Goal: Information Seeking & Learning: Learn about a topic

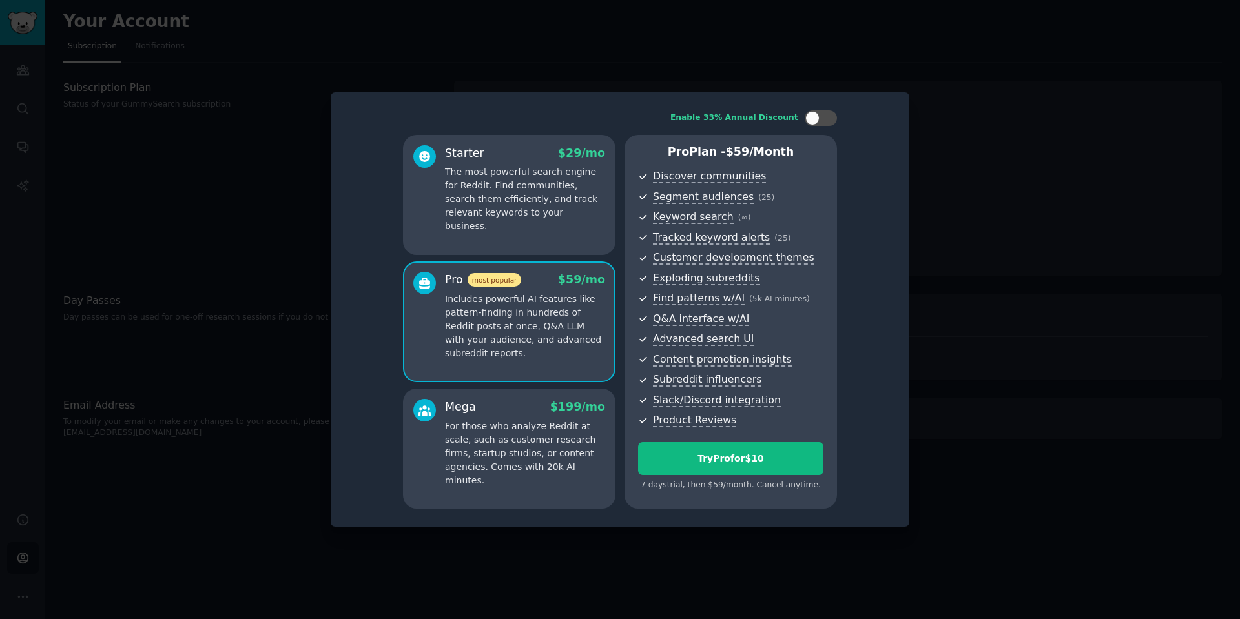
click at [1086, 261] on div at bounding box center [620, 309] width 1240 height 619
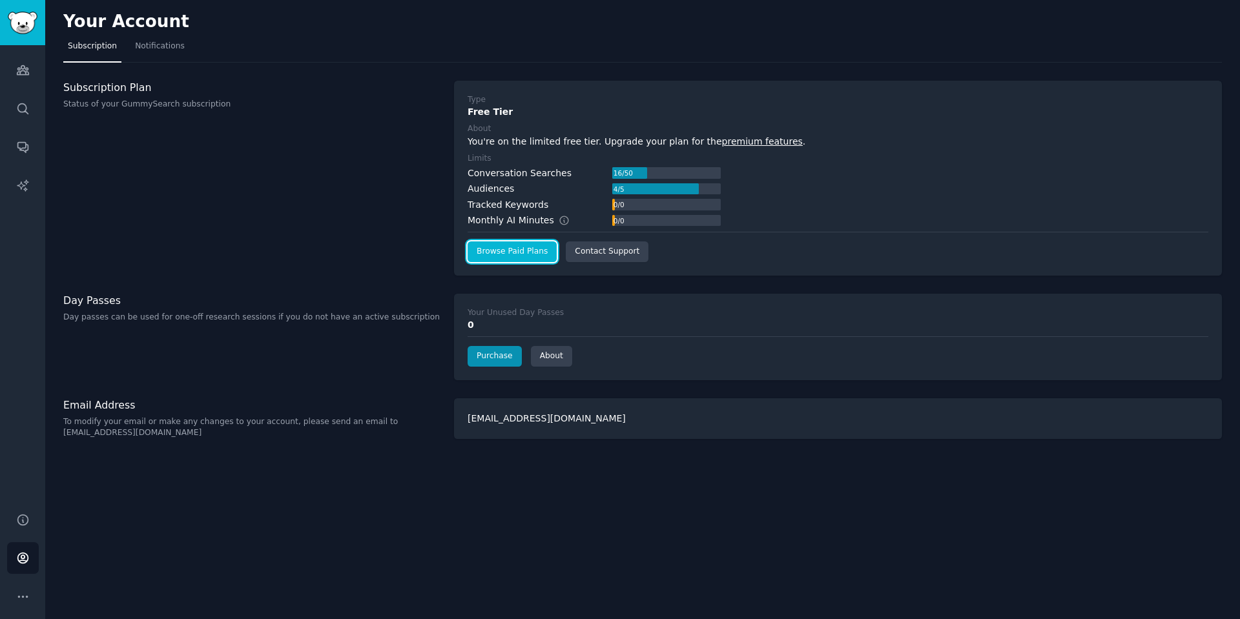
click at [506, 254] on link "Browse Paid Plans" at bounding box center [511, 251] width 89 height 21
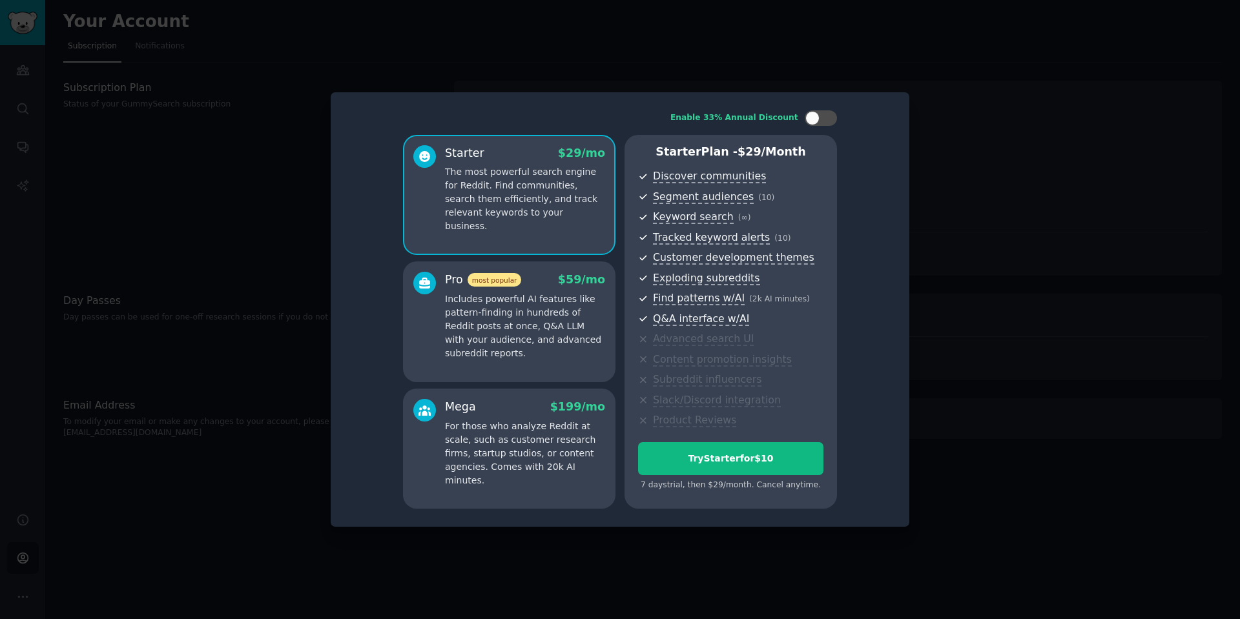
click at [537, 340] on p "Includes powerful AI features like pattern-finding in hundreds of Reddit posts …" at bounding box center [525, 327] width 160 height 68
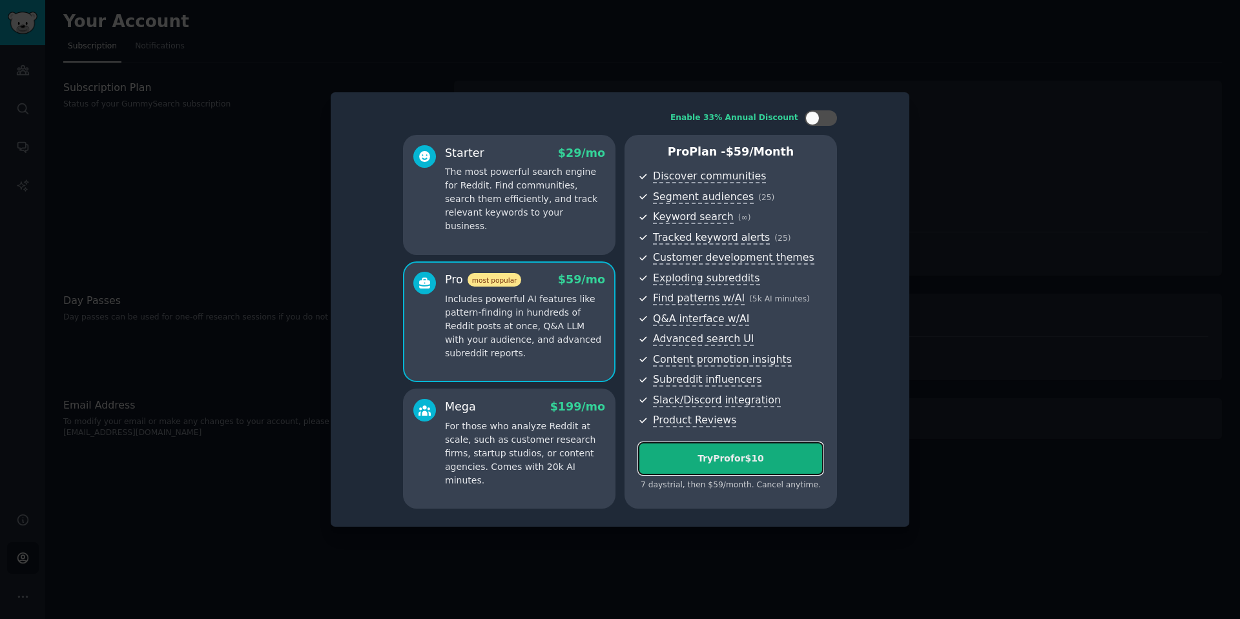
click at [689, 452] on div "Try Pro for $10" at bounding box center [731, 459] width 184 height 14
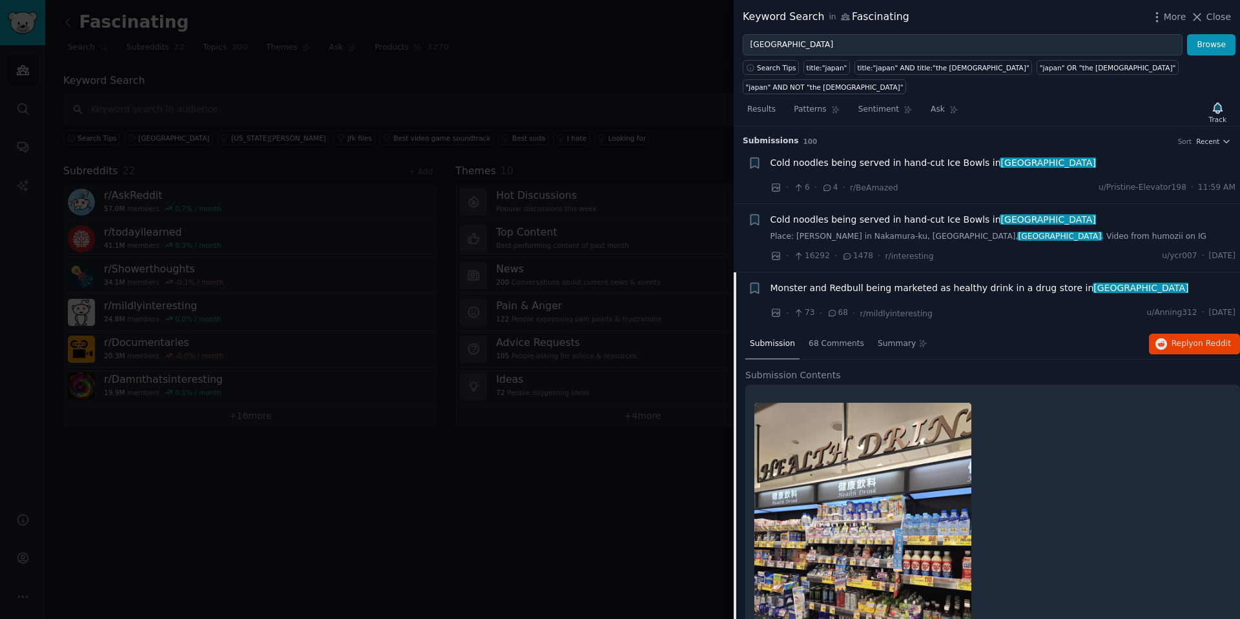
scroll to position [452, 0]
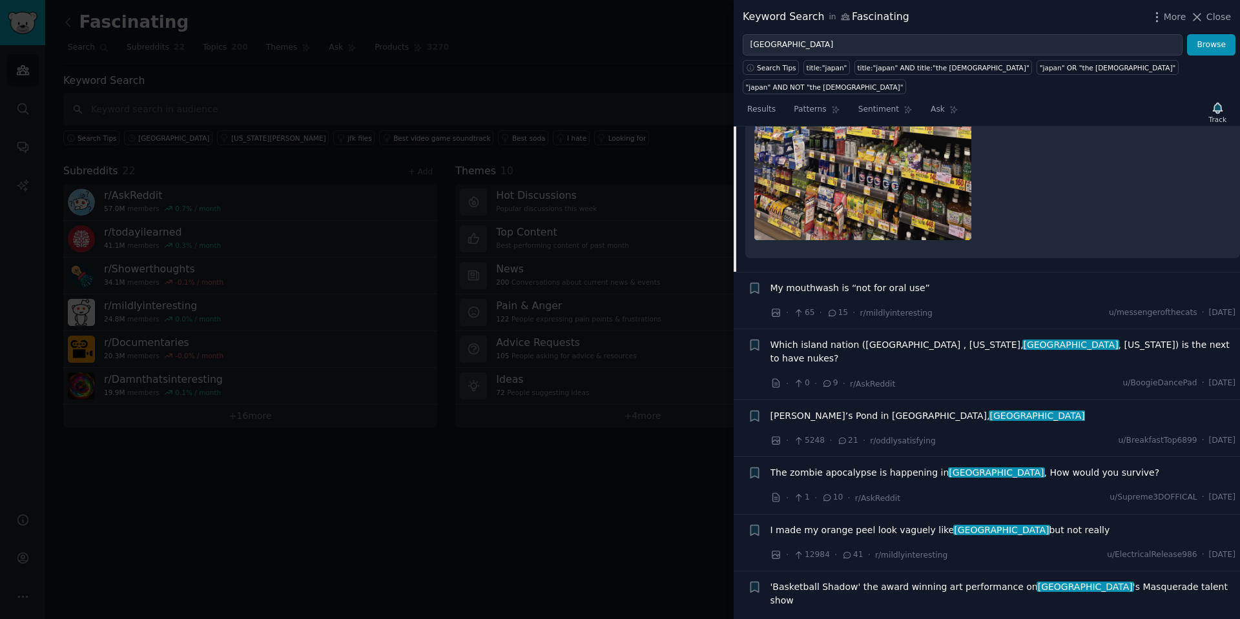
click at [474, 49] on div at bounding box center [620, 309] width 1240 height 619
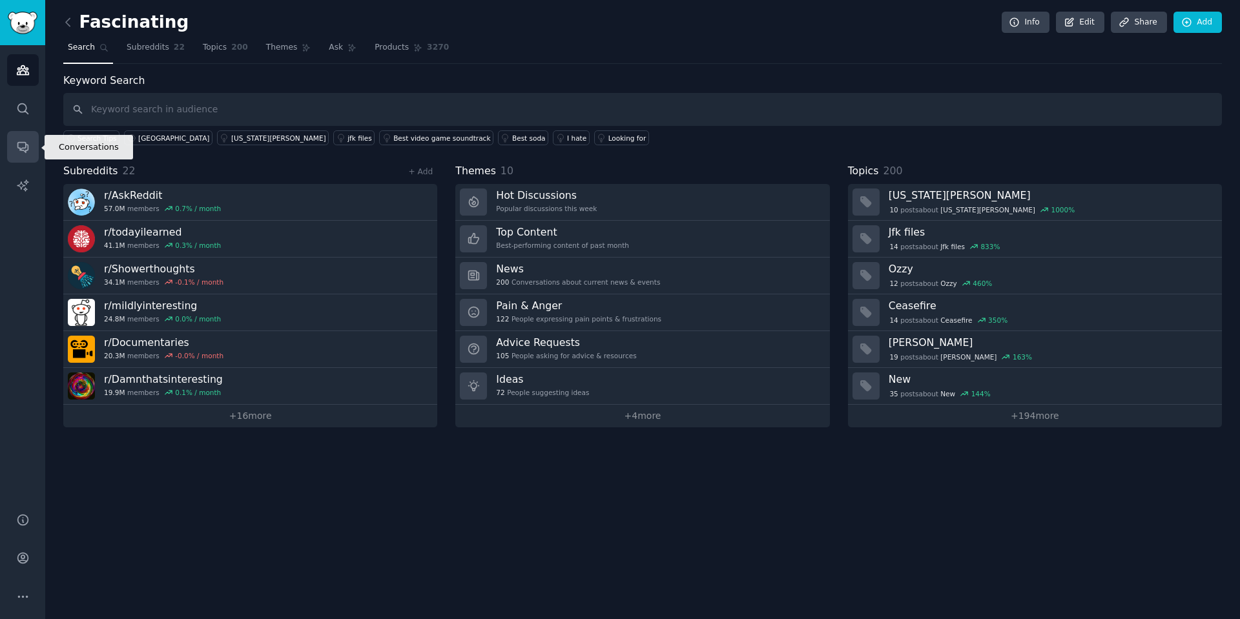
click at [17, 146] on icon "Sidebar" at bounding box center [22, 148] width 10 height 10
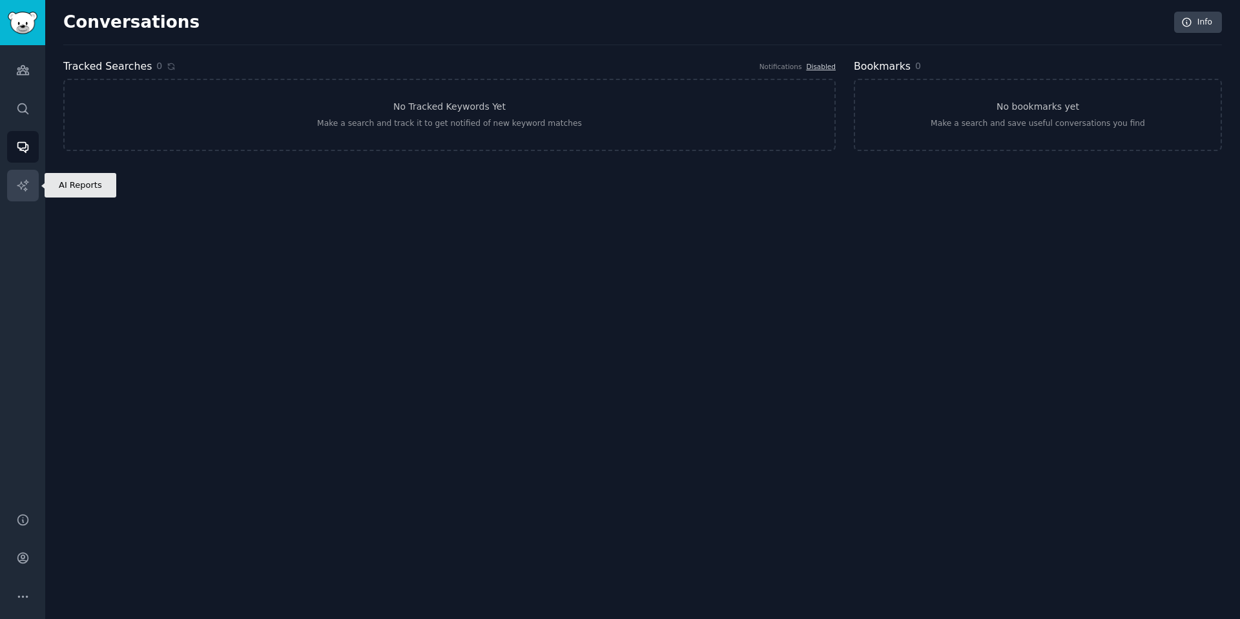
click at [28, 189] on icon "Sidebar" at bounding box center [23, 186] width 14 height 14
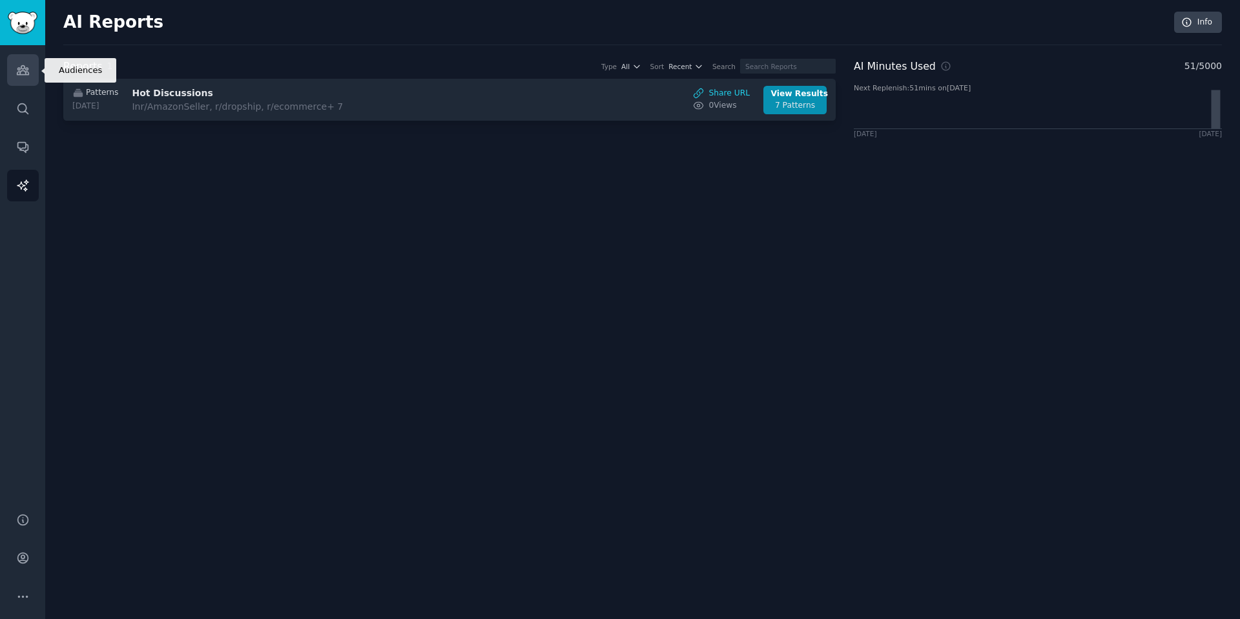
click at [19, 77] on link "Audiences" at bounding box center [23, 70] width 32 height 32
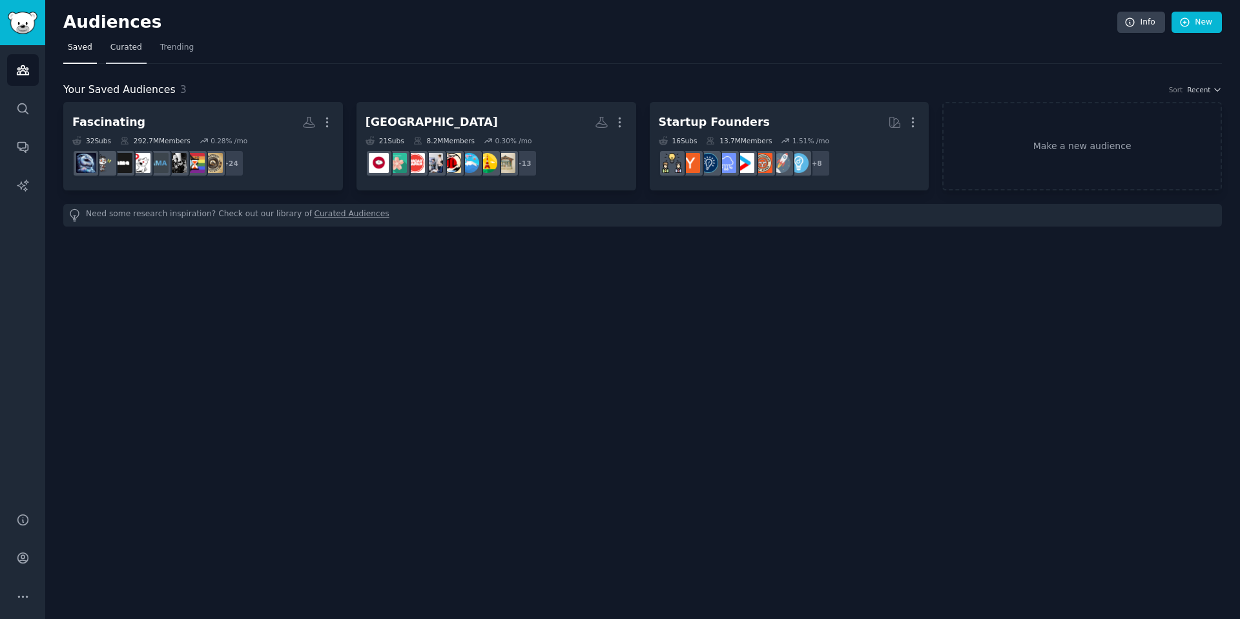
click at [124, 61] on link "Curated" at bounding box center [126, 50] width 41 height 26
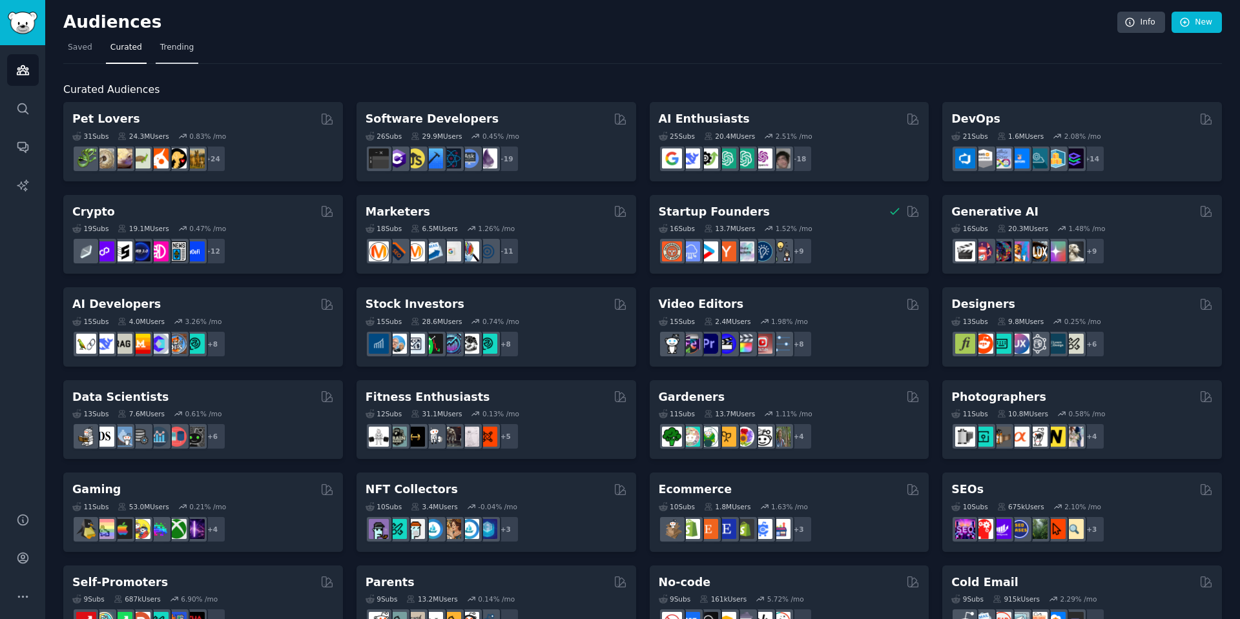
click at [156, 57] on link "Trending" at bounding box center [177, 50] width 43 height 26
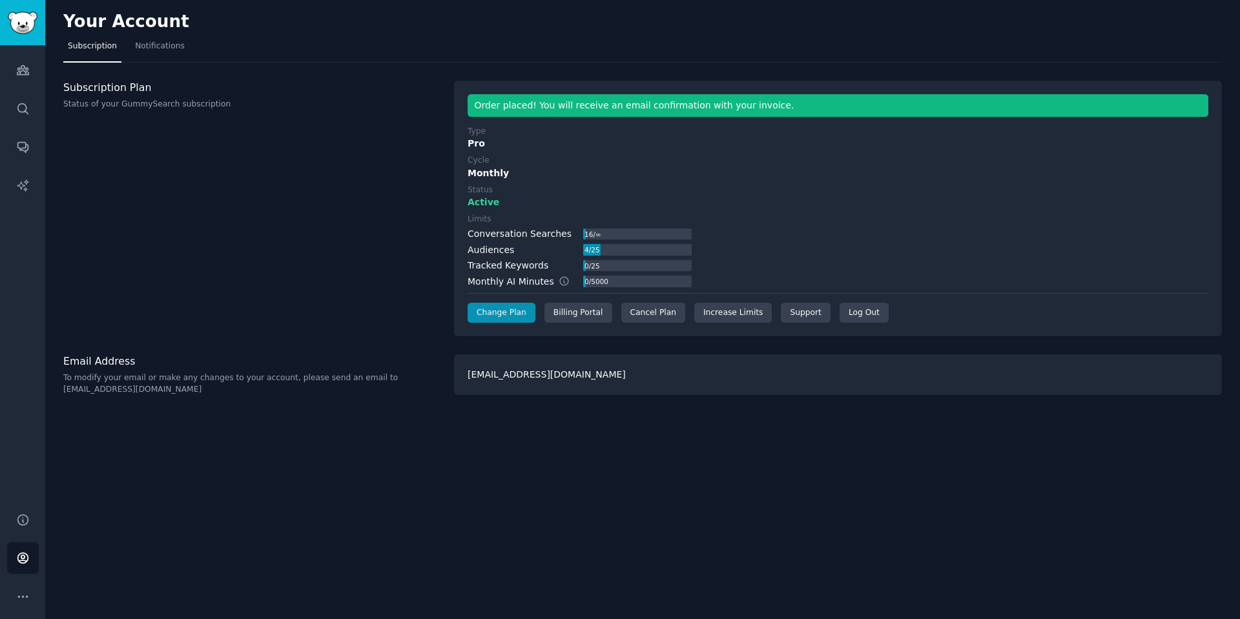
click at [201, 189] on div "Subscription Plan Status of your GummySearch subscription" at bounding box center [251, 209] width 377 height 256
click at [632, 316] on div "Cancel Plan" at bounding box center [653, 313] width 64 height 21
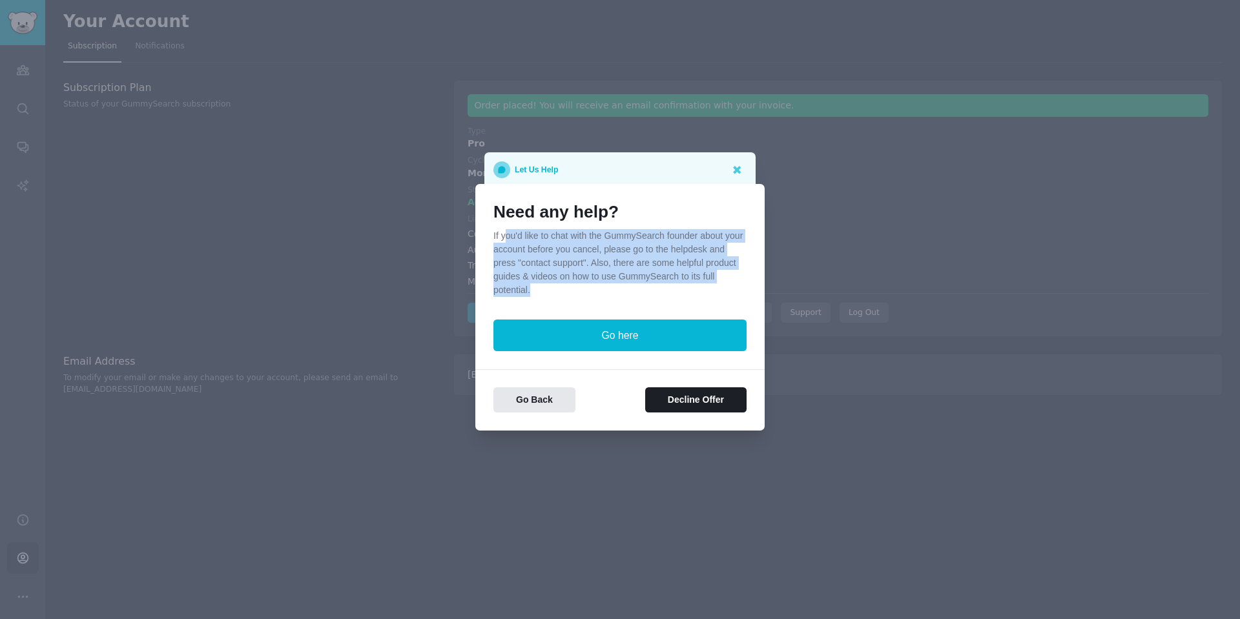
drag, startPoint x: 506, startPoint y: 240, endPoint x: 662, endPoint y: 297, distance: 165.9
click at [662, 297] on p "If you'd like to chat with the GummySearch founder about your account before yo…" at bounding box center [619, 263] width 253 height 68
click at [837, 224] on div at bounding box center [620, 309] width 1240 height 619
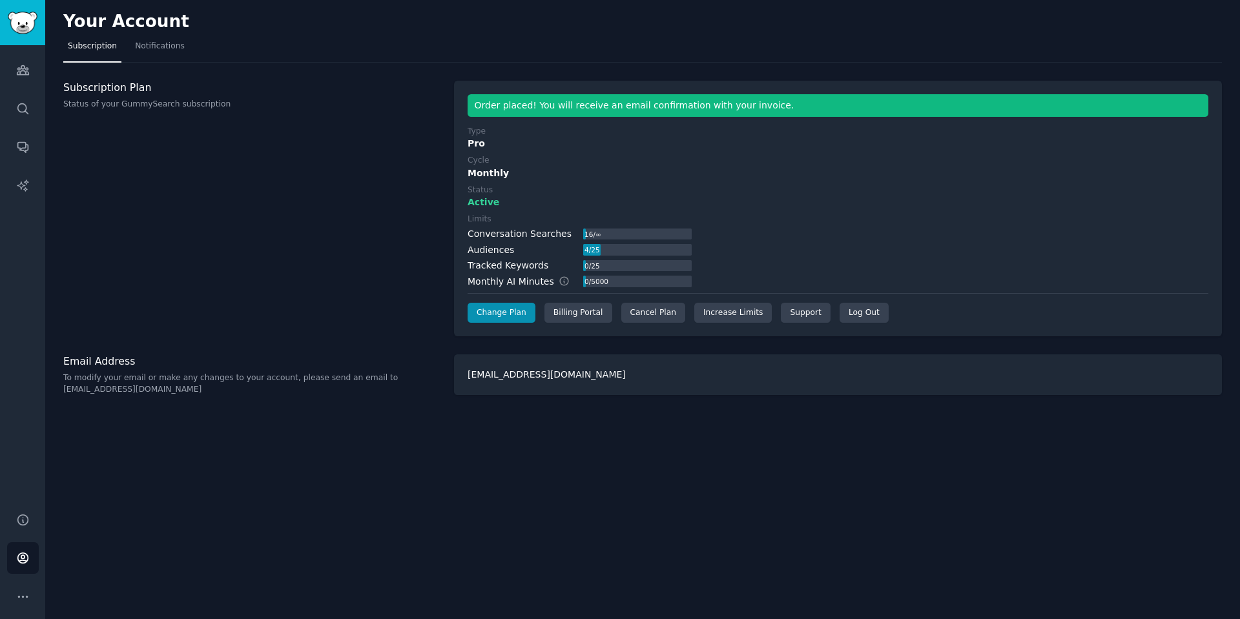
click at [710, 169] on div "Monthly" at bounding box center [837, 174] width 741 height 14
click at [817, 475] on div "Your Account Subscription Notifications Subscription Plan Status of your GummyS…" at bounding box center [642, 309] width 1195 height 619
click at [11, 75] on link "Audiences" at bounding box center [23, 70] width 32 height 32
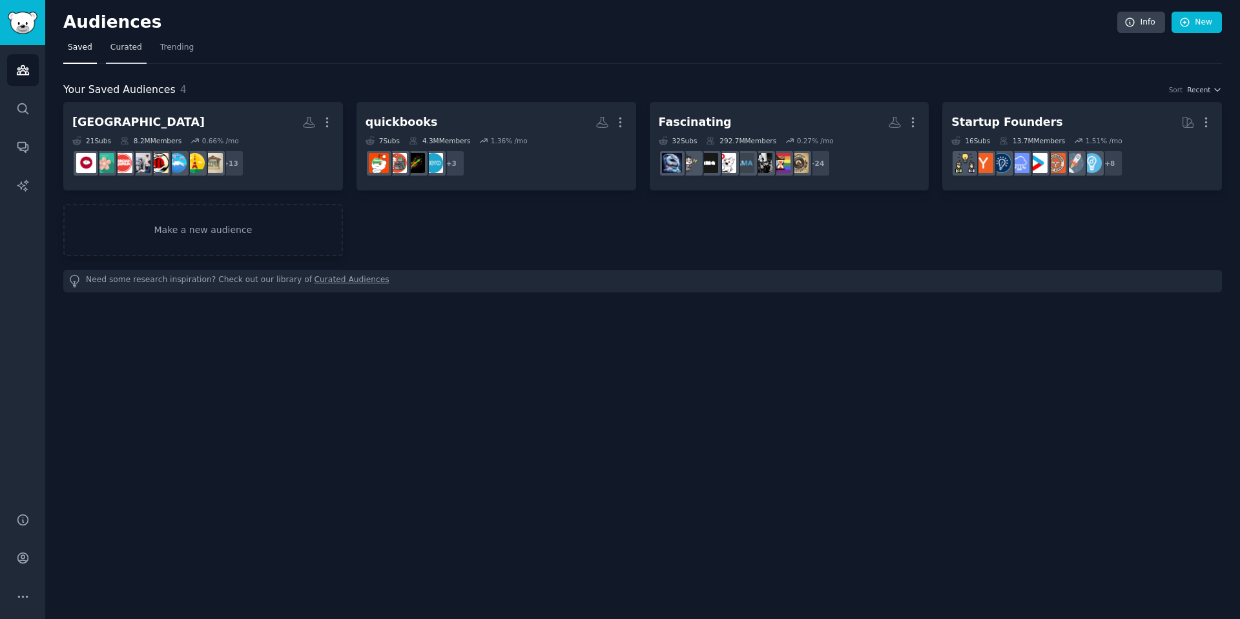
click at [130, 56] on link "Curated" at bounding box center [126, 50] width 41 height 26
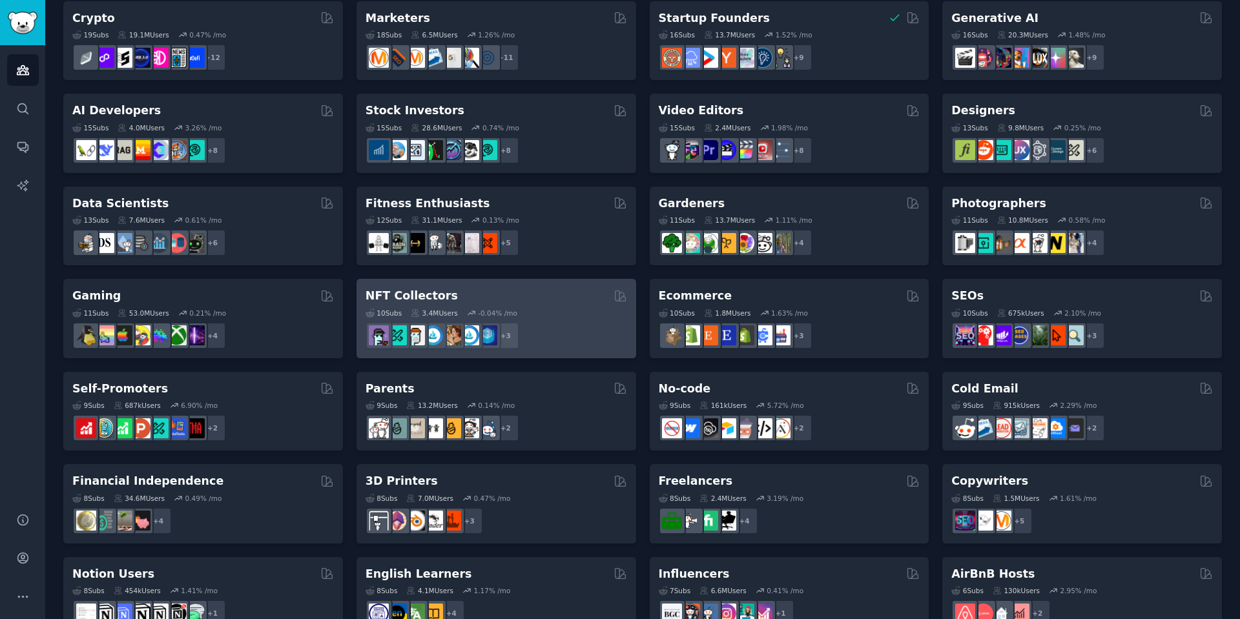
scroll to position [258, 0]
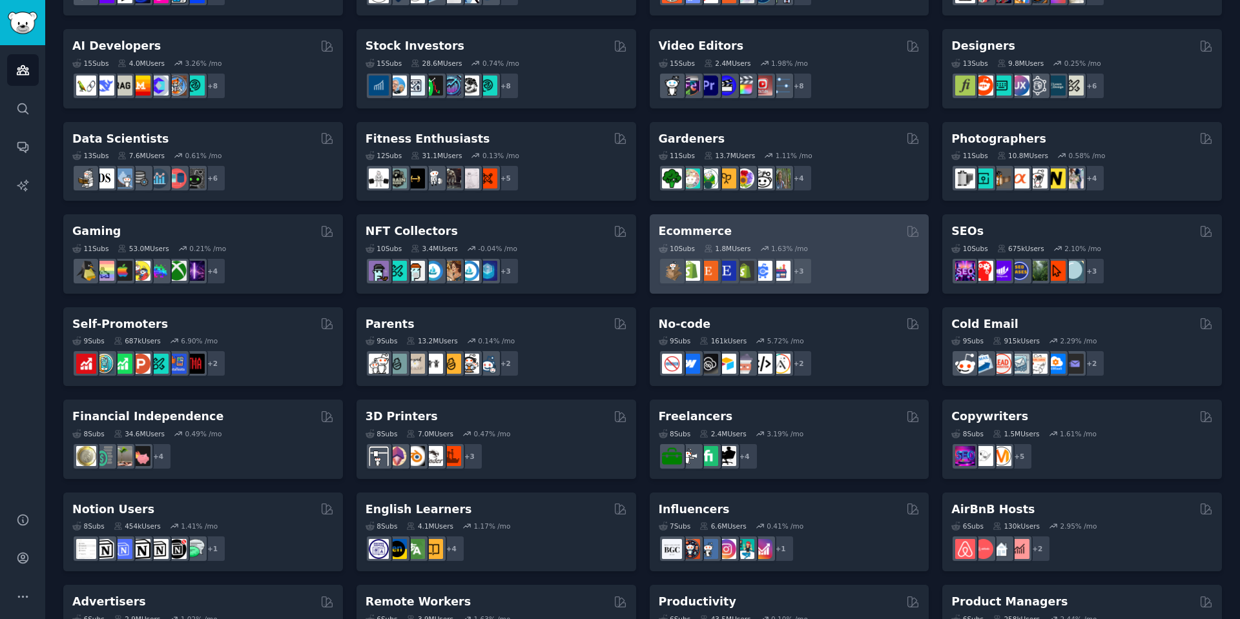
click at [722, 232] on div "Ecommerce" at bounding box center [790, 231] width 262 height 16
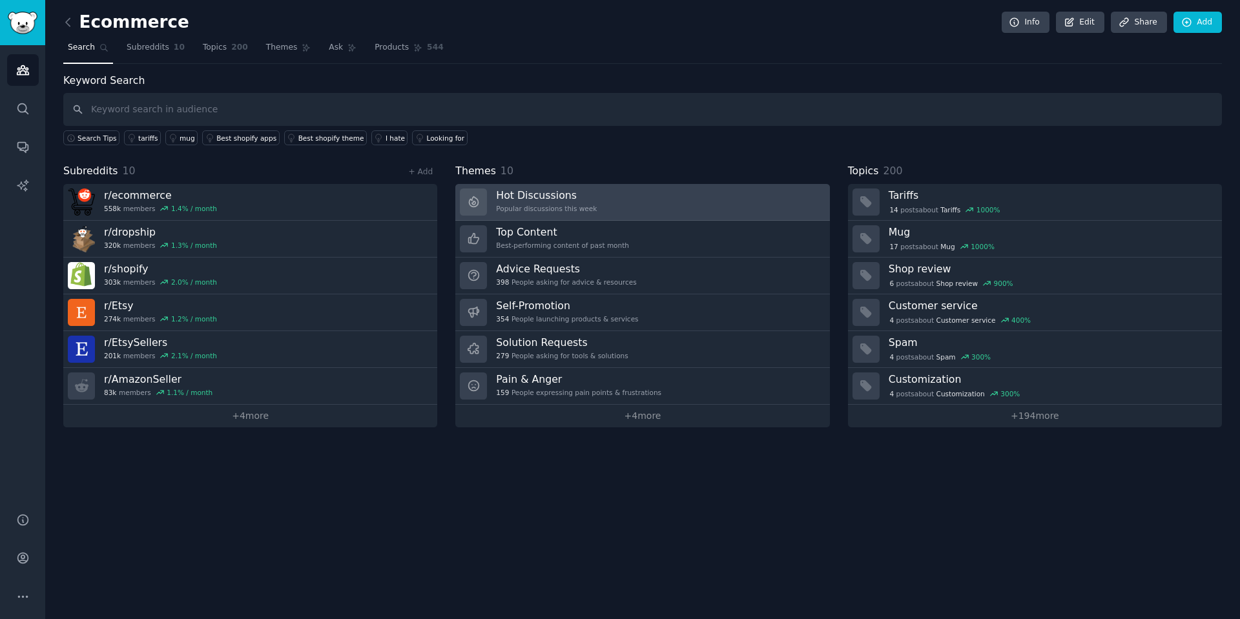
click at [639, 209] on link "Hot Discussions Popular discussions this week" at bounding box center [642, 202] width 374 height 37
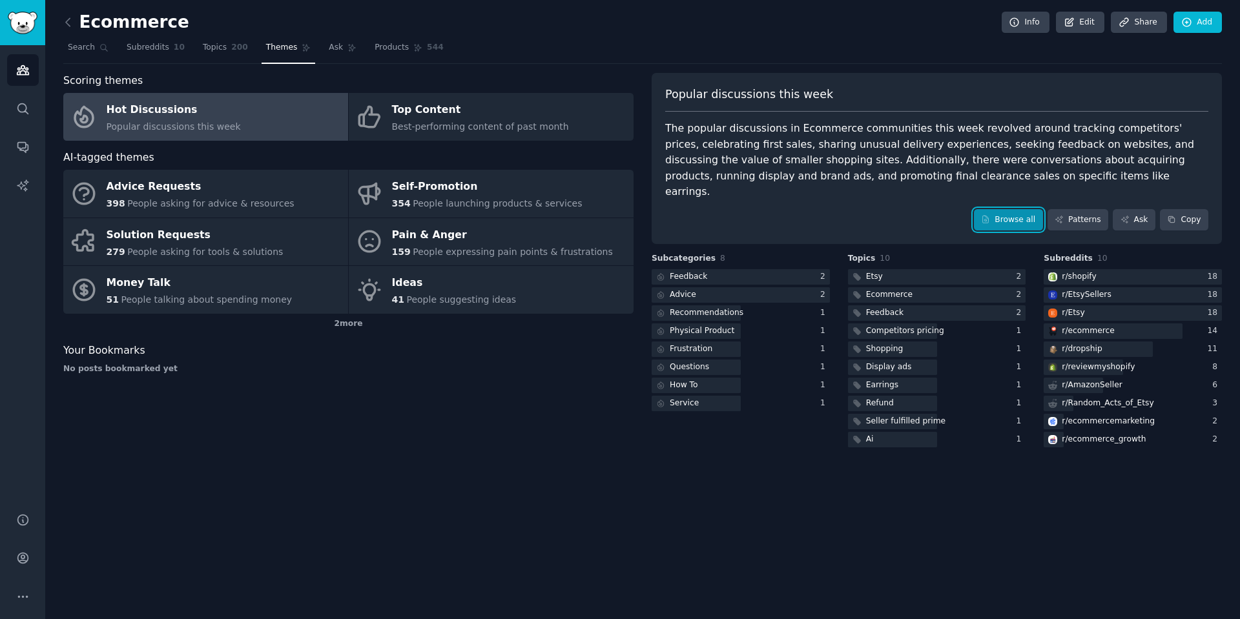
click at [1029, 209] on link "Browse all" at bounding box center [1008, 220] width 69 height 22
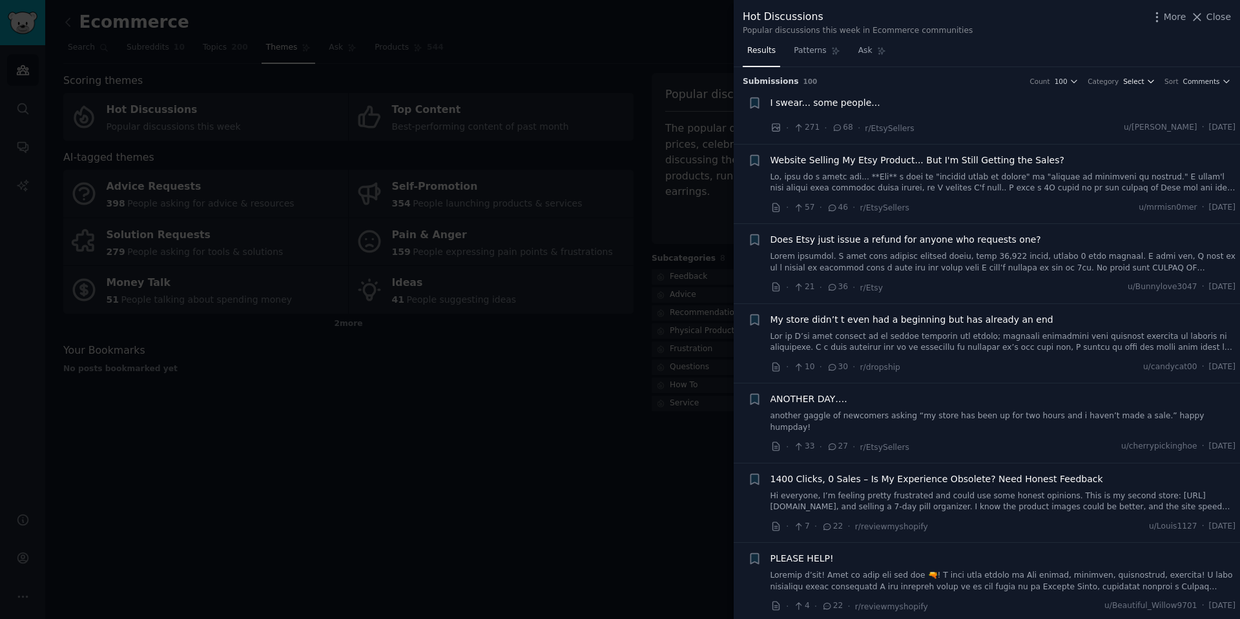
click at [1138, 83] on span "Select" at bounding box center [1133, 81] width 21 height 9
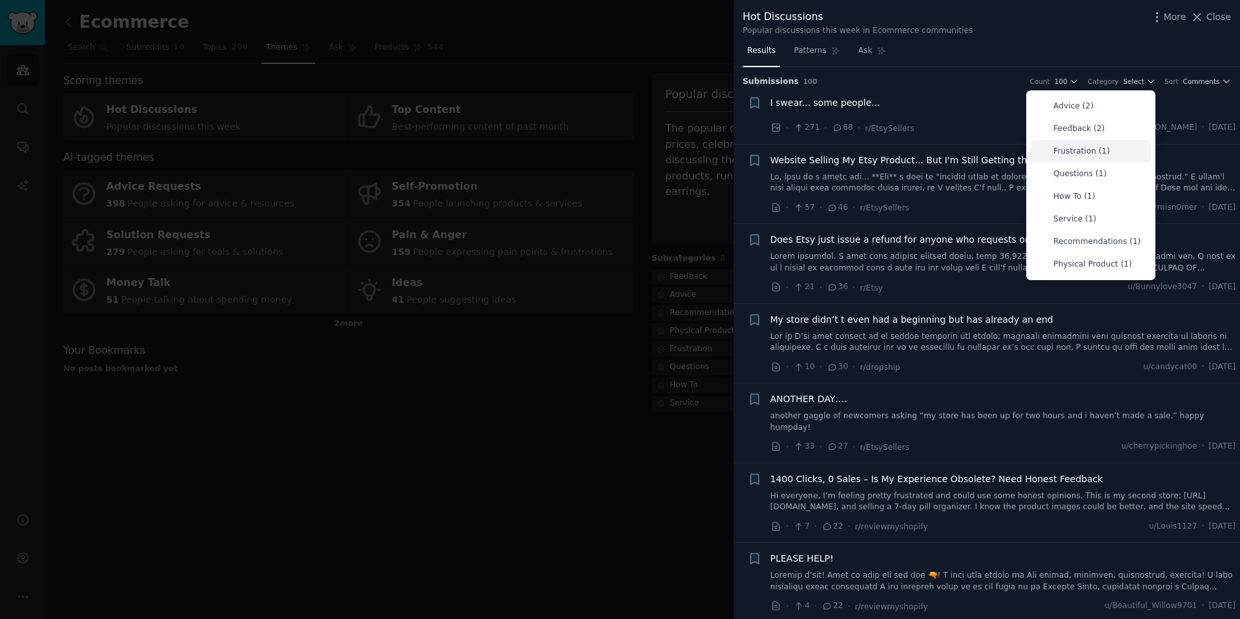
click at [1090, 150] on p "Frustration (1)" at bounding box center [1081, 152] width 56 height 12
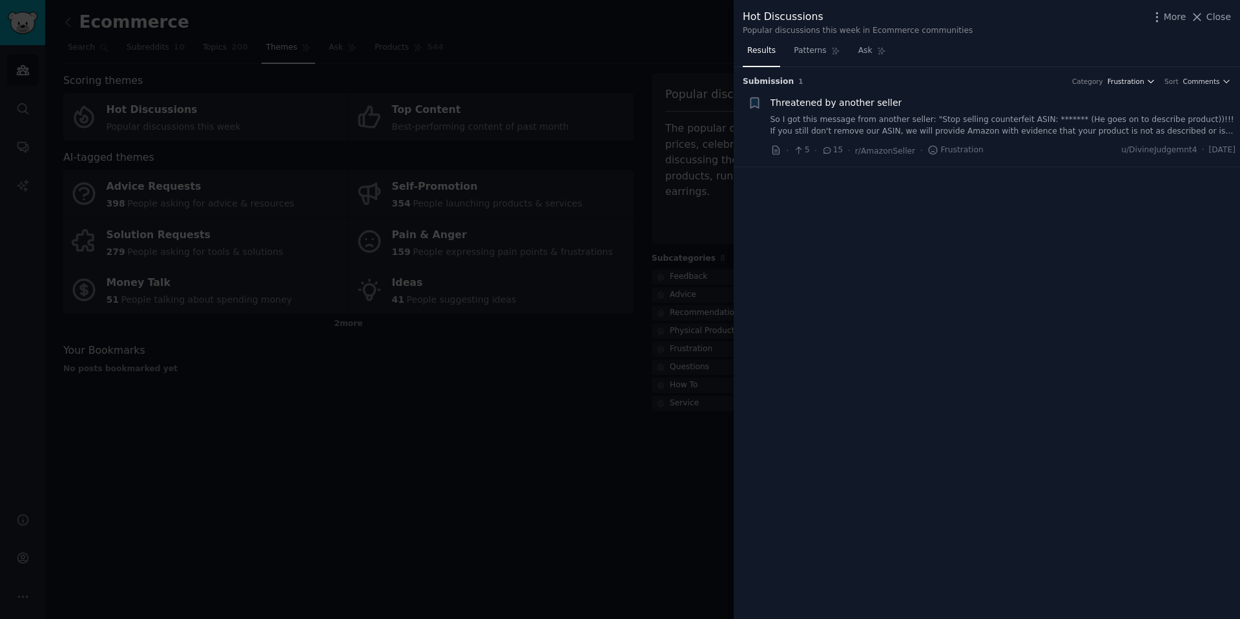
click at [1127, 81] on span "Frustration" at bounding box center [1125, 81] width 37 height 9
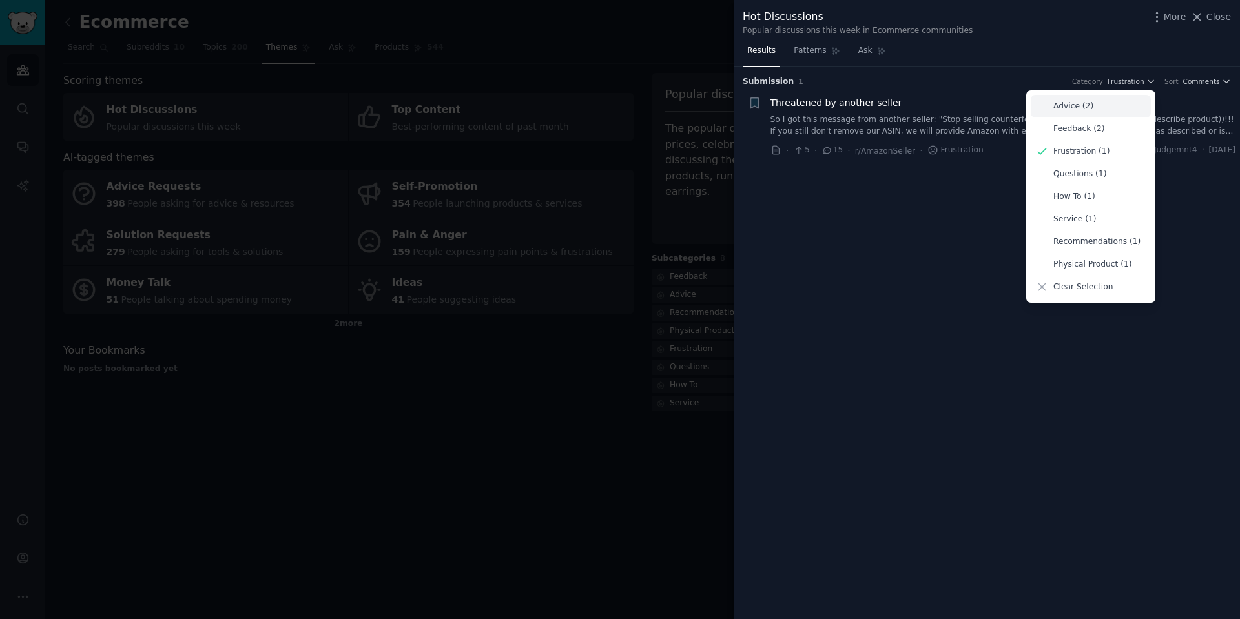
click at [1145, 105] on div "Advice (2)" at bounding box center [1091, 106] width 120 height 23
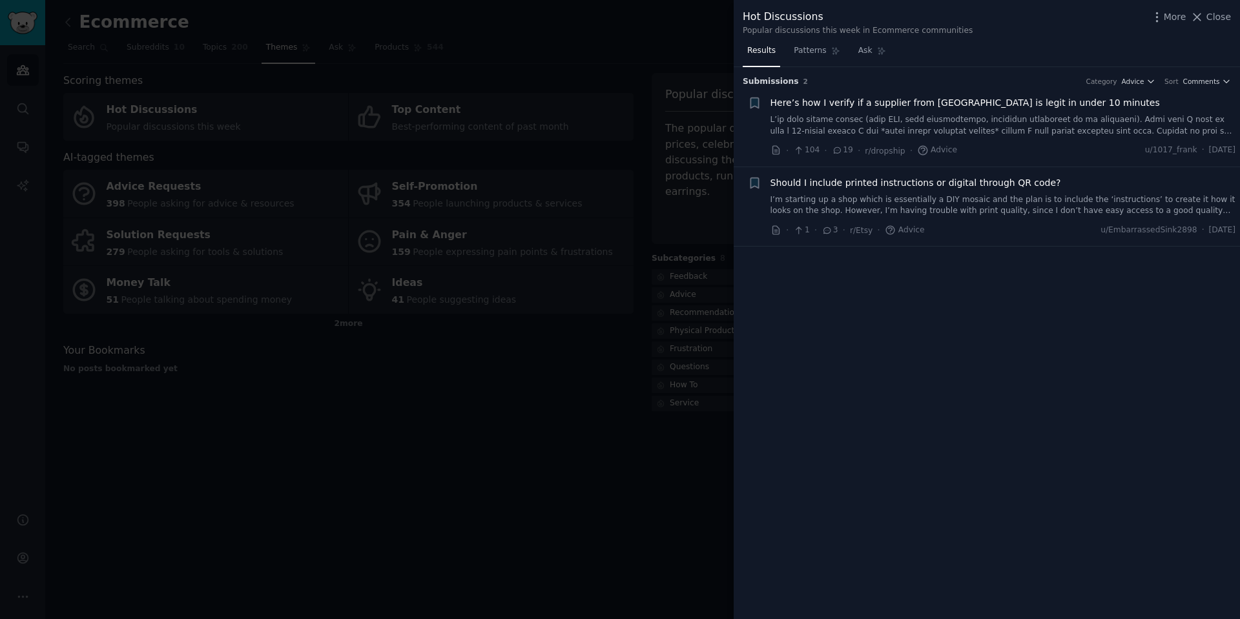
click at [1125, 85] on div "Category Advice" at bounding box center [1121, 81] width 70 height 9
click at [1150, 77] on button "Advice" at bounding box center [1139, 81] width 34 height 9
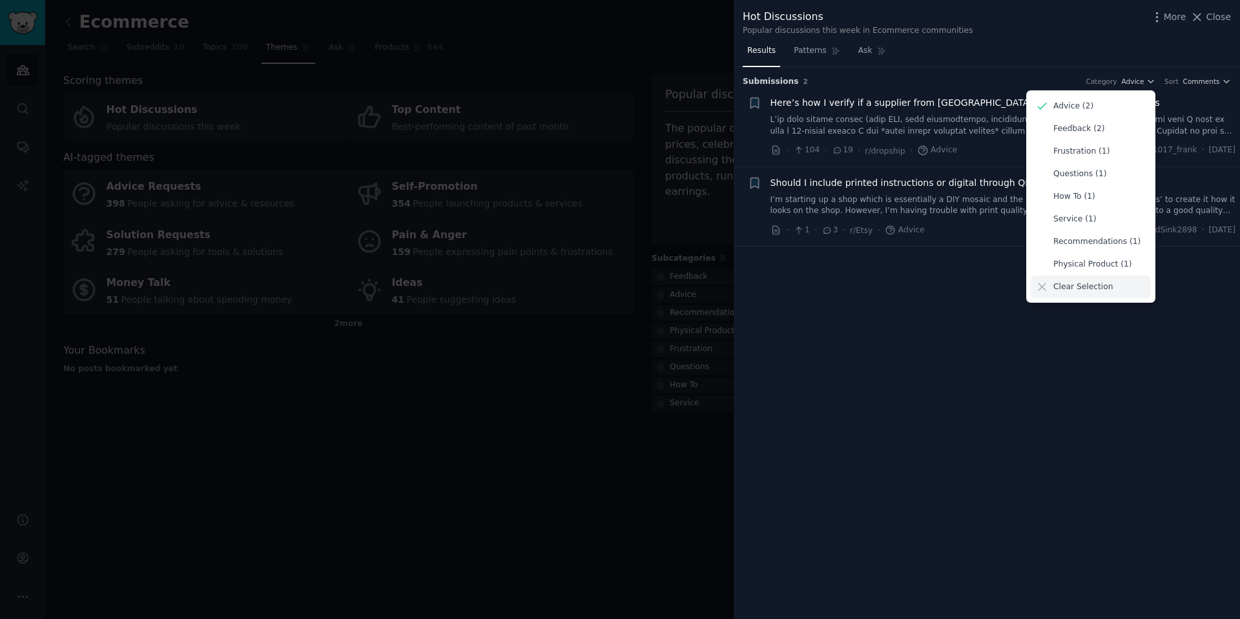
click at [1088, 285] on p "Clear Selection" at bounding box center [1082, 288] width 59 height 12
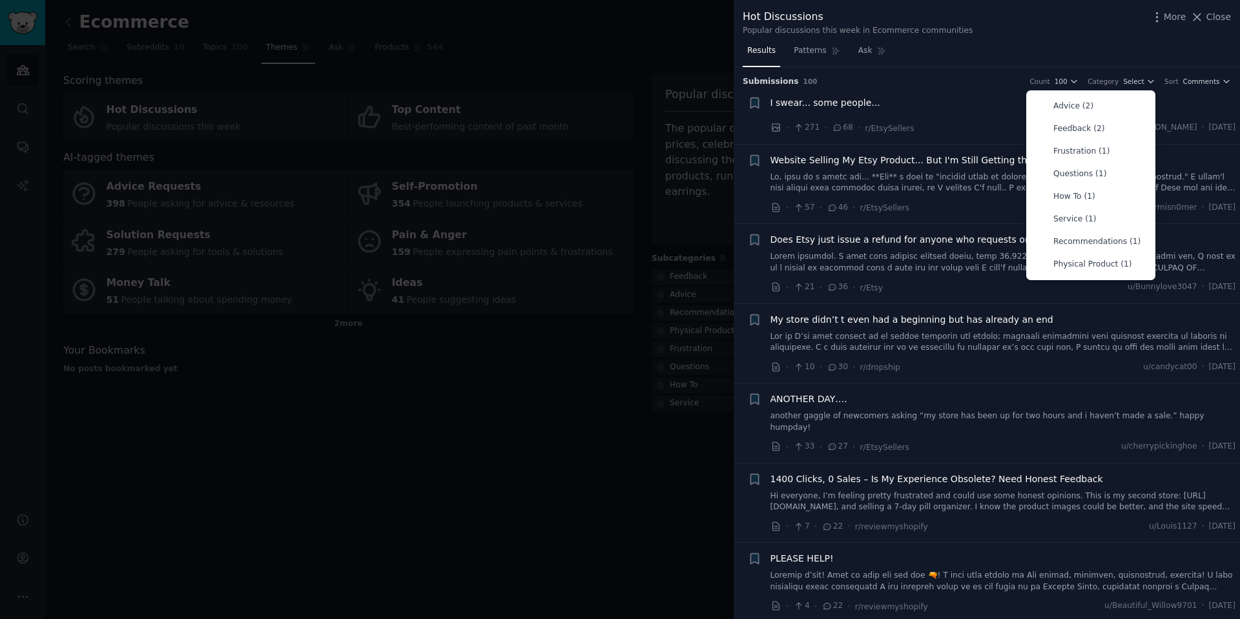
click at [1043, 281] on div "· 21 · 36 · r/Etsy u/Bunnylove3047 · Wed 8/20/2025" at bounding box center [1003, 288] width 466 height 14
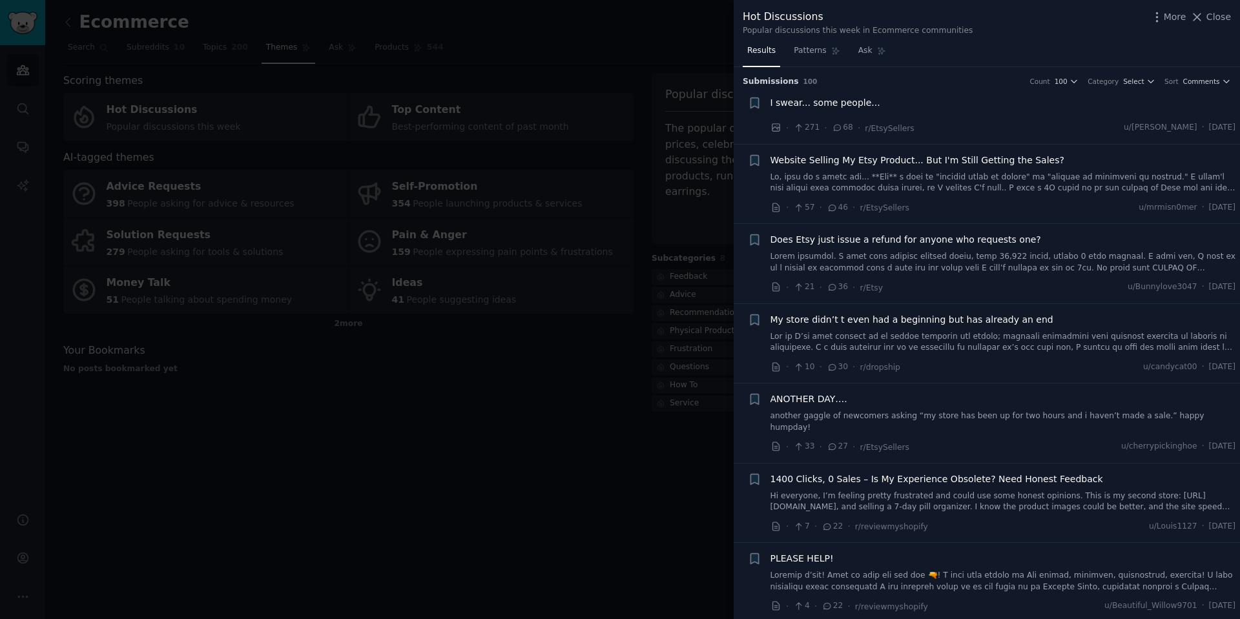
click at [984, 185] on link at bounding box center [1003, 183] width 466 height 23
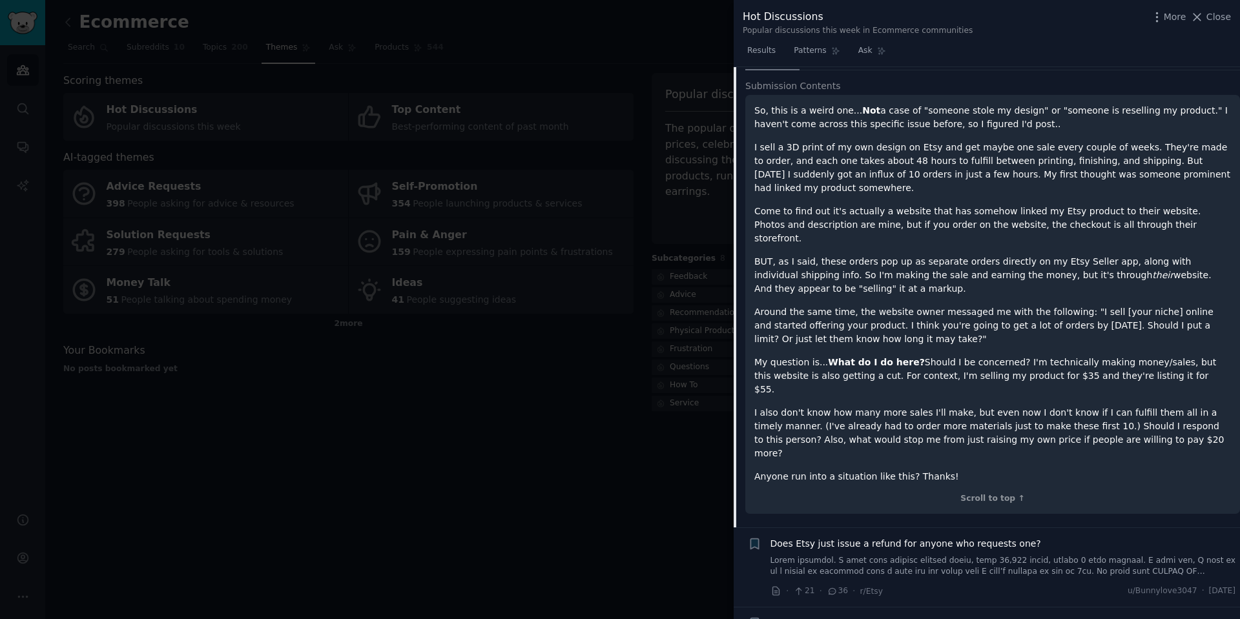
scroll to position [207, 0]
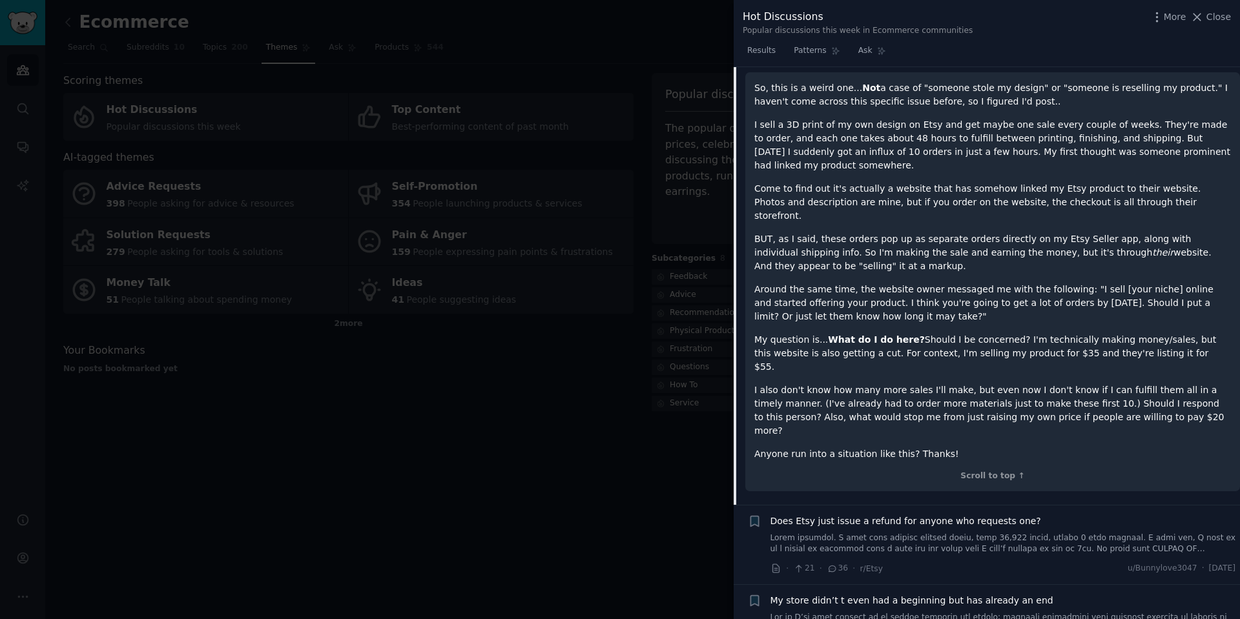
click at [976, 333] on p "My question is... What do I do here? Should I be concerned? I'm technically mak…" at bounding box center [992, 353] width 477 height 41
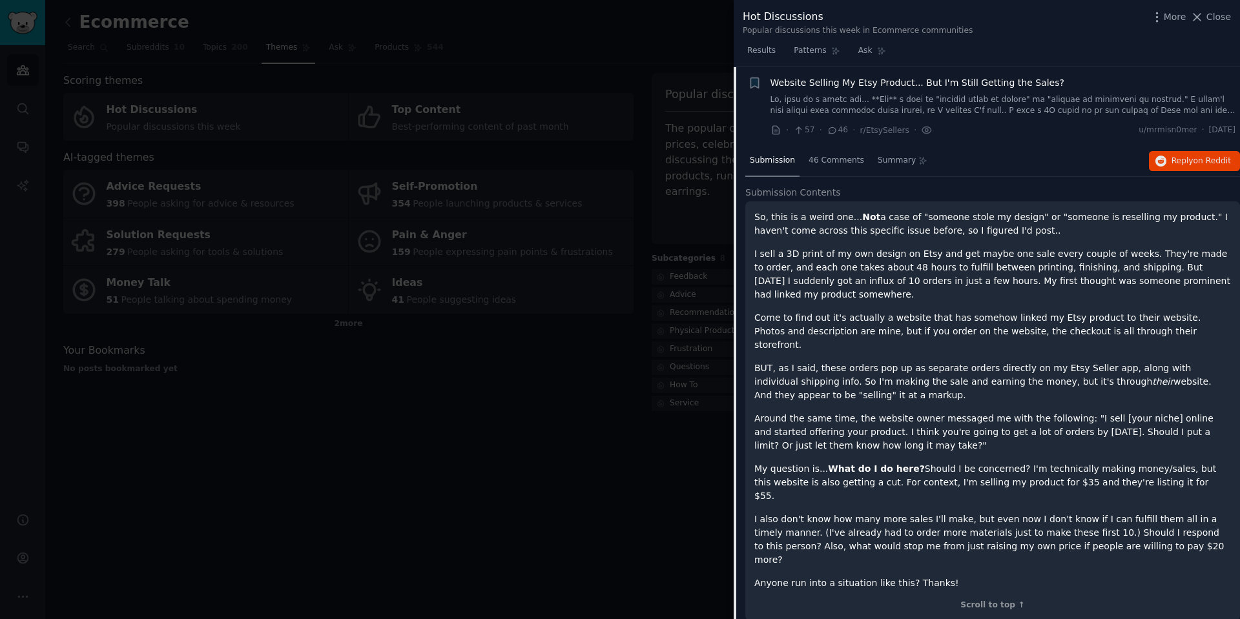
scroll to position [13, 0]
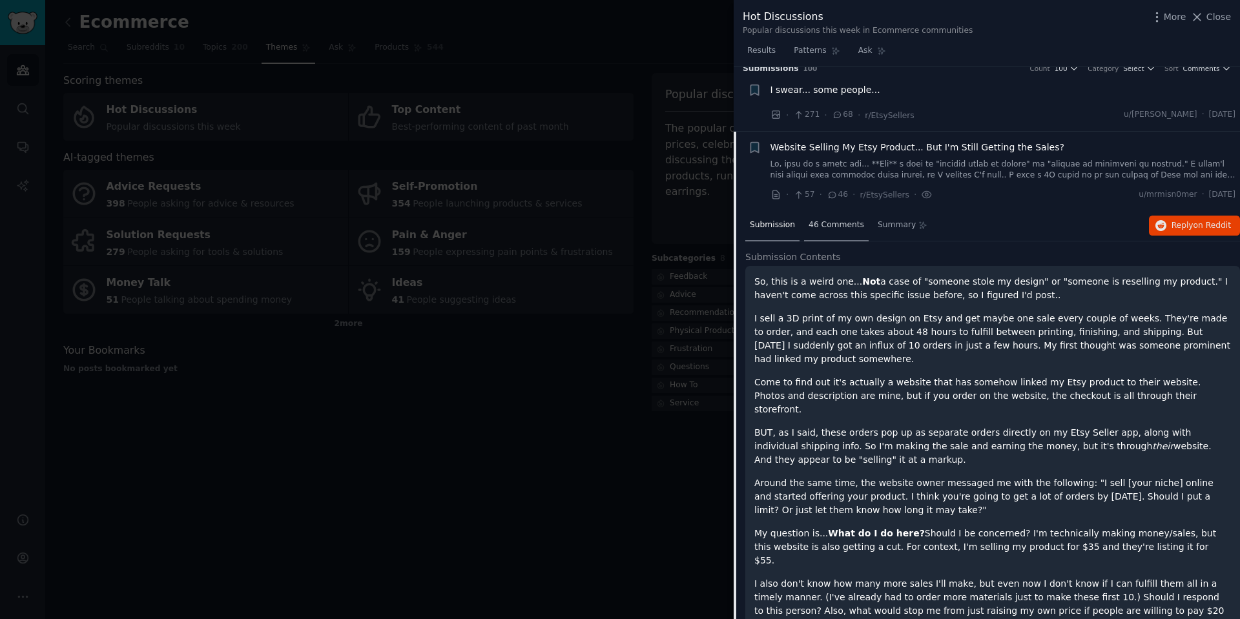
click at [817, 226] on span "46 Comments" at bounding box center [836, 226] width 56 height 12
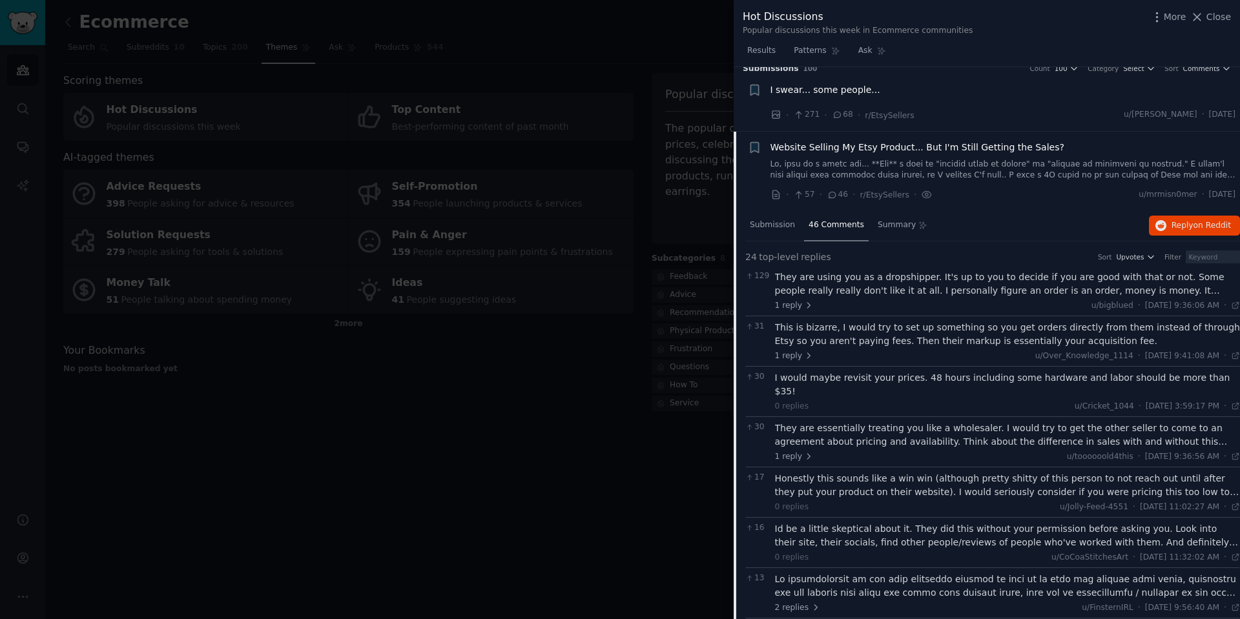
scroll to position [0, 0]
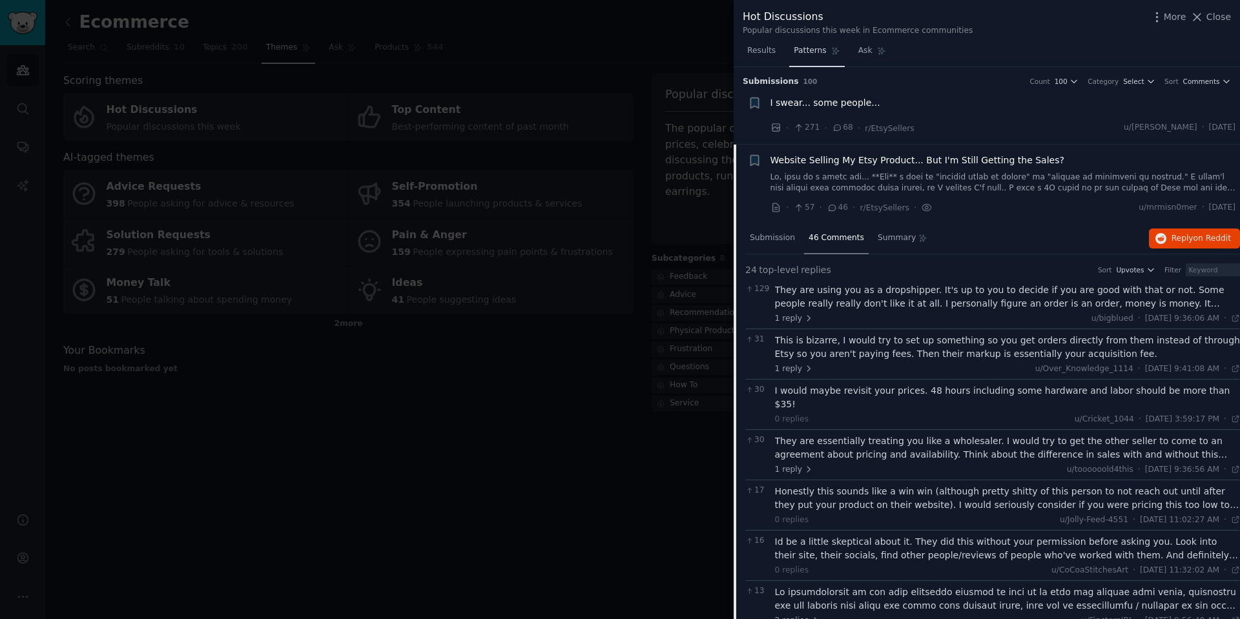
click at [801, 52] on span "Patterns" at bounding box center [810, 51] width 32 height 12
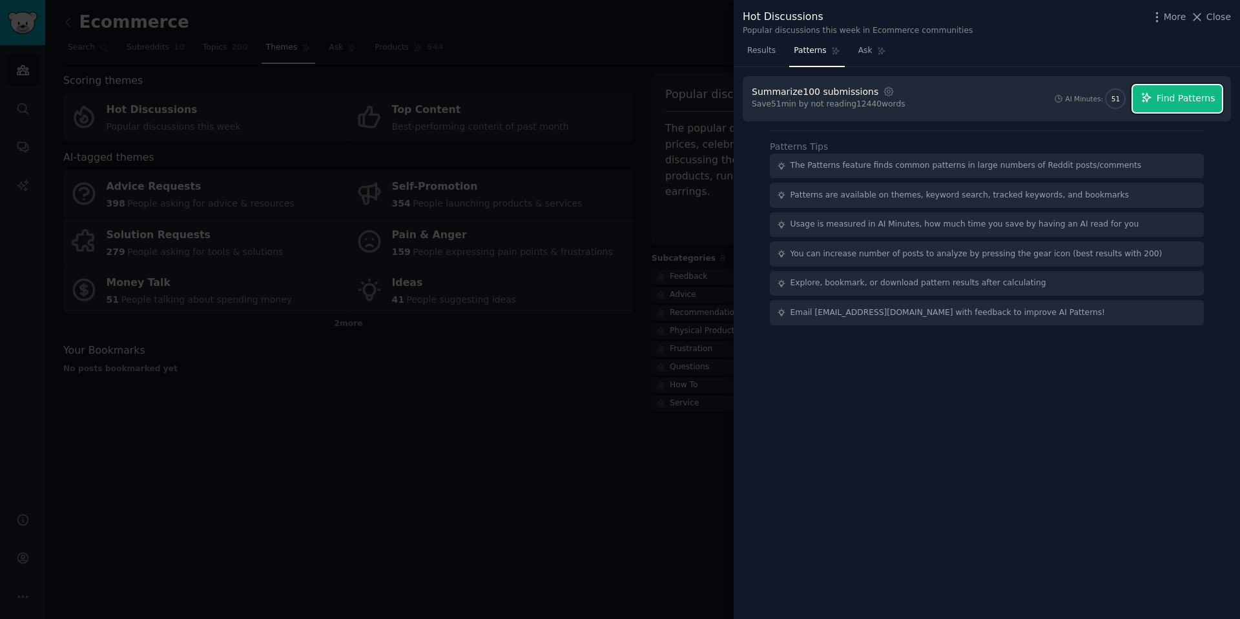
click at [1170, 91] on button "Find Patterns" at bounding box center [1177, 98] width 89 height 27
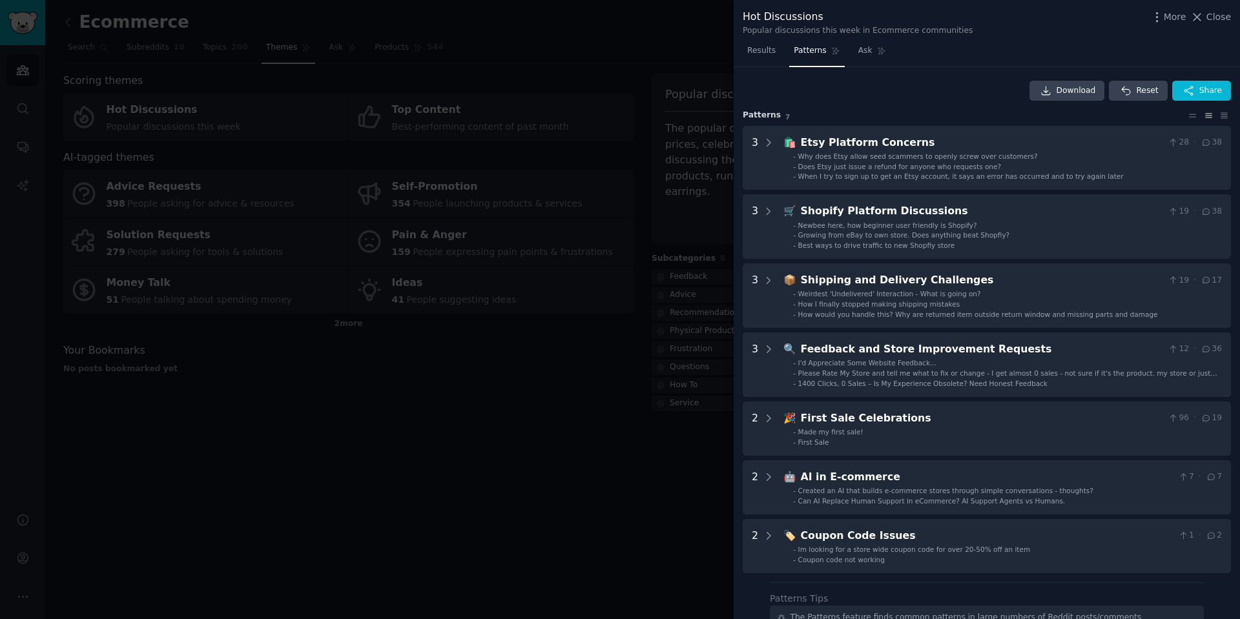
click at [462, 497] on div at bounding box center [620, 309] width 1240 height 619
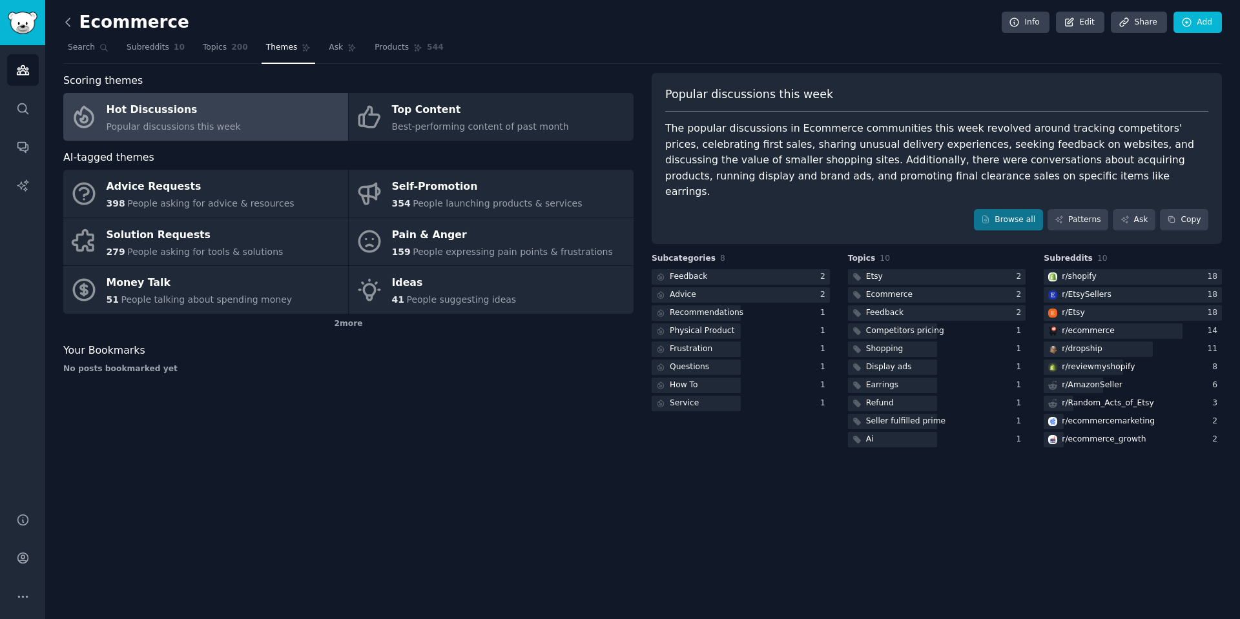
click at [69, 19] on icon at bounding box center [68, 22] width 14 height 14
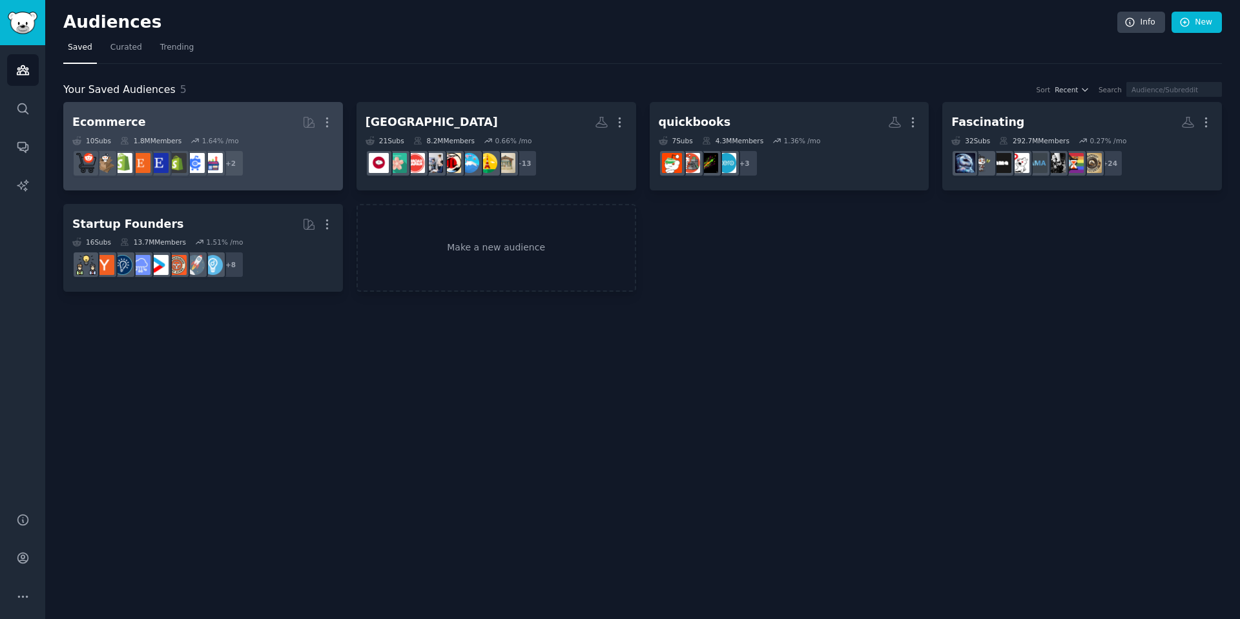
click at [200, 128] on h2 "Ecommerce More" at bounding box center [203, 122] width 262 height 23
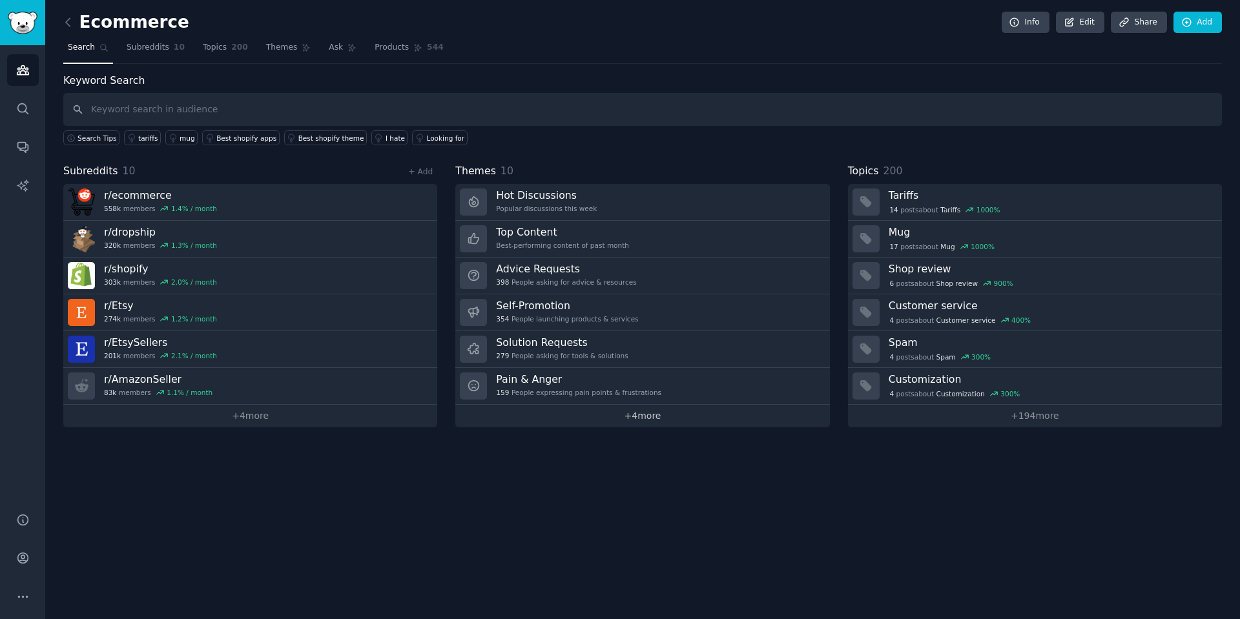
click at [655, 420] on link "+ 4 more" at bounding box center [642, 416] width 374 height 23
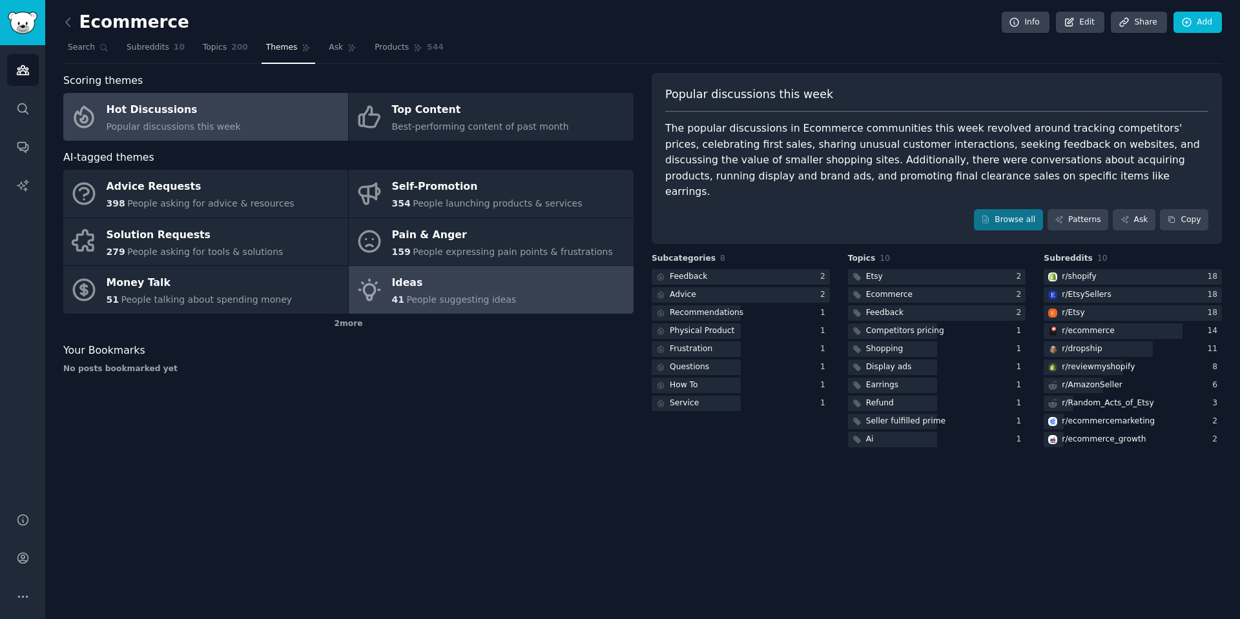
click at [420, 294] on span "People suggesting ideas" at bounding box center [461, 299] width 110 height 10
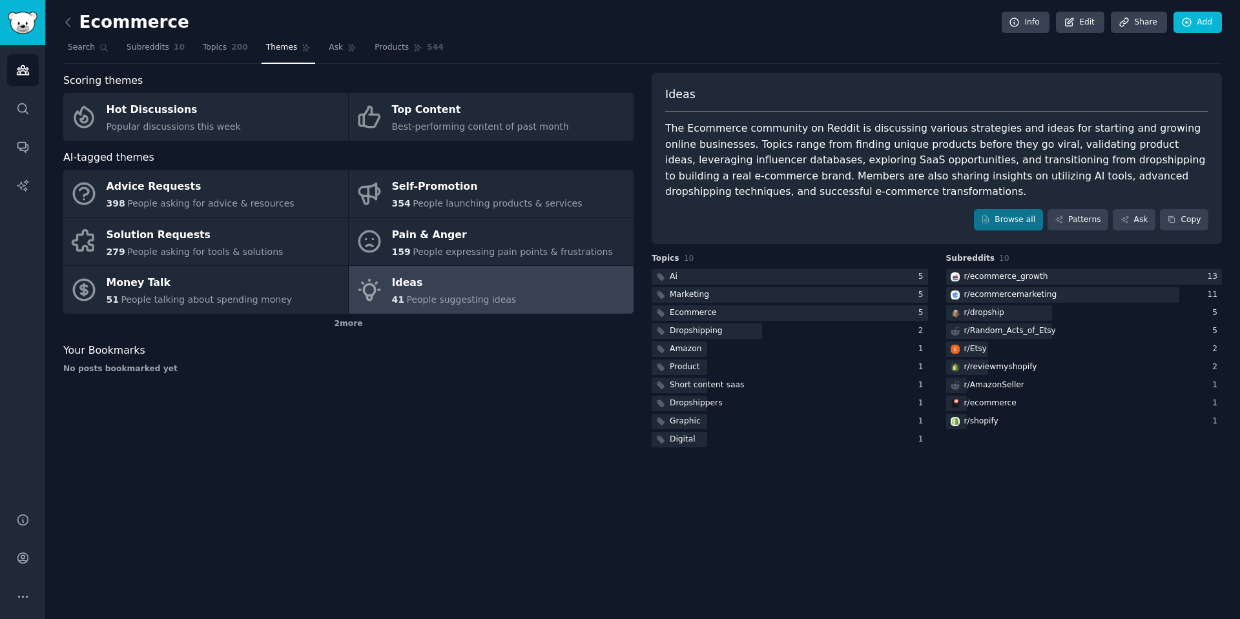
click at [1039, 207] on div "Ideas The Ecommerce community on Reddit is discussing various strategies and id…" at bounding box center [937, 159] width 570 height 172
click at [1029, 216] on link "Browse all" at bounding box center [1008, 220] width 69 height 22
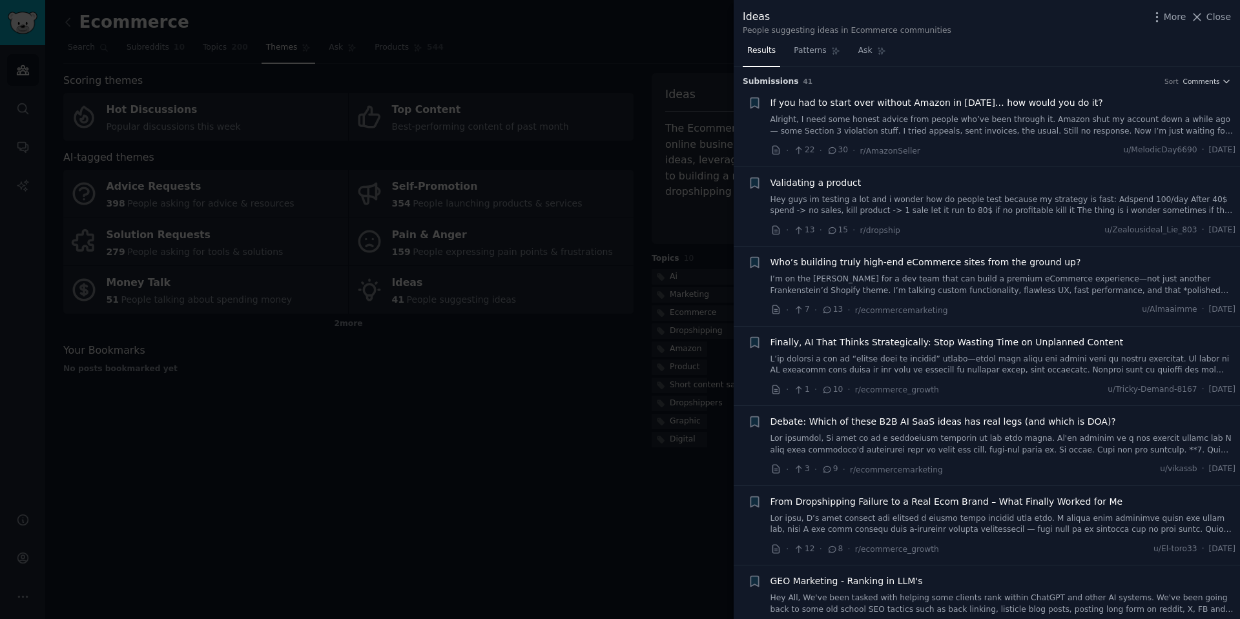
click at [156, 423] on div at bounding box center [620, 309] width 1240 height 619
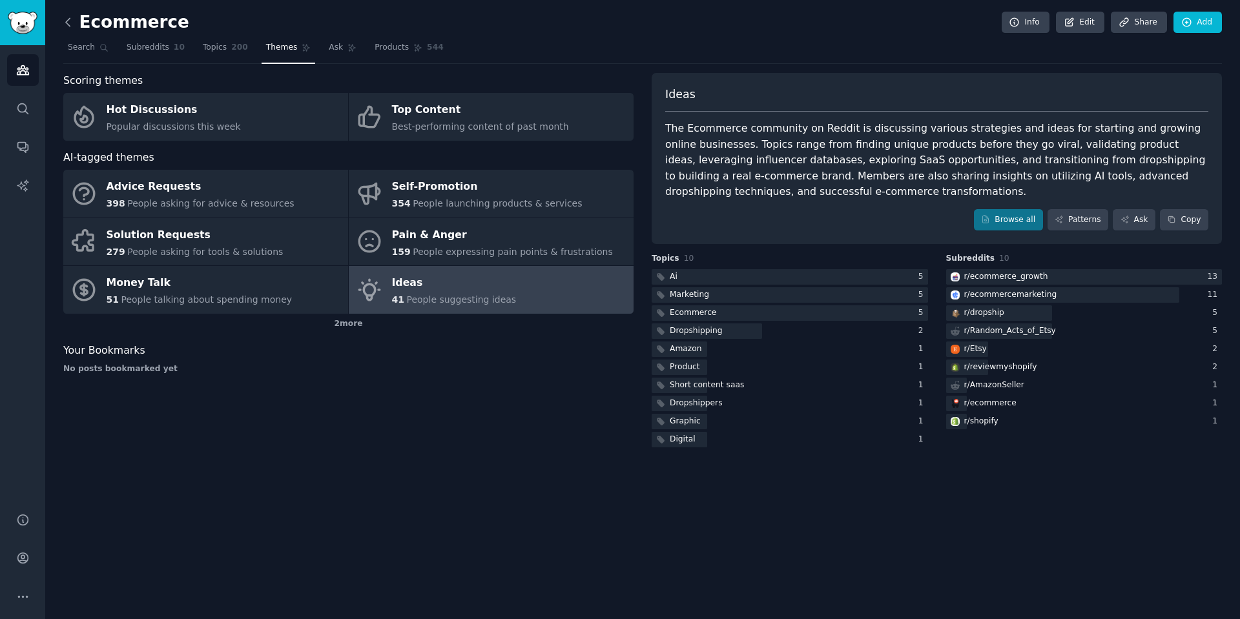
click at [67, 18] on icon at bounding box center [68, 22] width 14 height 14
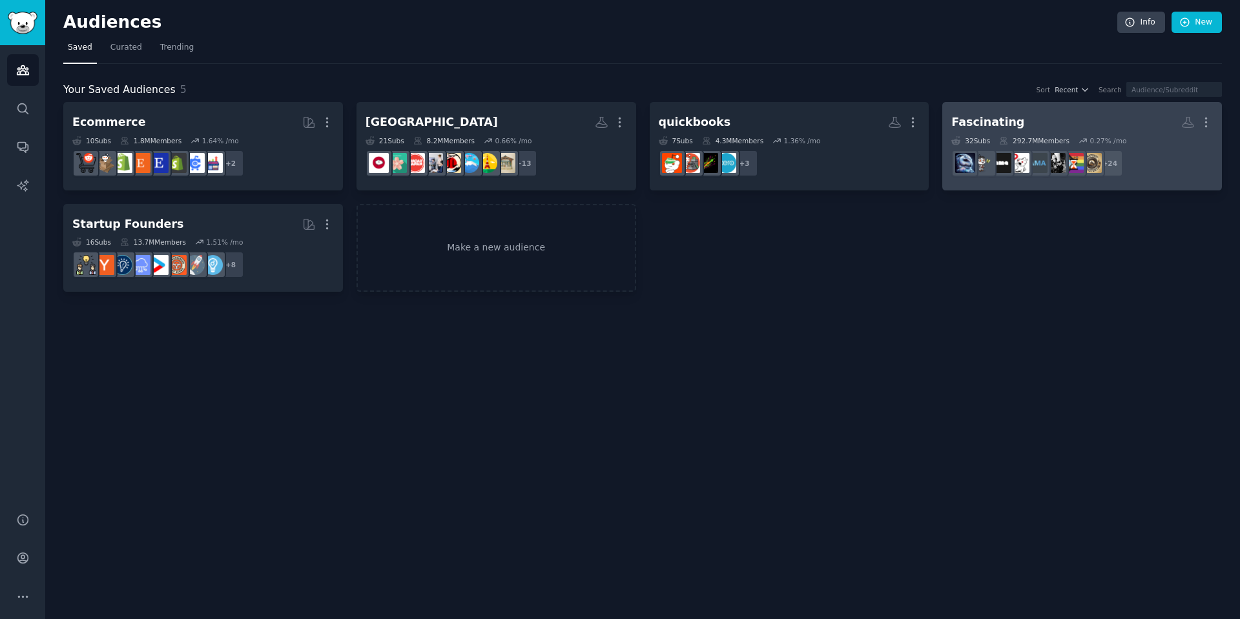
click at [1012, 121] on h2 "Fascinating More" at bounding box center [1082, 122] width 262 height 23
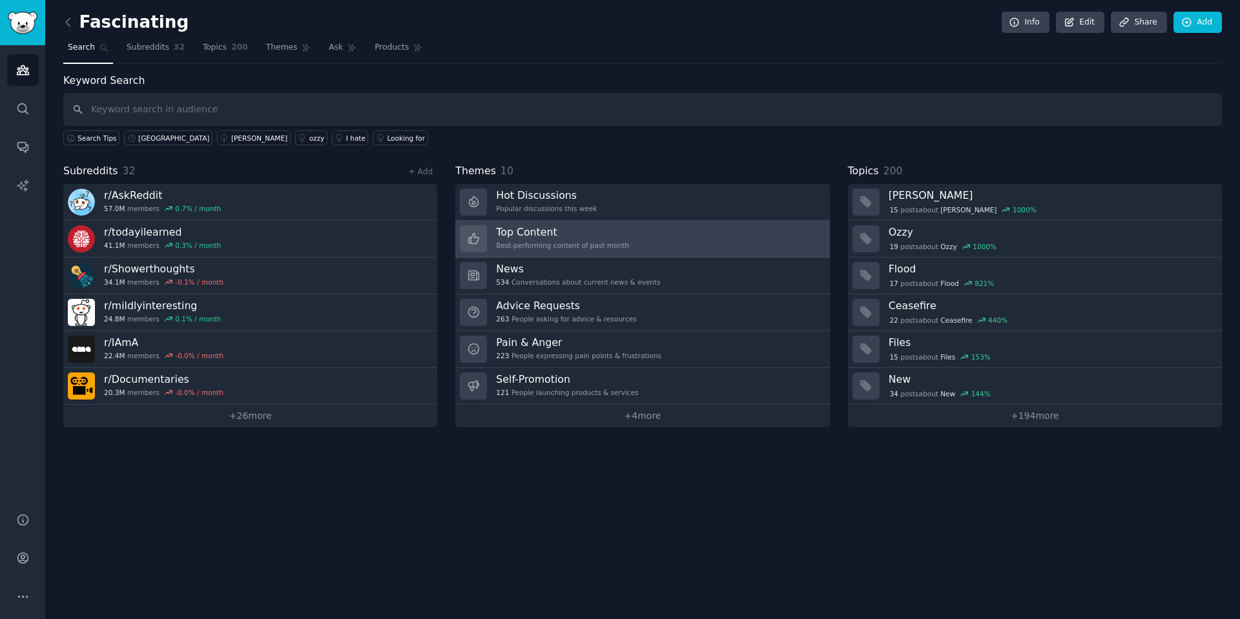
click at [646, 233] on link "Top Content Best-performing content of past month" at bounding box center [642, 239] width 374 height 37
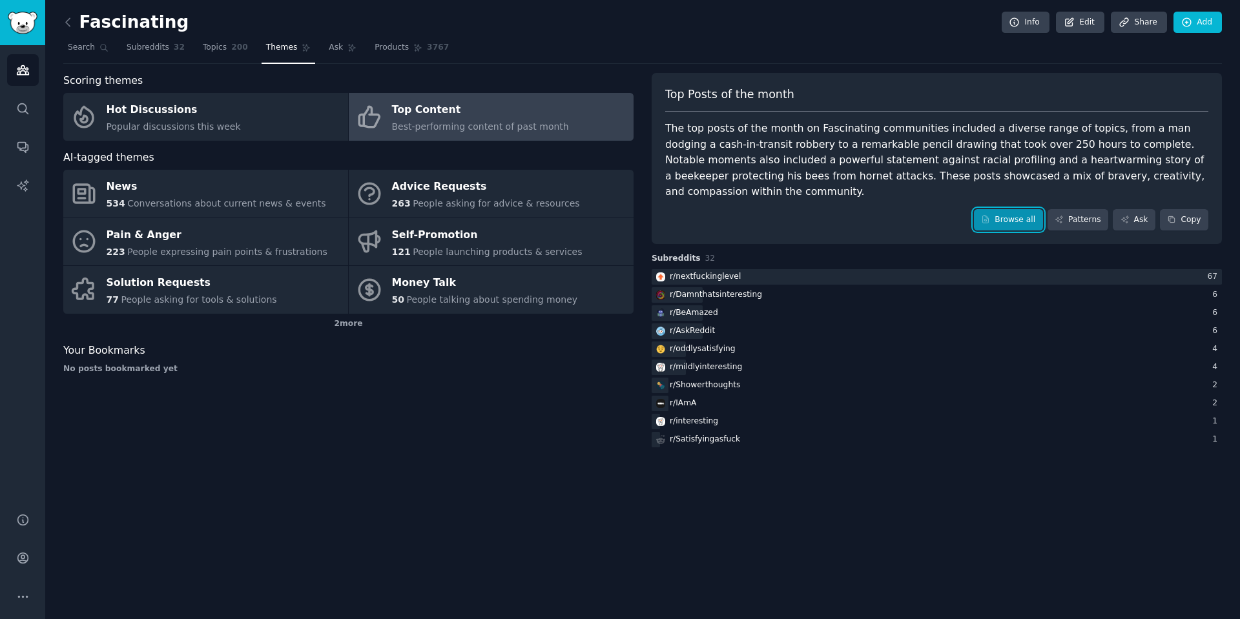
click at [1025, 209] on link "Browse all" at bounding box center [1008, 220] width 69 height 22
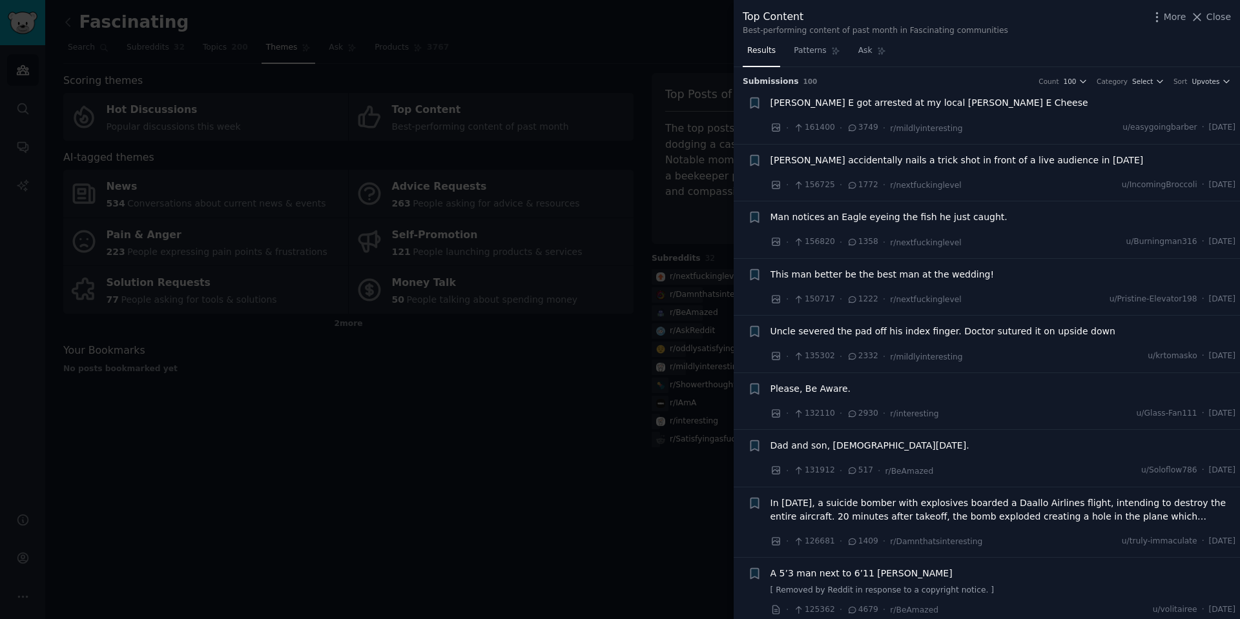
click at [479, 552] on div at bounding box center [620, 309] width 1240 height 619
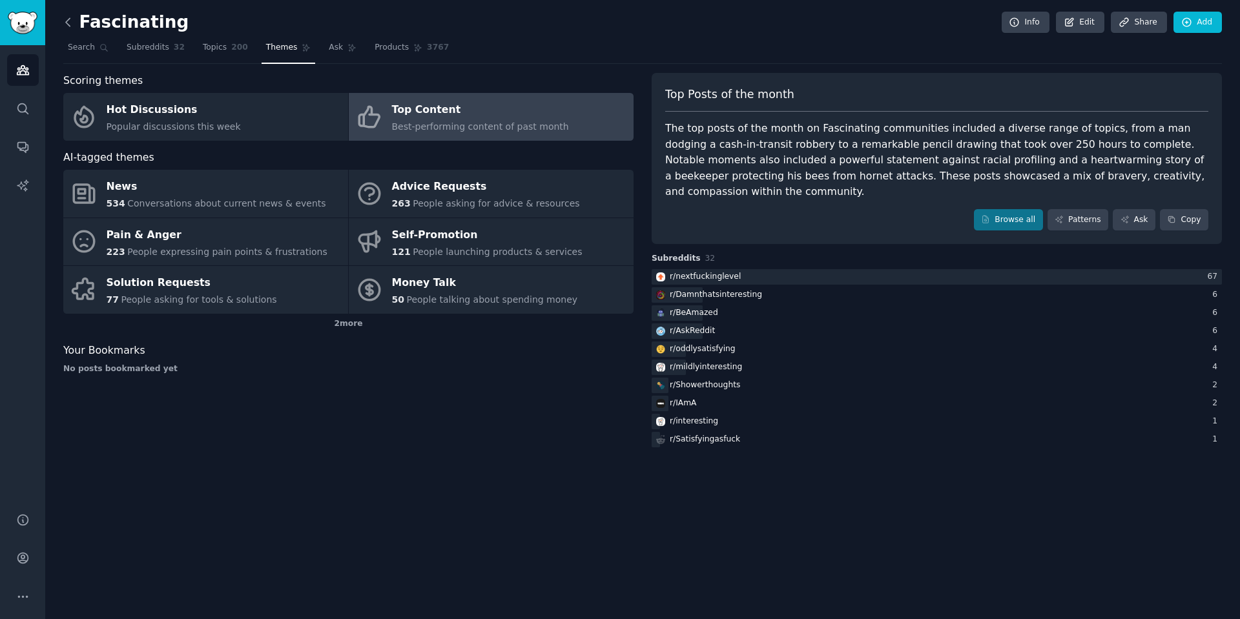
click at [68, 17] on icon at bounding box center [68, 22] width 14 height 14
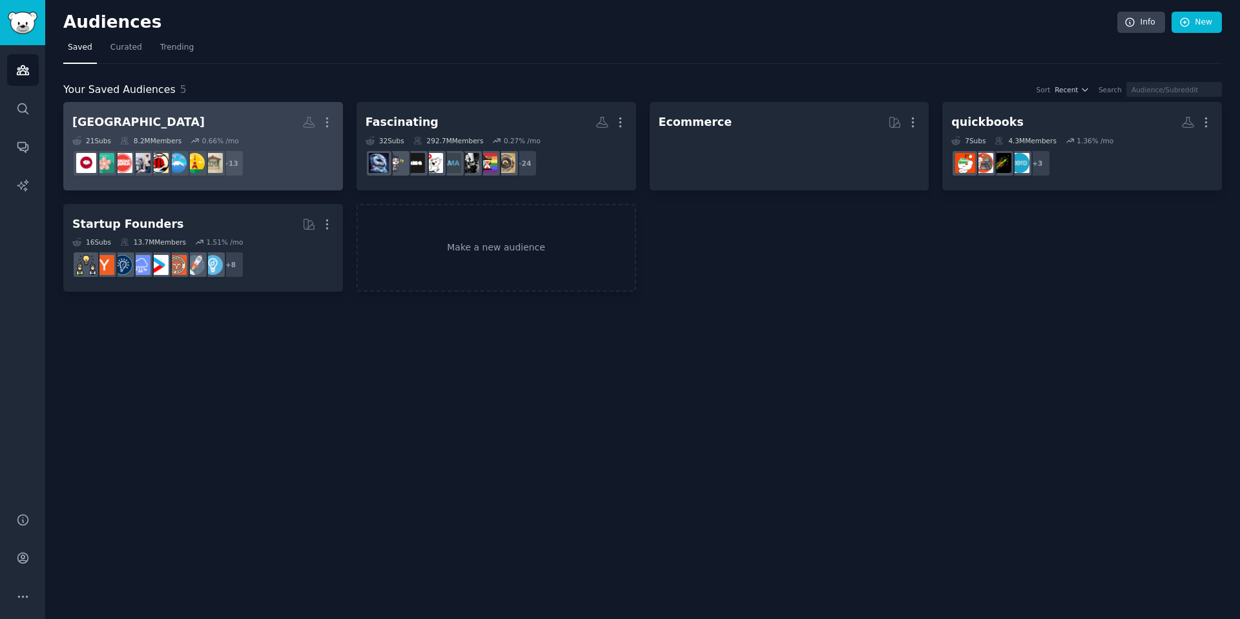
click at [105, 122] on h2 "japan More" at bounding box center [203, 122] width 262 height 23
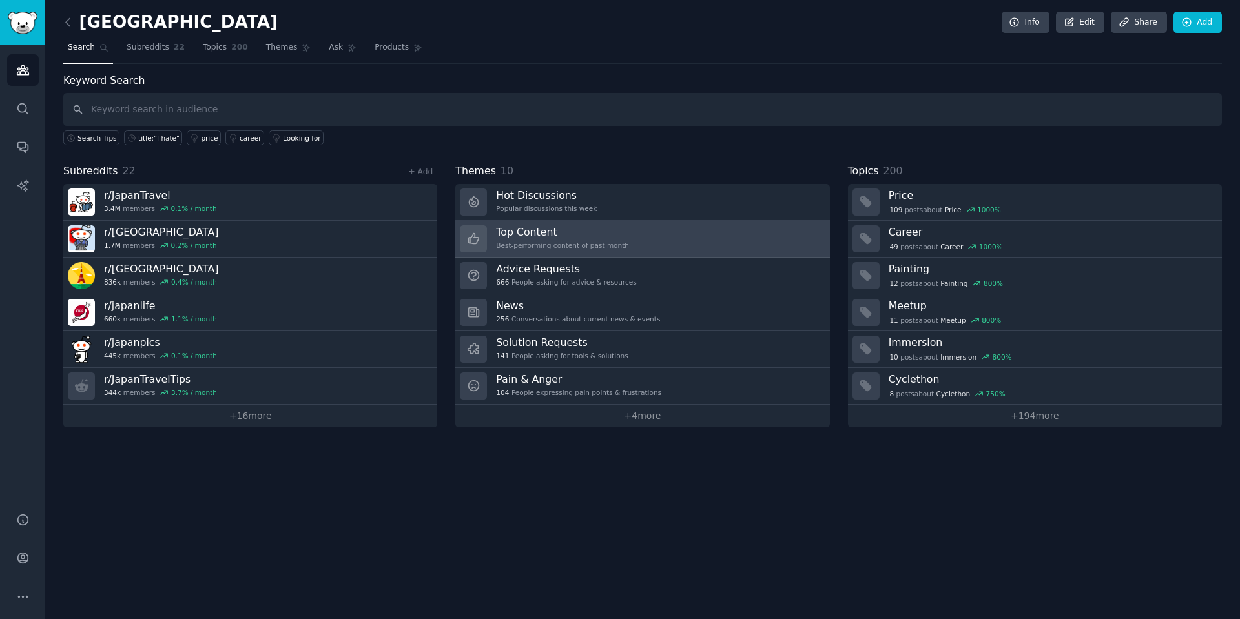
click at [591, 248] on div "Best-performing content of past month" at bounding box center [562, 245] width 133 height 9
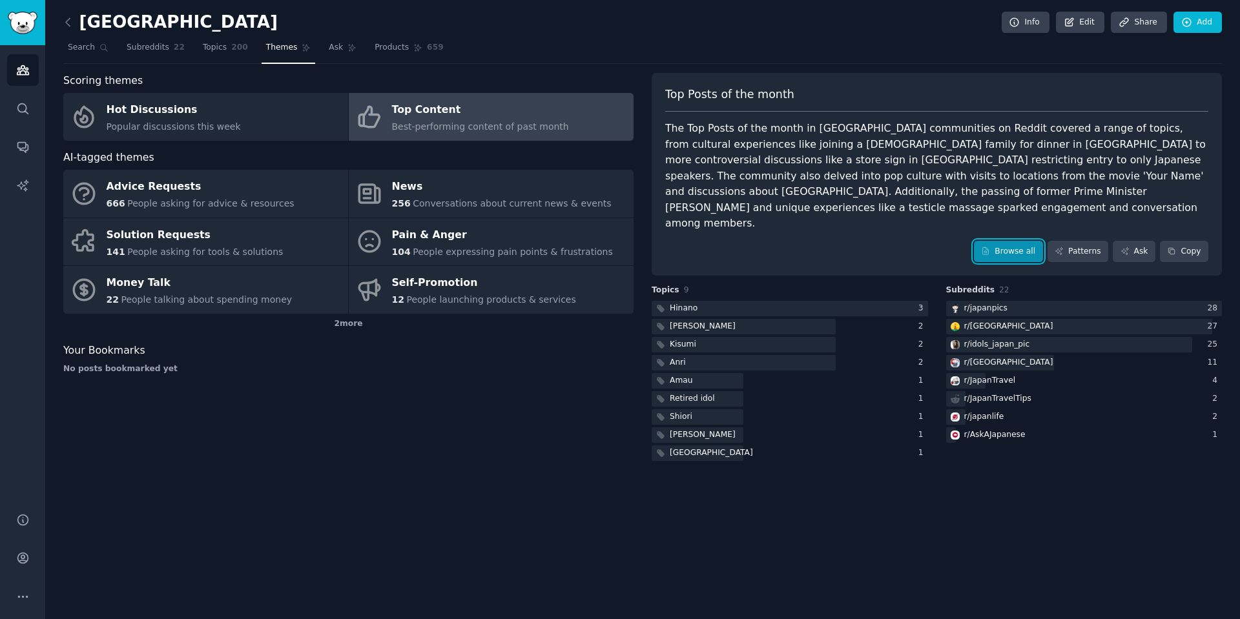
click at [1038, 241] on link "Browse all" at bounding box center [1008, 252] width 69 height 22
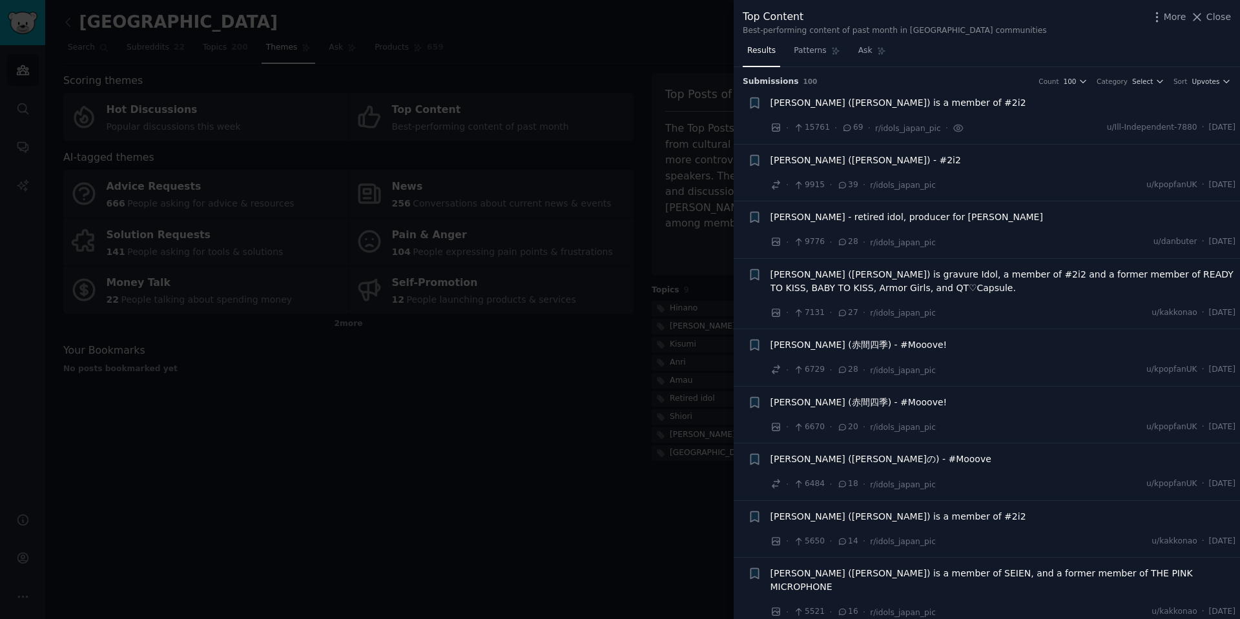
click at [322, 500] on div at bounding box center [620, 309] width 1240 height 619
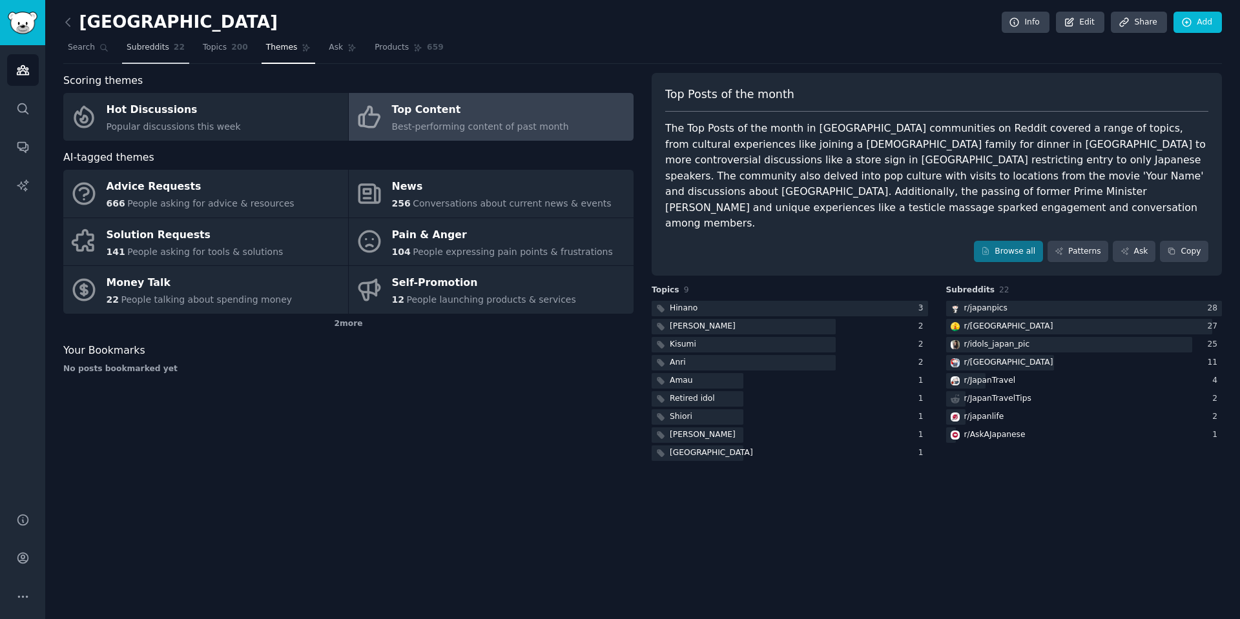
click at [138, 52] on span "Subreddits" at bounding box center [148, 48] width 43 height 12
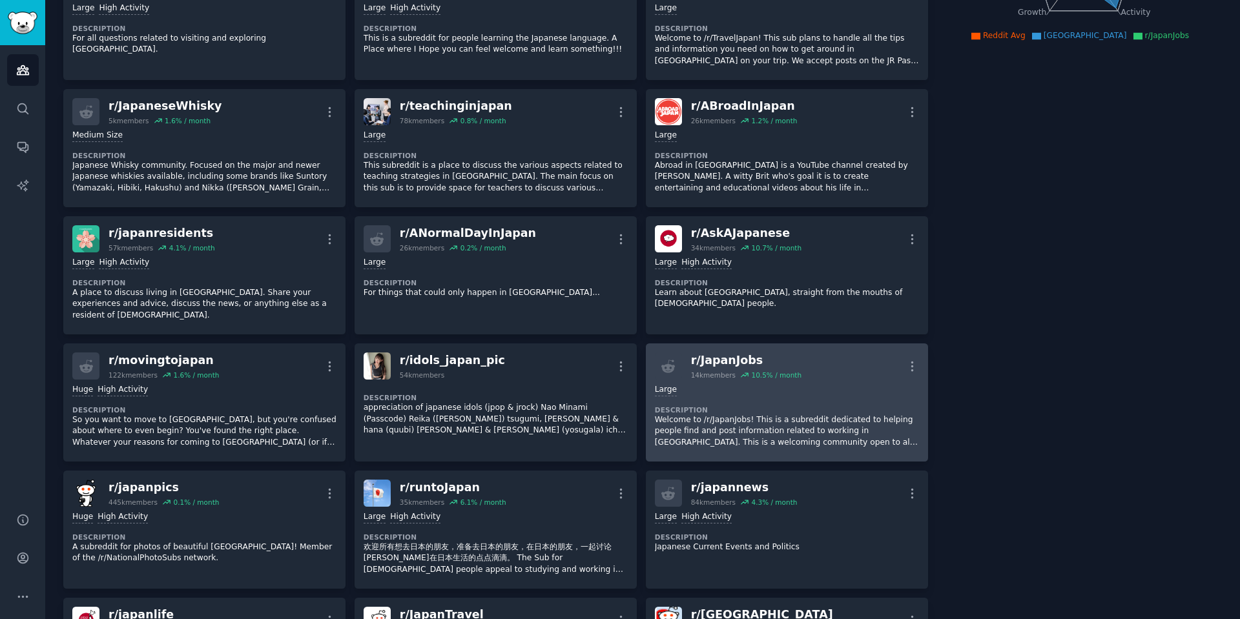
scroll to position [323, 0]
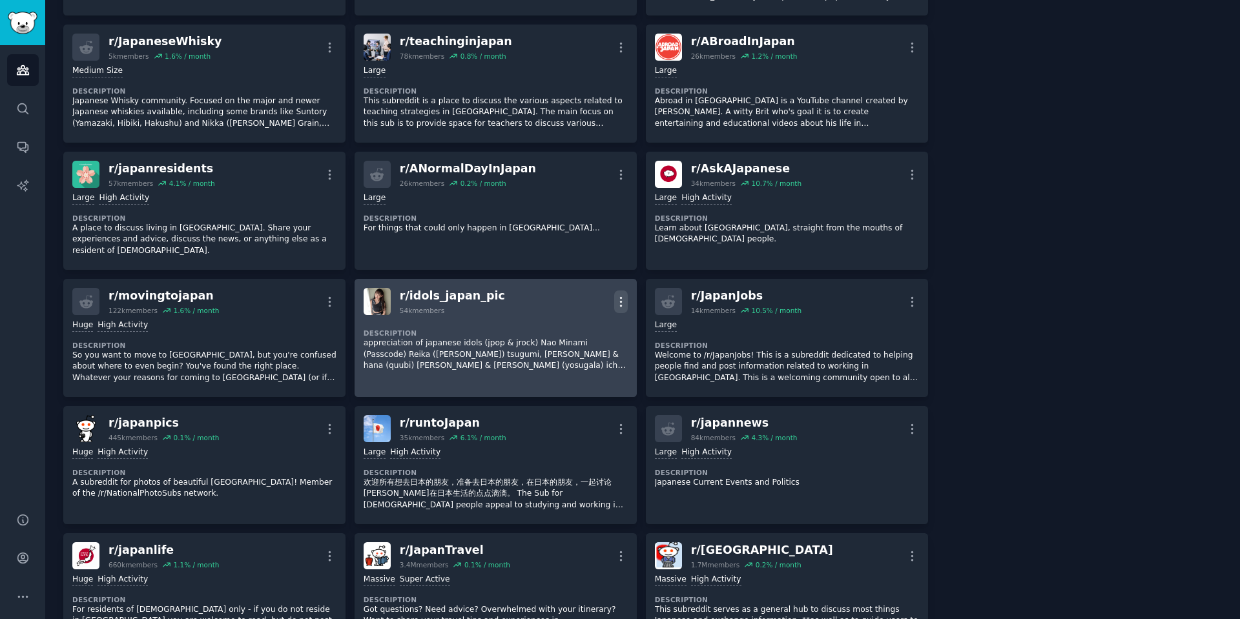
click at [620, 297] on icon "button" at bounding box center [620, 301] width 1 height 9
click at [575, 345] on p "Delete" at bounding box center [570, 352] width 30 height 14
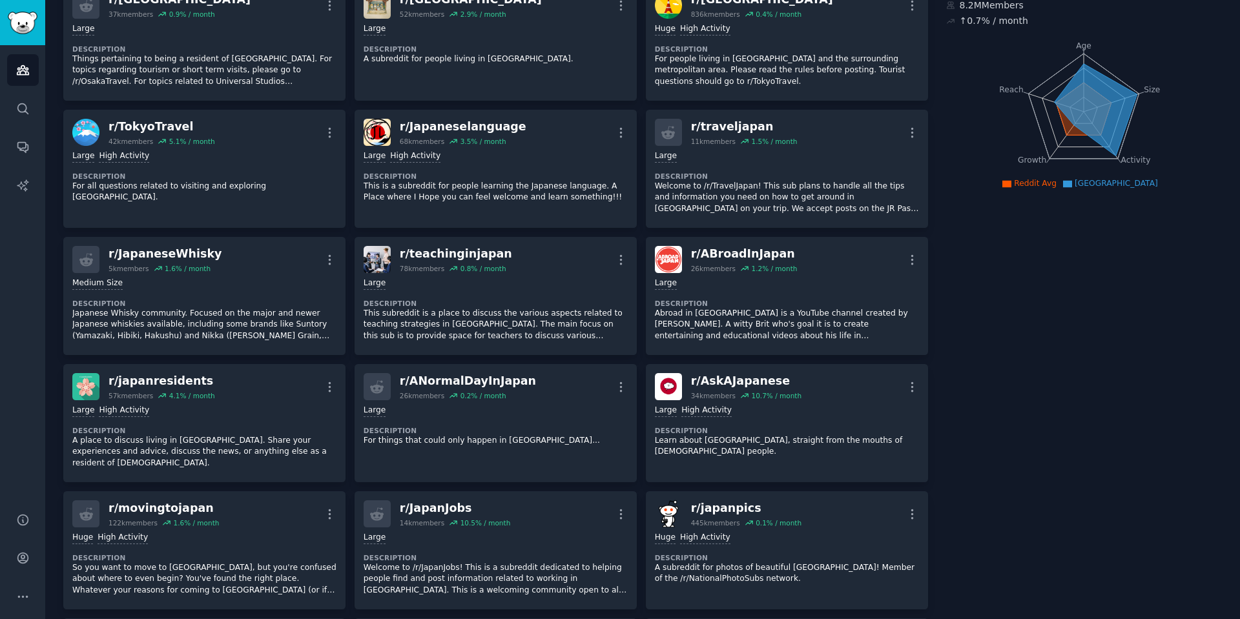
scroll to position [0, 0]
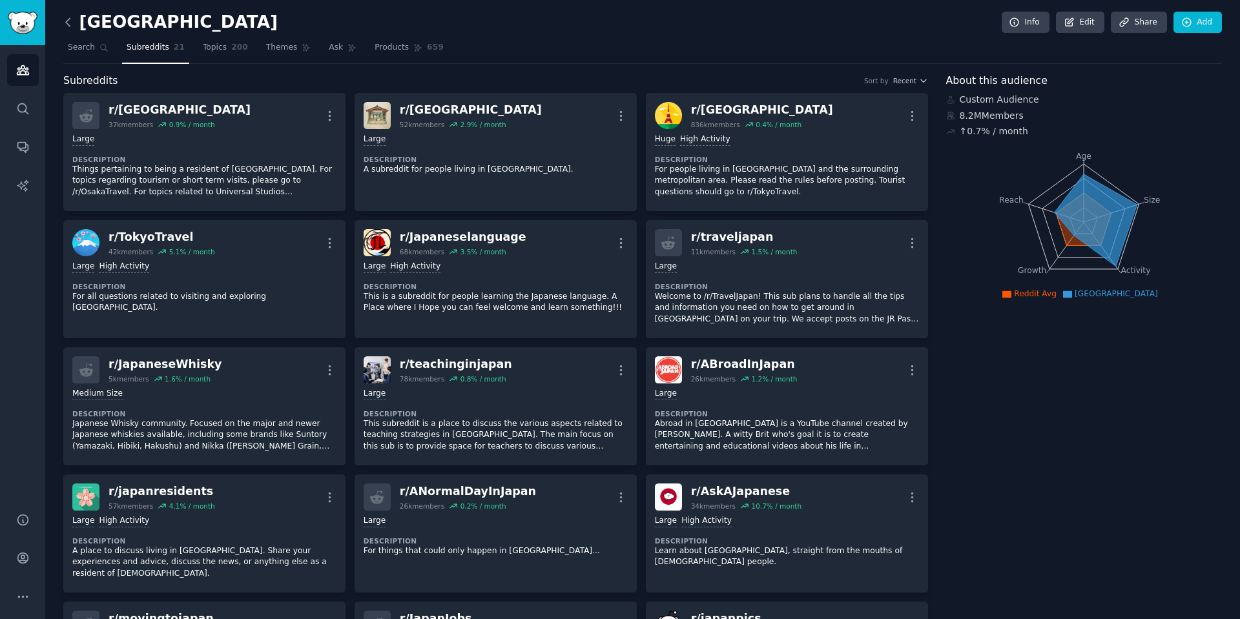
click at [63, 16] on icon at bounding box center [68, 22] width 14 height 14
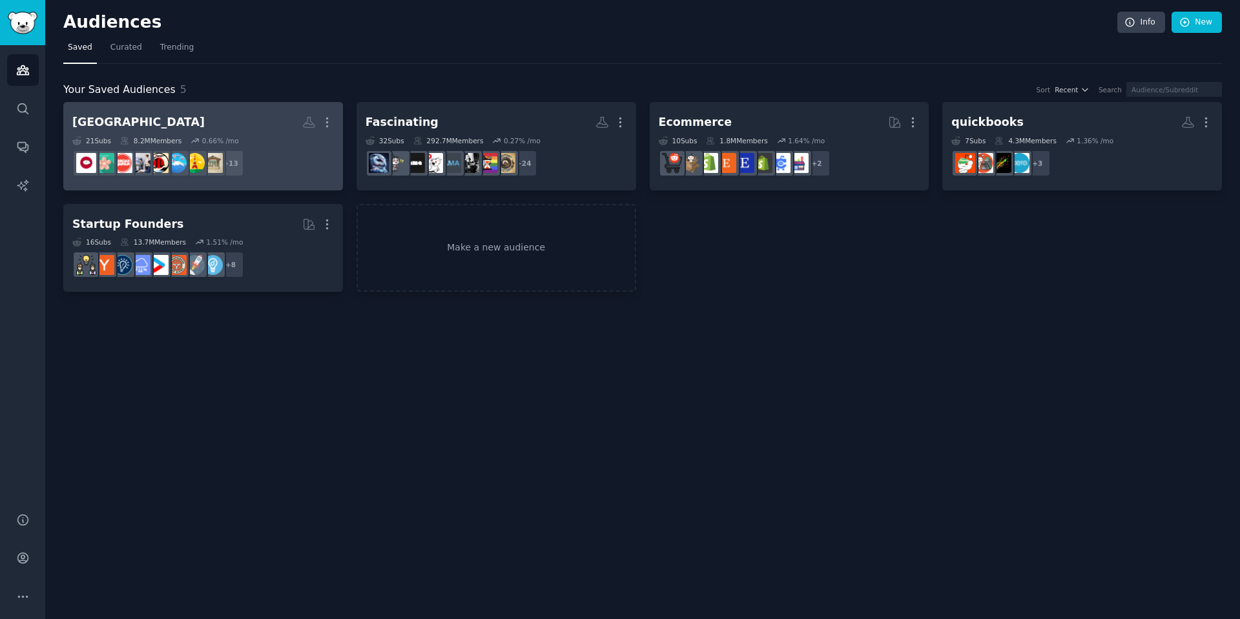
click at [247, 126] on h2 "japan More" at bounding box center [203, 122] width 262 height 23
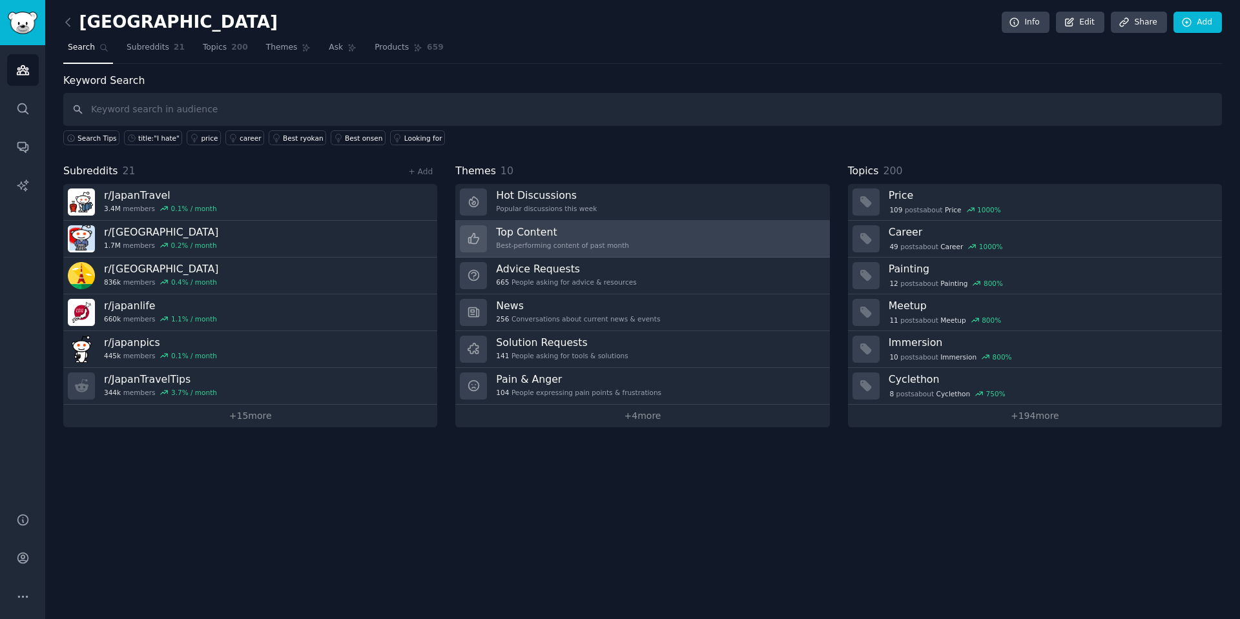
click at [651, 227] on link "Top Content Best-performing content of past month" at bounding box center [642, 239] width 374 height 37
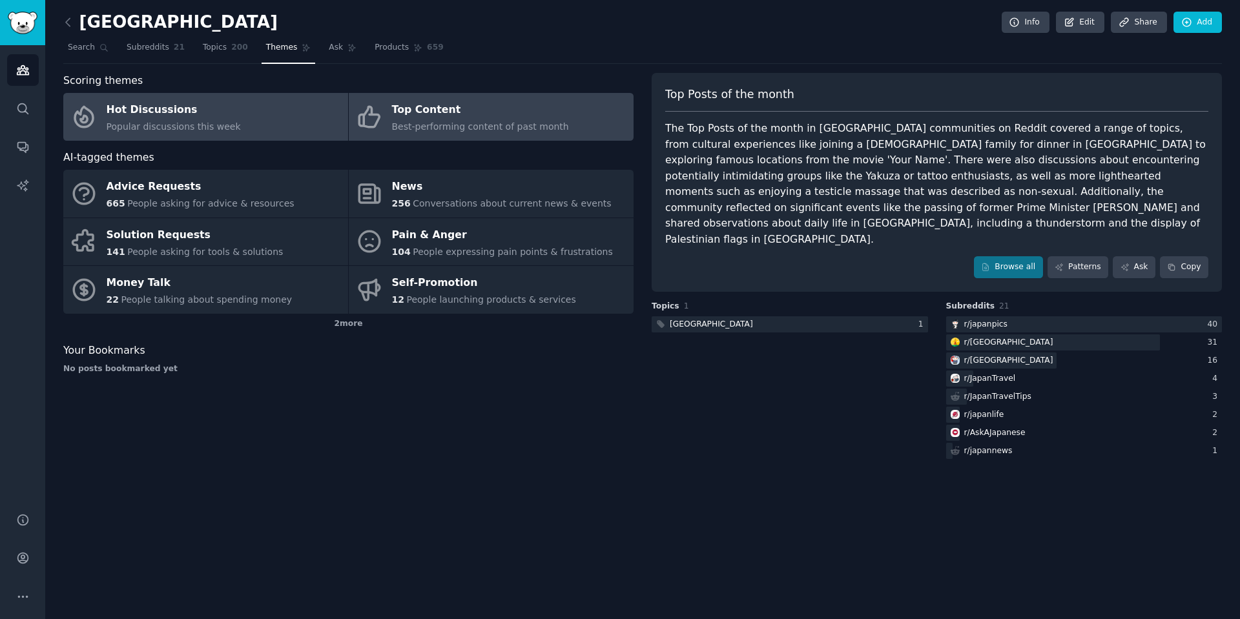
click at [243, 138] on link "Hot Discussions Popular discussions this week" at bounding box center [205, 117] width 285 height 48
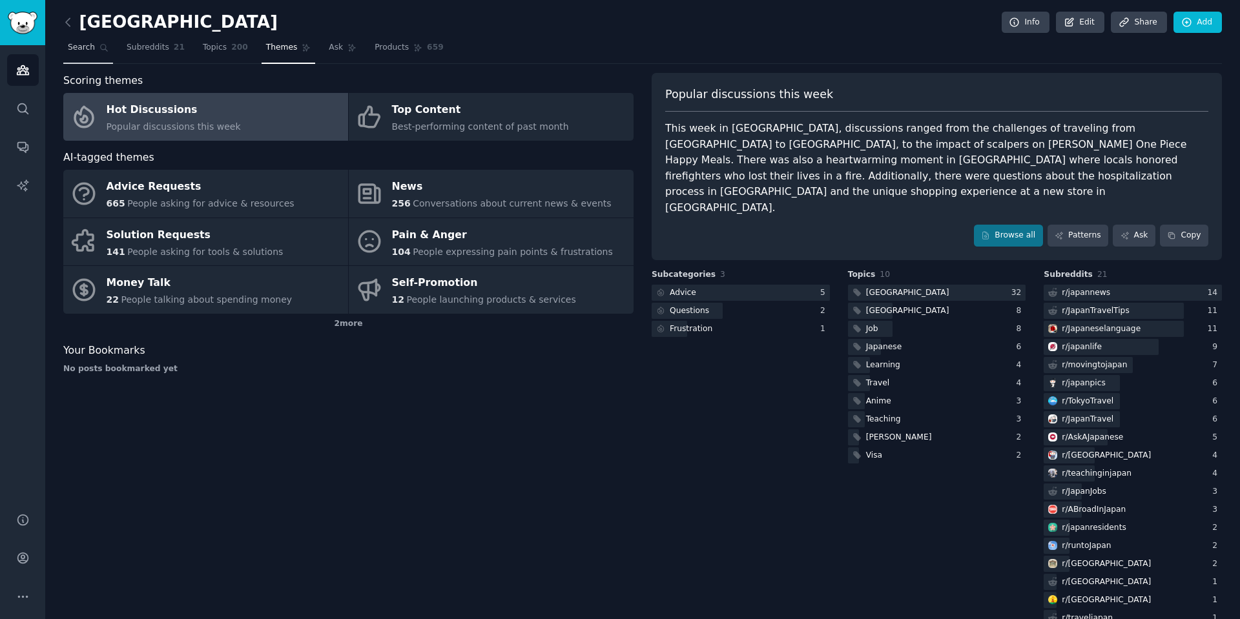
click at [99, 49] on icon at bounding box center [103, 47] width 9 height 9
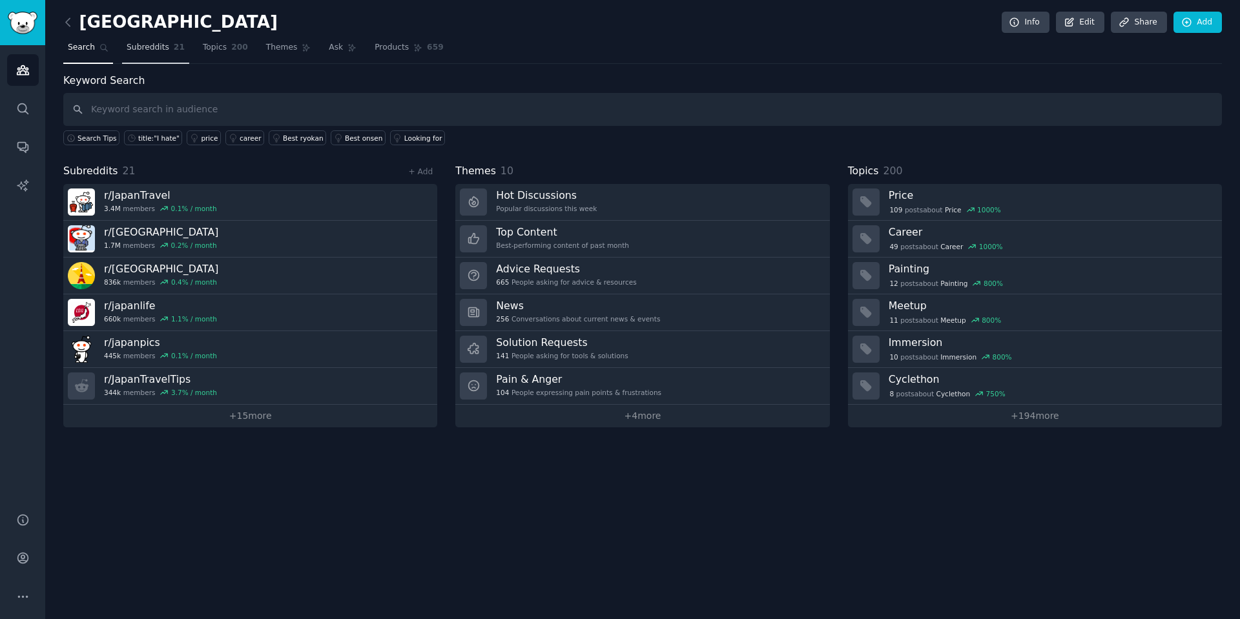
click at [150, 52] on span "Subreddits" at bounding box center [148, 48] width 43 height 12
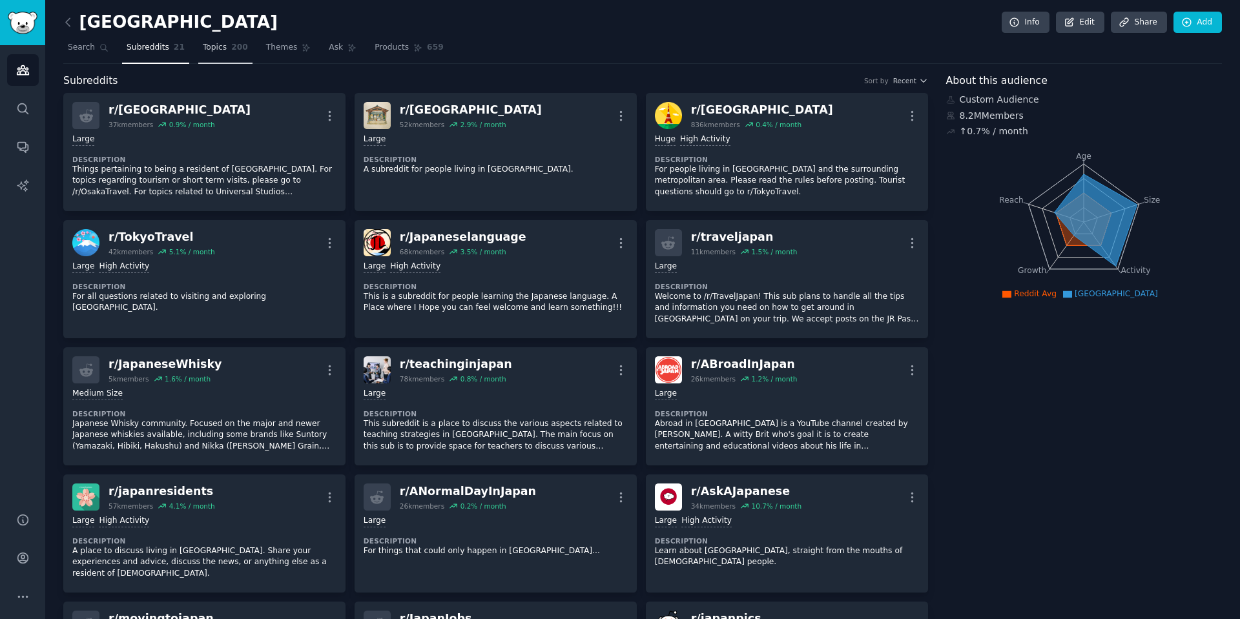
click at [238, 55] on link "Topics 200" at bounding box center [225, 50] width 54 height 26
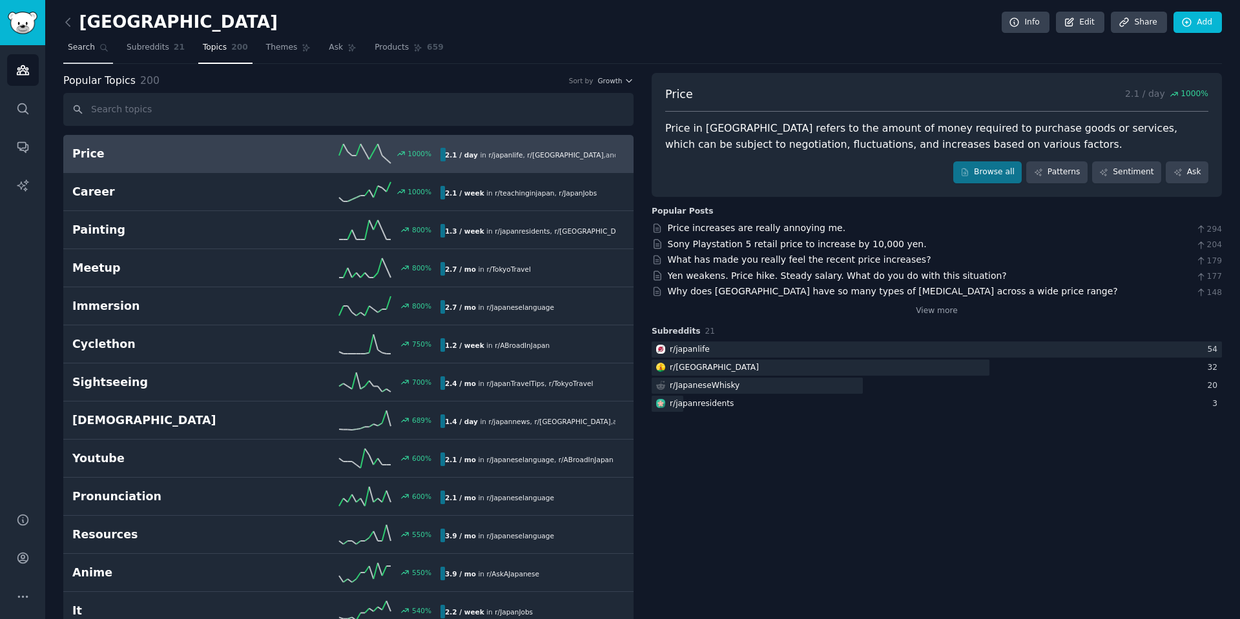
click at [79, 45] on span "Search" at bounding box center [81, 48] width 27 height 12
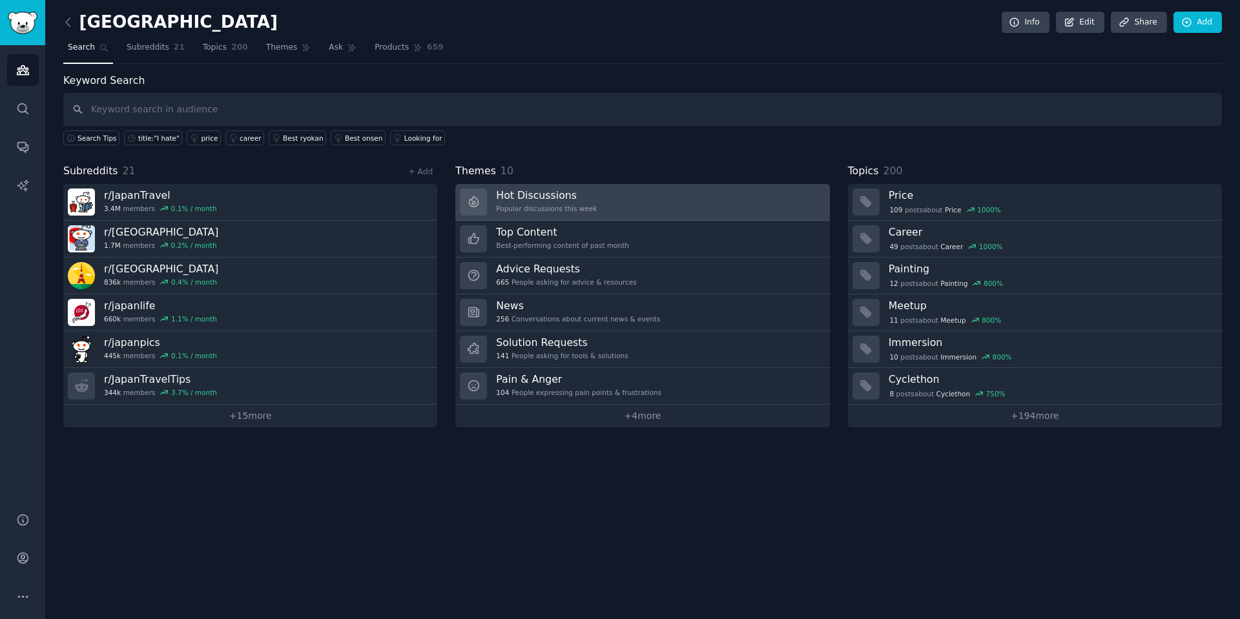
click at [542, 204] on div "Popular discussions this week" at bounding box center [546, 208] width 101 height 9
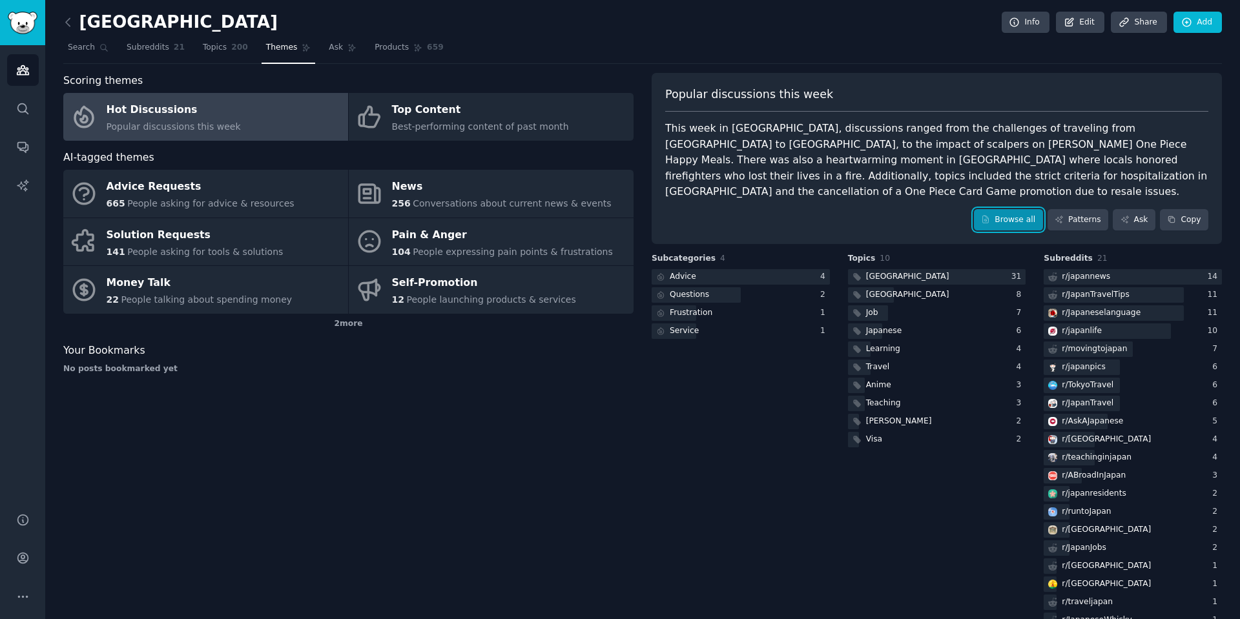
click at [1009, 209] on link "Browse all" at bounding box center [1008, 220] width 69 height 22
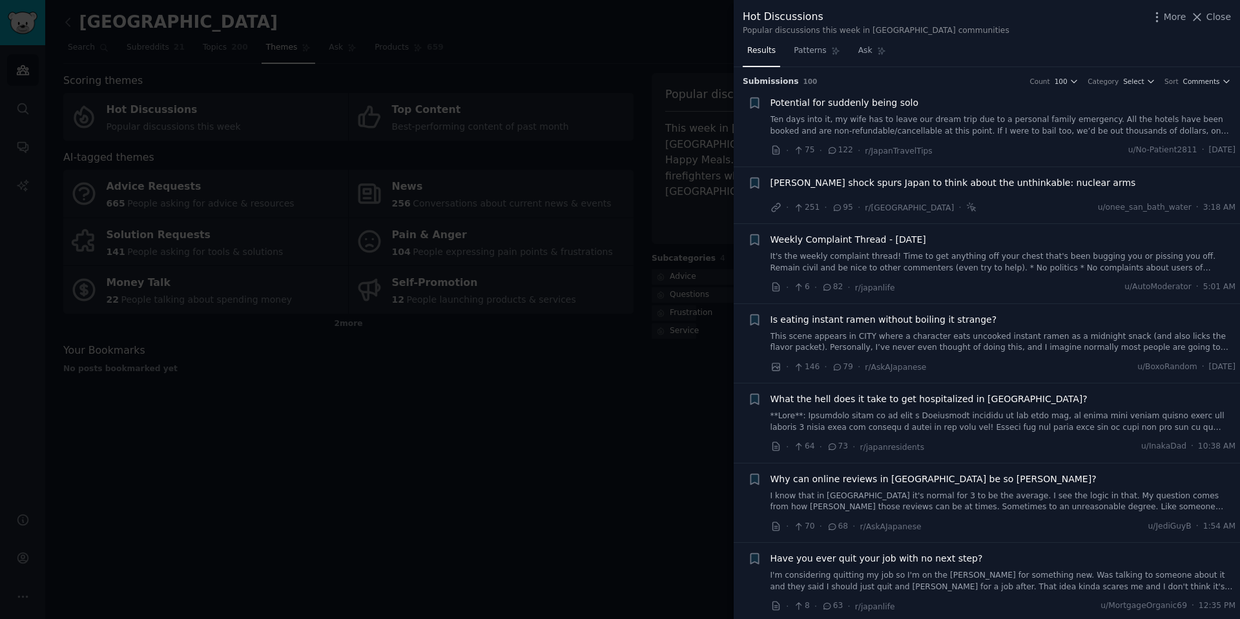
click at [1049, 82] on div "Count" at bounding box center [1039, 81] width 20 height 9
click at [1067, 84] on span "100" at bounding box center [1060, 81] width 13 height 9
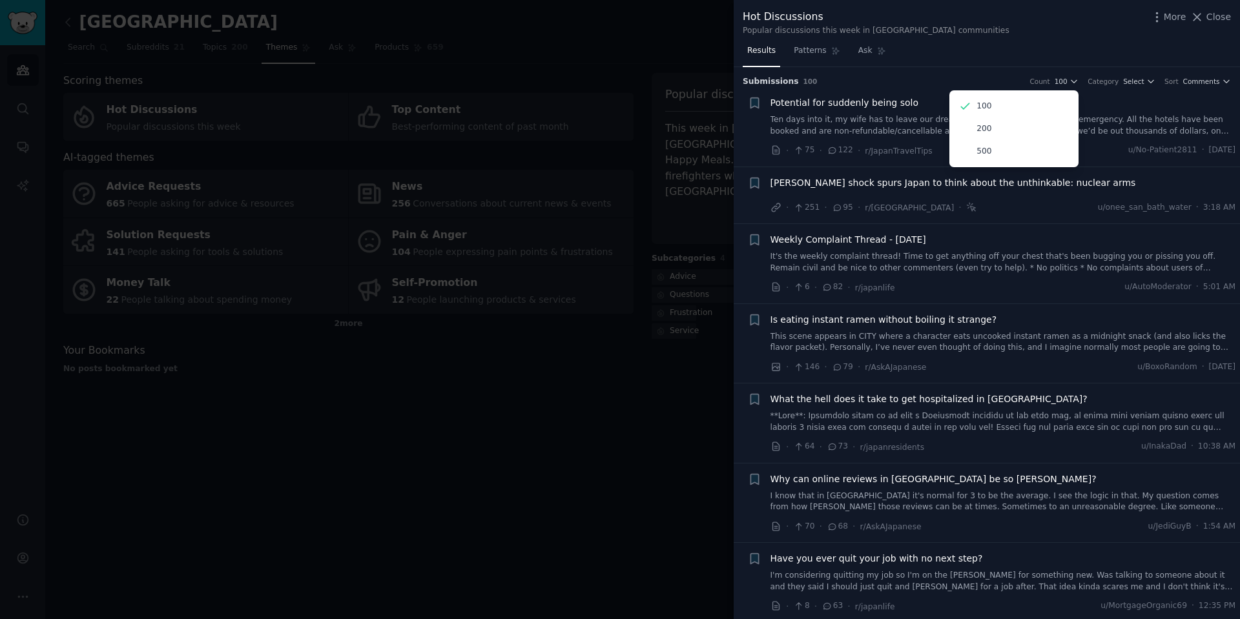
click at [988, 63] on div "Results Patterns Ask" at bounding box center [987, 54] width 506 height 26
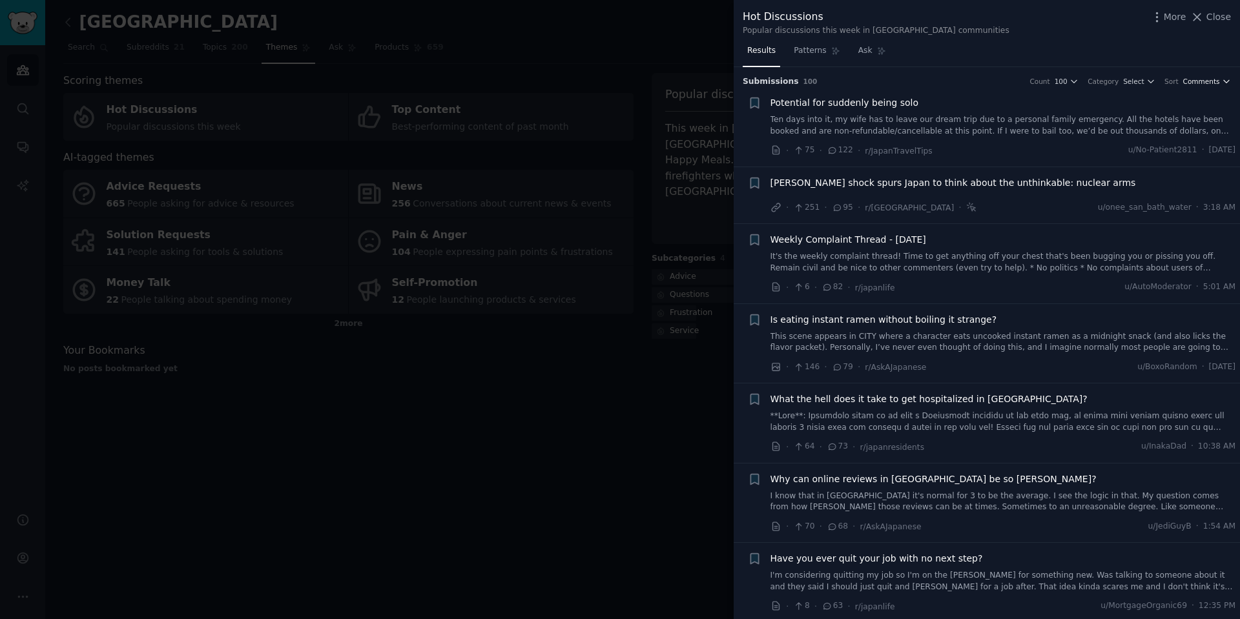
click at [1193, 82] on span "Comments" at bounding box center [1201, 81] width 37 height 9
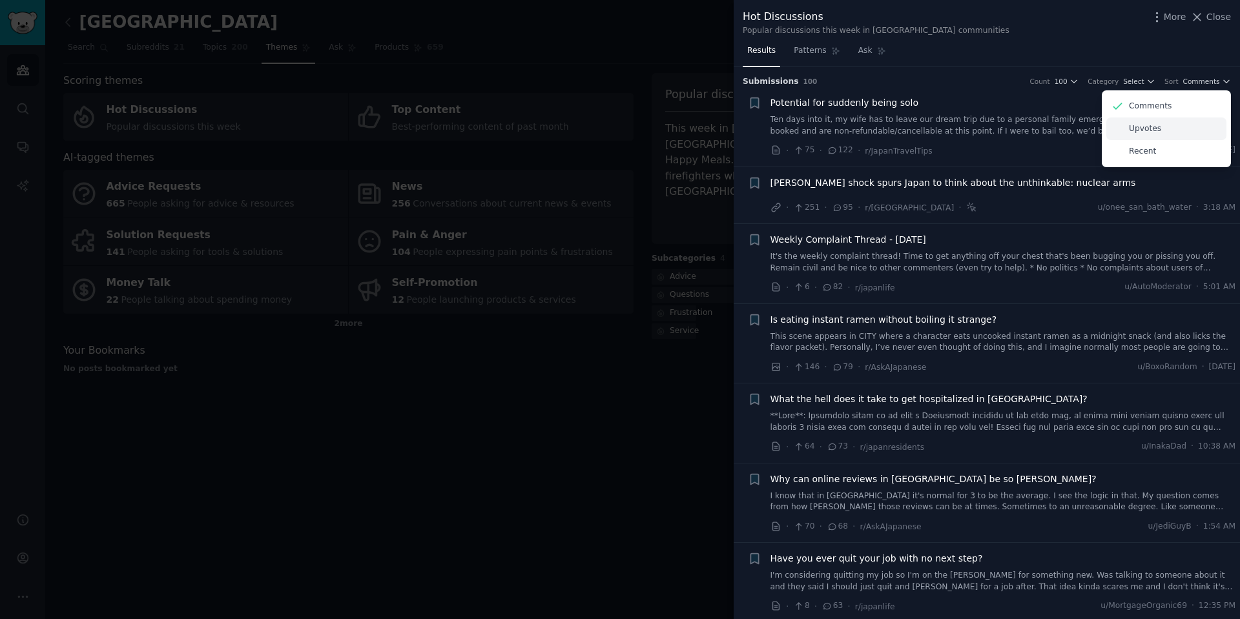
click at [1184, 125] on div "Upvotes" at bounding box center [1166, 129] width 120 height 23
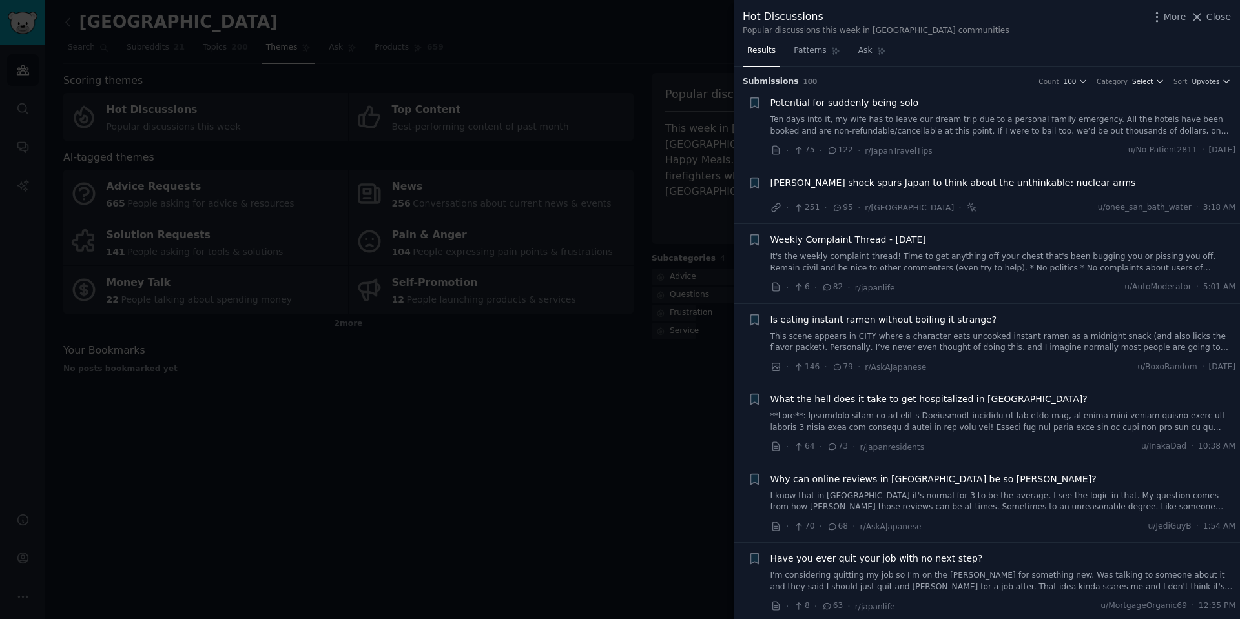
click at [1153, 83] on span "Select" at bounding box center [1142, 81] width 21 height 9
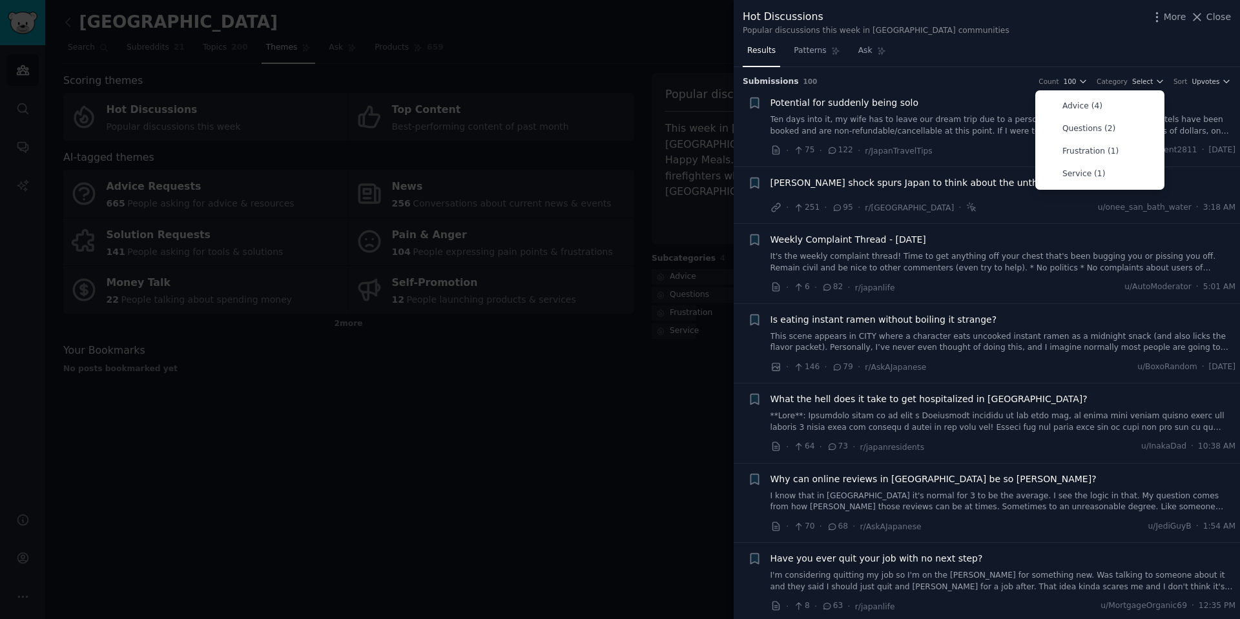
click at [1058, 47] on div "Results Patterns Ask" at bounding box center [987, 54] width 506 height 26
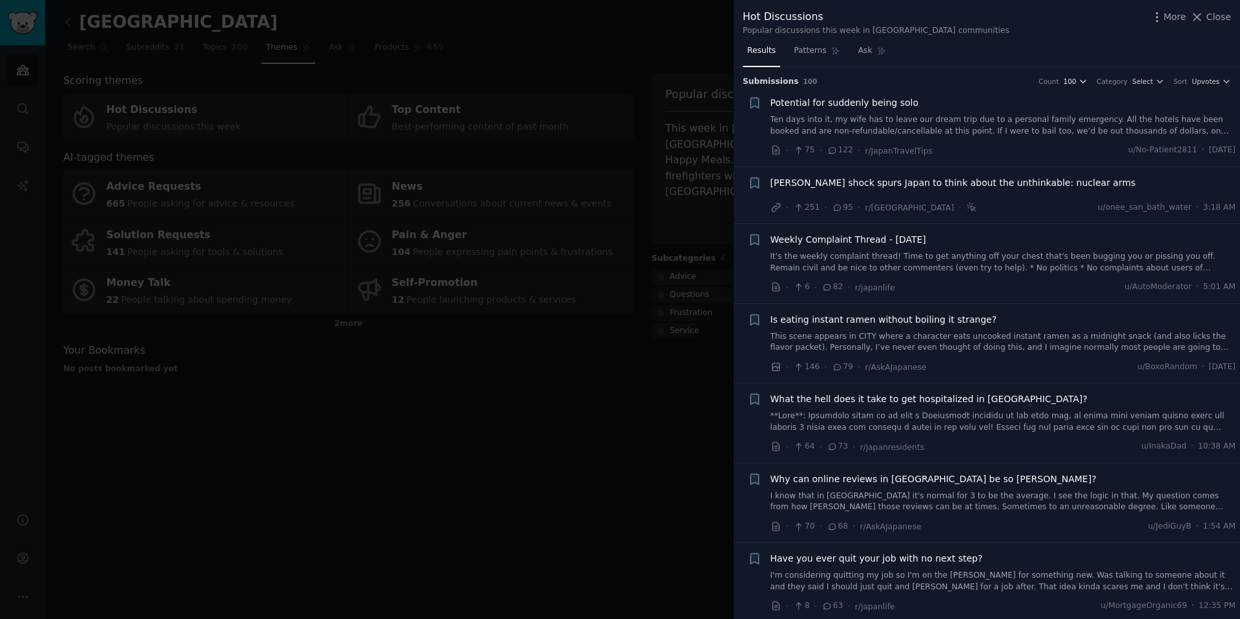
click at [1076, 81] on span "100" at bounding box center [1069, 81] width 13 height 9
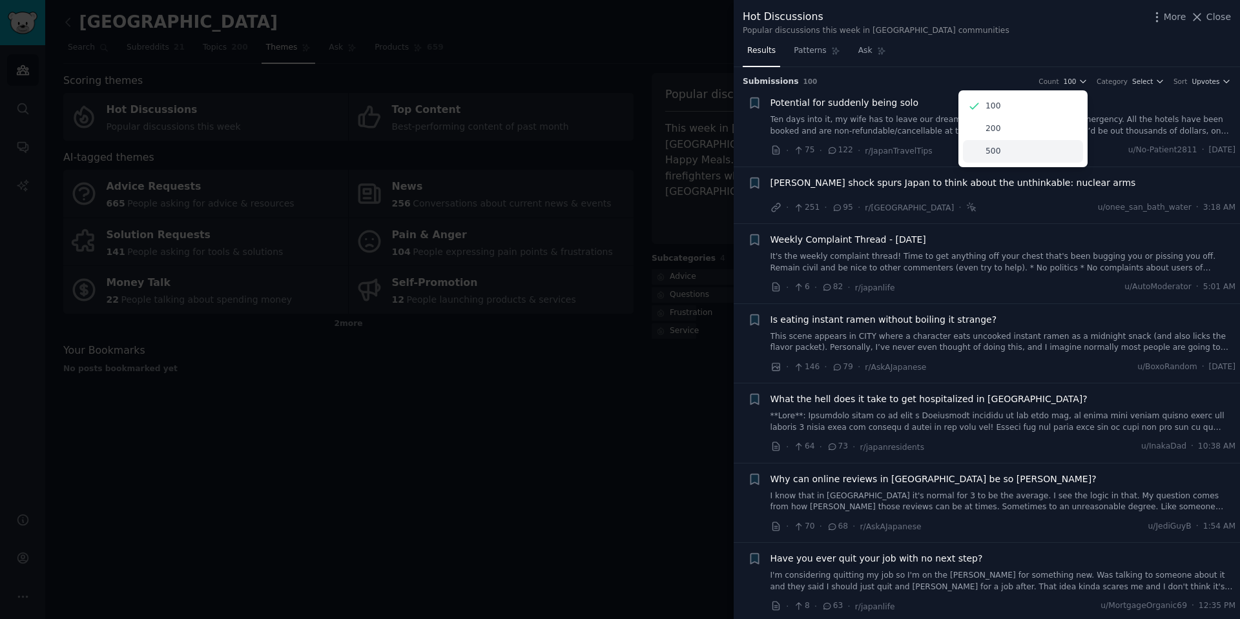
click at [1050, 145] on div "500" at bounding box center [1023, 151] width 120 height 23
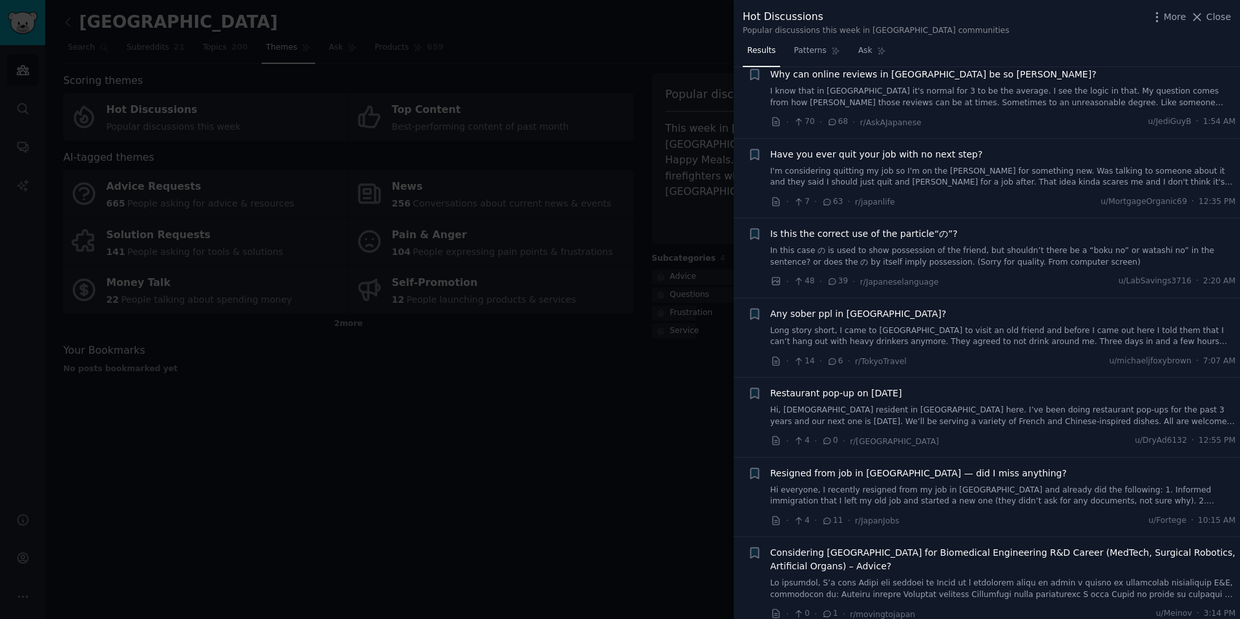
scroll to position [646, 0]
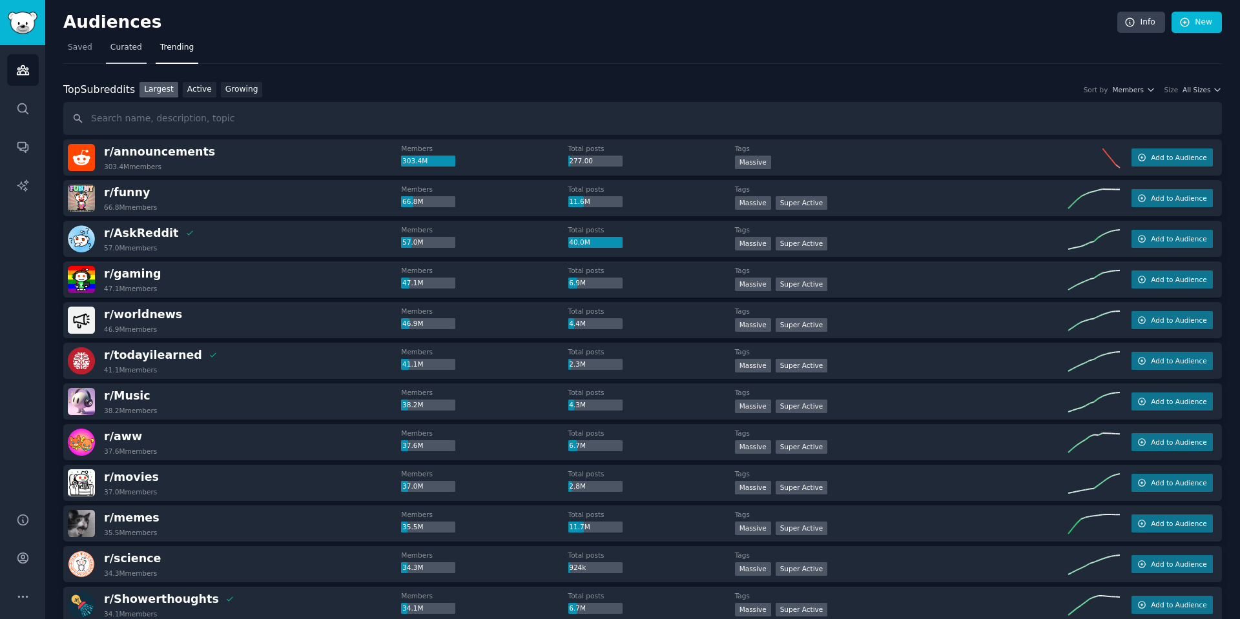
click at [114, 54] on link "Curated" at bounding box center [126, 50] width 41 height 26
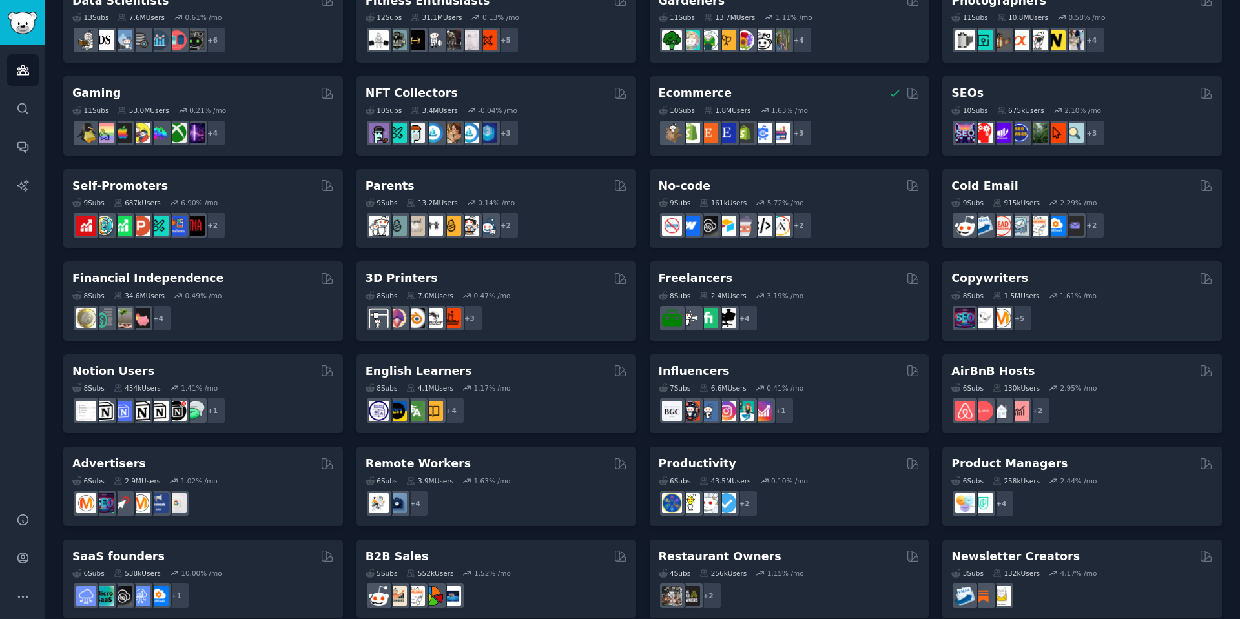
scroll to position [414, 0]
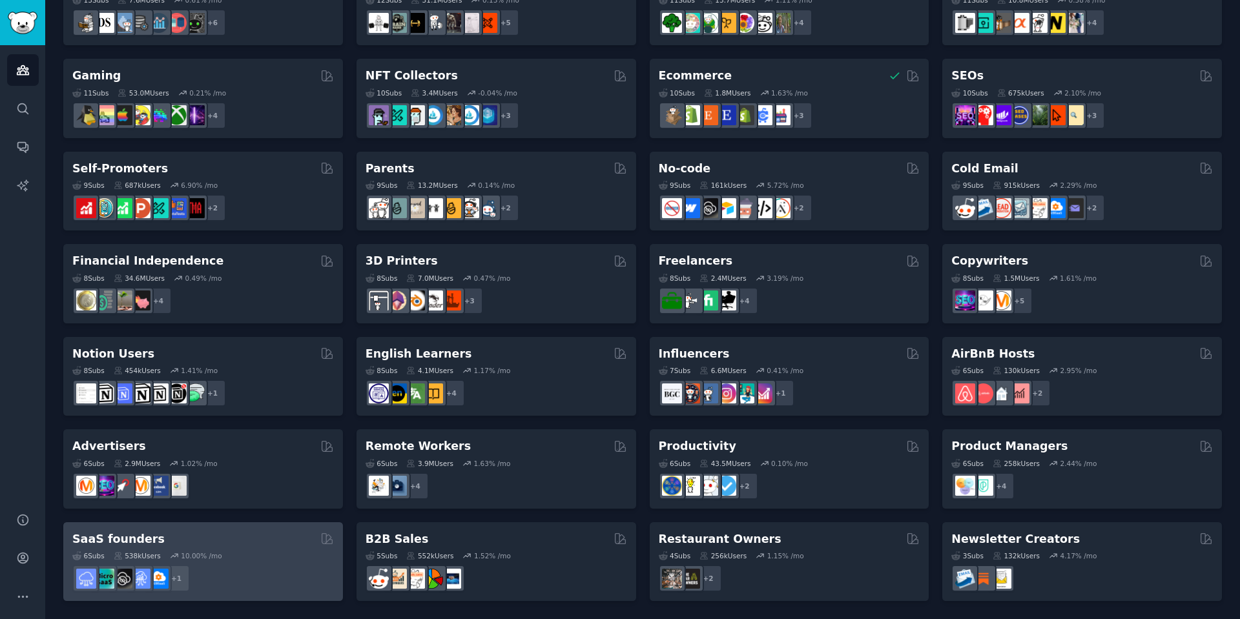
click at [280, 561] on div "6 Sub s 538k Users 10.00 % /mo r/SaaS + 1" at bounding box center [203, 569] width 262 height 45
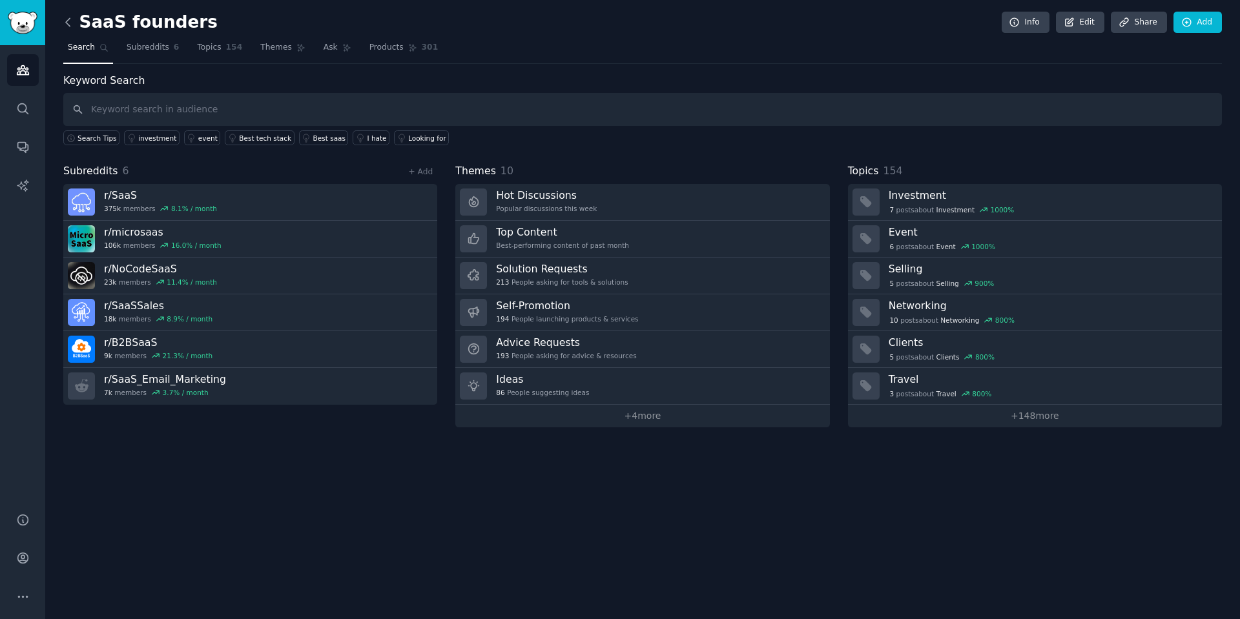
click at [68, 20] on icon at bounding box center [68, 22] width 14 height 14
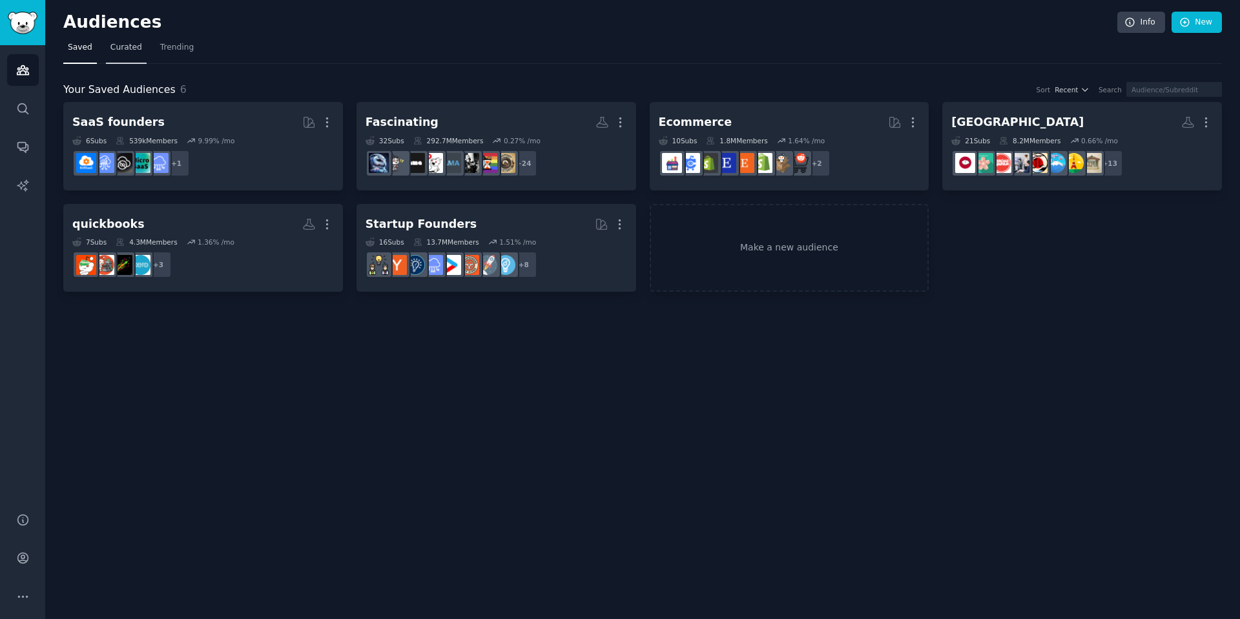
click at [124, 46] on span "Curated" at bounding box center [126, 48] width 32 height 12
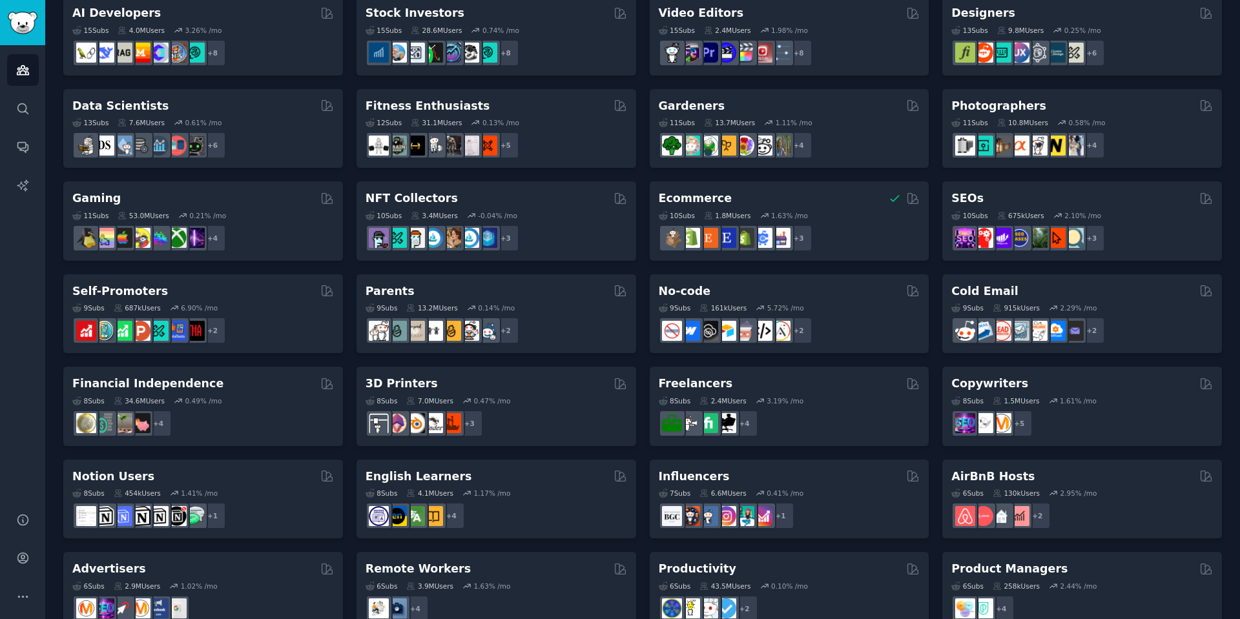
scroll to position [414, 0]
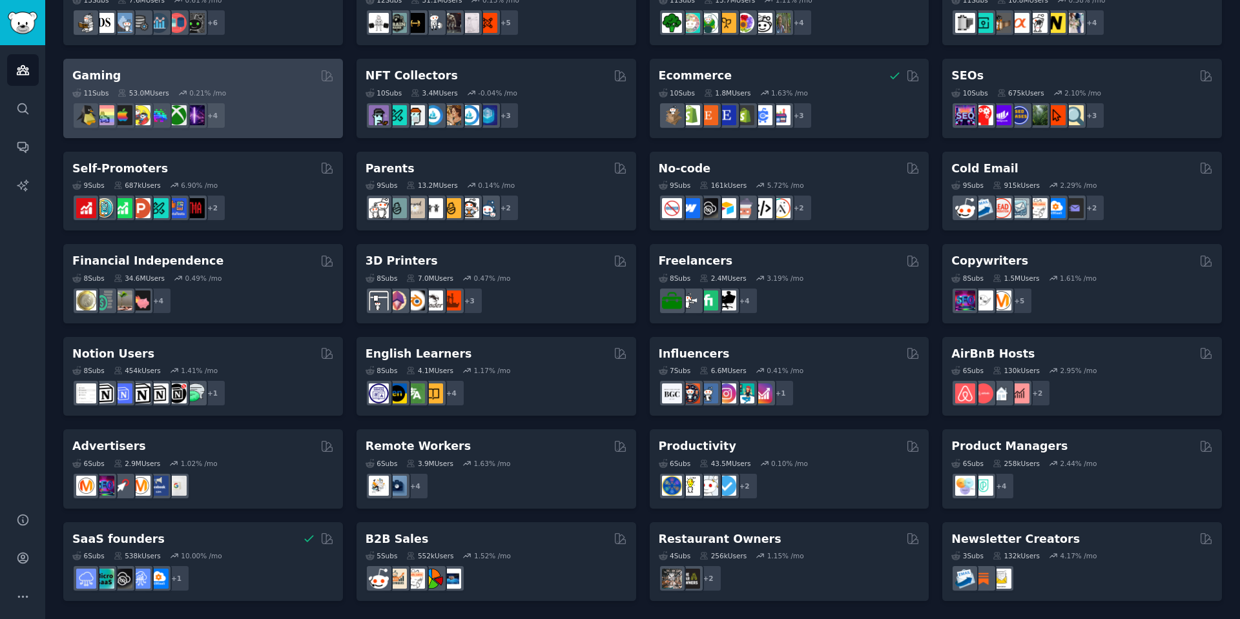
click at [227, 93] on div "11 Sub s 53.0M Users 0.21 % /mo" at bounding box center [203, 92] width 262 height 9
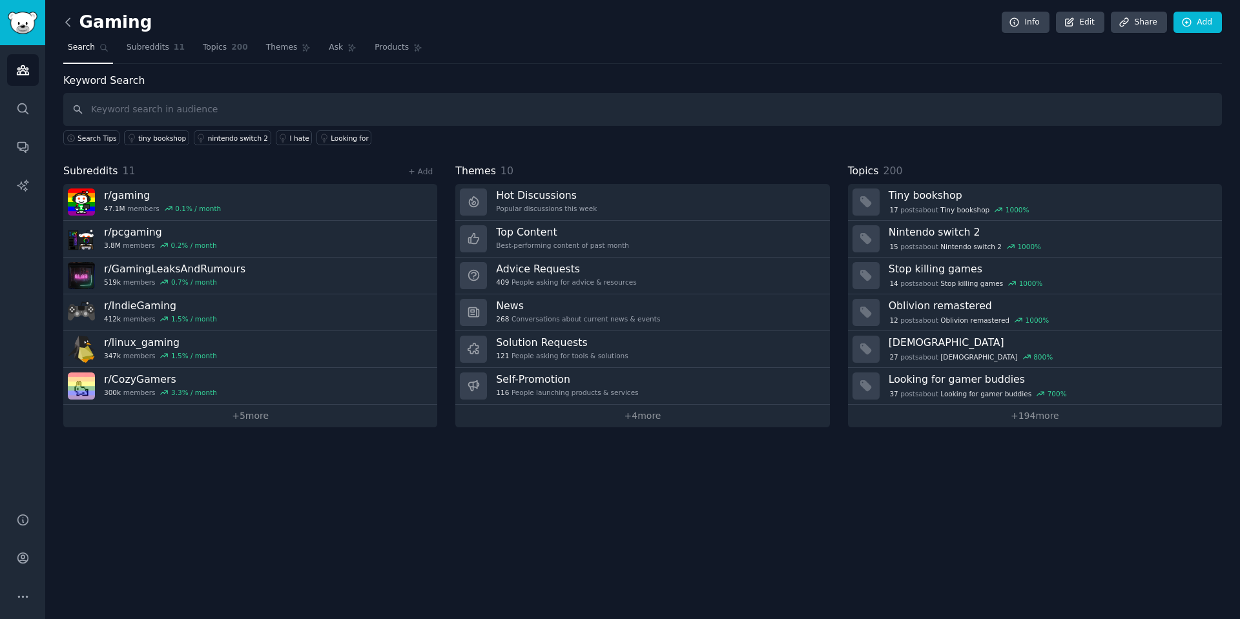
click at [68, 20] on icon at bounding box center [68, 22] width 14 height 14
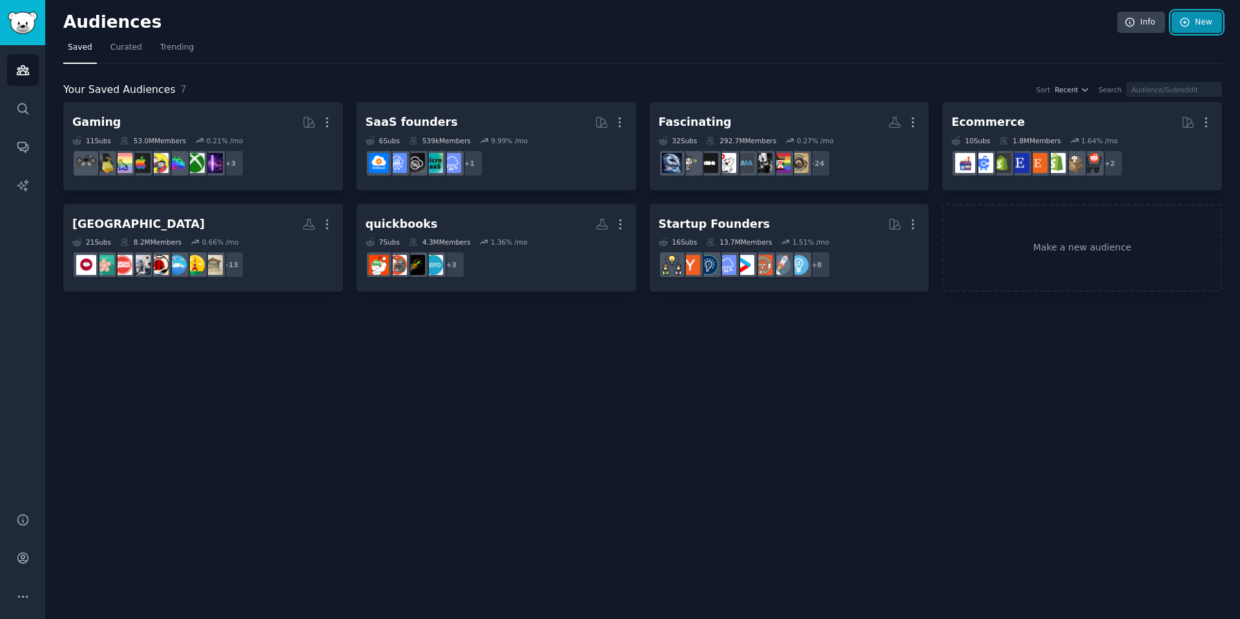
click at [1202, 20] on link "New" at bounding box center [1196, 23] width 50 height 22
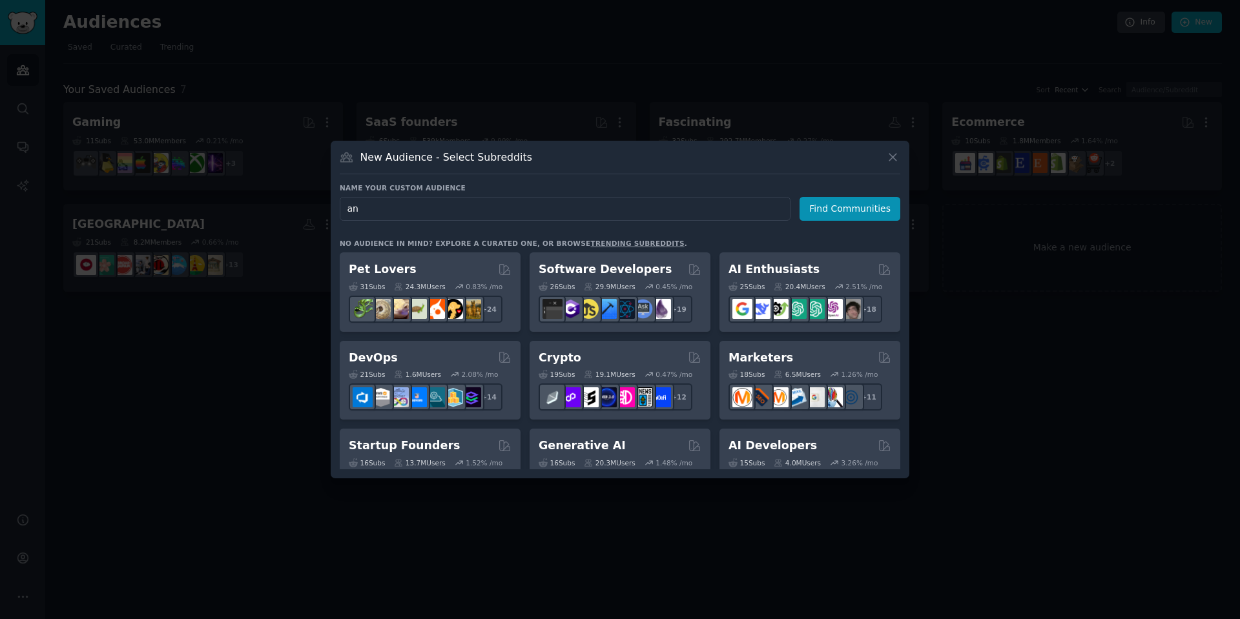
type input "a"
type input "phone"
click at [847, 220] on button "Find Communities" at bounding box center [849, 209] width 101 height 24
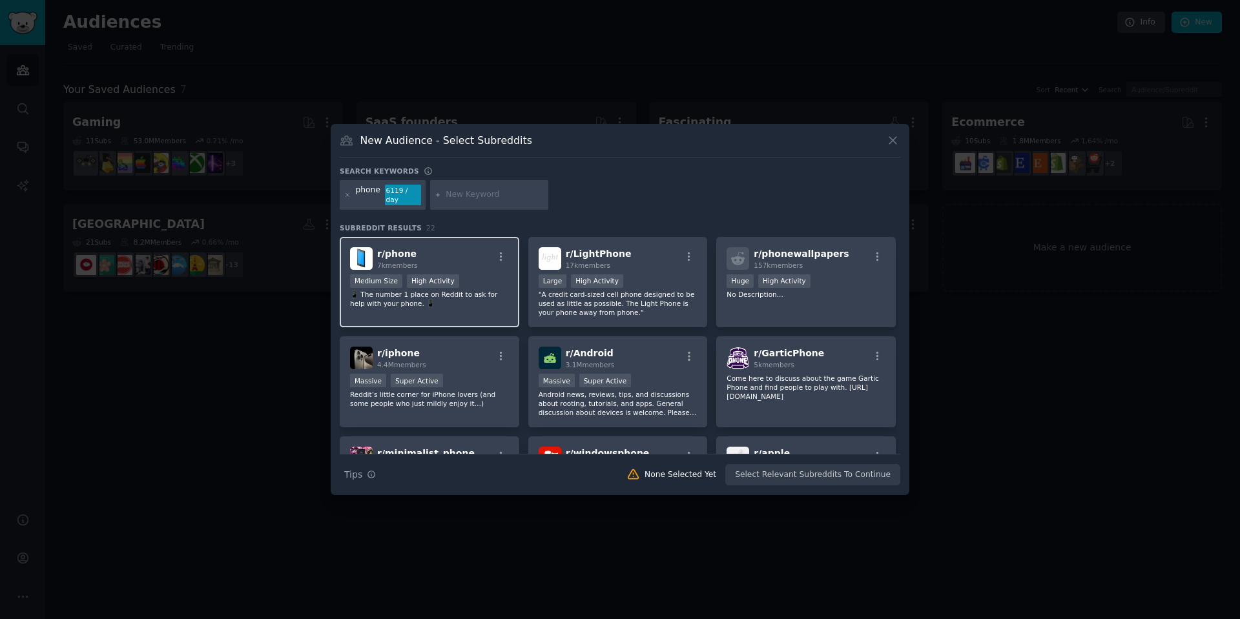
click at [459, 252] on div "r/ phone 7k members" at bounding box center [429, 258] width 159 height 23
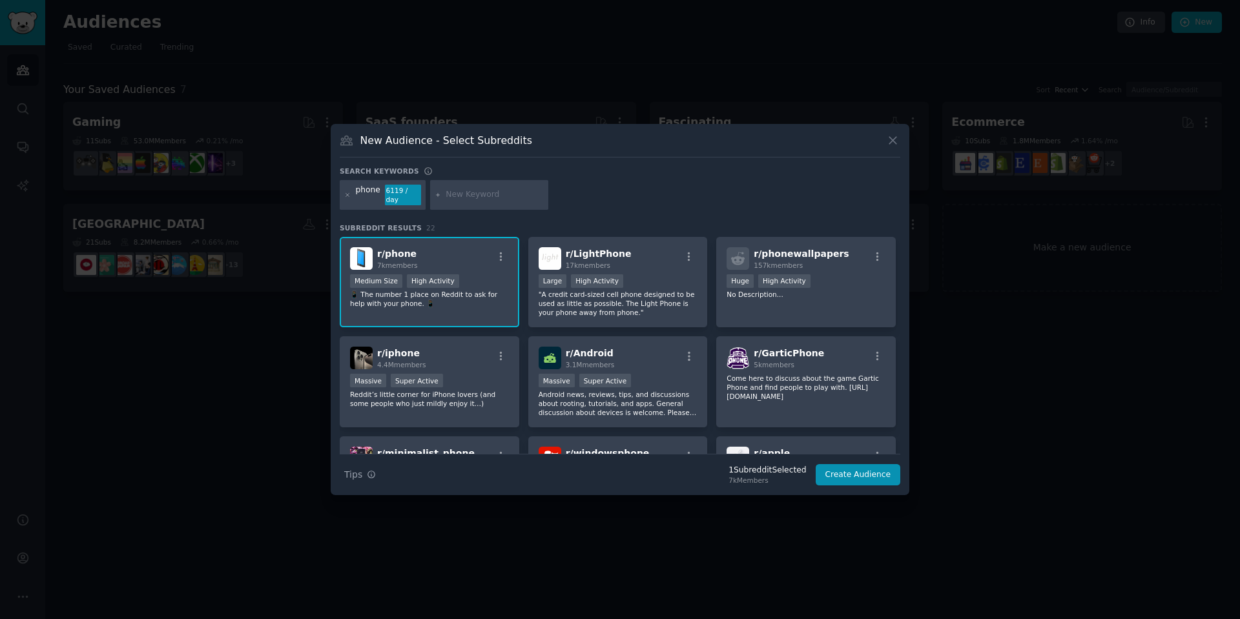
click at [447, 255] on div "r/ phone 7k members" at bounding box center [429, 258] width 159 height 23
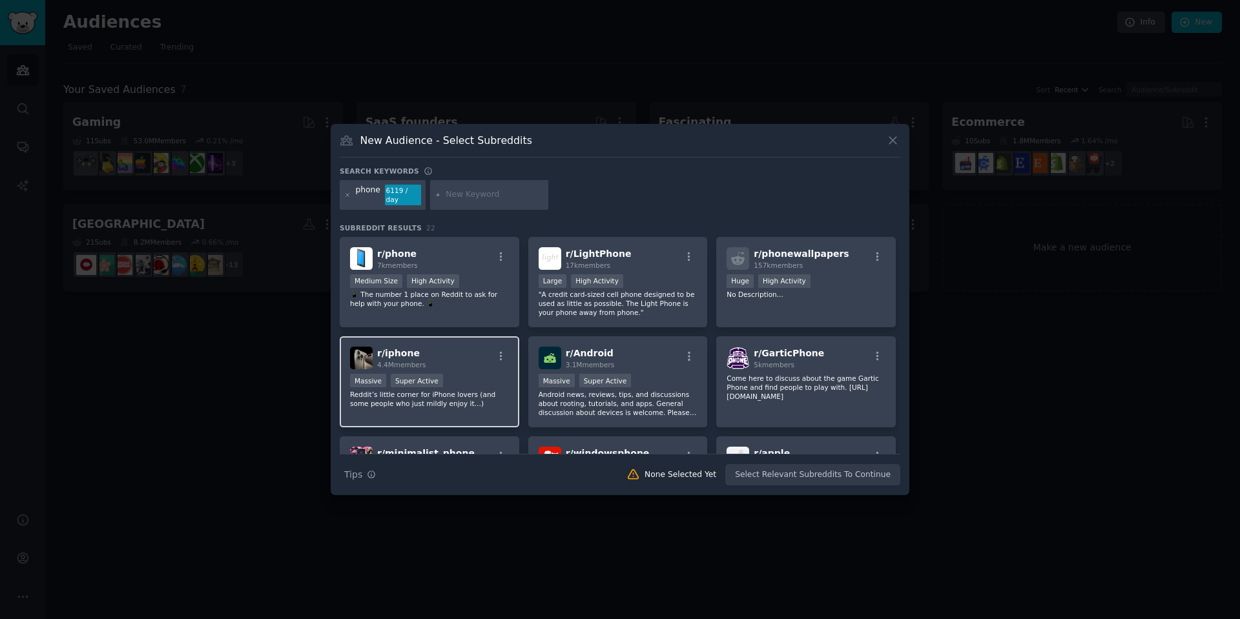
click at [478, 360] on div "r/ iphone 4.4M members" at bounding box center [429, 358] width 159 height 23
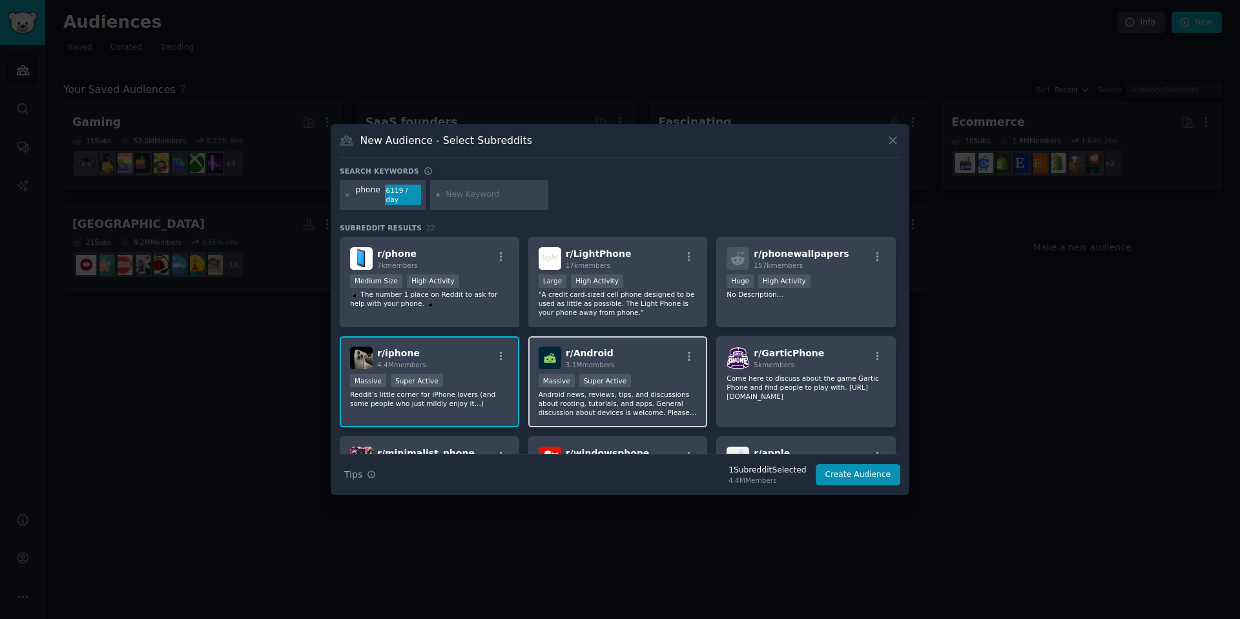
click at [655, 347] on div "r/ Android 3.1M members" at bounding box center [618, 358] width 159 height 23
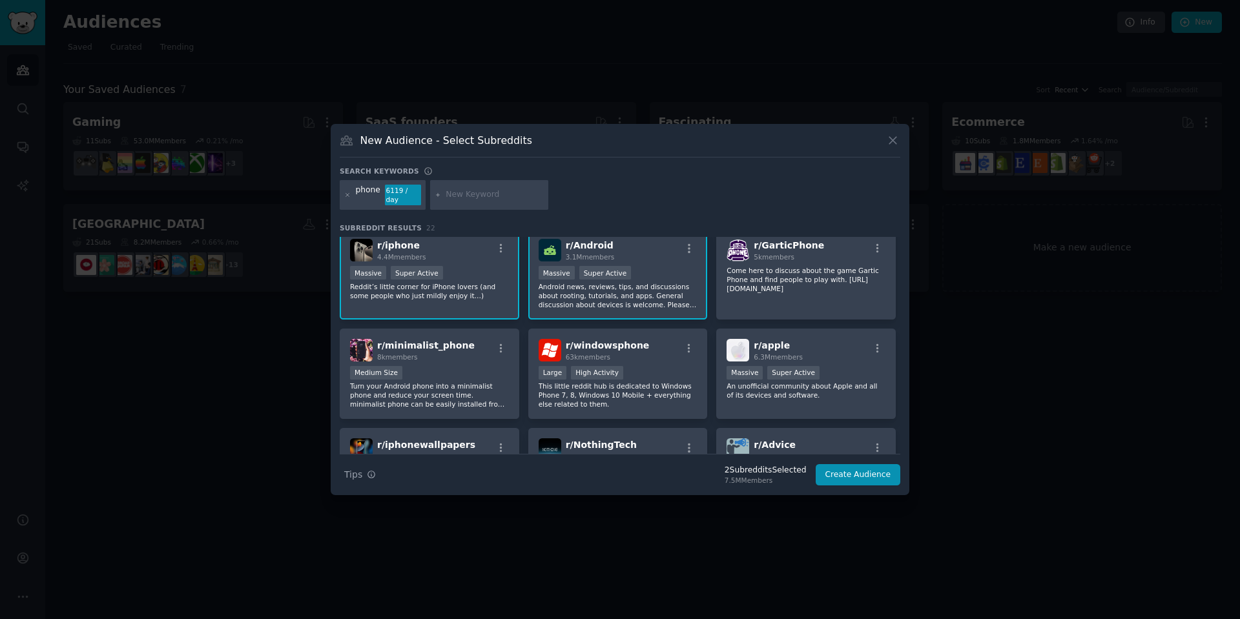
scroll to position [129, 0]
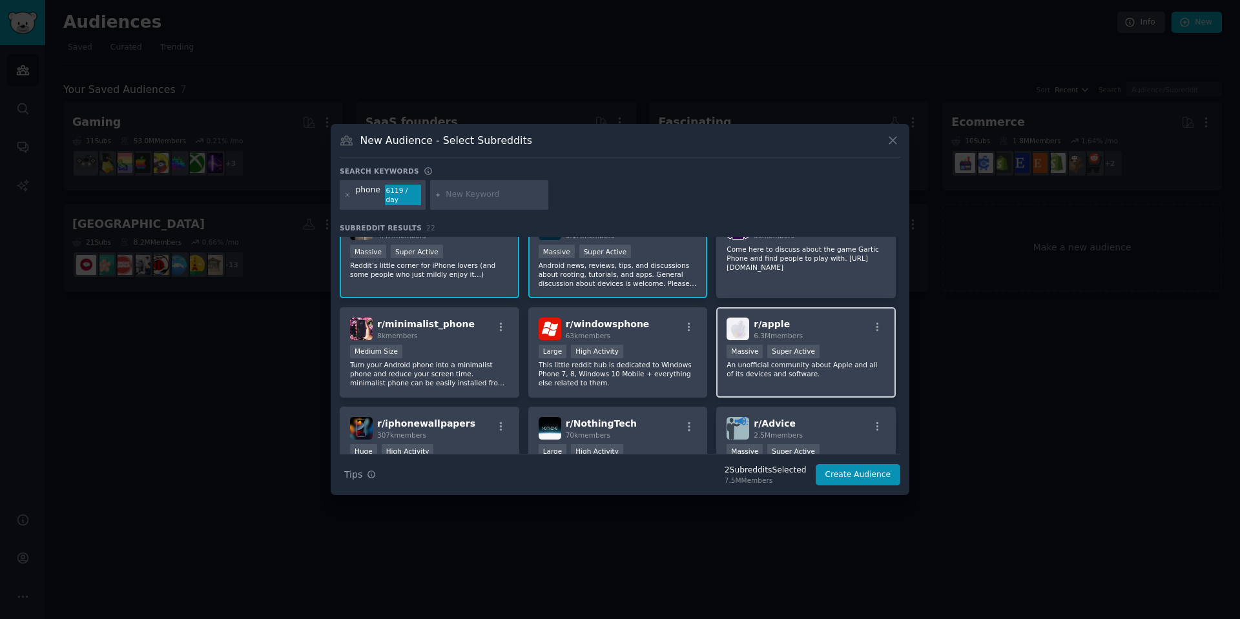
click at [845, 321] on div "r/ apple 6.3M members" at bounding box center [805, 329] width 159 height 23
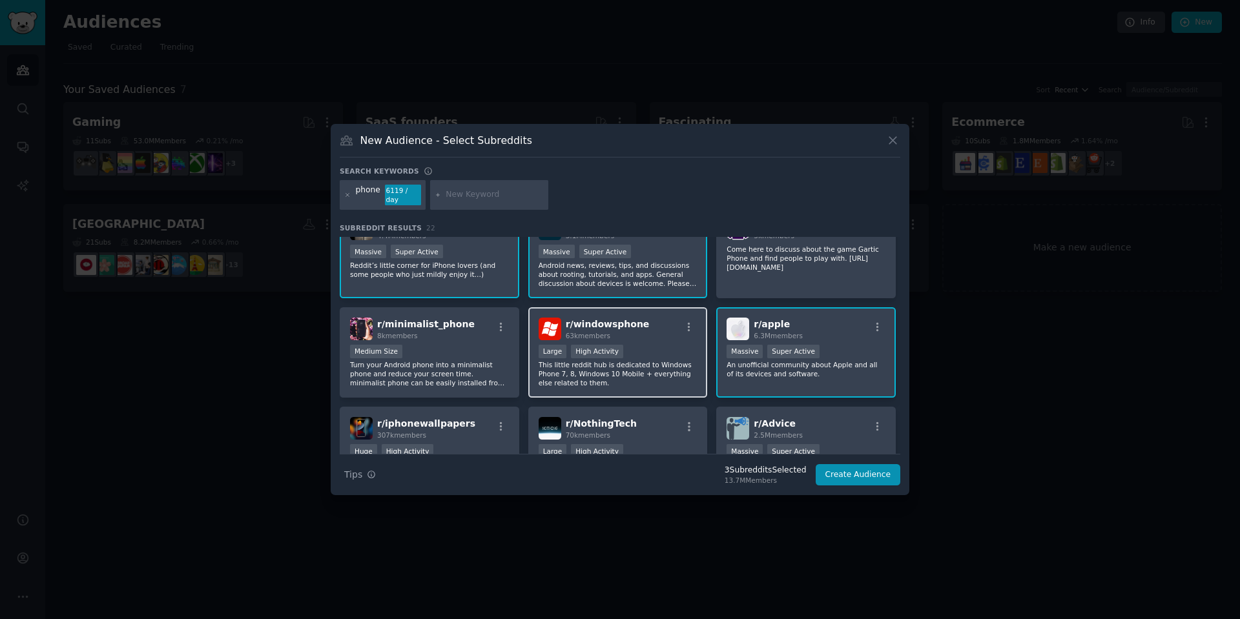
click at [623, 336] on div "r/ windowsphone 63k members Large High Activity This little reddit hub is dedic…" at bounding box center [618, 352] width 180 height 91
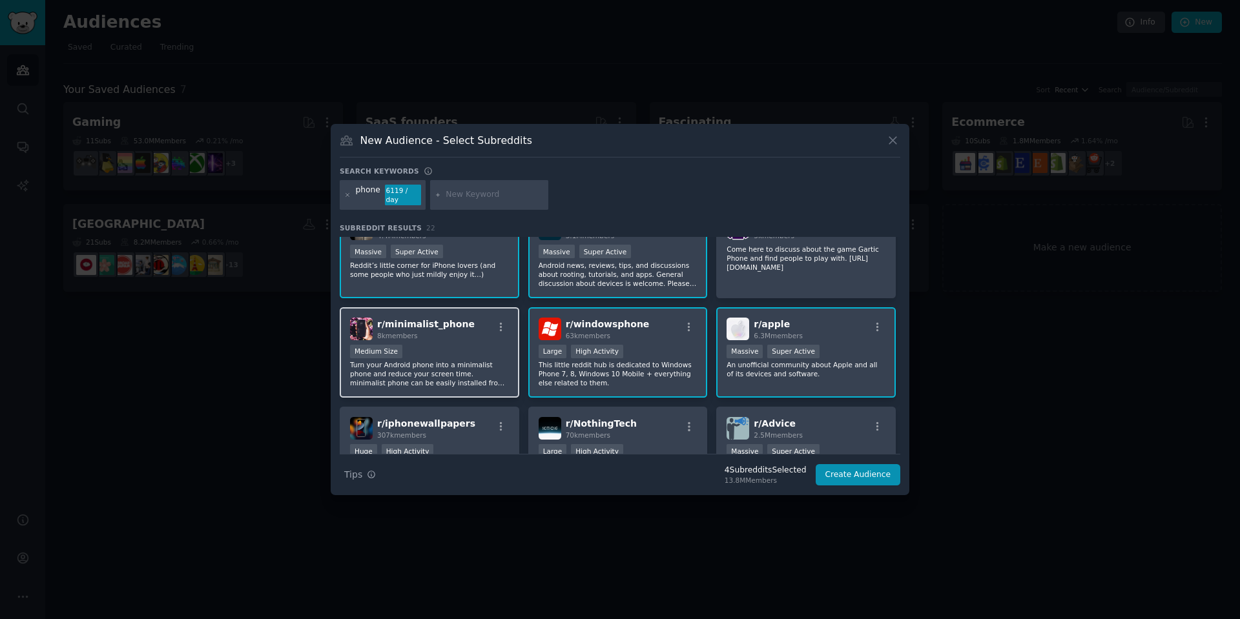
click at [473, 345] on div "Medium Size" at bounding box center [429, 353] width 159 height 16
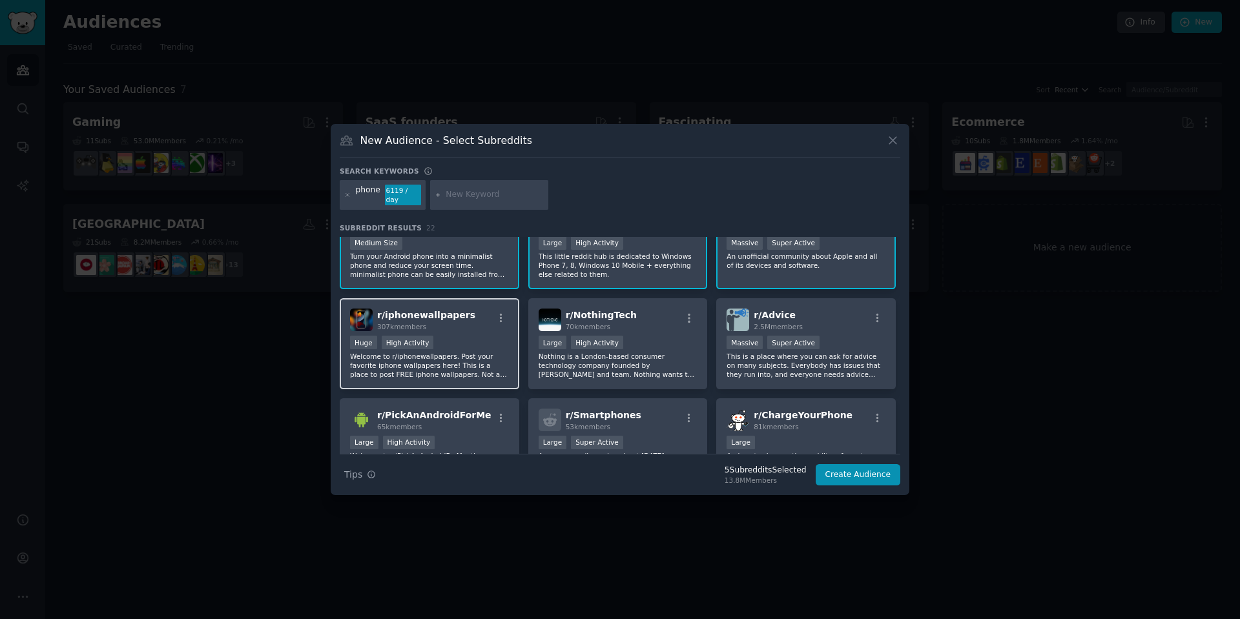
scroll to position [258, 0]
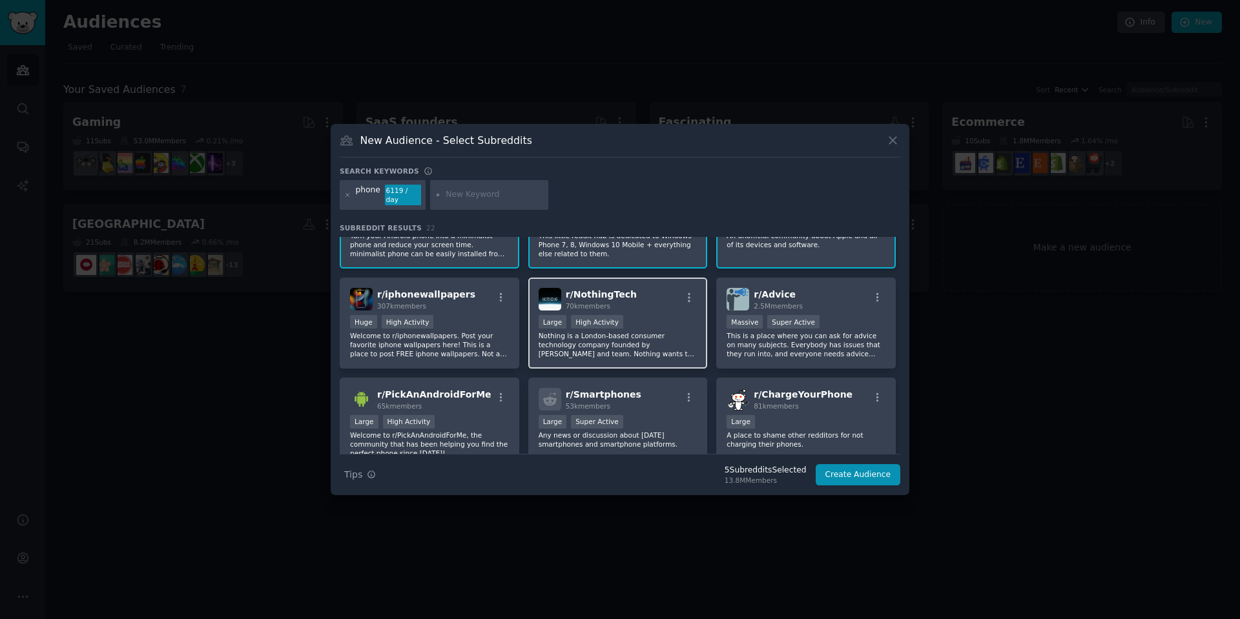
click at [662, 309] on div "r/ NothingTech 70k members Large High Activity Nothing is a London-based consum…" at bounding box center [618, 323] width 180 height 91
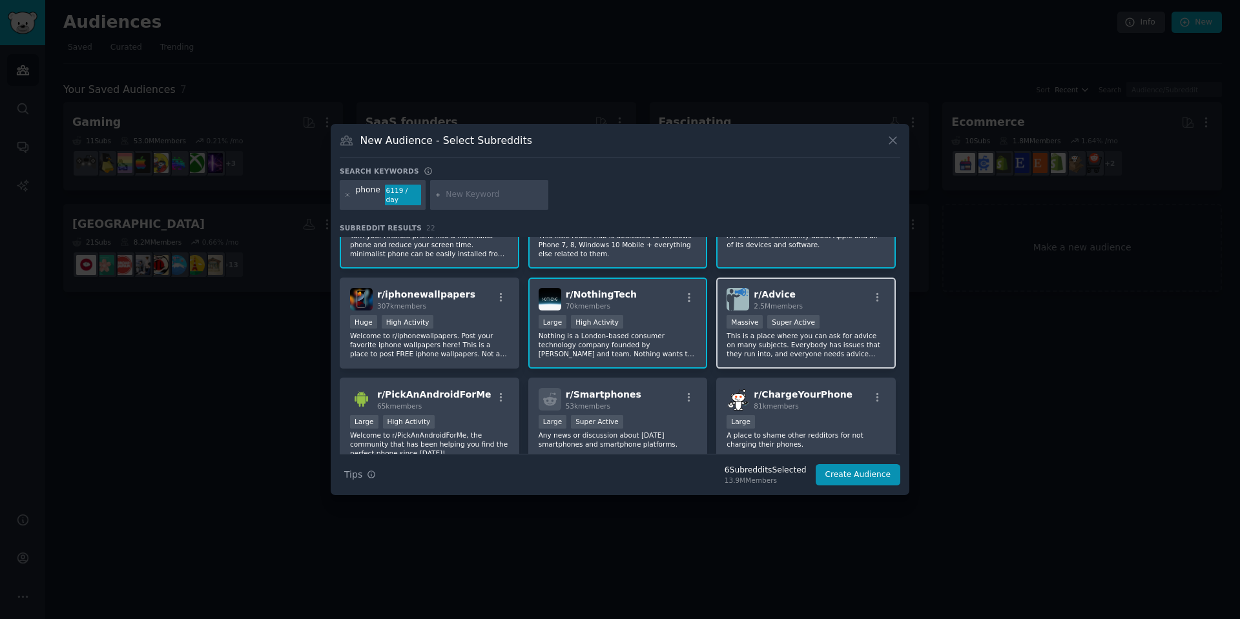
scroll to position [323, 0]
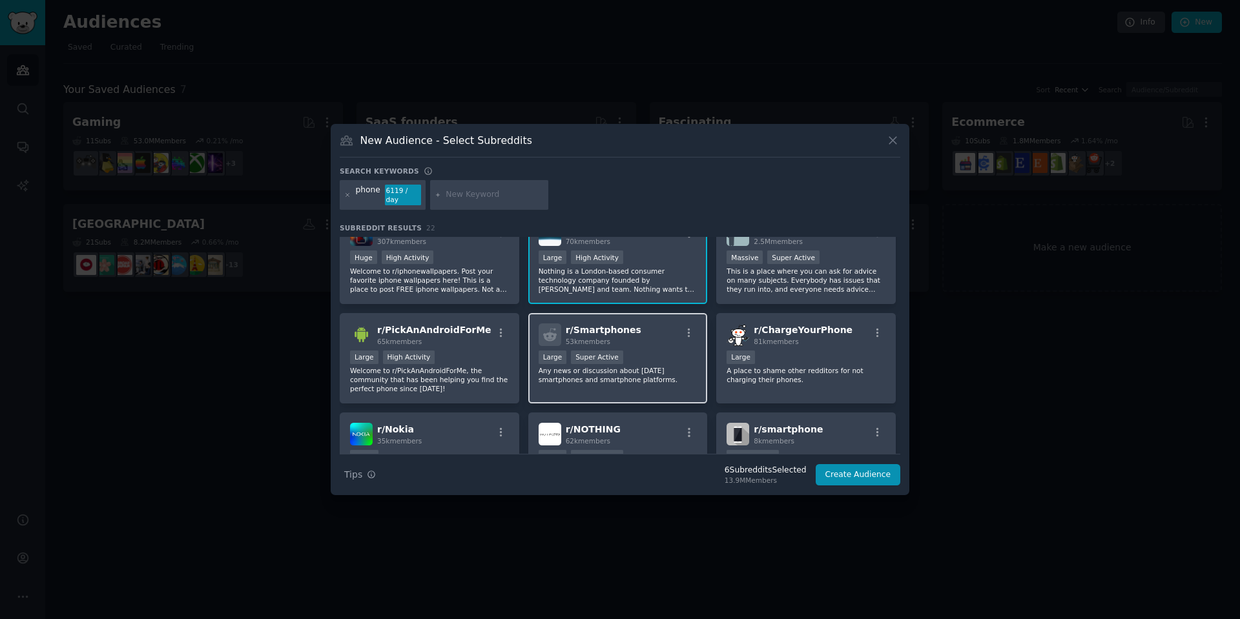
click at [646, 351] on div ">= 95th percentile for submissions / day Large Super Active" at bounding box center [618, 359] width 159 height 16
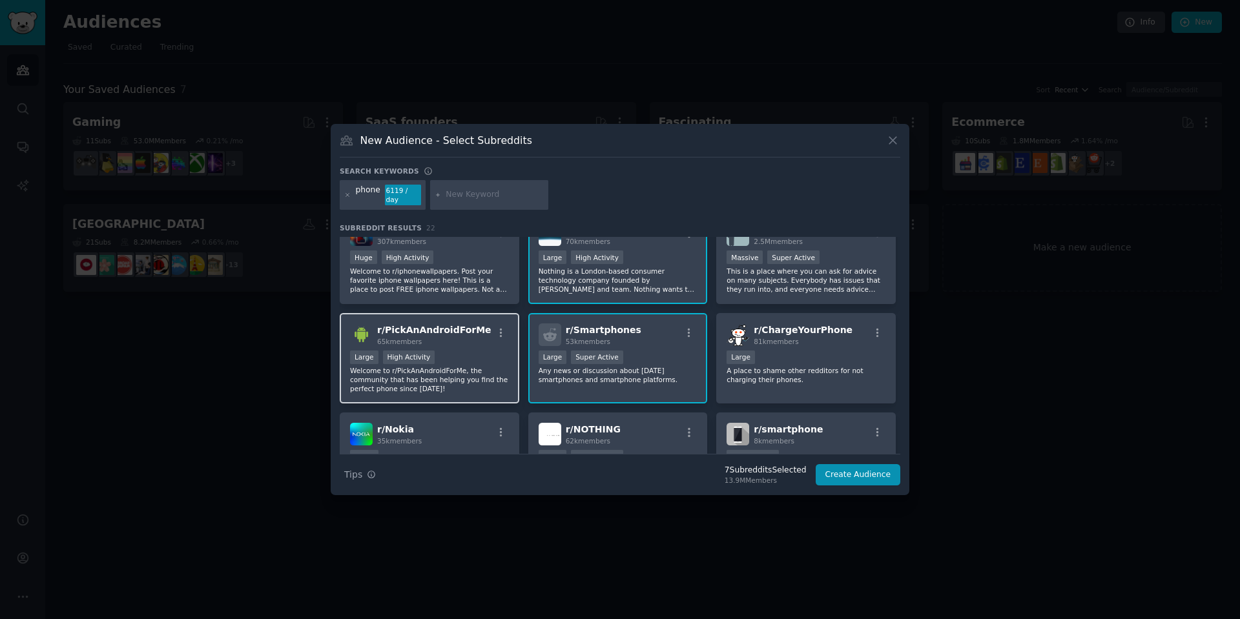
click at [489, 353] on div "Large High Activity" at bounding box center [429, 359] width 159 height 16
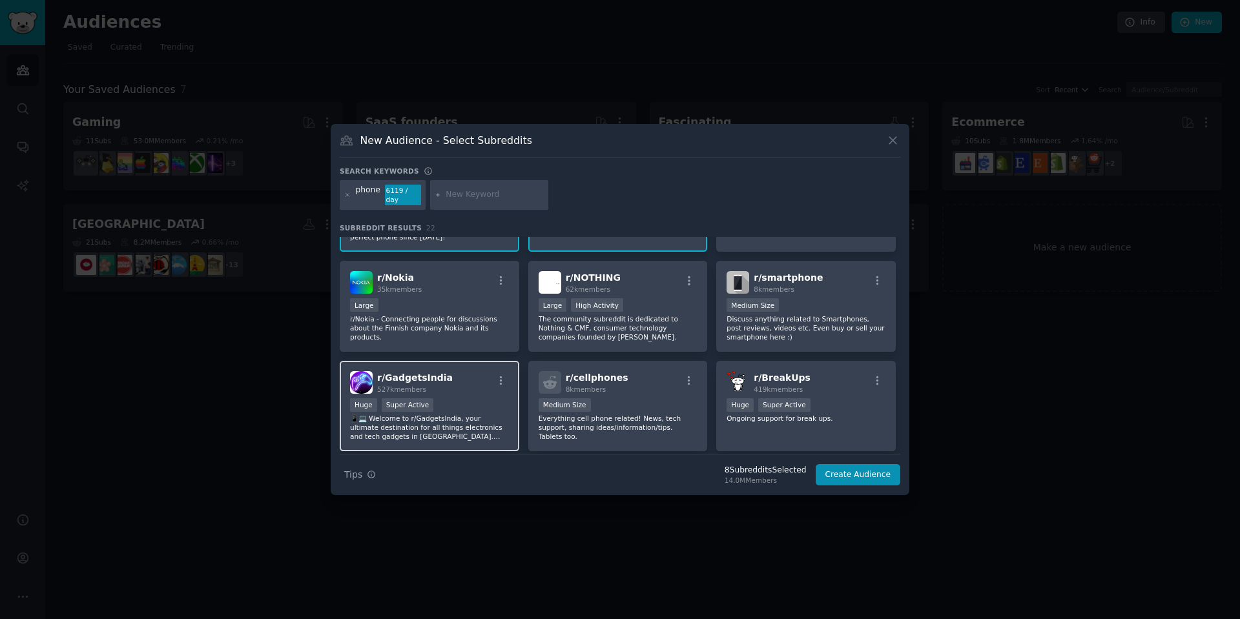
scroll to position [452, 0]
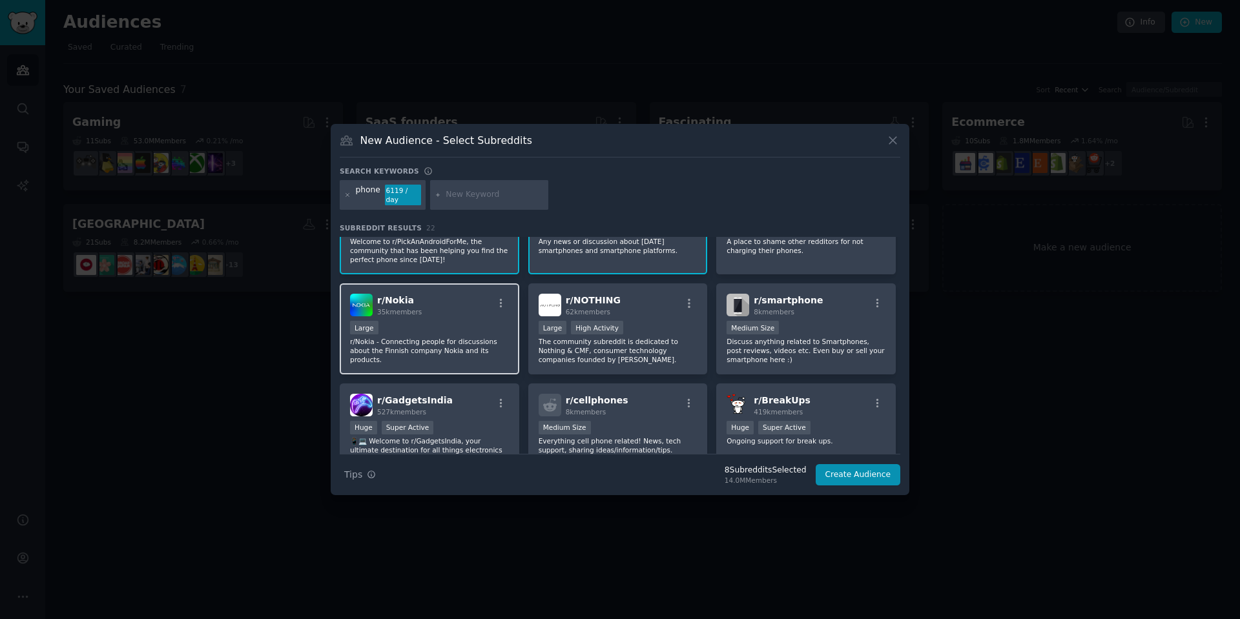
click at [473, 337] on p "r/Nokia - Connecting people for discussions about the Finnish company Nokia and…" at bounding box center [429, 350] width 159 height 27
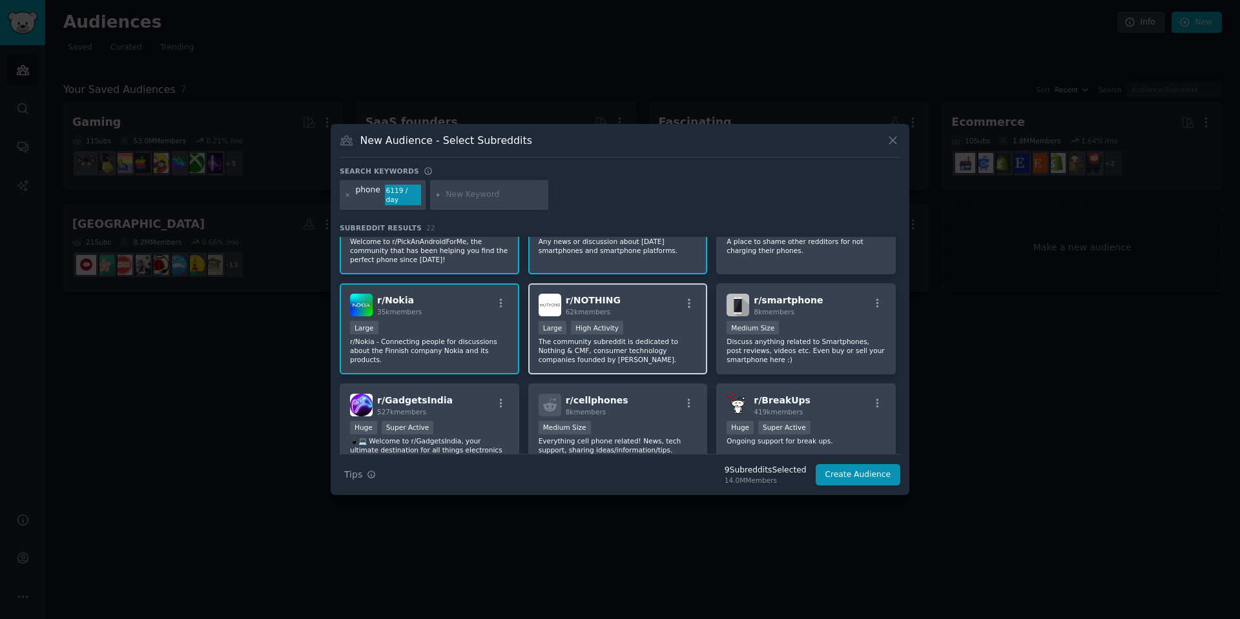
click at [661, 312] on div "r/ NOTHING 62k members" at bounding box center [618, 305] width 159 height 23
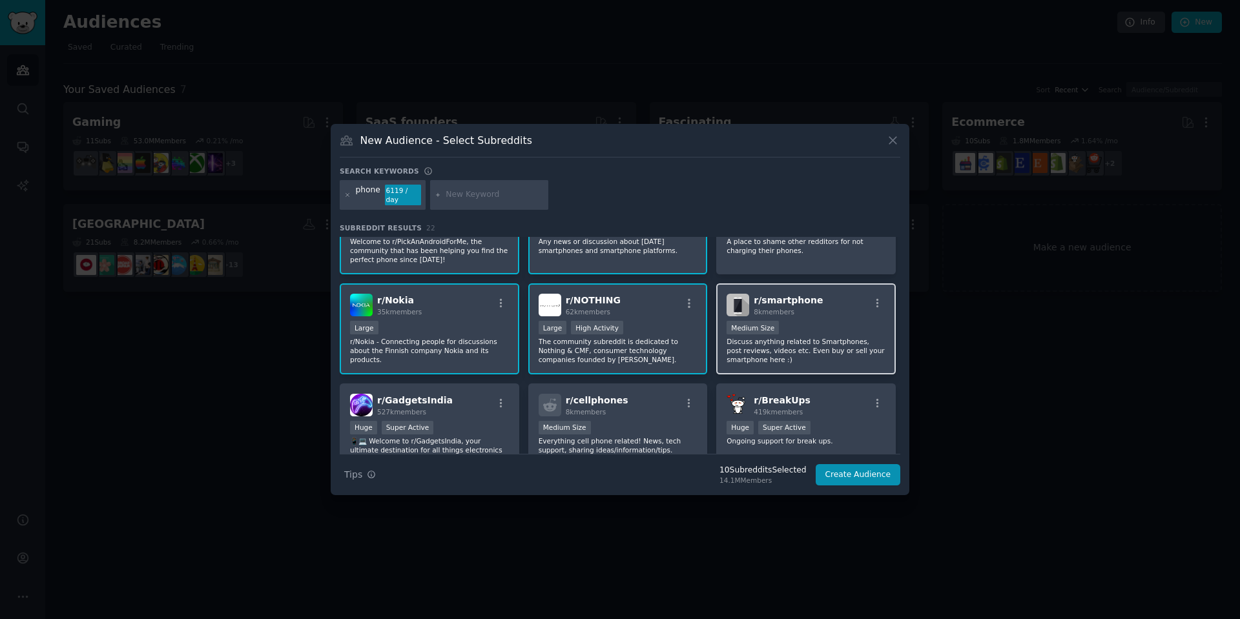
click at [824, 327] on div "Medium Size" at bounding box center [805, 329] width 159 height 16
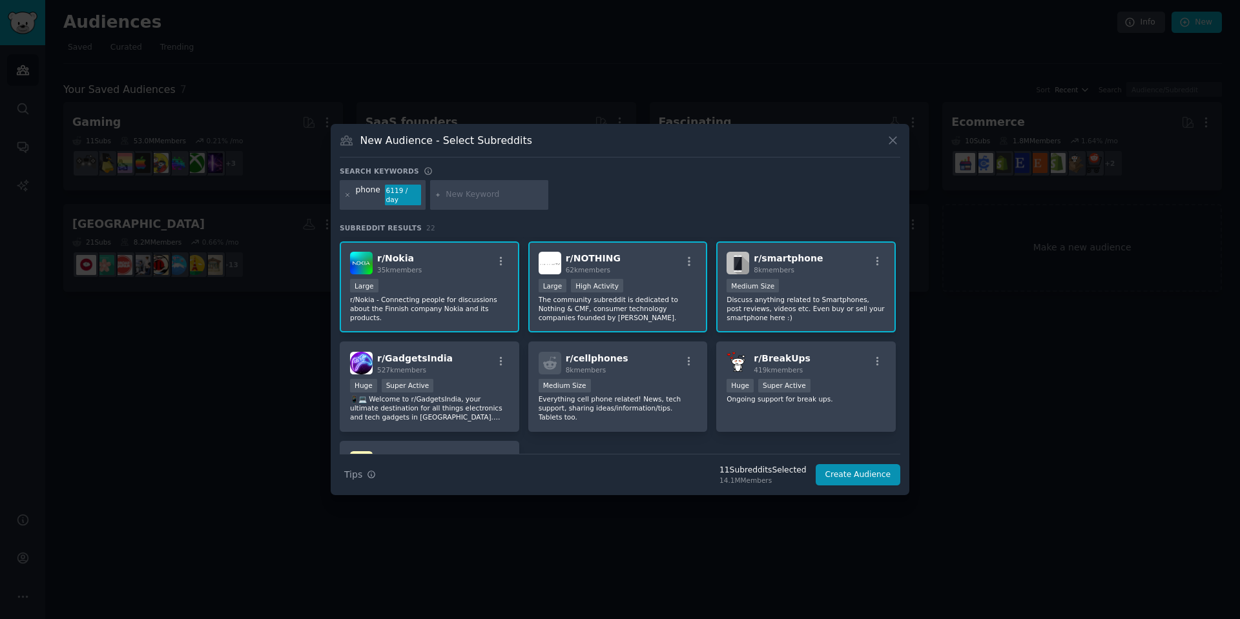
scroll to position [517, 0]
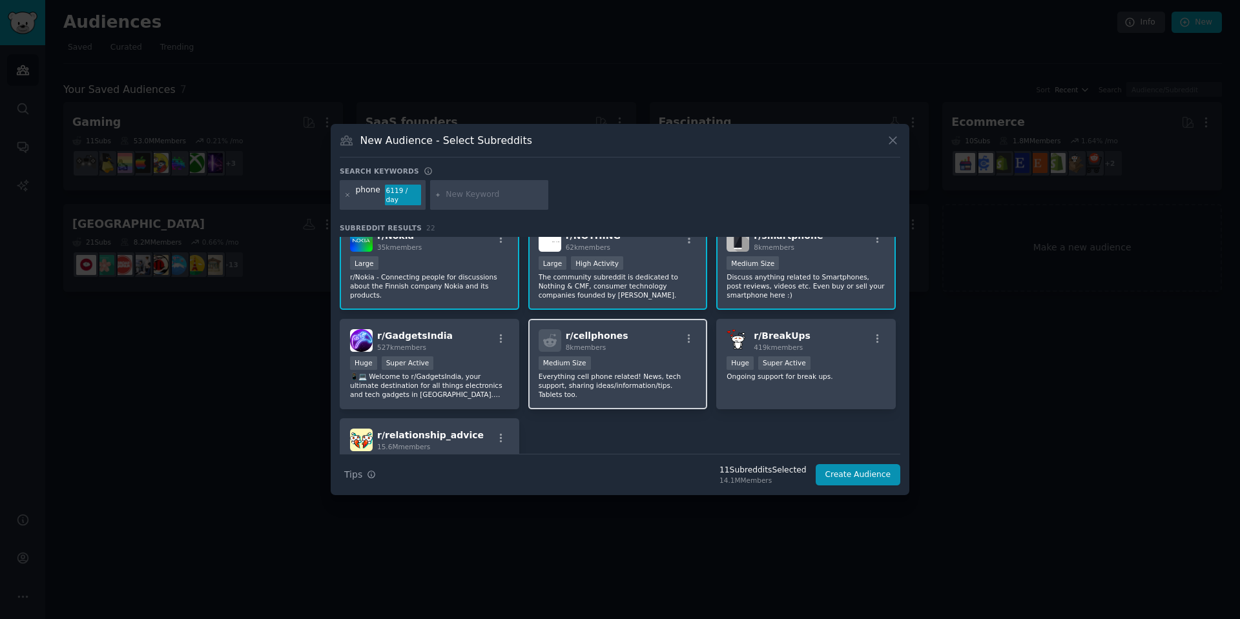
click at [629, 362] on div "Medium Size" at bounding box center [618, 364] width 159 height 16
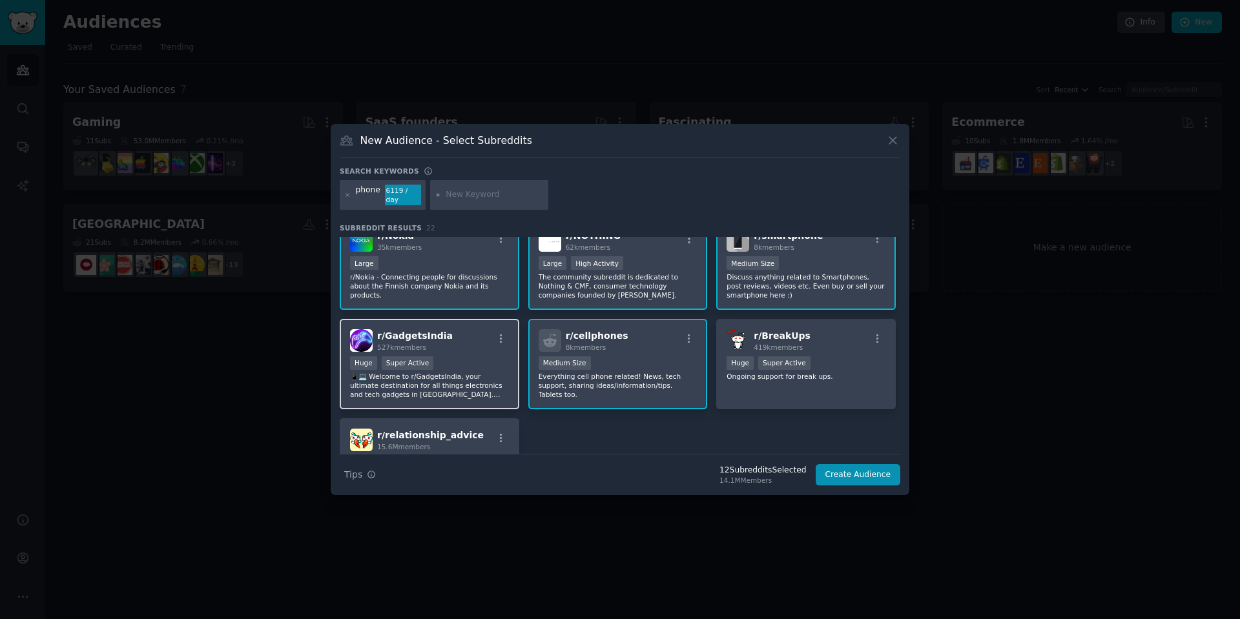
click at [482, 364] on div "Huge Super Active" at bounding box center [429, 364] width 159 height 16
click at [482, 356] on div "Huge Super Active" at bounding box center [429, 364] width 159 height 16
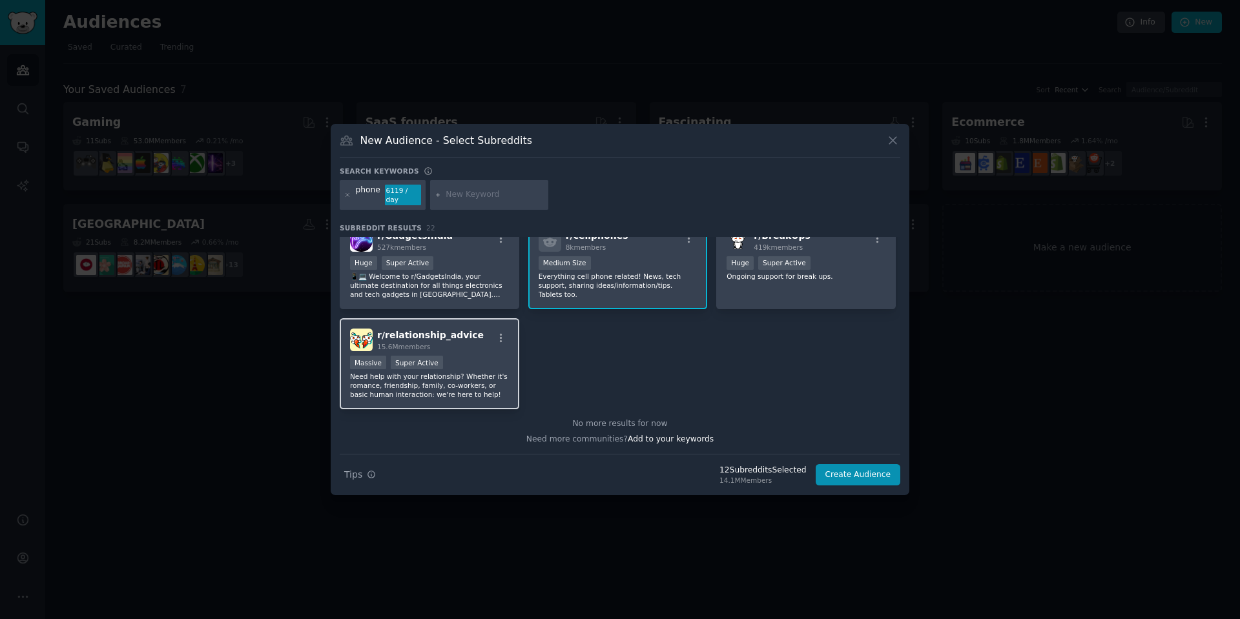
scroll to position [617, 0]
click at [867, 471] on button "Create Audience" at bounding box center [858, 475] width 85 height 22
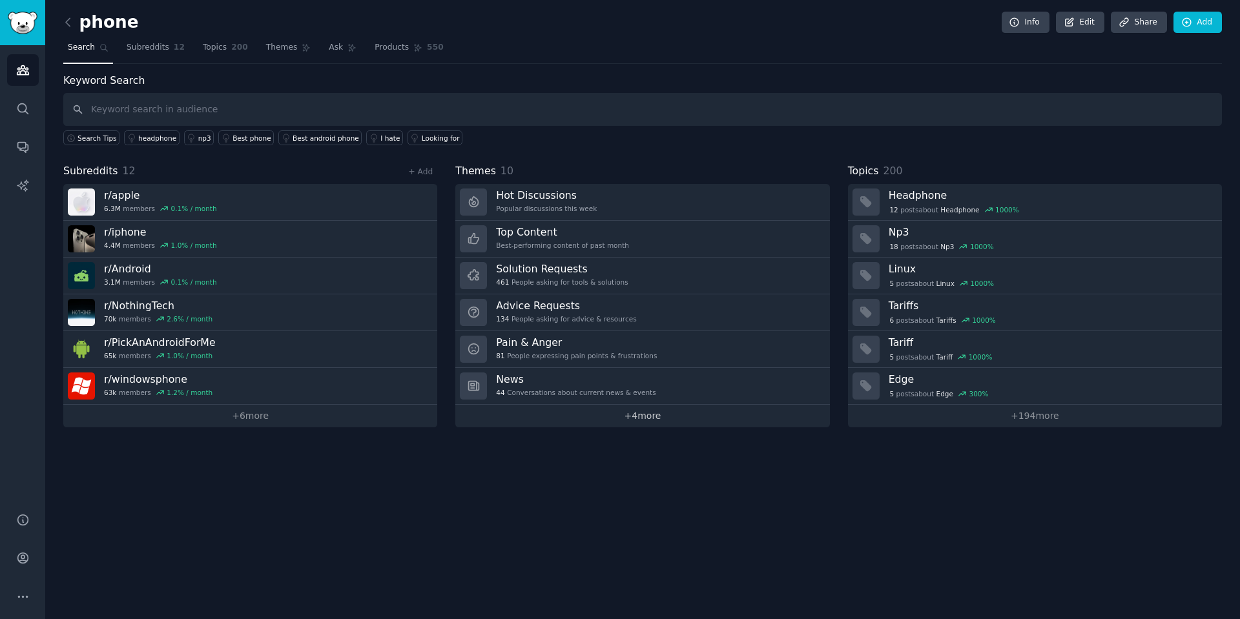
click at [701, 415] on link "+ 4 more" at bounding box center [642, 416] width 374 height 23
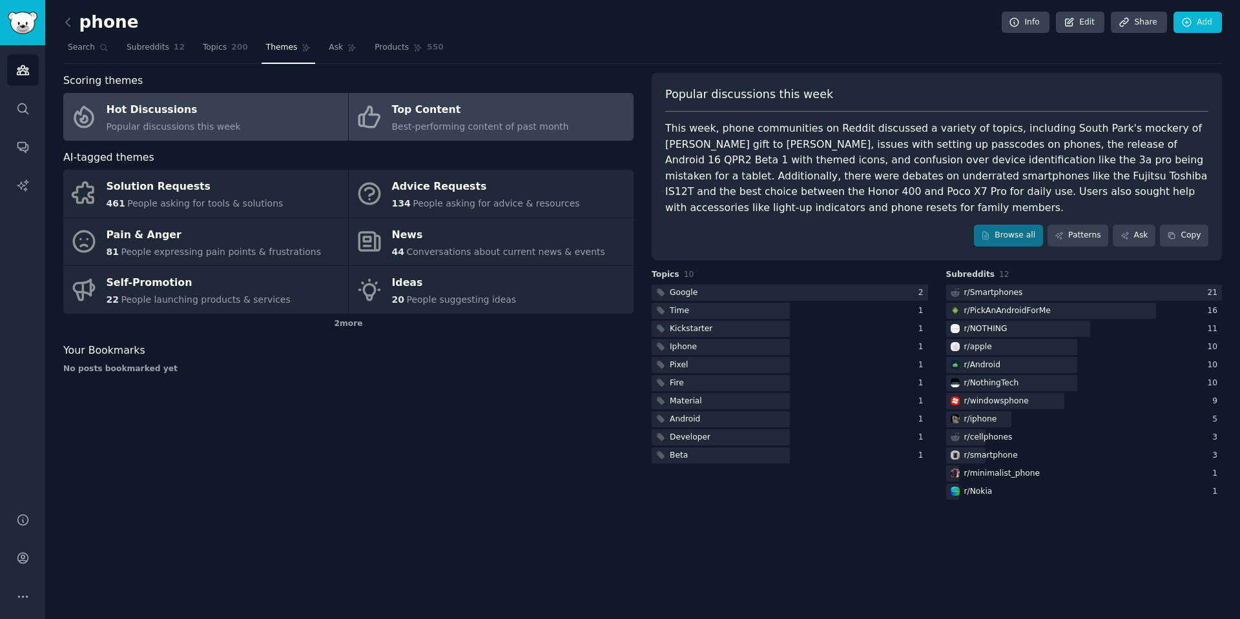
click at [481, 133] on div "Best-performing content of past month" at bounding box center [480, 127] width 177 height 14
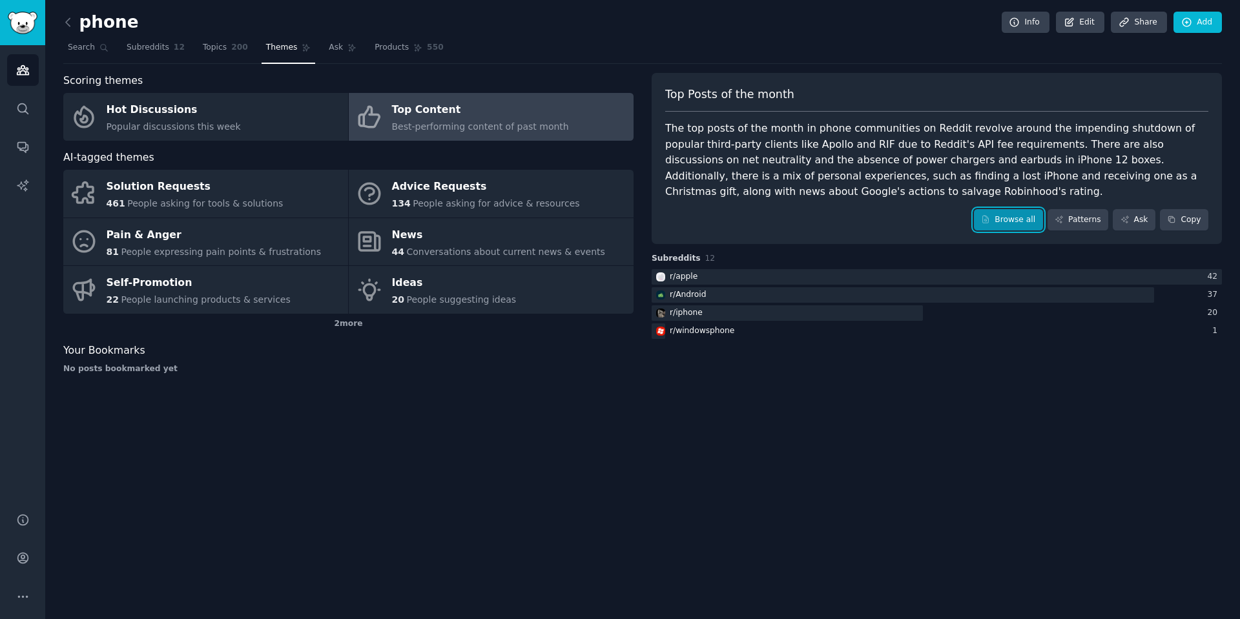
click at [1011, 221] on link "Browse all" at bounding box center [1008, 220] width 69 height 22
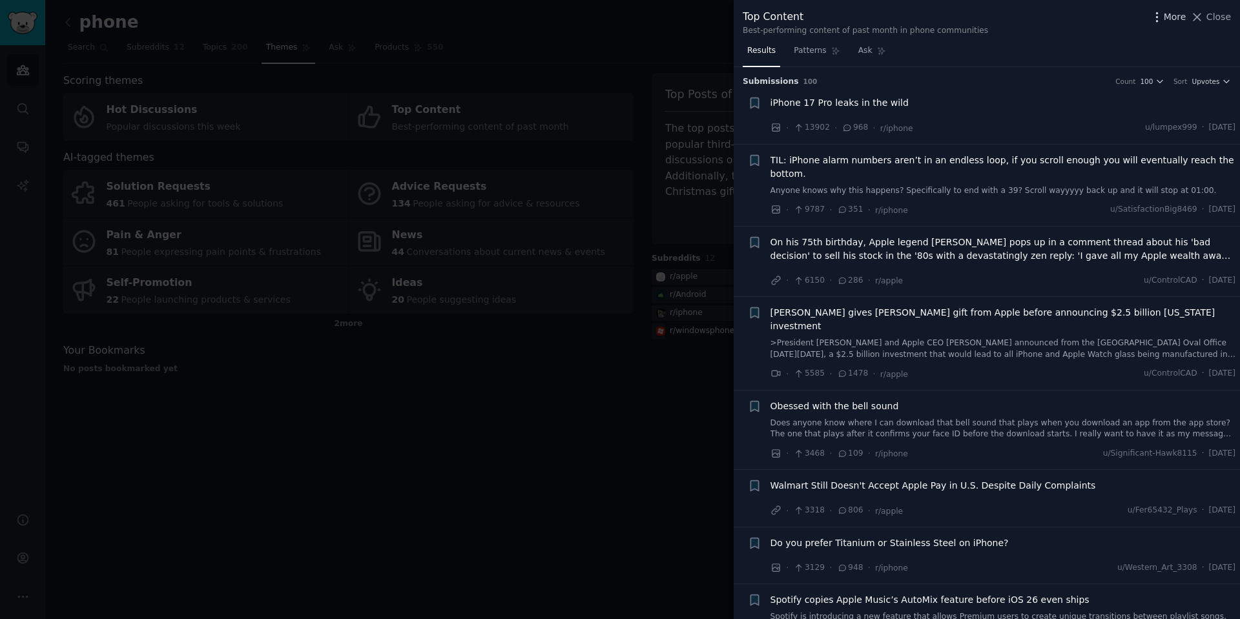
click at [1168, 10] on span "More" at bounding box center [1175, 17] width 23 height 14
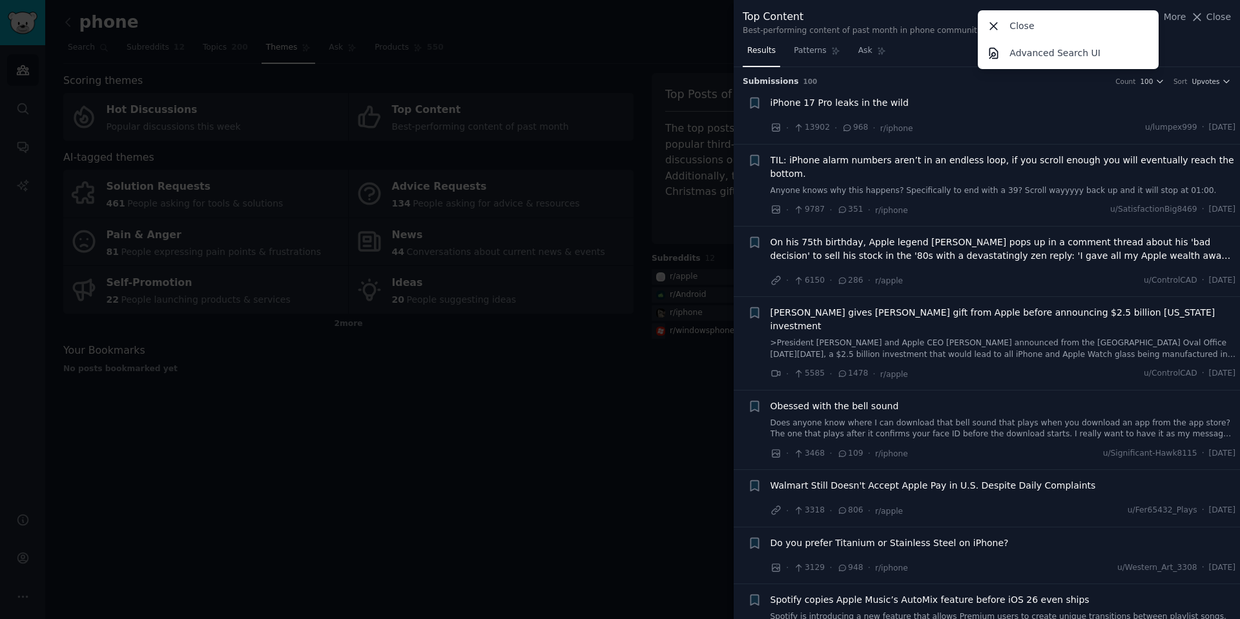
click at [471, 463] on div at bounding box center [620, 309] width 1240 height 619
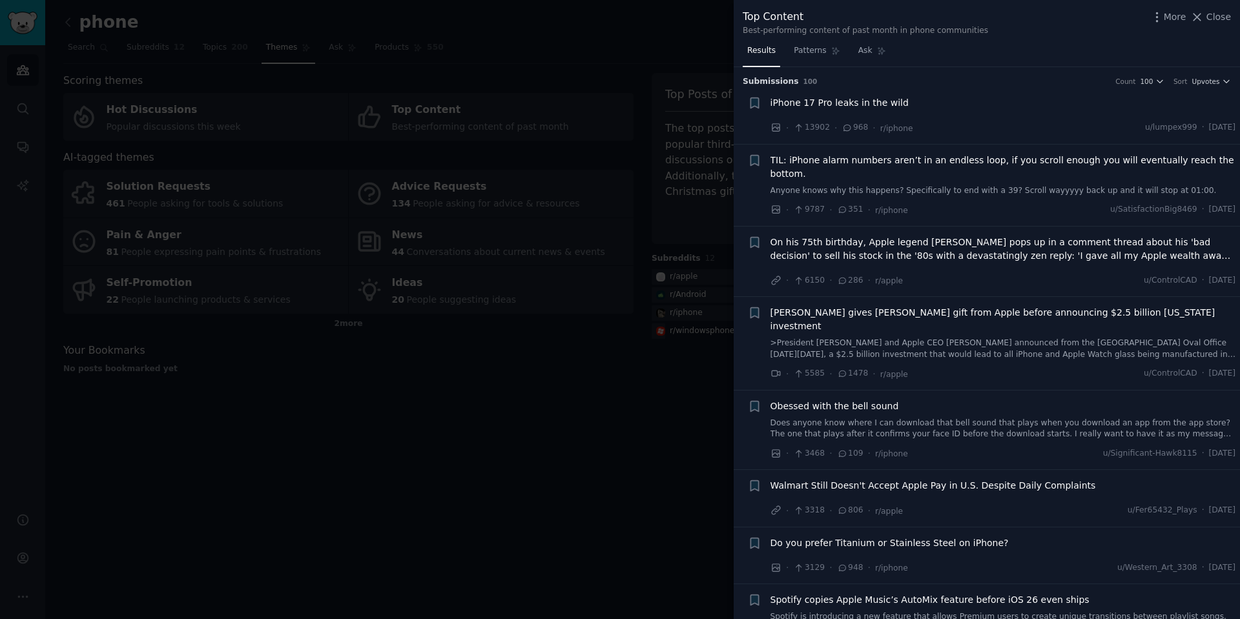
click at [370, 411] on div at bounding box center [620, 309] width 1240 height 619
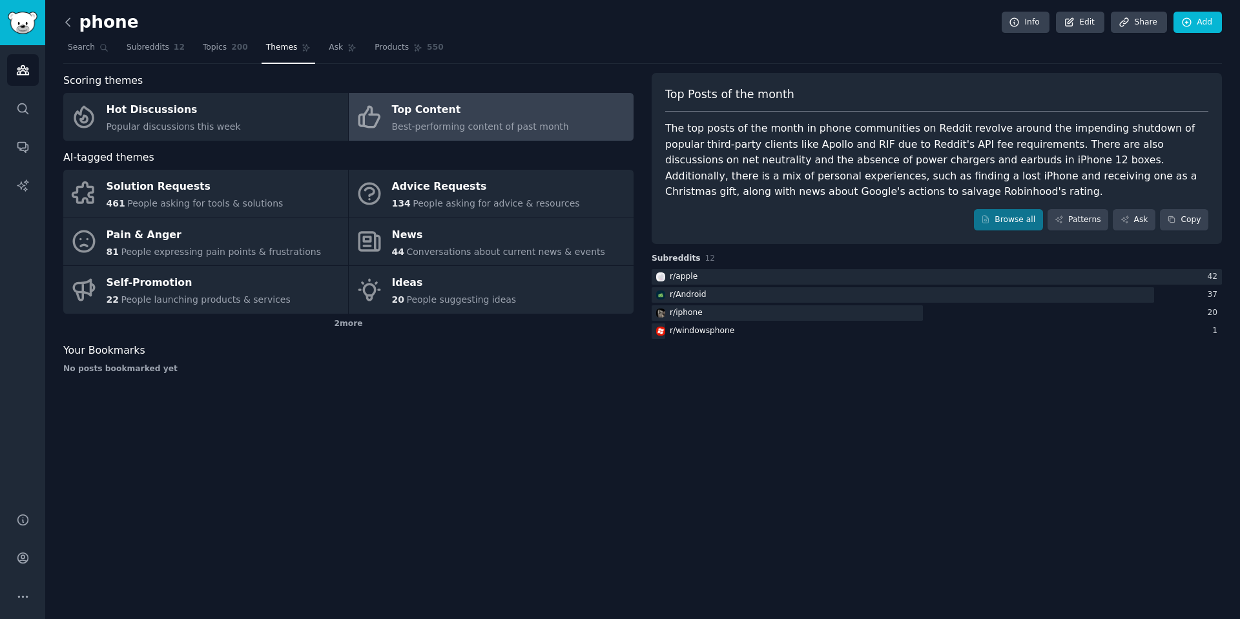
click at [70, 22] on icon at bounding box center [68, 22] width 14 height 14
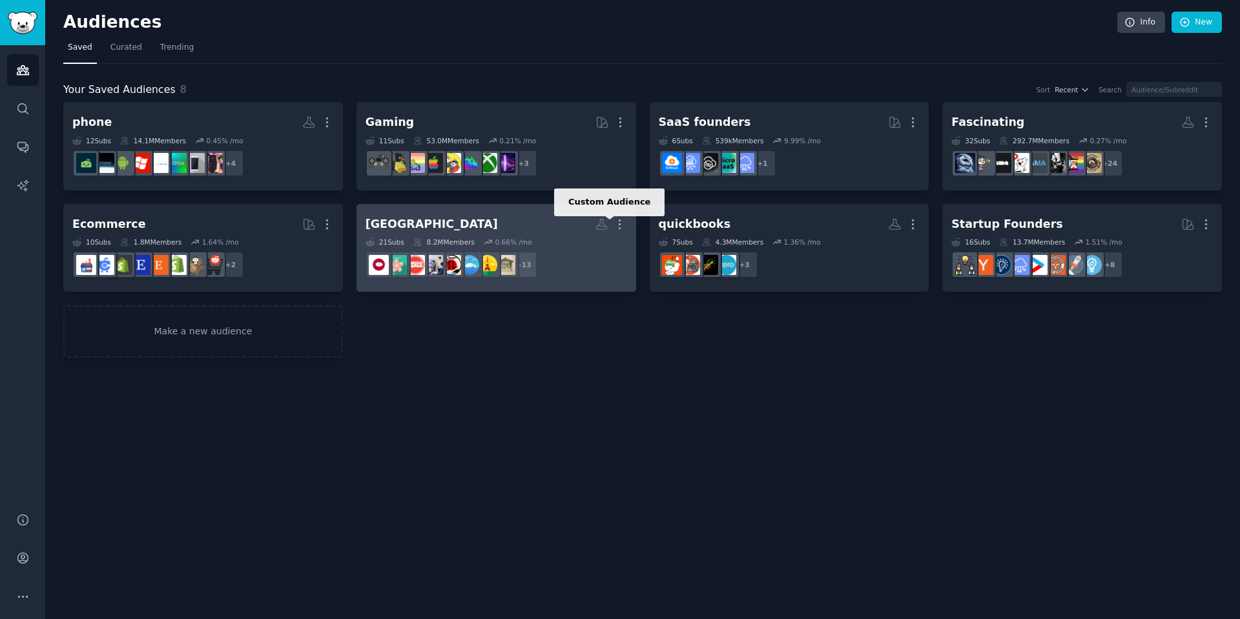
click at [601, 224] on icon at bounding box center [602, 225] width 14 height 14
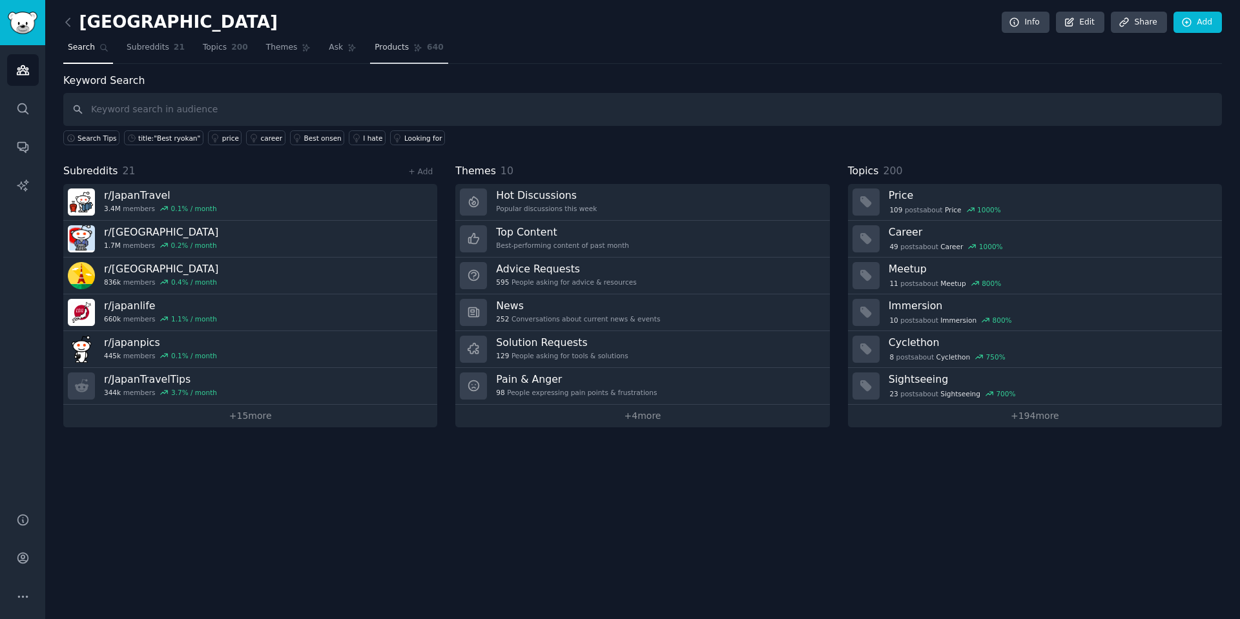
click at [378, 52] on span "Products" at bounding box center [392, 48] width 34 height 12
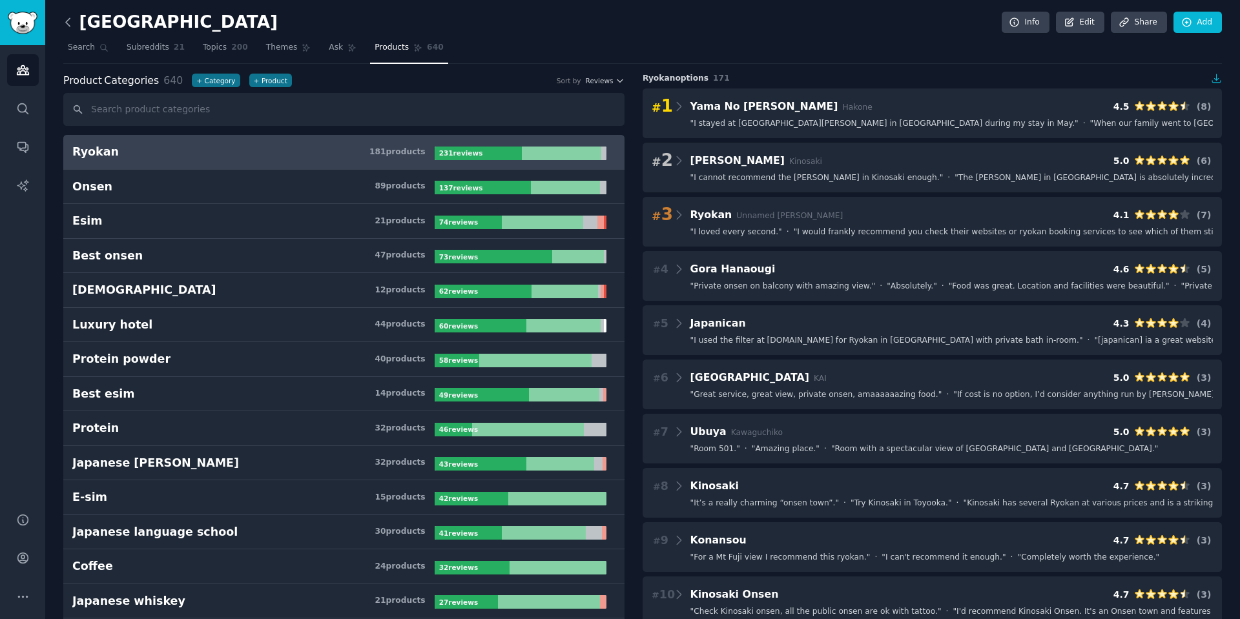
click at [68, 16] on icon at bounding box center [68, 22] width 14 height 14
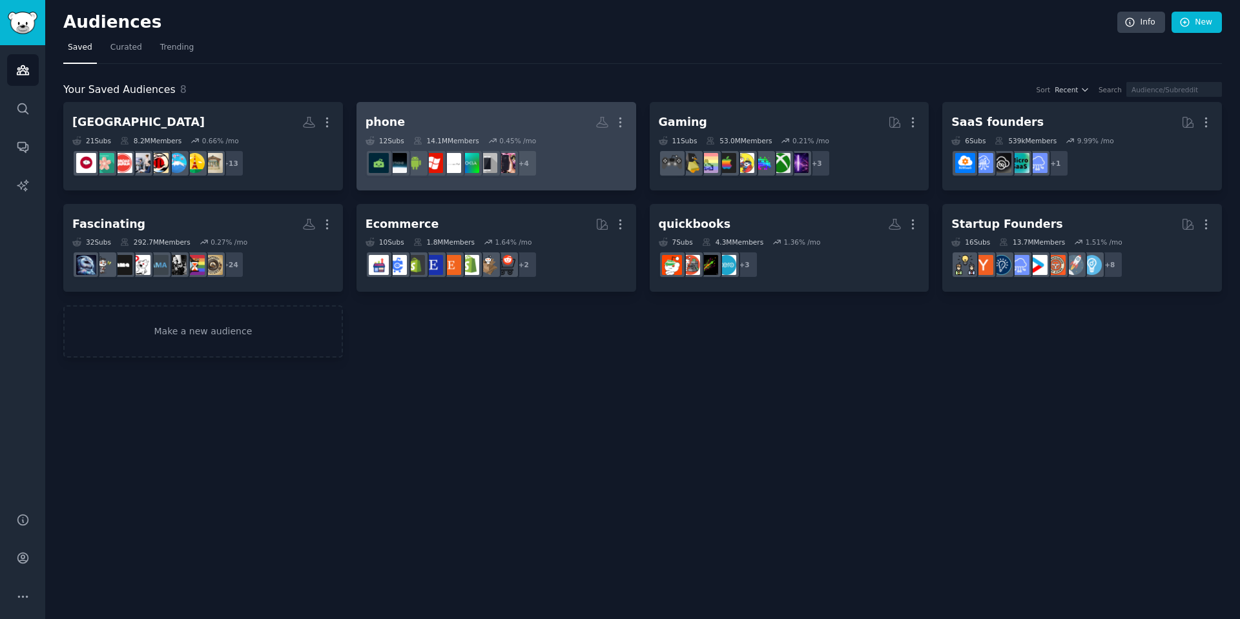
click at [463, 118] on h2 "phone More" at bounding box center [496, 122] width 262 height 23
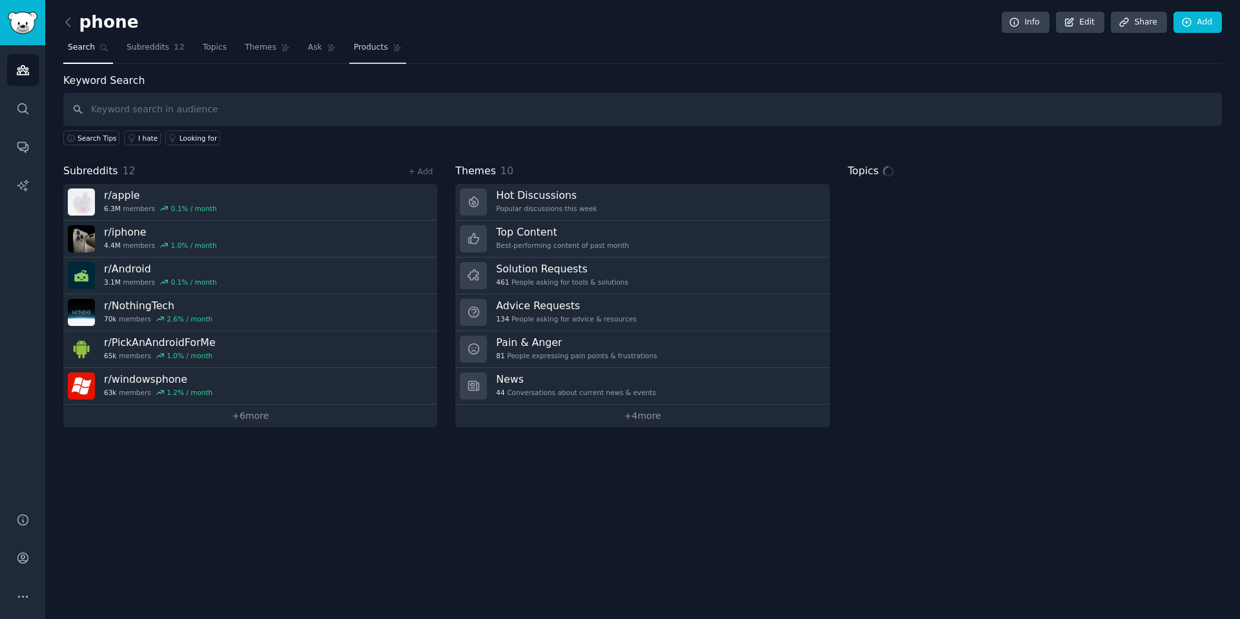
click at [359, 54] on link "Products" at bounding box center [377, 50] width 57 height 26
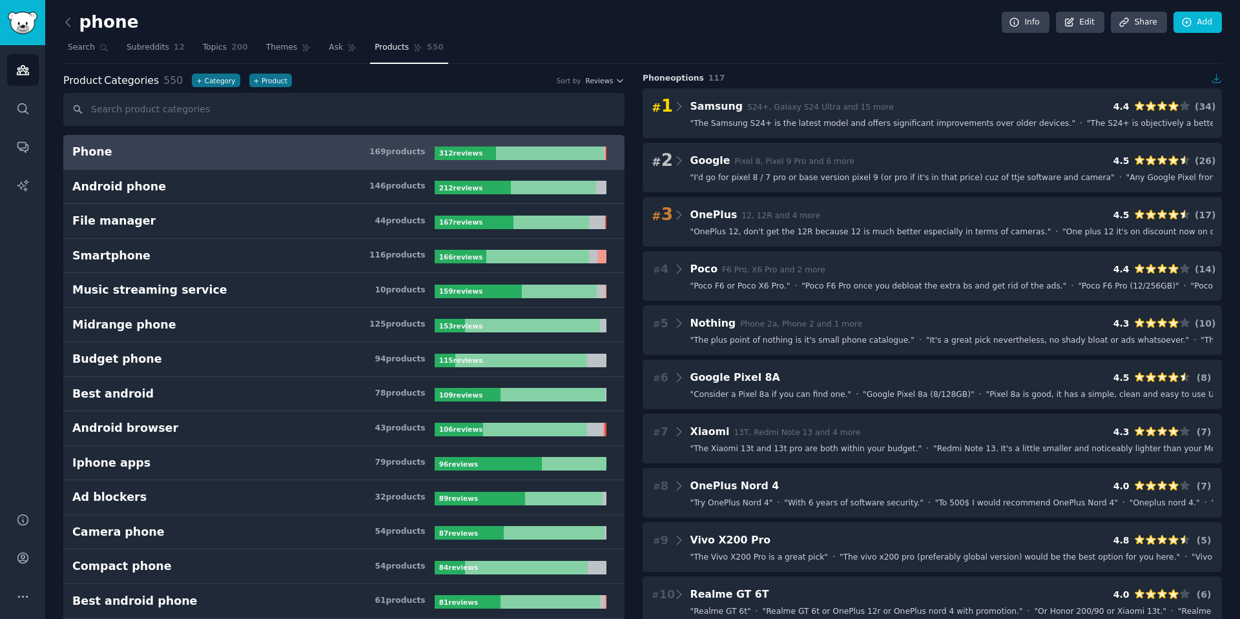
click at [1213, 76] on icon "button" at bounding box center [1217, 79] width 12 height 12
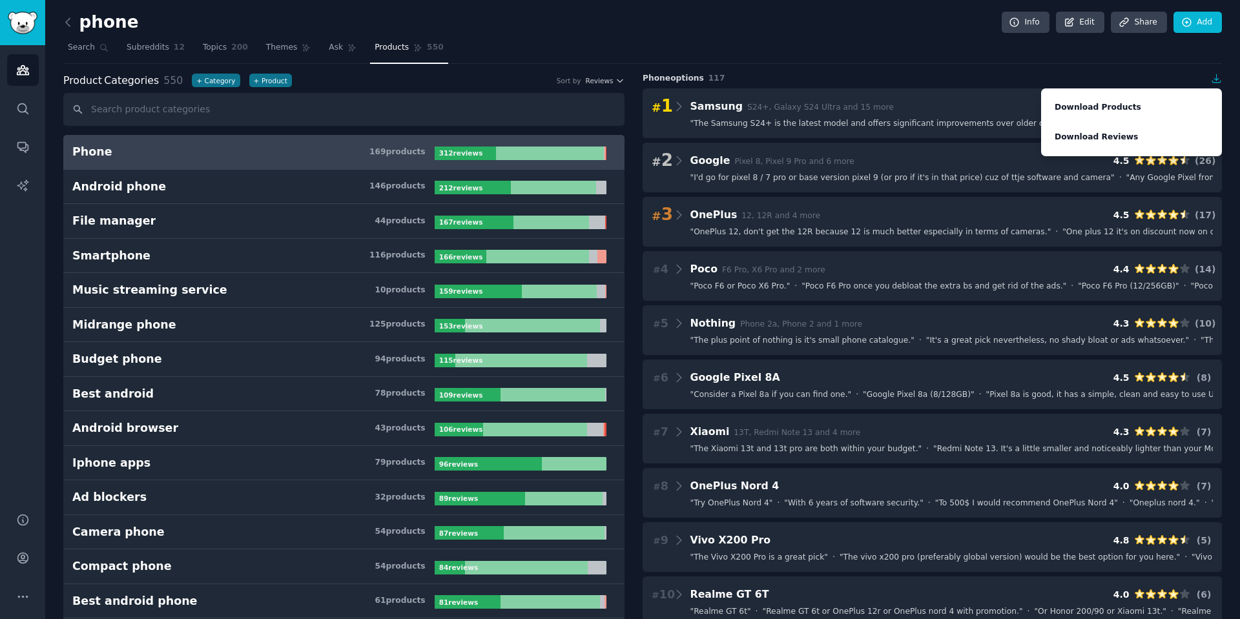
click at [892, 61] on nav "Search Subreddits 12 Topics 200 Themes Ask Products 550" at bounding box center [642, 50] width 1158 height 26
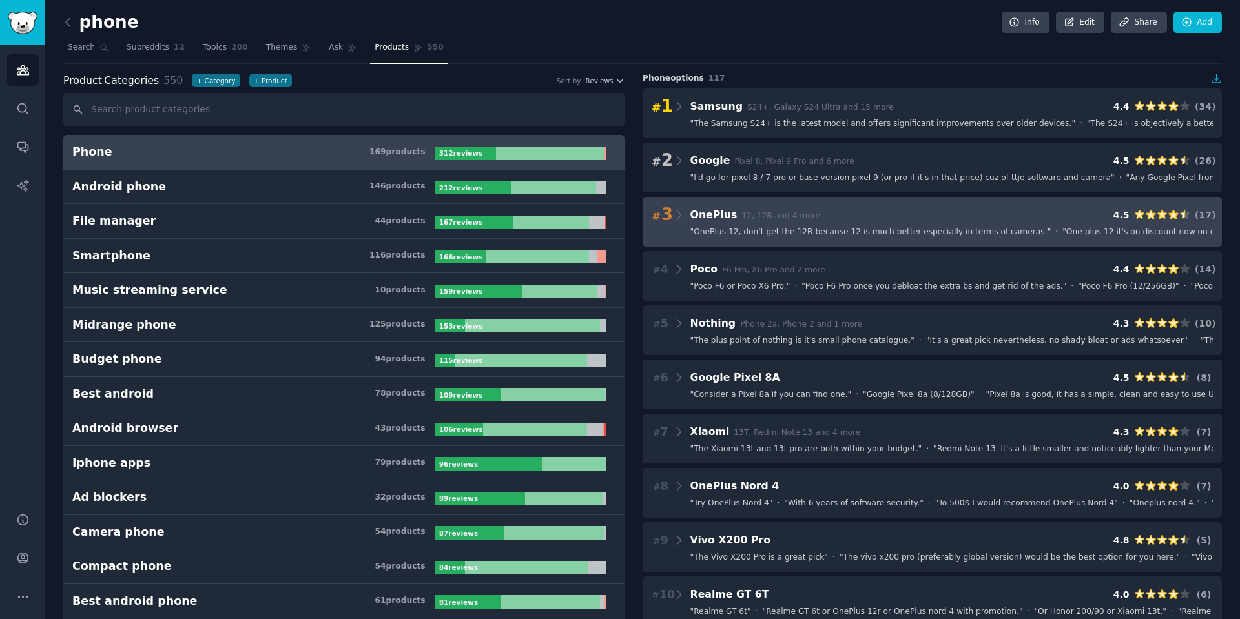
click at [903, 216] on div "# 3 OnePlus 12, 12R and 4 more 4.5 ( 17 )" at bounding box center [932, 215] width 561 height 18
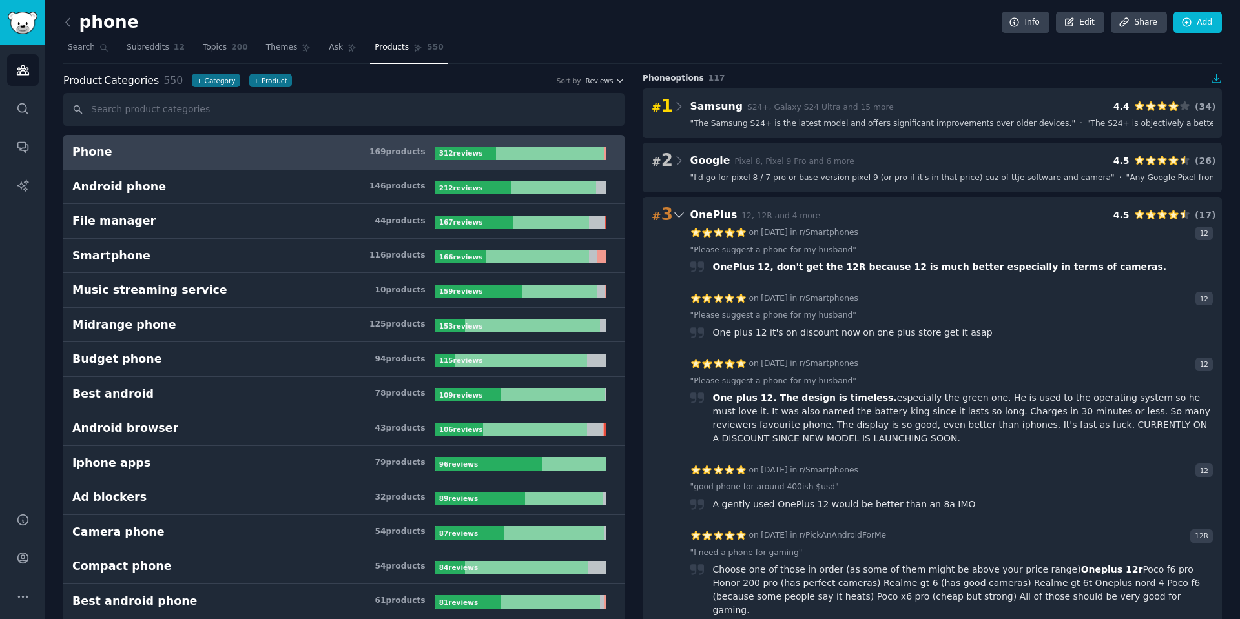
click at [809, 214] on div "# 3 OnePlus 12, 12R and 4 more 4.5 ( 17 )" at bounding box center [932, 215] width 561 height 18
click at [680, 214] on icon at bounding box center [678, 215] width 8 height 5
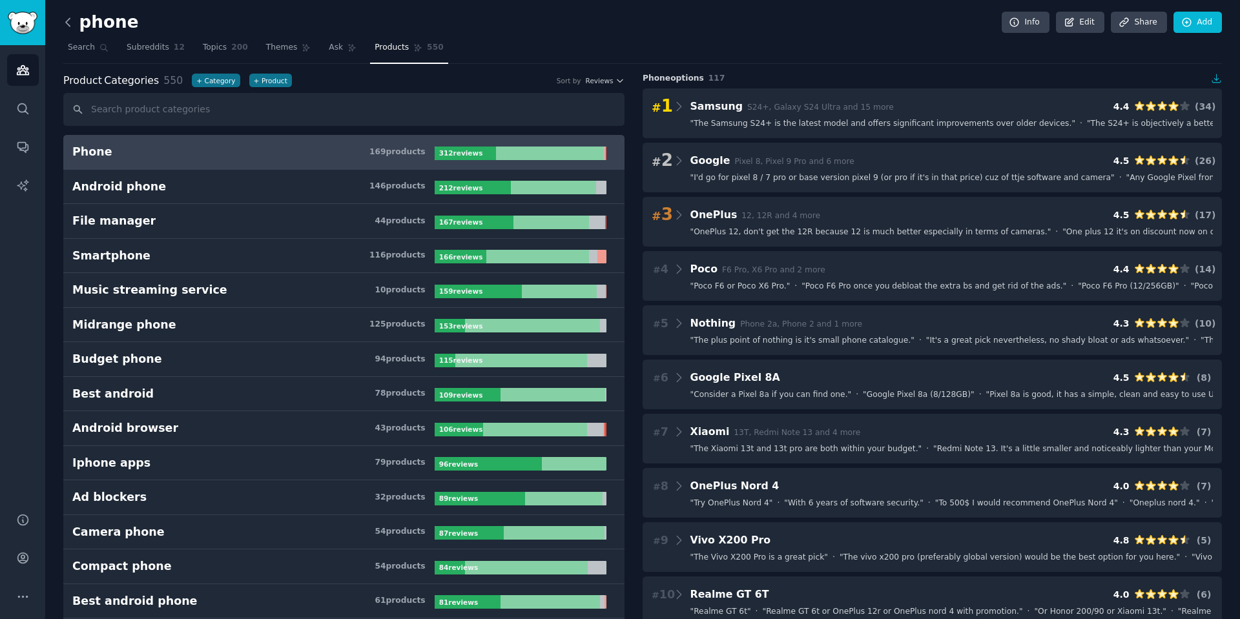
click at [71, 15] on icon at bounding box center [68, 22] width 14 height 14
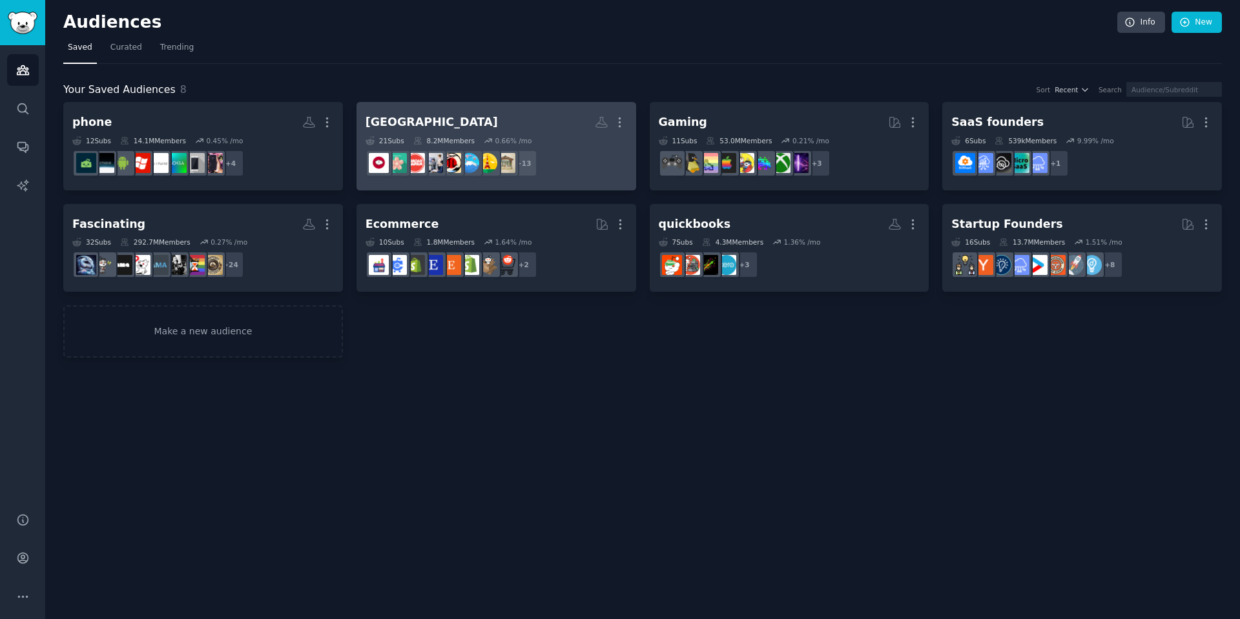
click at [458, 119] on h2 "japan More" at bounding box center [496, 122] width 262 height 23
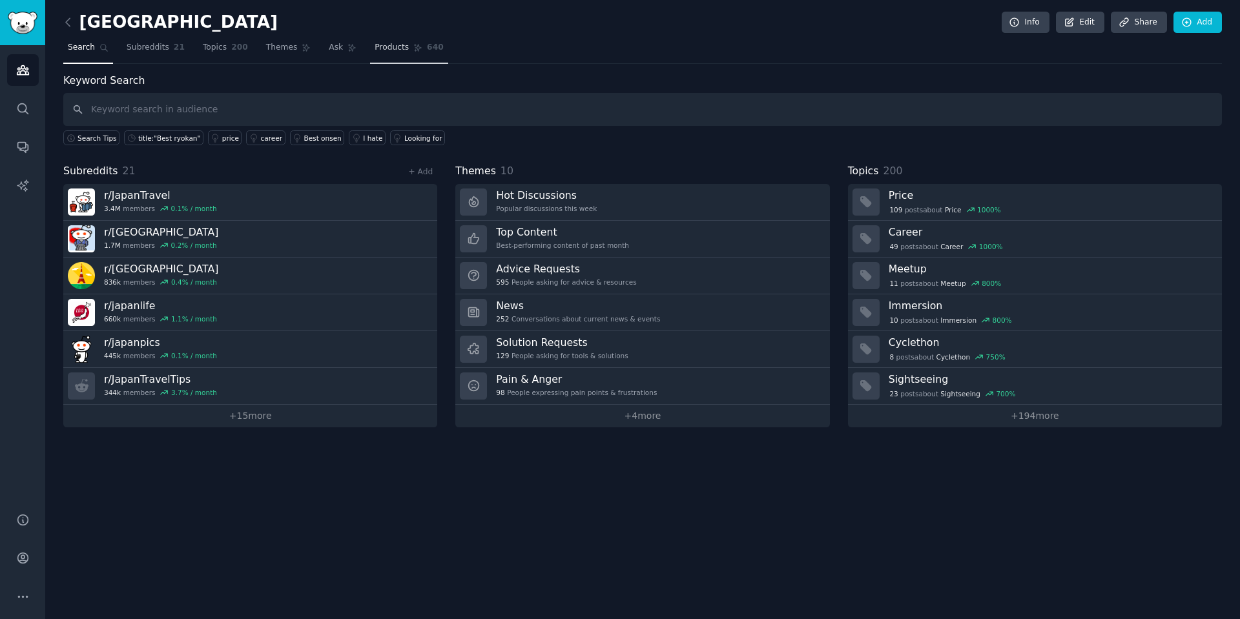
click at [370, 41] on link "Products 640" at bounding box center [408, 50] width 77 height 26
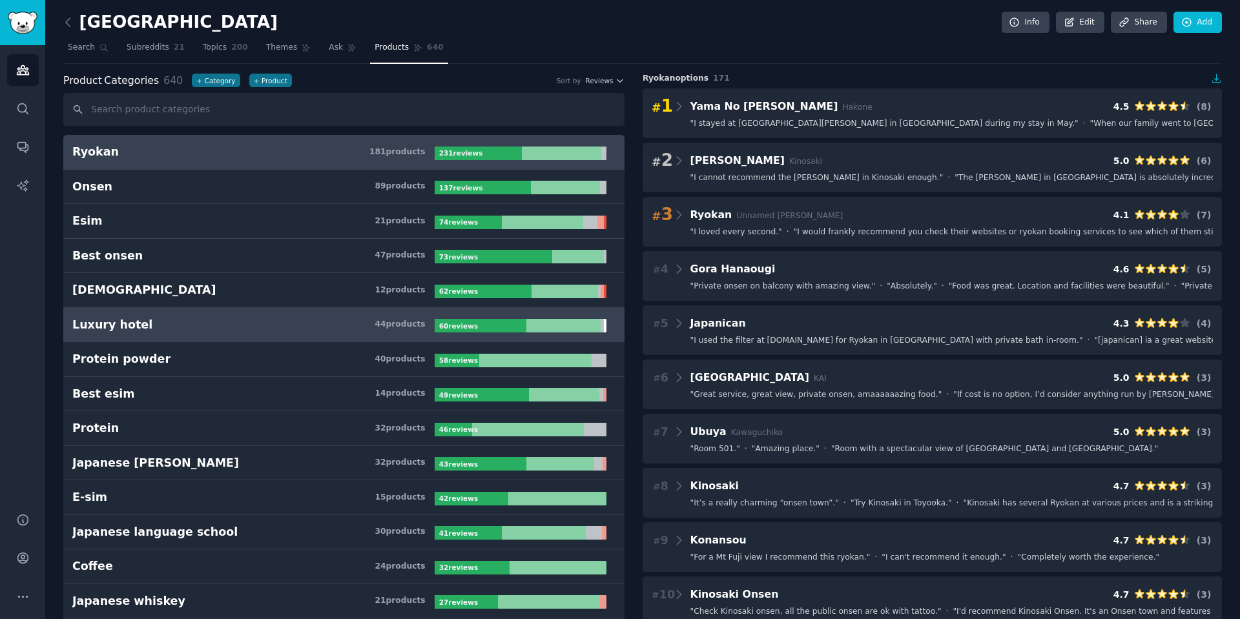
click at [254, 322] on h3 "Luxury hotel 44 product s" at bounding box center [253, 325] width 362 height 16
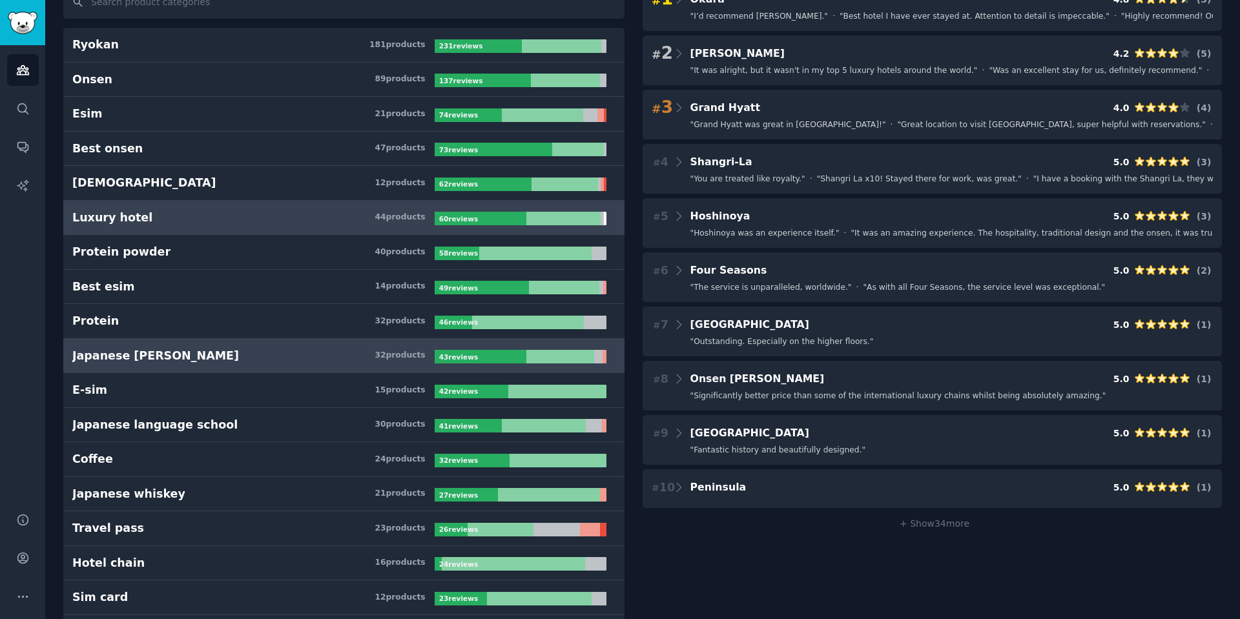
scroll to position [129, 0]
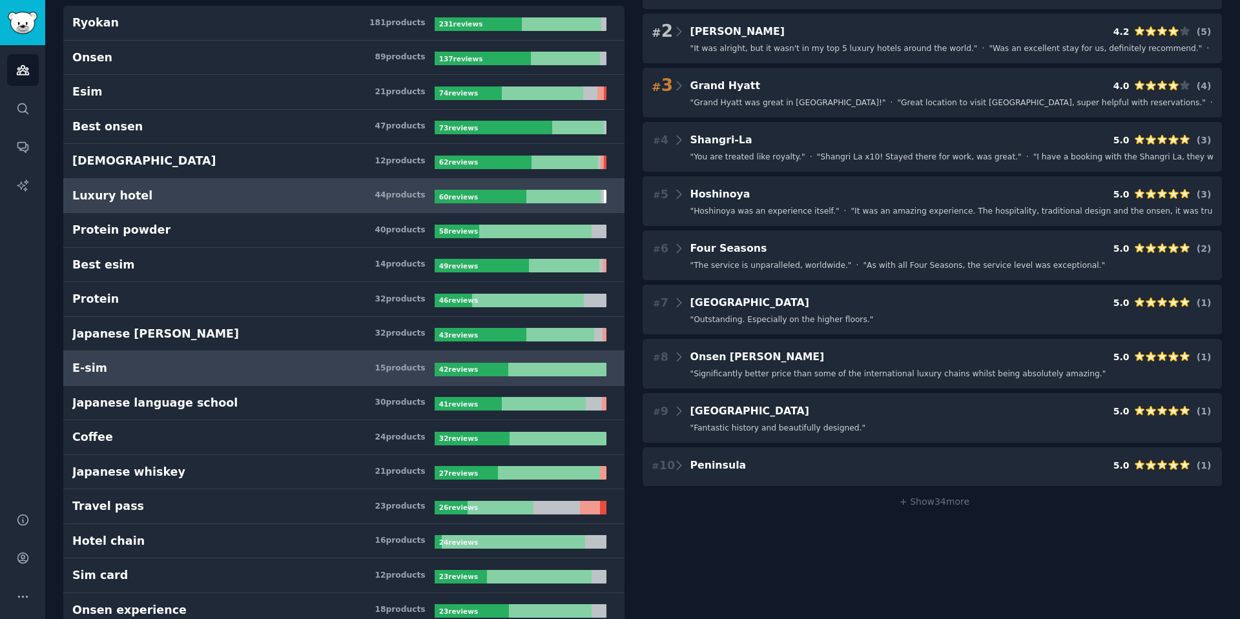
click at [256, 365] on h3 "E-sim 15 product s" at bounding box center [253, 368] width 362 height 16
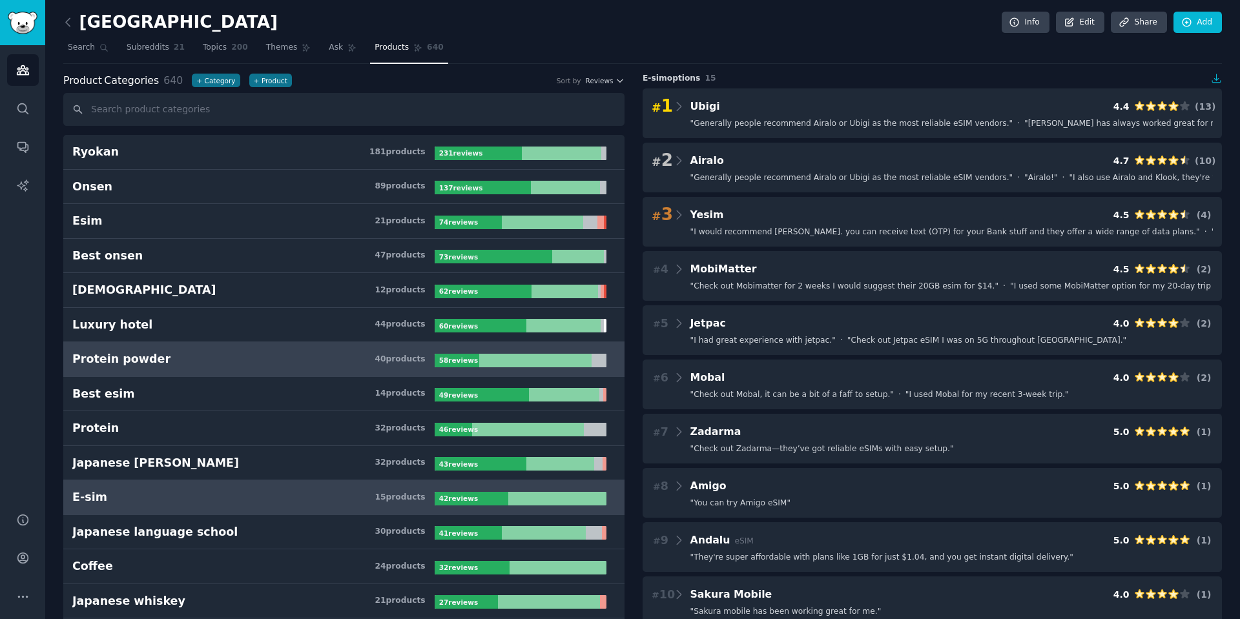
click at [210, 353] on h3 "Protein powder 40 product s" at bounding box center [253, 359] width 362 height 16
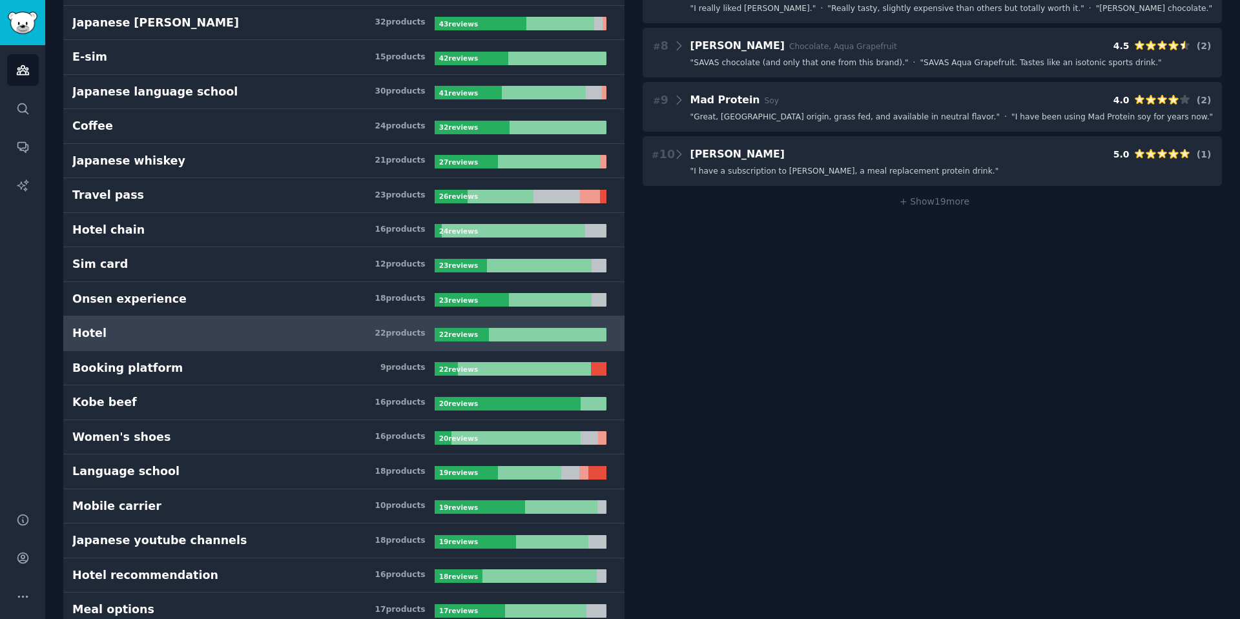
scroll to position [452, 0]
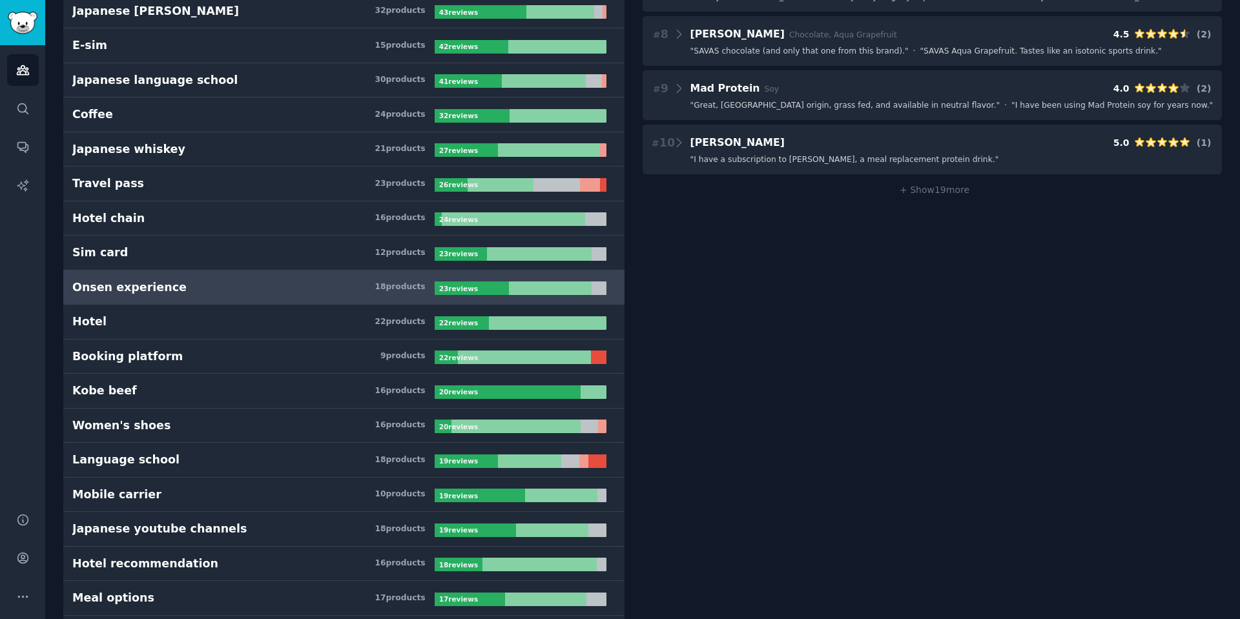
click at [265, 275] on link "Onsen experience 18 product s 23 review s" at bounding box center [343, 288] width 561 height 35
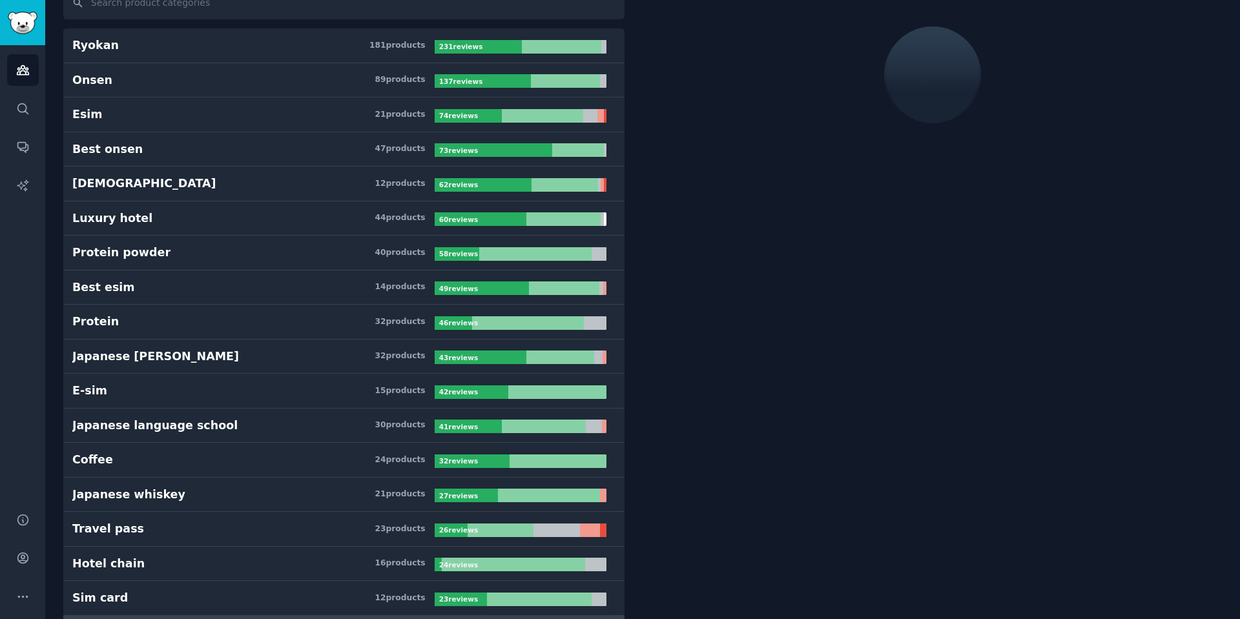
scroll to position [73, 0]
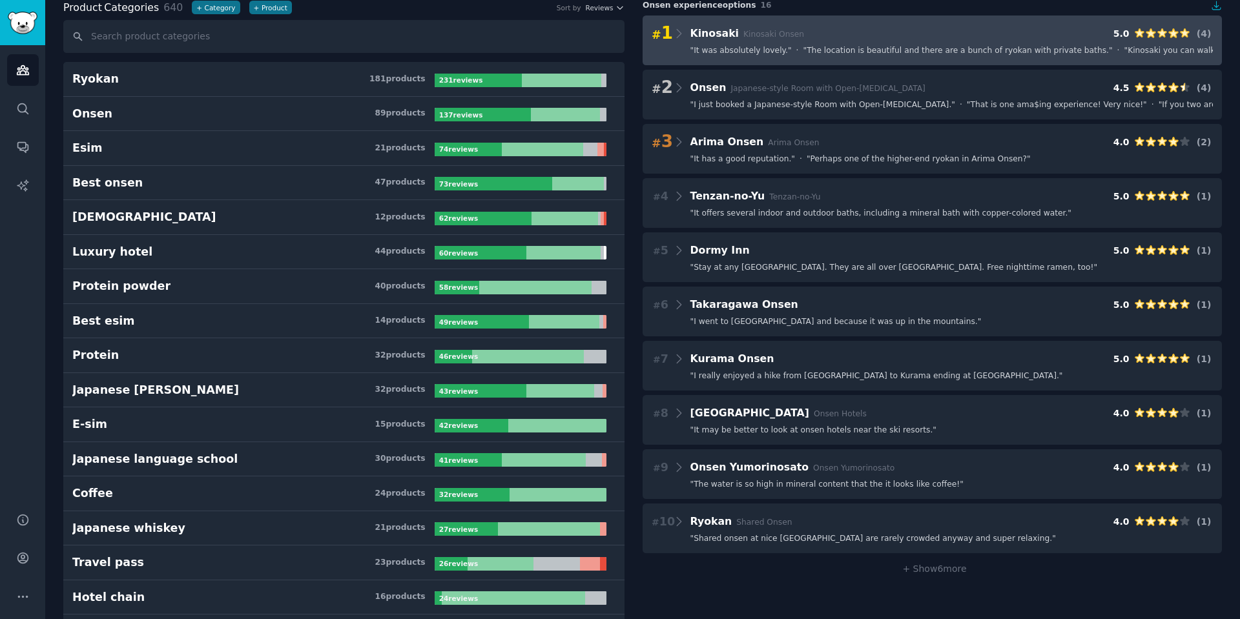
click at [856, 61] on div "# 1 Kinosaki Kinosaki Onsen 5.0 ( 4 ) " It was absolutely lovely. " · " The loc…" at bounding box center [931, 40] width 579 height 50
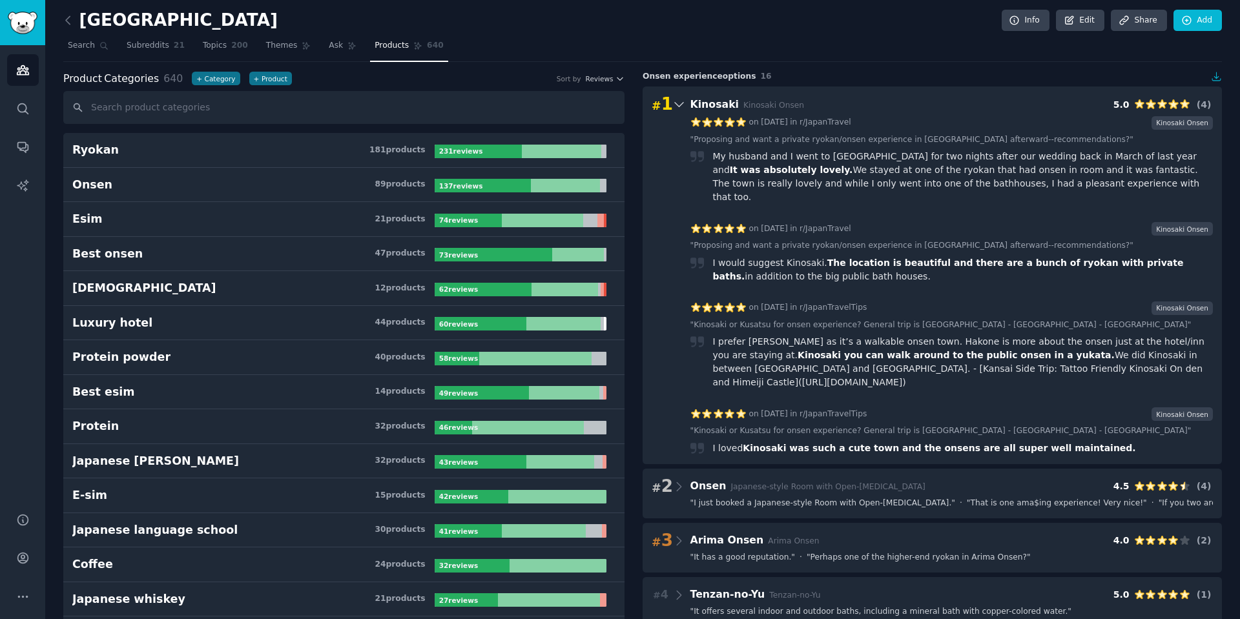
scroll to position [0, 0]
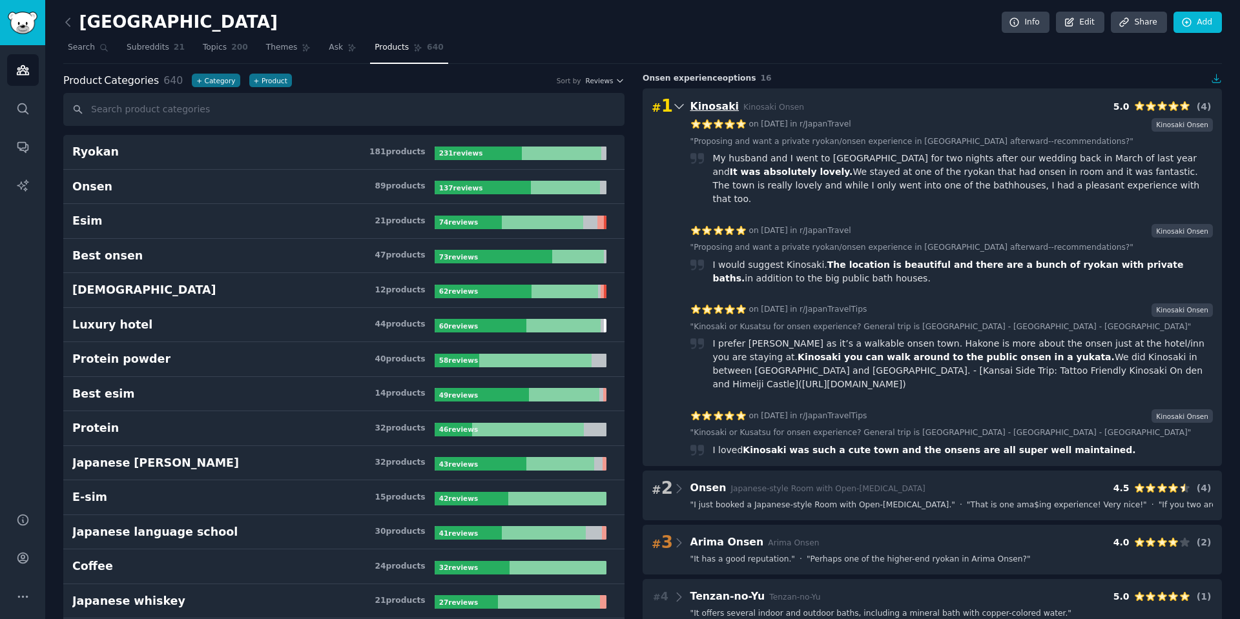
click at [701, 112] on span "Kinosaki" at bounding box center [714, 106] width 49 height 12
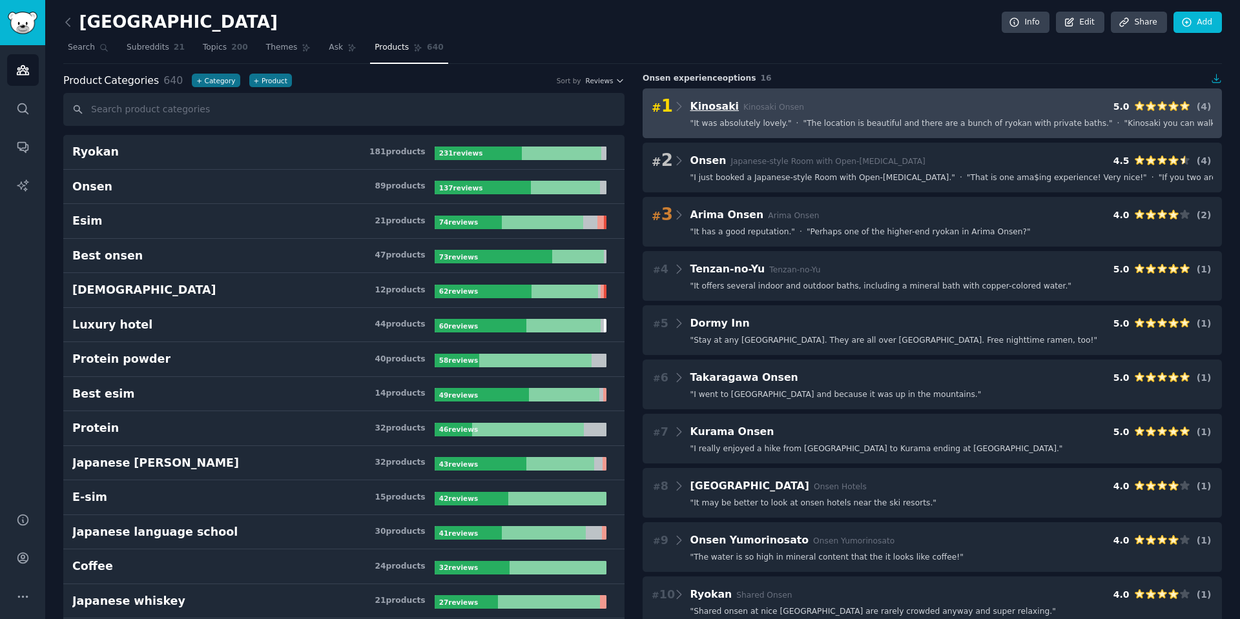
click at [701, 112] on span "Kinosaki" at bounding box center [714, 106] width 49 height 12
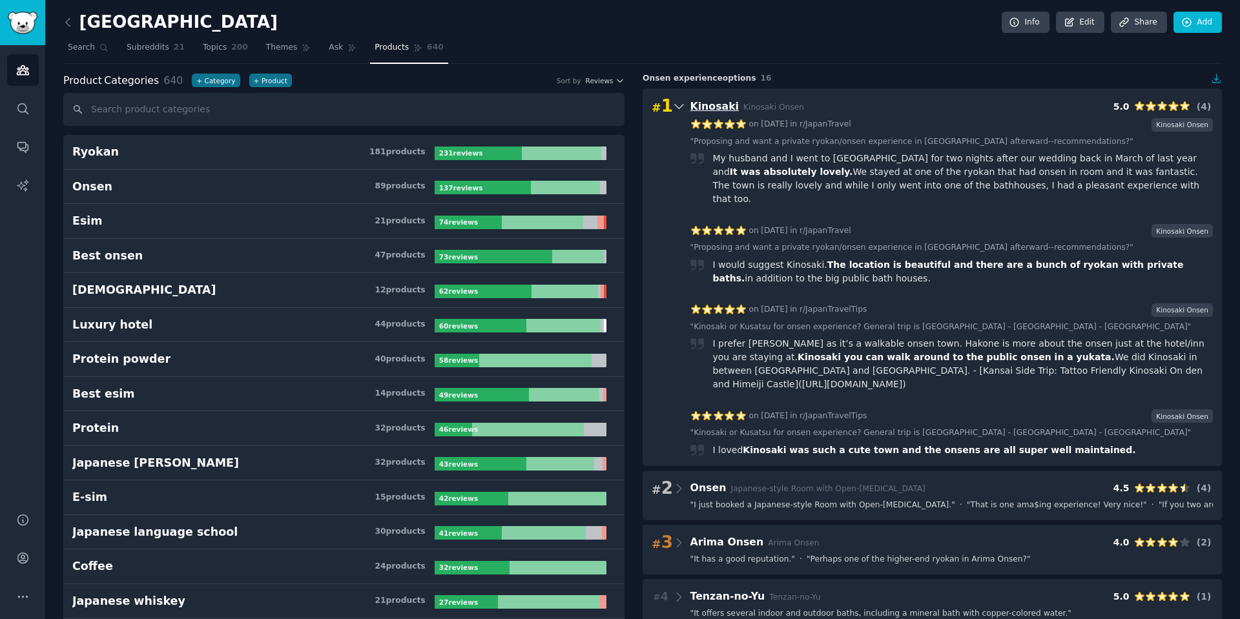
click at [717, 107] on span "Kinosaki" at bounding box center [714, 106] width 49 height 12
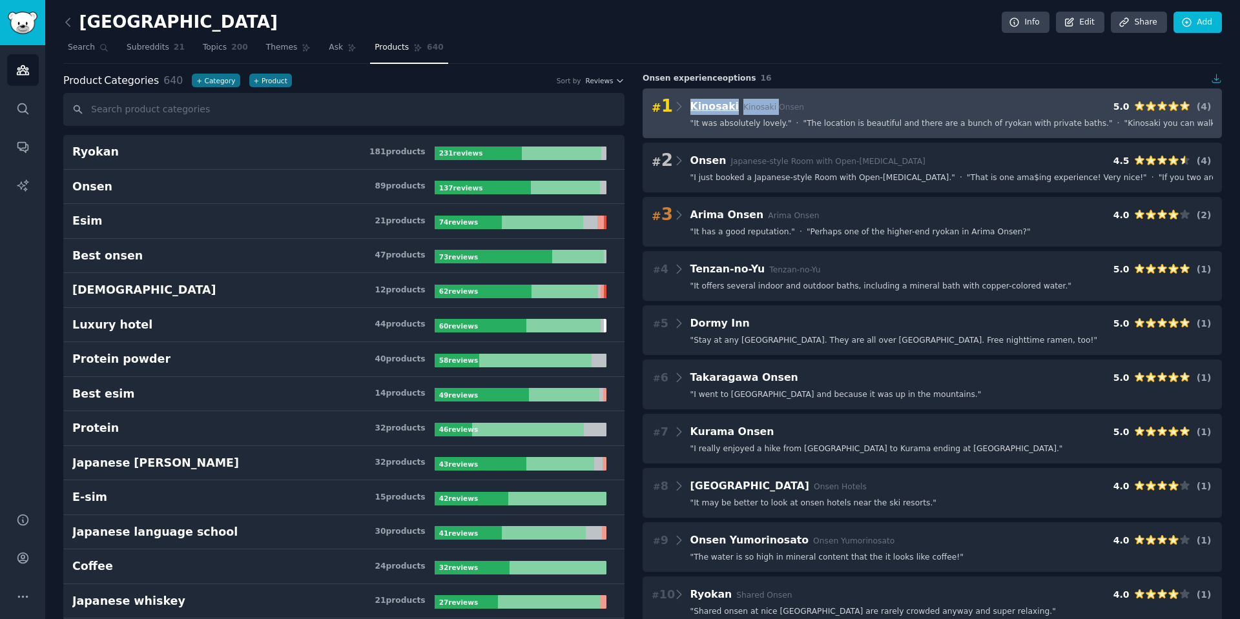
click at [717, 107] on span "Kinosaki" at bounding box center [714, 106] width 49 height 12
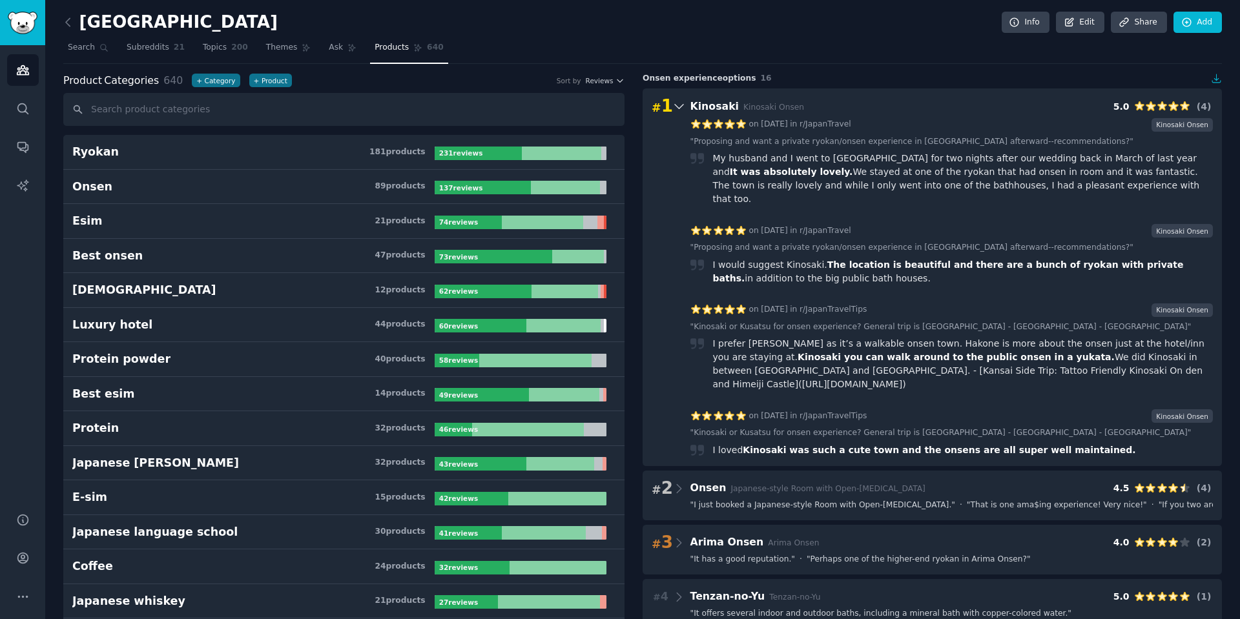
click at [676, 107] on icon at bounding box center [678, 107] width 8 height 5
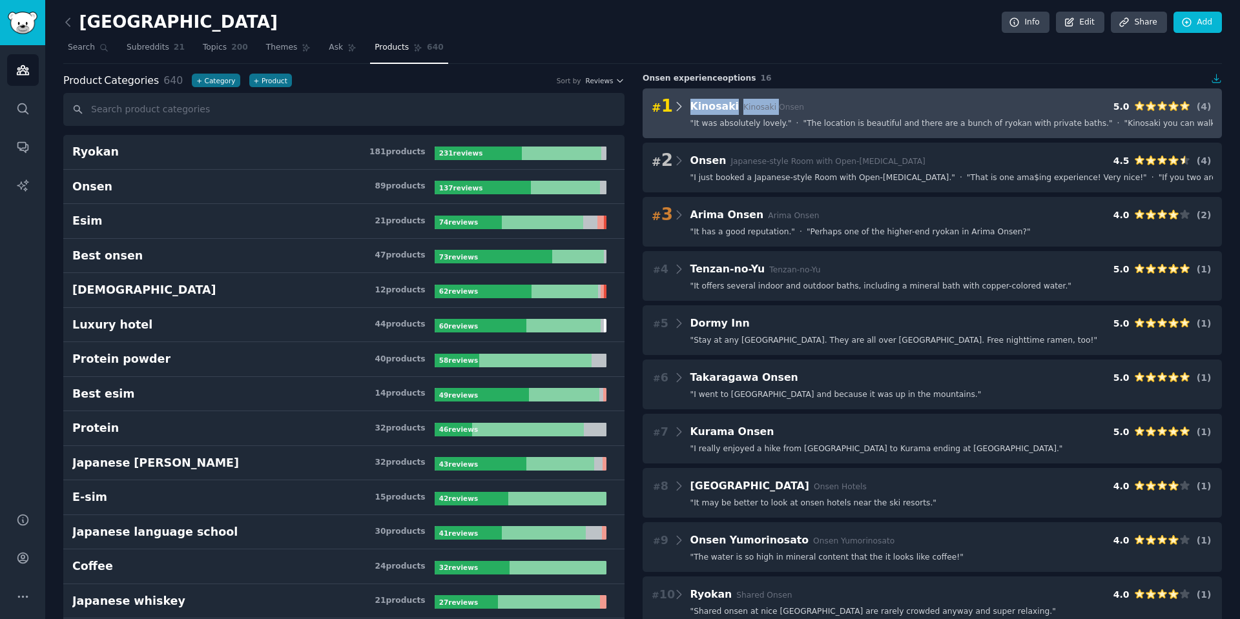
click at [676, 107] on icon at bounding box center [679, 107] width 14 height 18
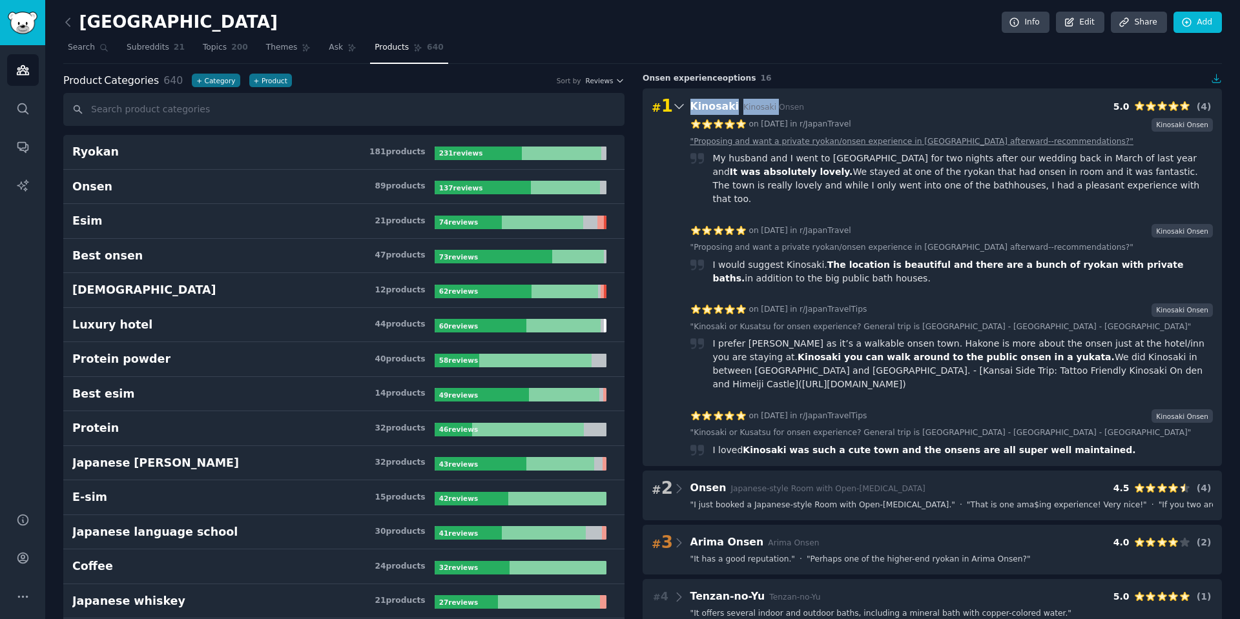
click at [729, 140] on link "" Proposing and want a private ryokan/onsen experience in Kansai afterward--rec…" at bounding box center [911, 142] width 443 height 12
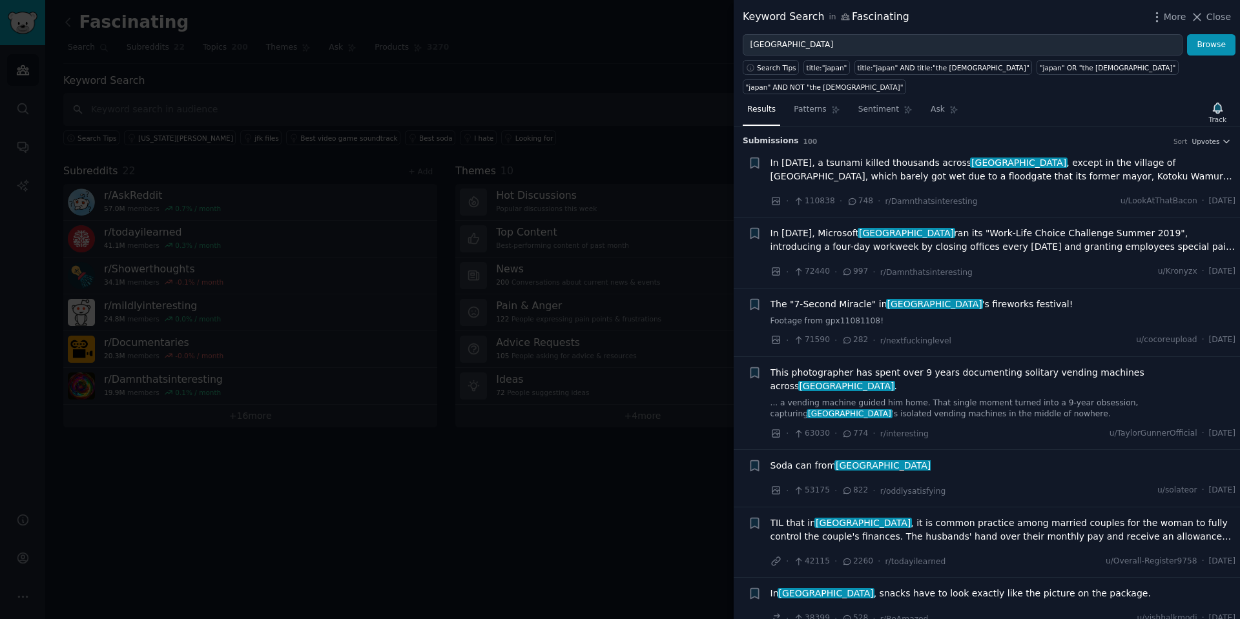
click at [344, 88] on div at bounding box center [620, 309] width 1240 height 619
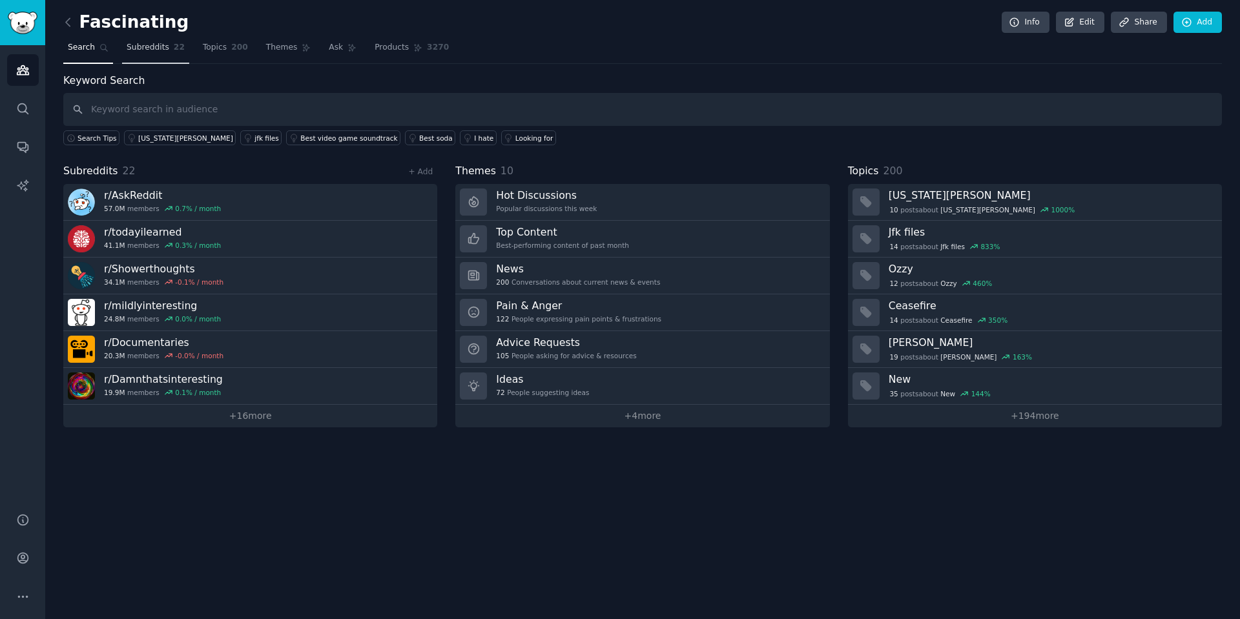
click at [145, 48] on span "Subreddits" at bounding box center [148, 48] width 43 height 12
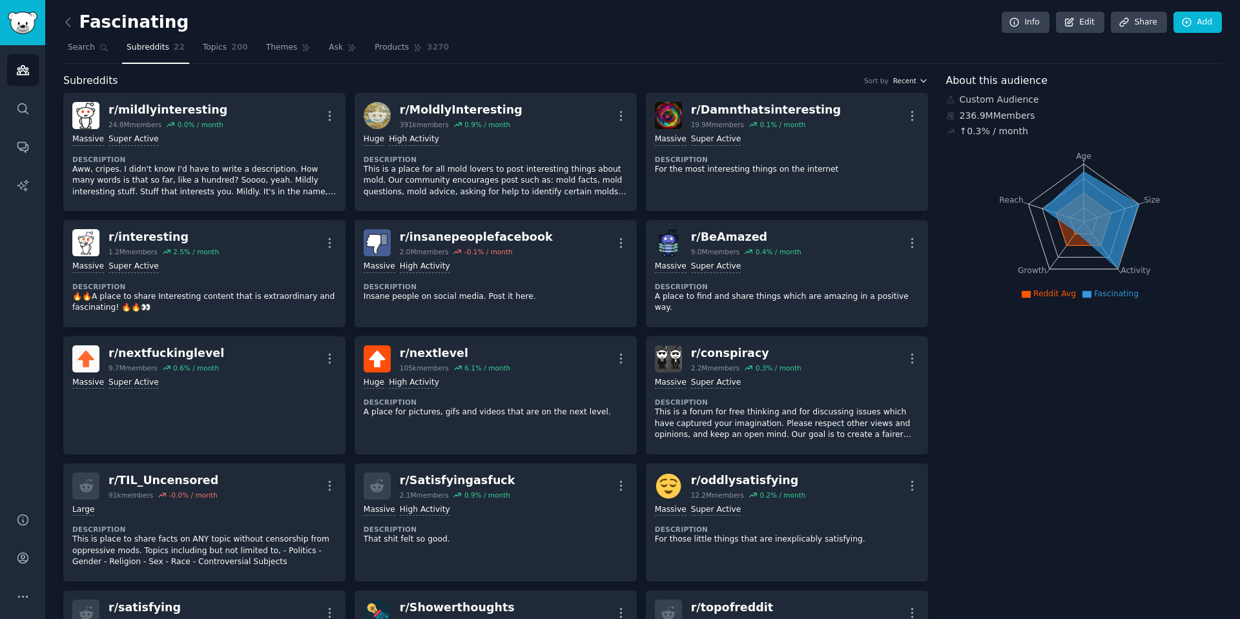
click at [920, 79] on icon "button" at bounding box center [922, 80] width 5 height 3
click at [831, 61] on nav "Search Subreddits 22 Topics 200 Themes Ask Products 3270" at bounding box center [642, 50] width 1158 height 26
click at [1198, 23] on link "Add" at bounding box center [1197, 23] width 48 height 22
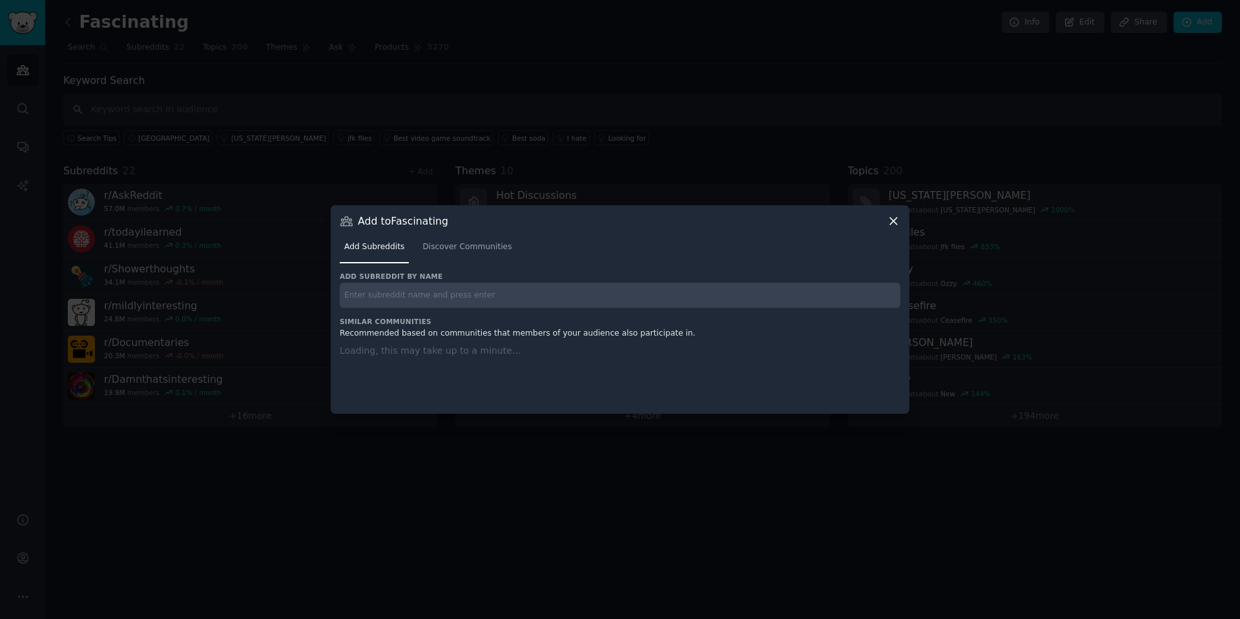
click at [447, 289] on input "text" at bounding box center [620, 295] width 560 height 25
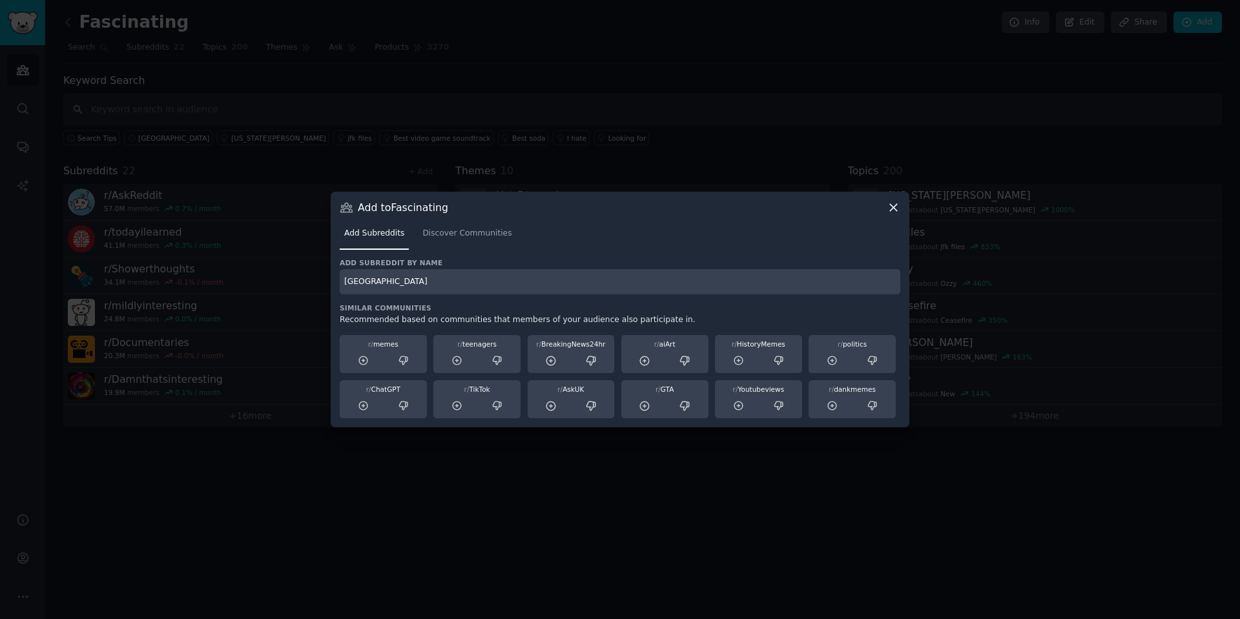
type input "[GEOGRAPHIC_DATA]"
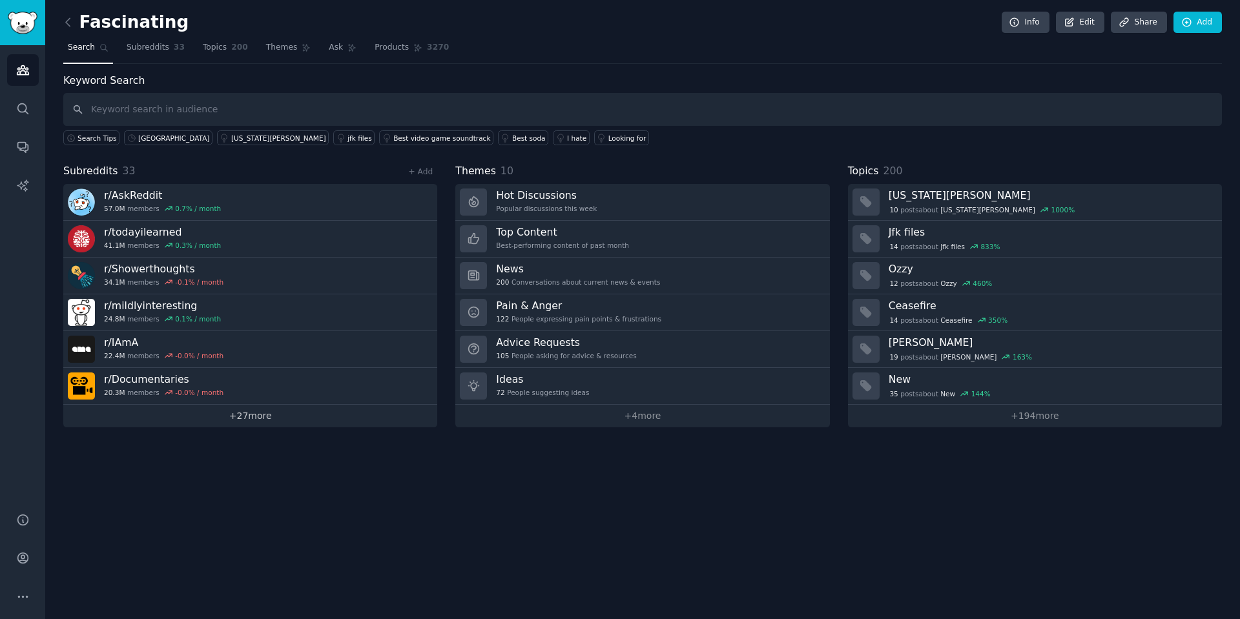
click at [262, 414] on link "+ 27 more" at bounding box center [250, 416] width 374 height 23
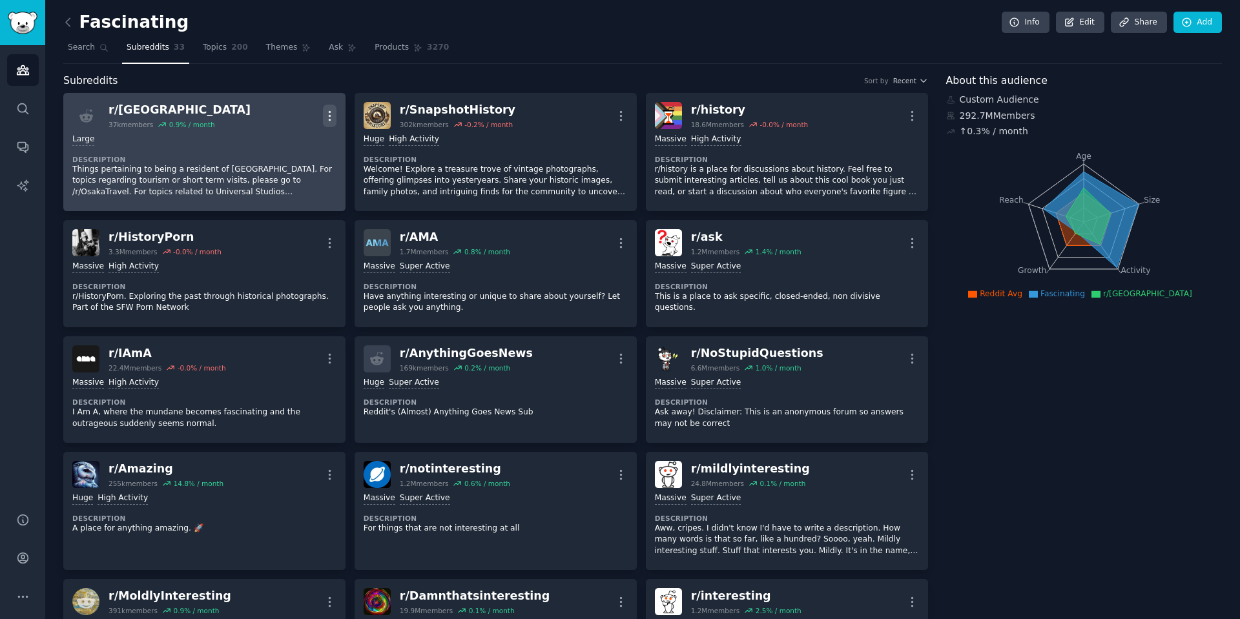
click at [333, 119] on icon "button" at bounding box center [330, 116] width 14 height 14
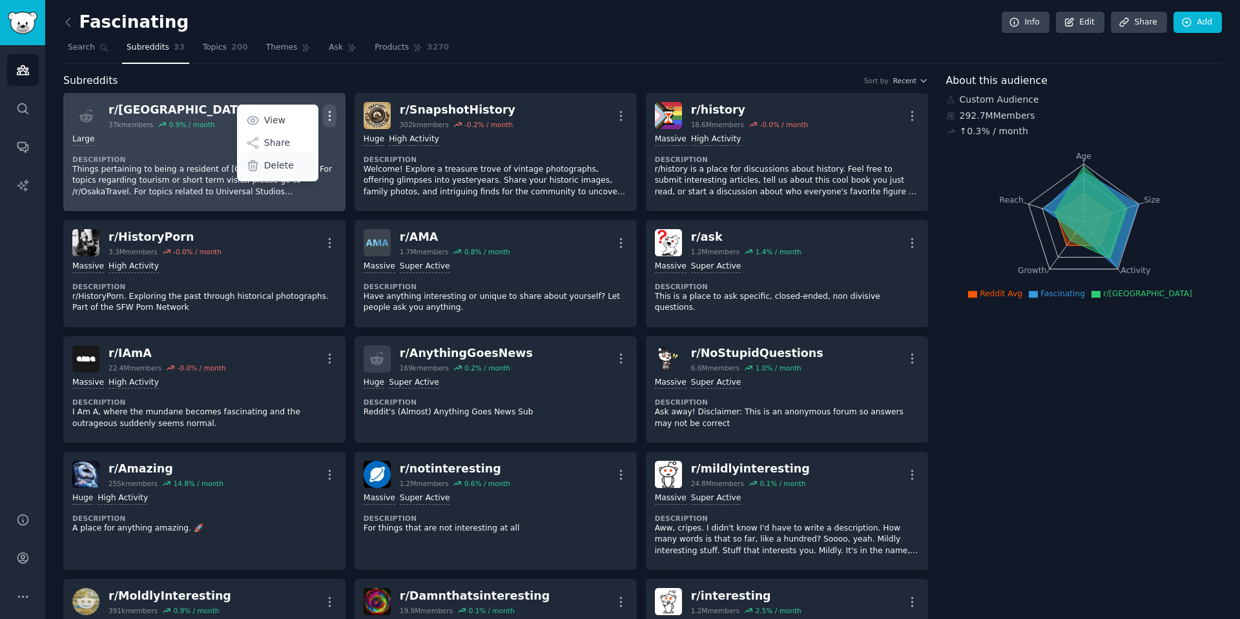
click at [270, 163] on p "Delete" at bounding box center [279, 166] width 30 height 14
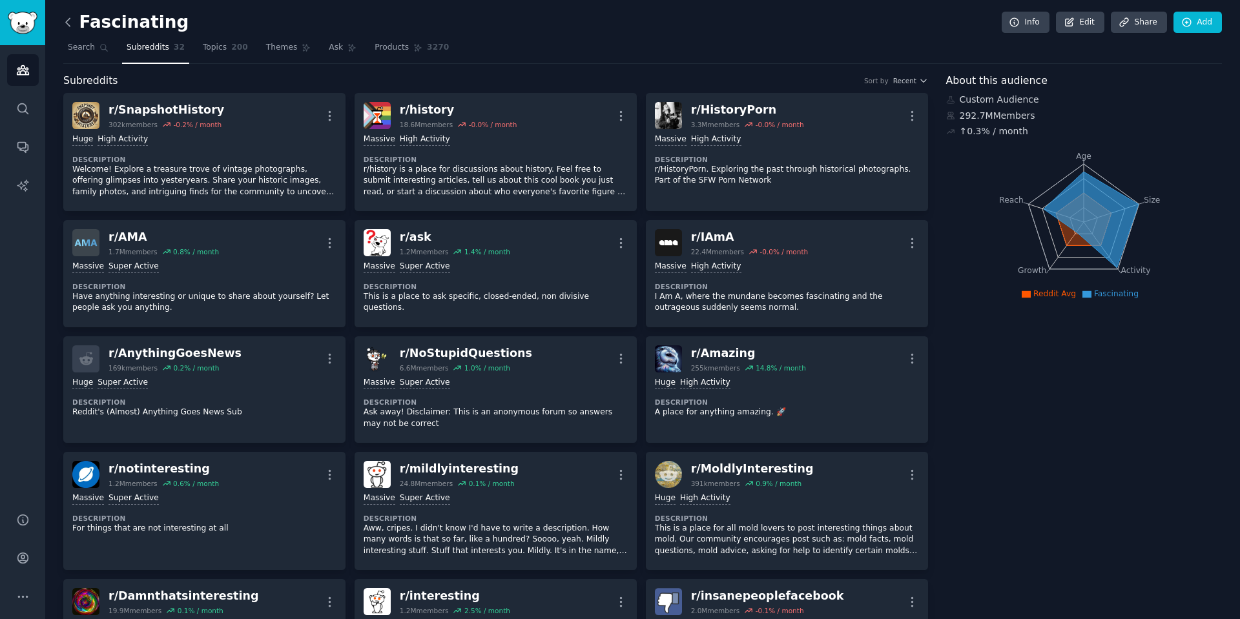
click at [66, 22] on icon at bounding box center [68, 22] width 4 height 8
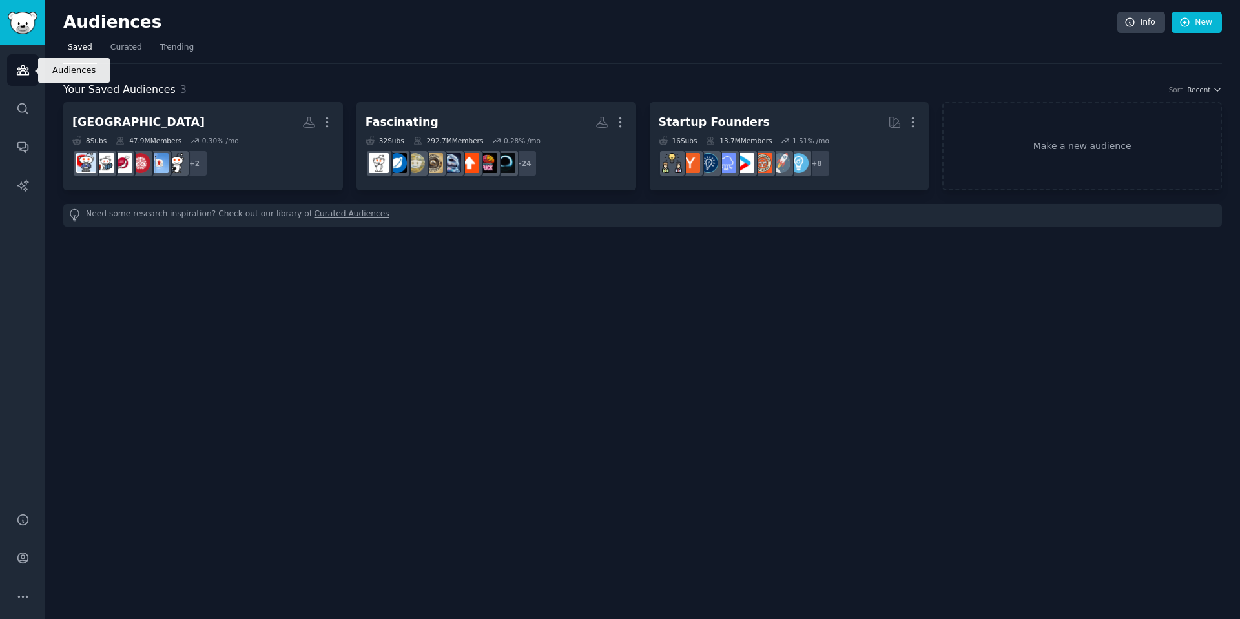
click at [26, 70] on icon "Sidebar" at bounding box center [23, 70] width 12 height 9
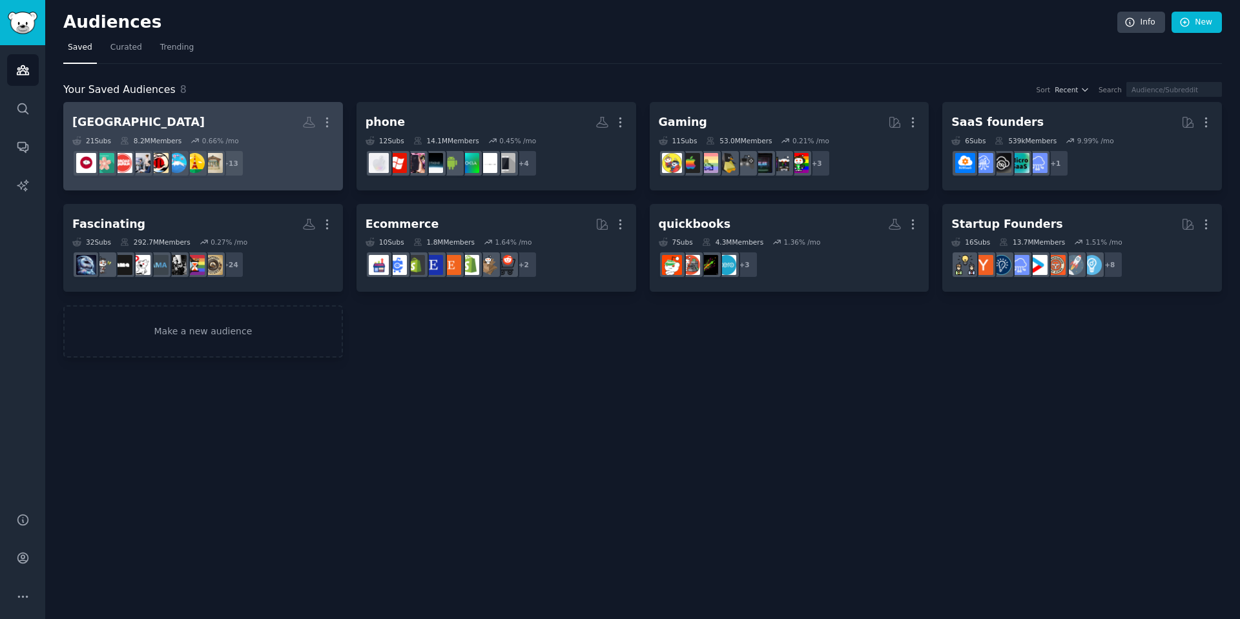
click at [222, 114] on h2 "japan More" at bounding box center [203, 122] width 262 height 23
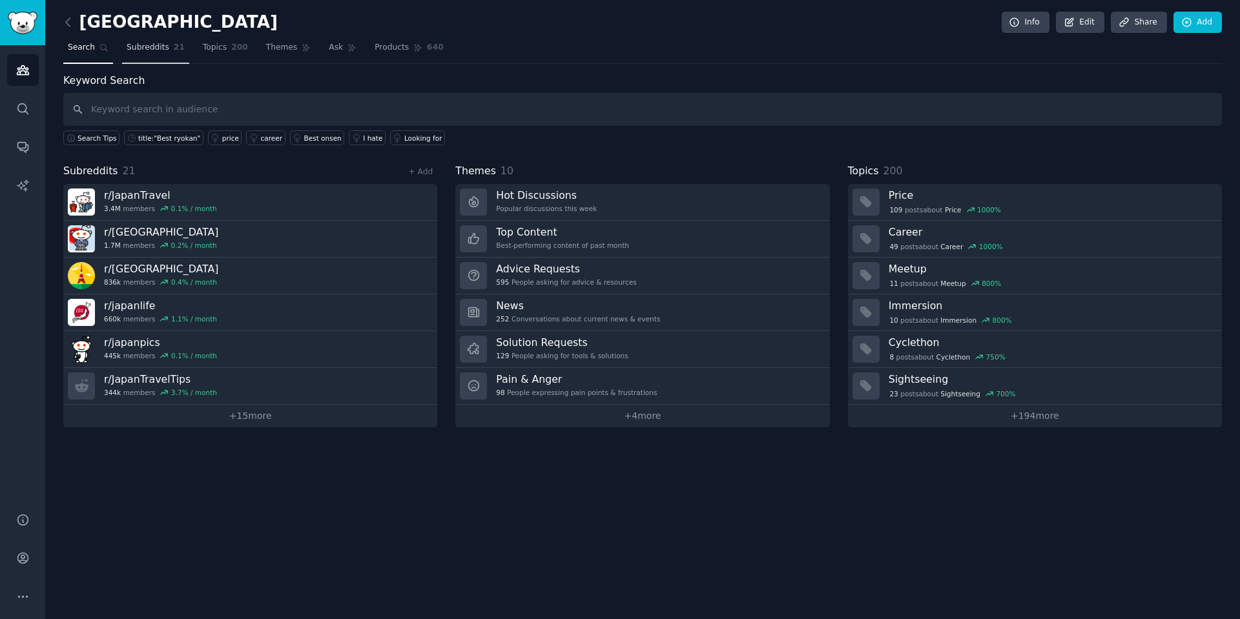
click at [147, 40] on link "Subreddits 21" at bounding box center [155, 50] width 67 height 26
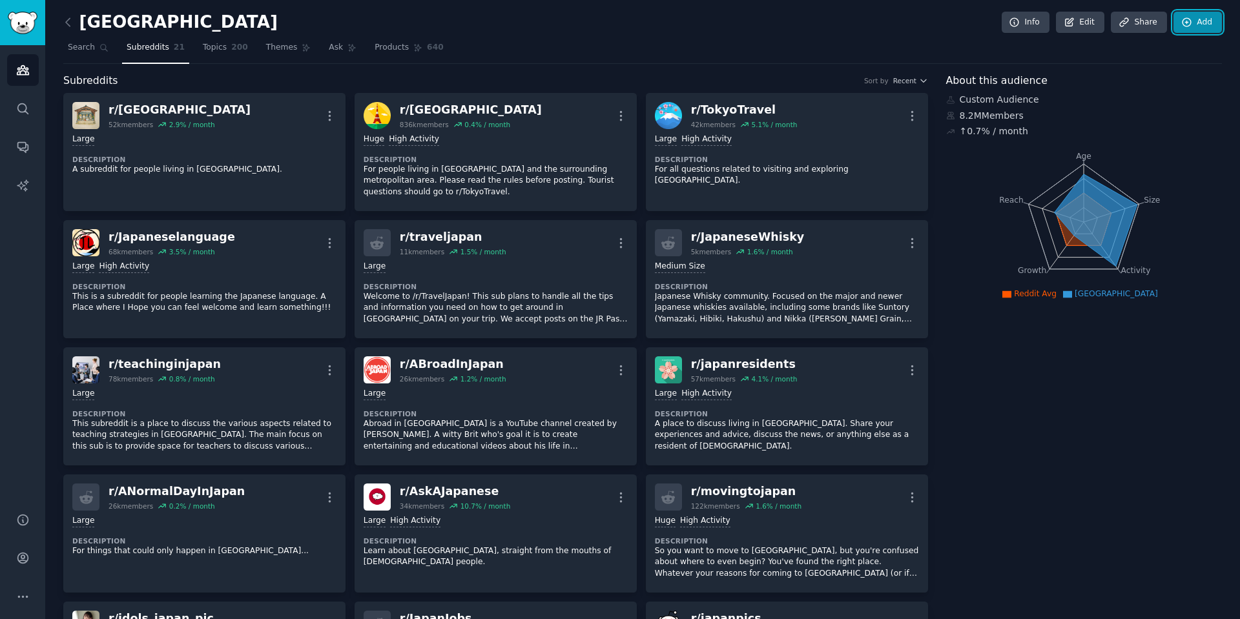
click at [1208, 23] on link "Add" at bounding box center [1197, 23] width 48 height 22
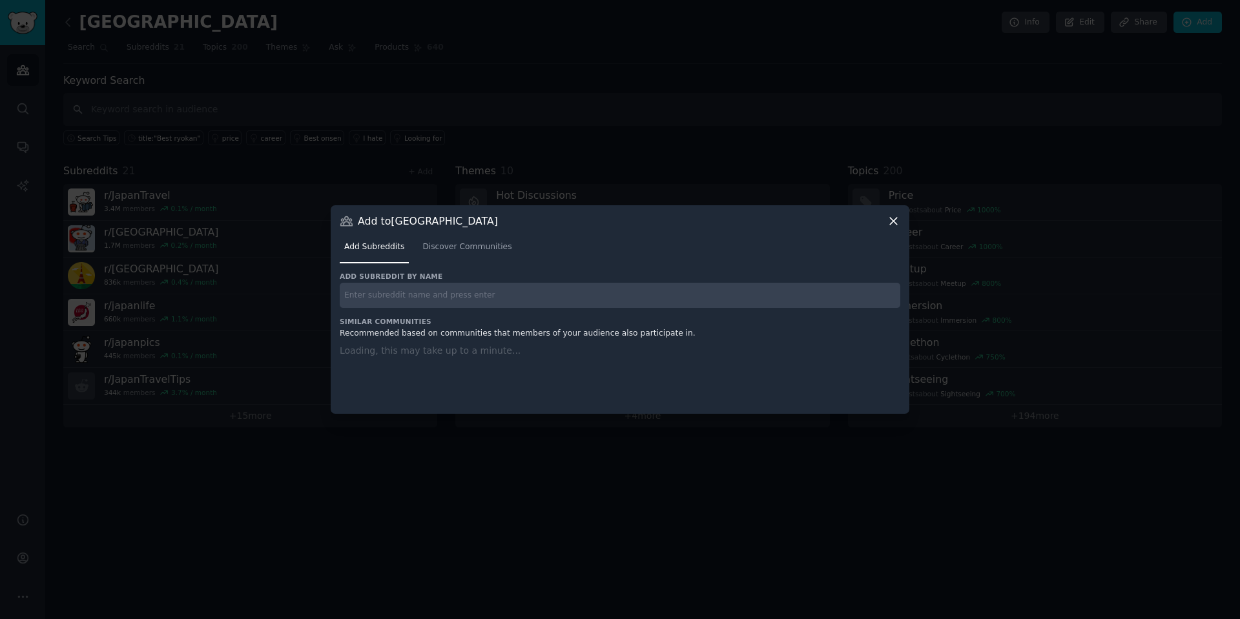
click at [562, 296] on input "text" at bounding box center [620, 295] width 560 height 25
type input "osaka"
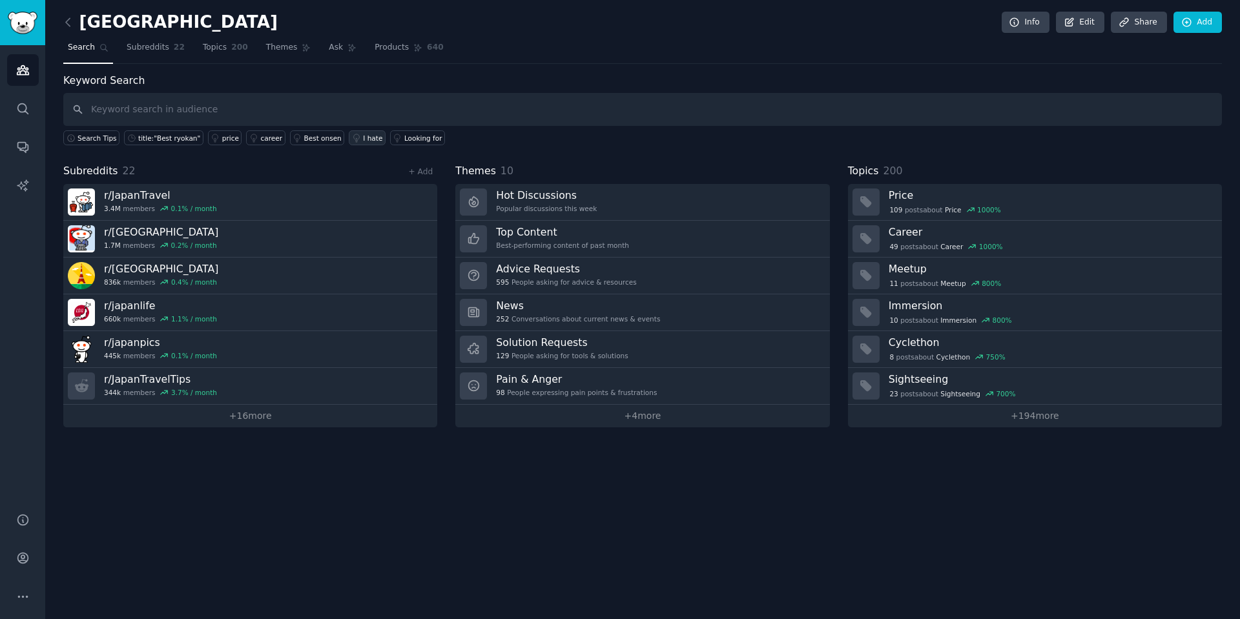
click at [352, 142] on icon at bounding box center [356, 138] width 9 height 9
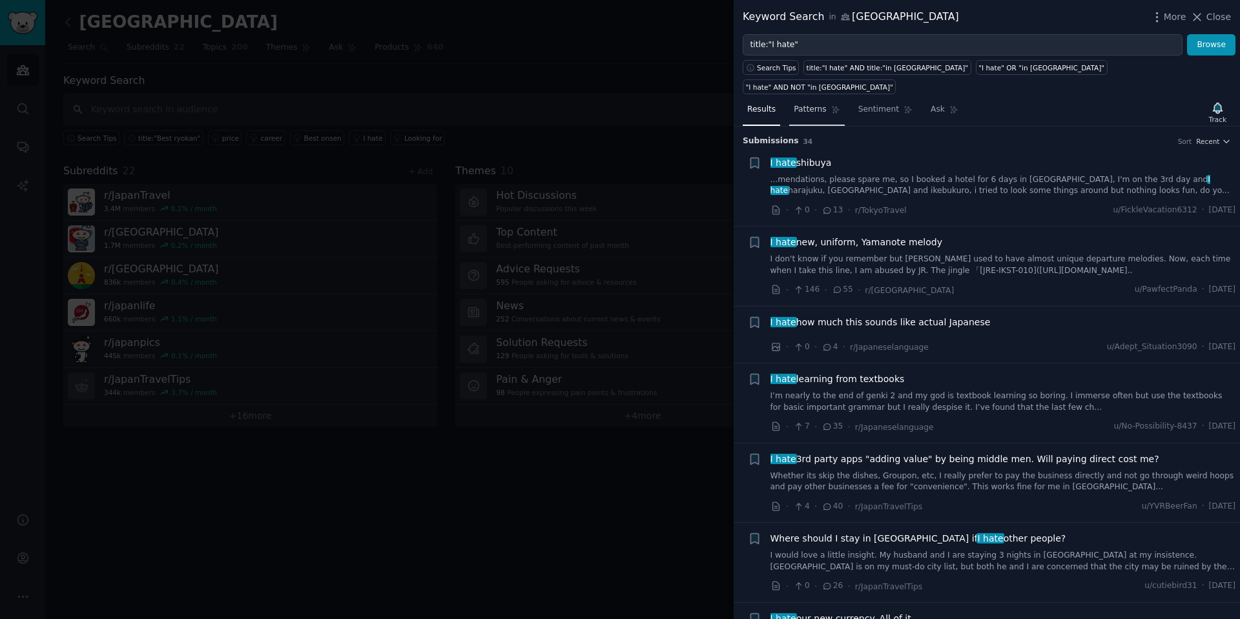
click at [801, 104] on span "Patterns" at bounding box center [810, 110] width 32 height 12
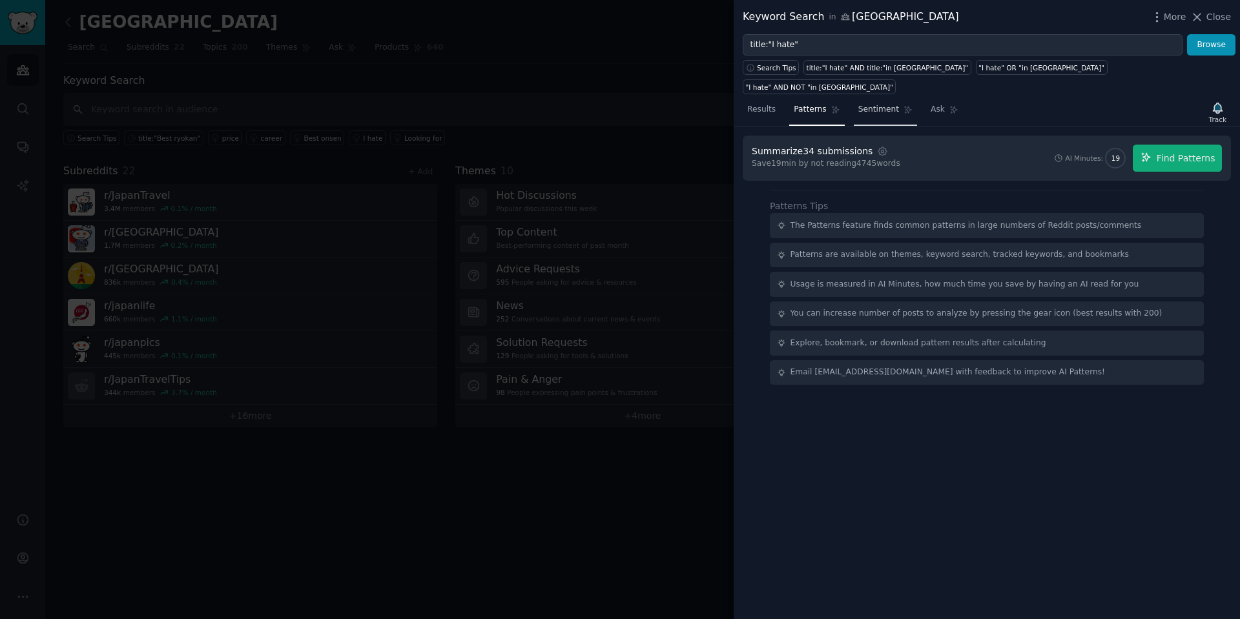
click at [872, 104] on span "Sentiment" at bounding box center [878, 110] width 41 height 12
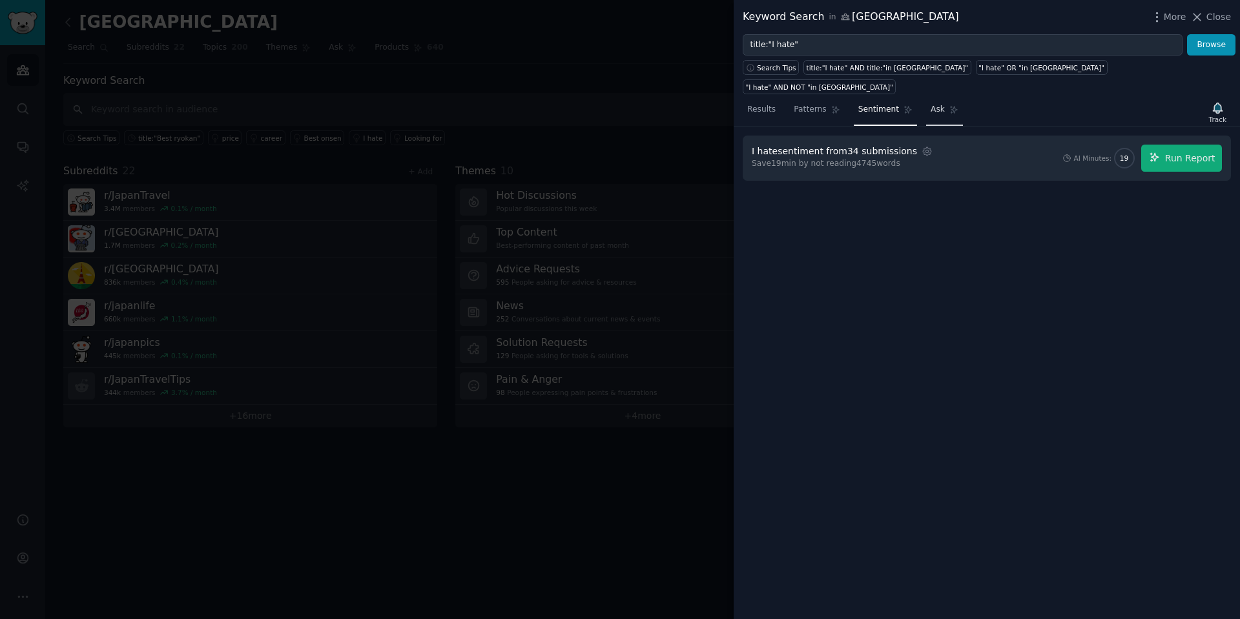
click at [930, 104] on span "Ask" at bounding box center [937, 110] width 14 height 12
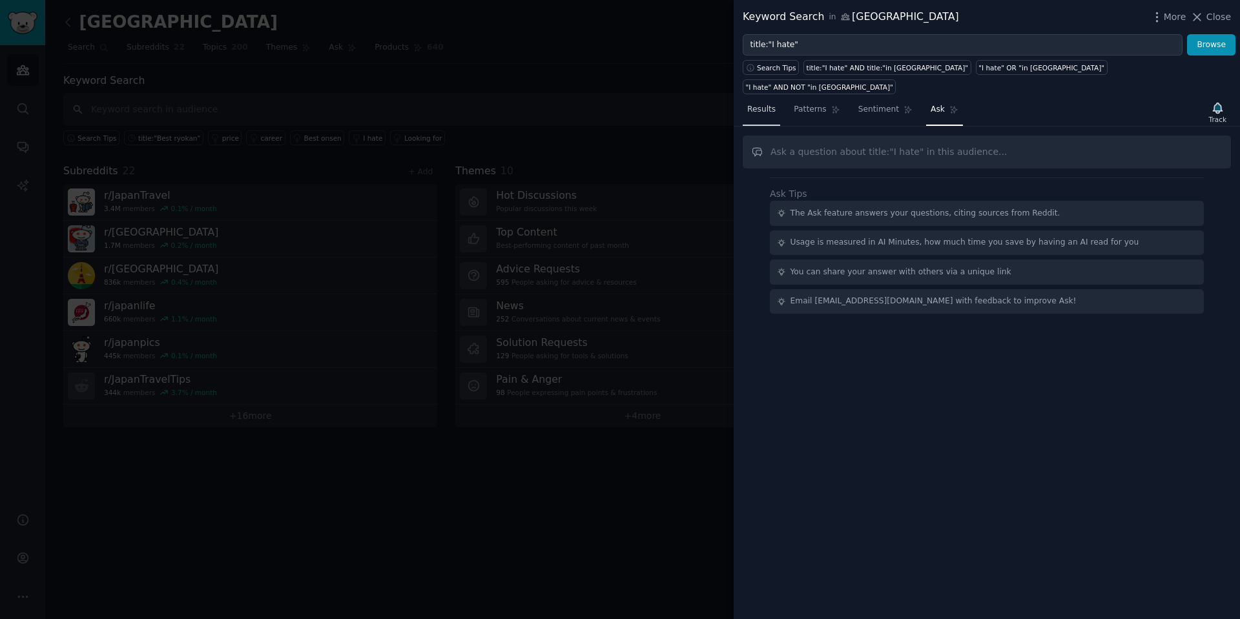
click at [764, 99] on link "Results" at bounding box center [761, 112] width 37 height 26
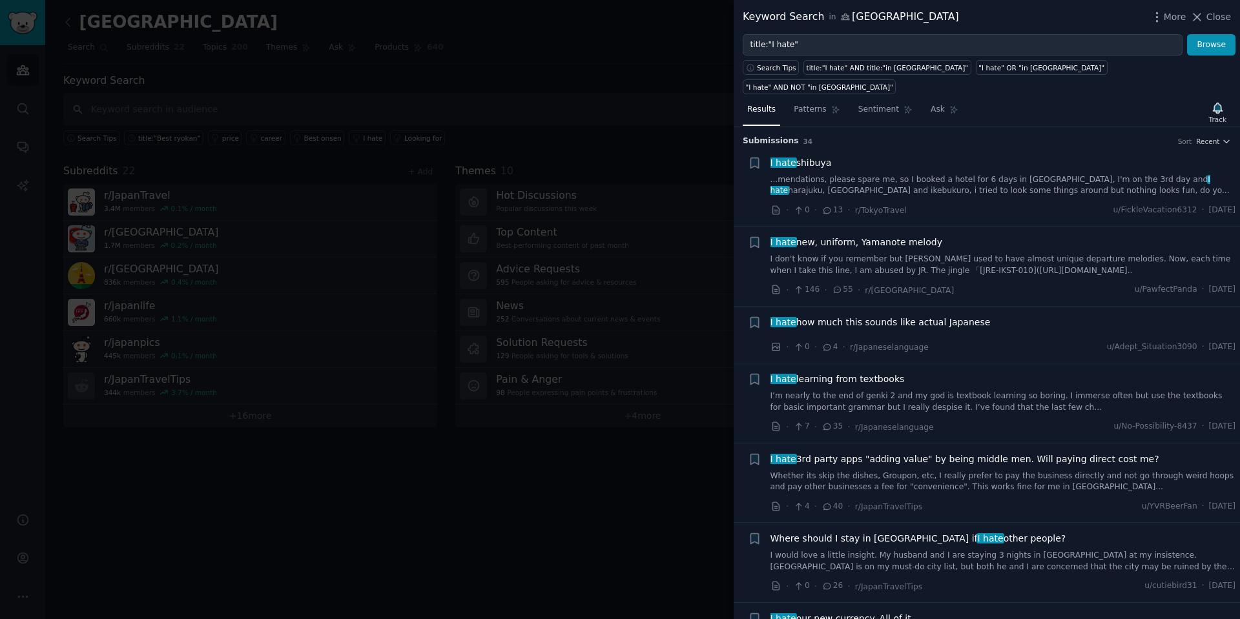
click at [625, 90] on div at bounding box center [620, 309] width 1240 height 619
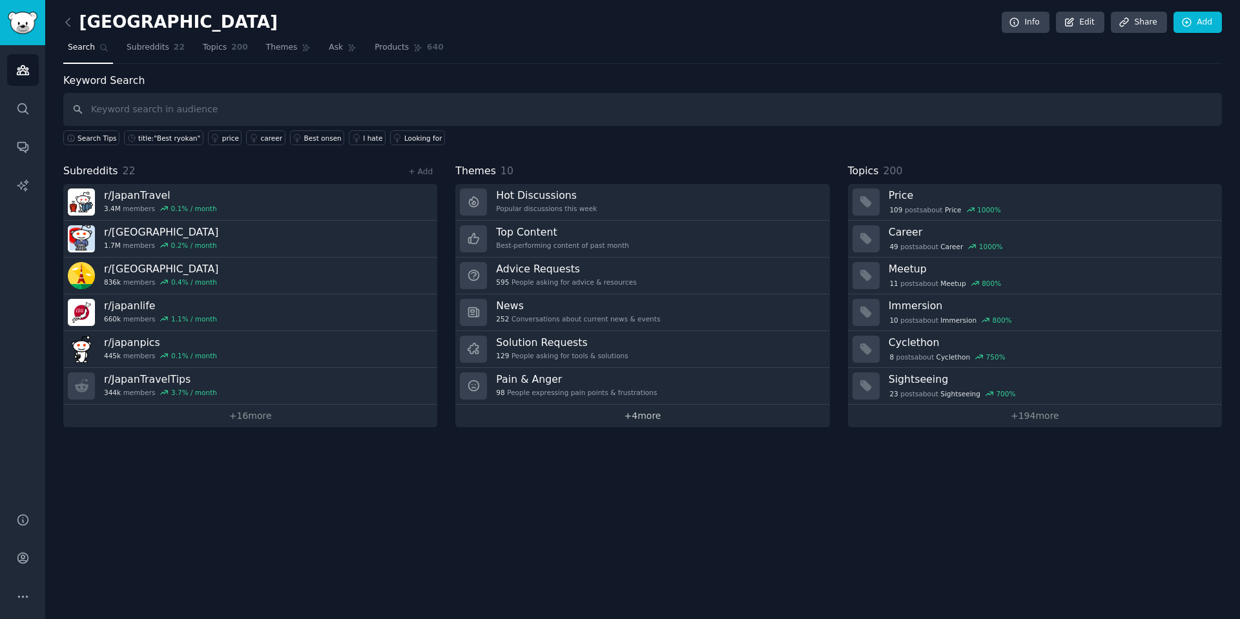
click at [641, 419] on link "+ 4 more" at bounding box center [642, 416] width 374 height 23
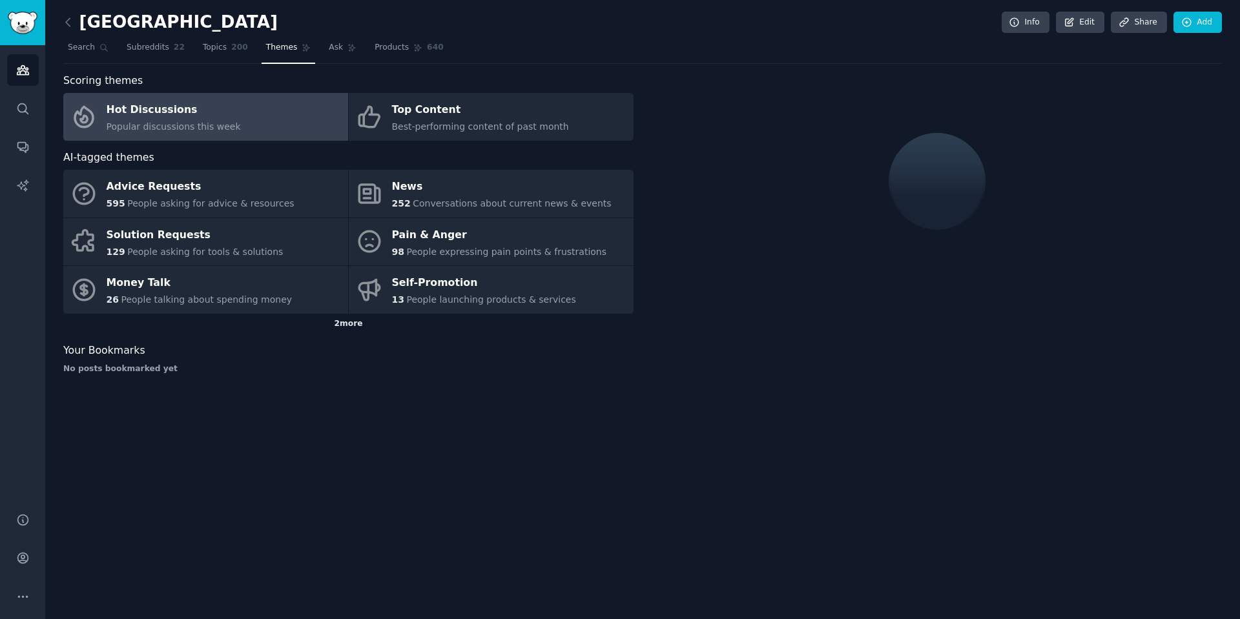
click at [343, 329] on div "2 more" at bounding box center [348, 324] width 570 height 21
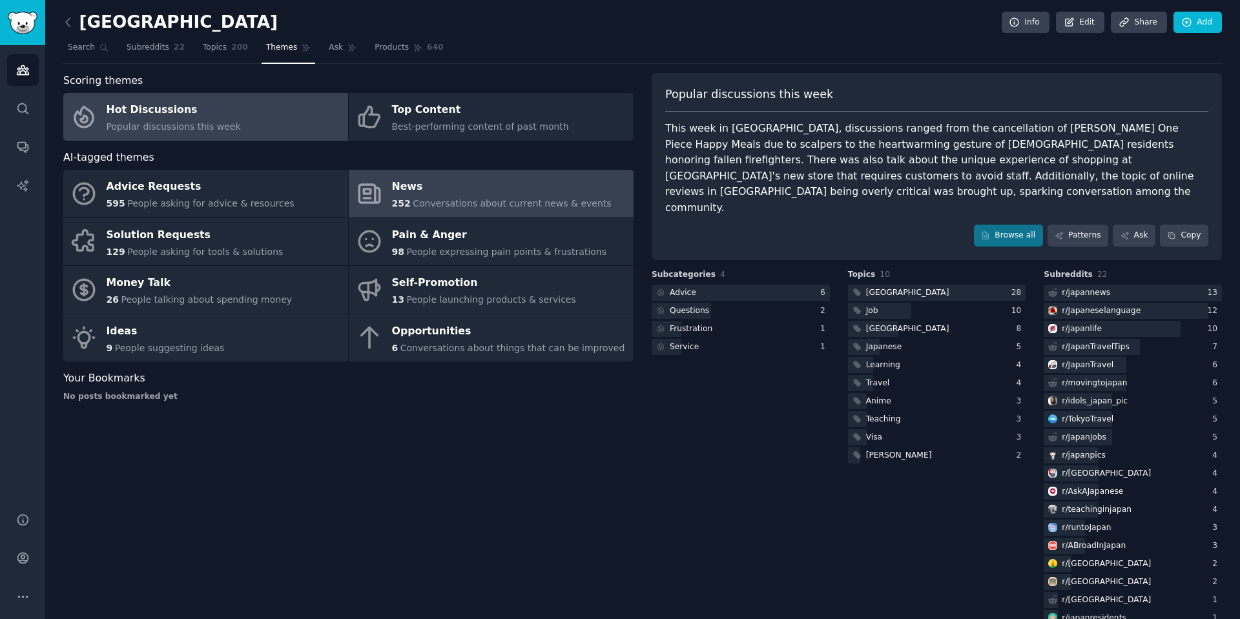
click at [517, 206] on span "Conversations about current news & events" at bounding box center [512, 203] width 198 height 10
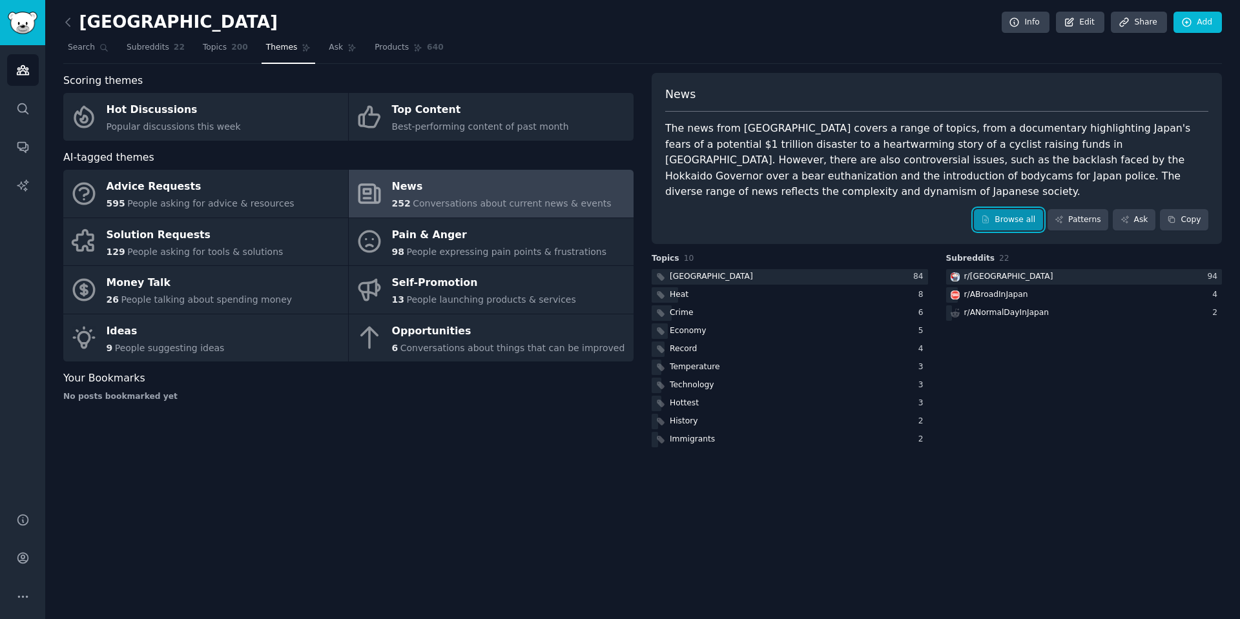
click at [1011, 209] on link "Browse all" at bounding box center [1008, 220] width 69 height 22
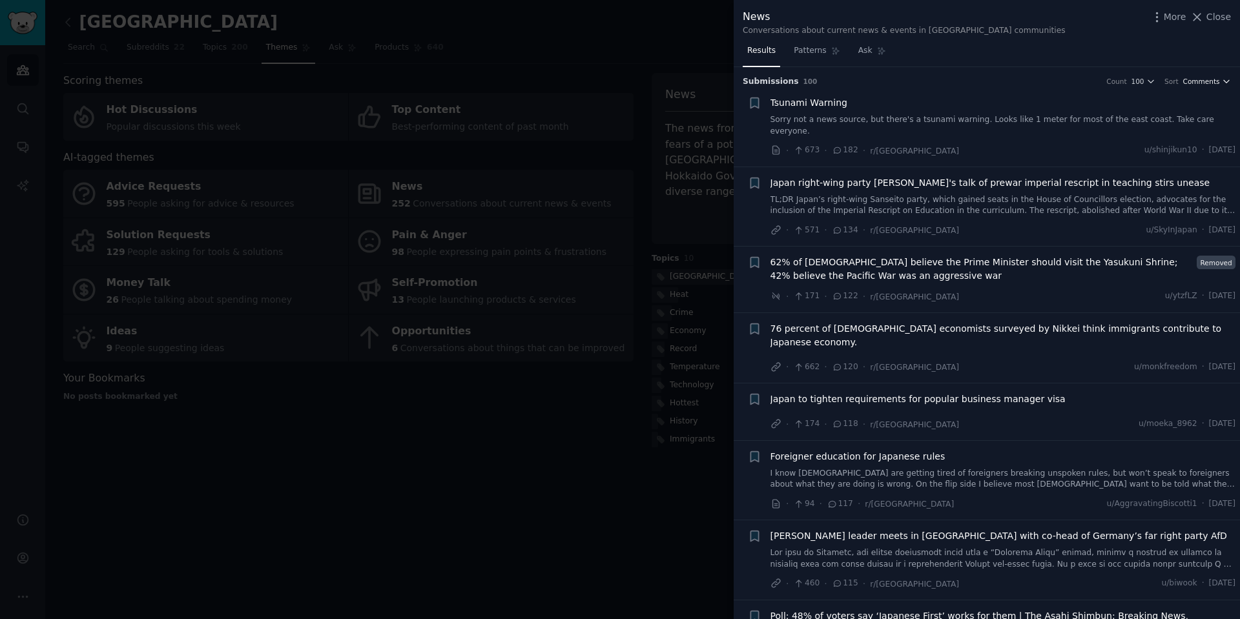
click at [1202, 84] on span "Comments" at bounding box center [1201, 81] width 37 height 9
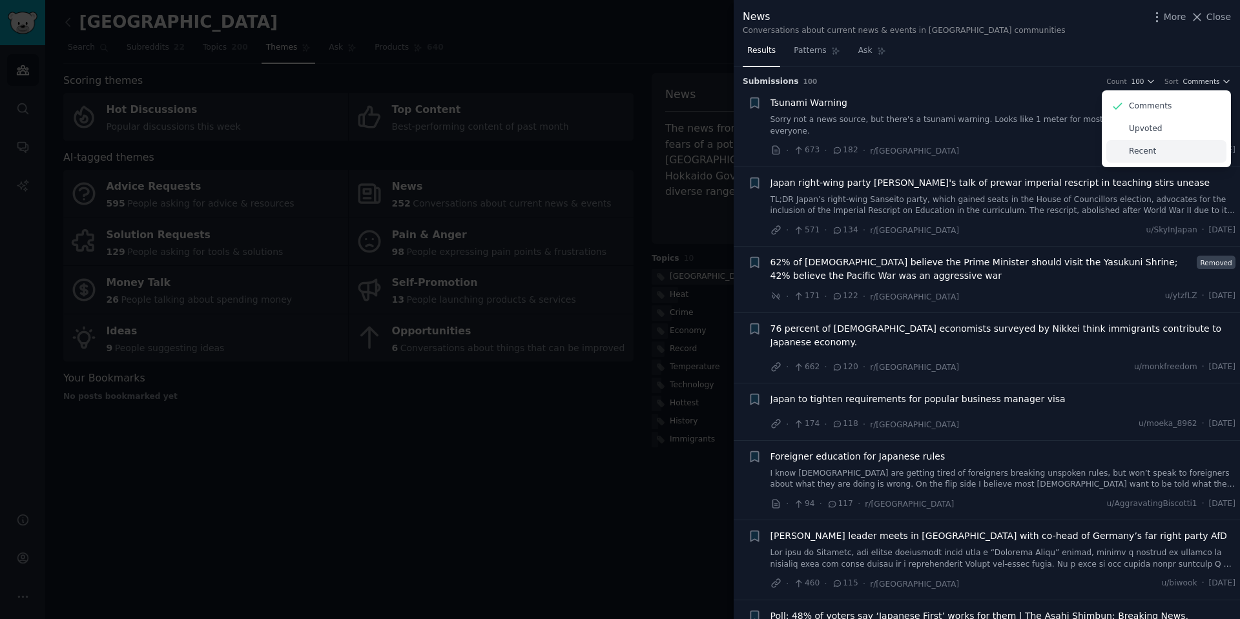
click at [1166, 157] on div "Recent" at bounding box center [1166, 151] width 120 height 23
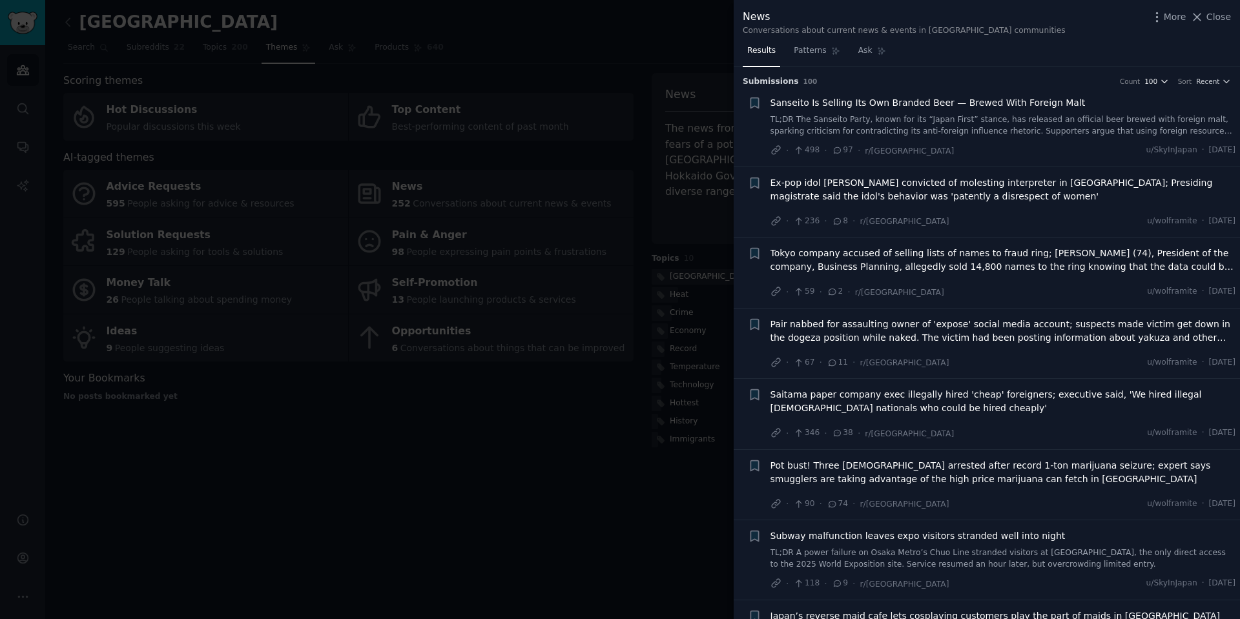
click at [1147, 79] on span "100" at bounding box center [1150, 81] width 13 height 9
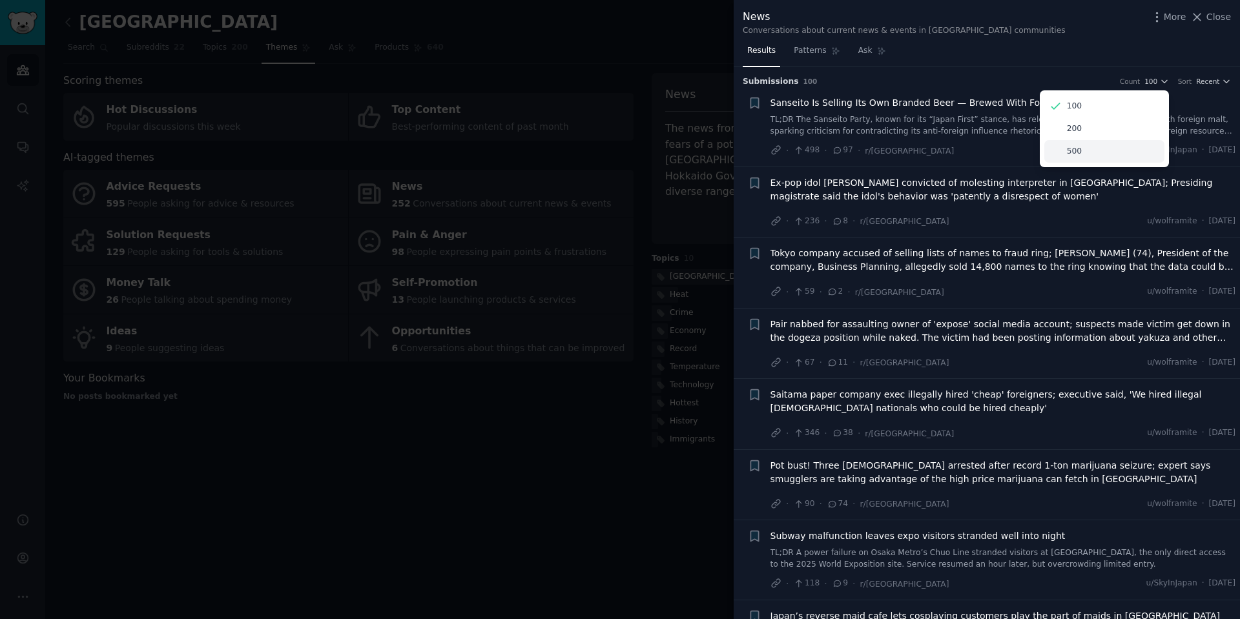
click at [1107, 151] on div "500" at bounding box center [1104, 151] width 120 height 23
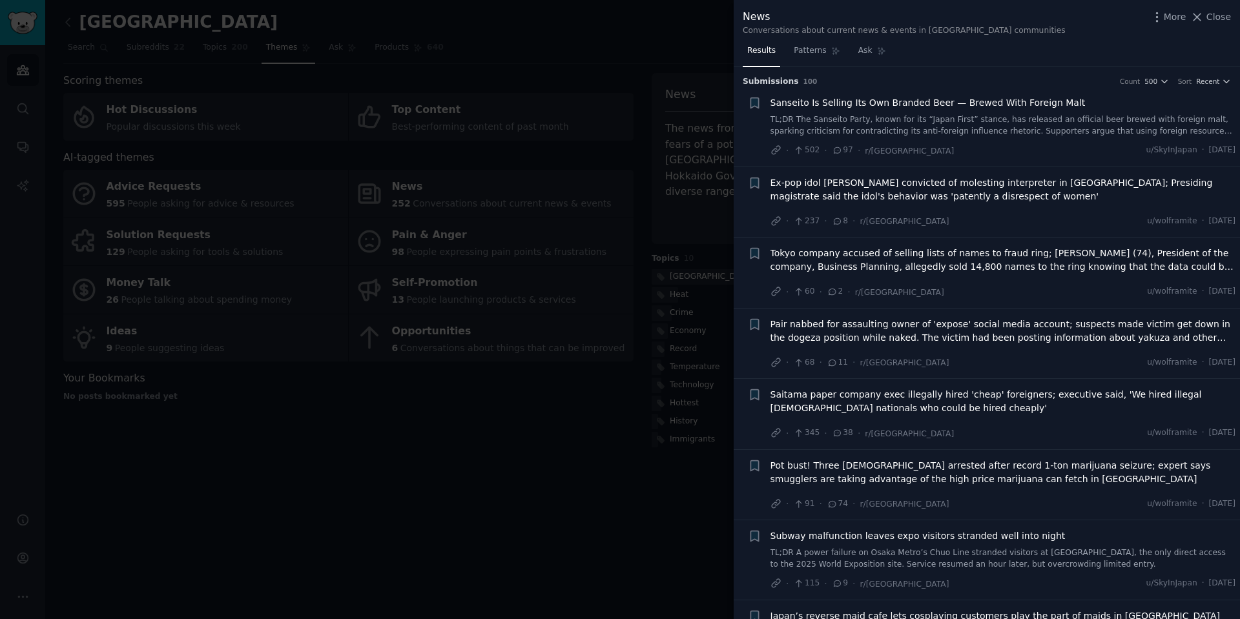
click at [373, 549] on div at bounding box center [620, 309] width 1240 height 619
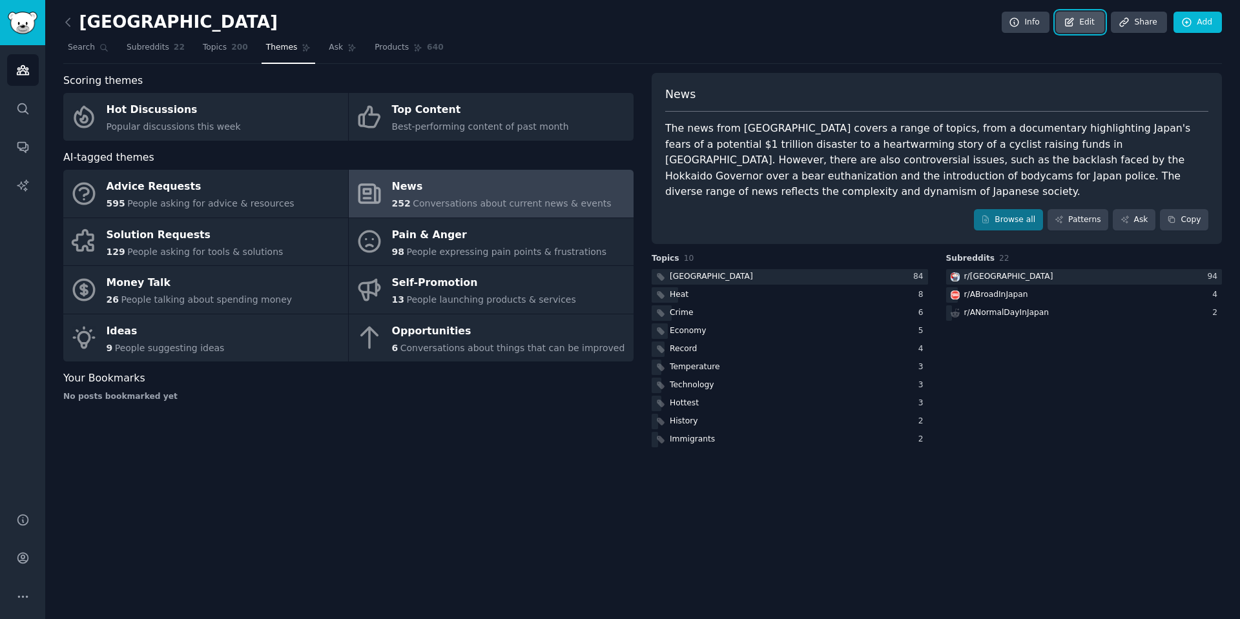
click at [1090, 26] on link "Edit" at bounding box center [1080, 23] width 48 height 22
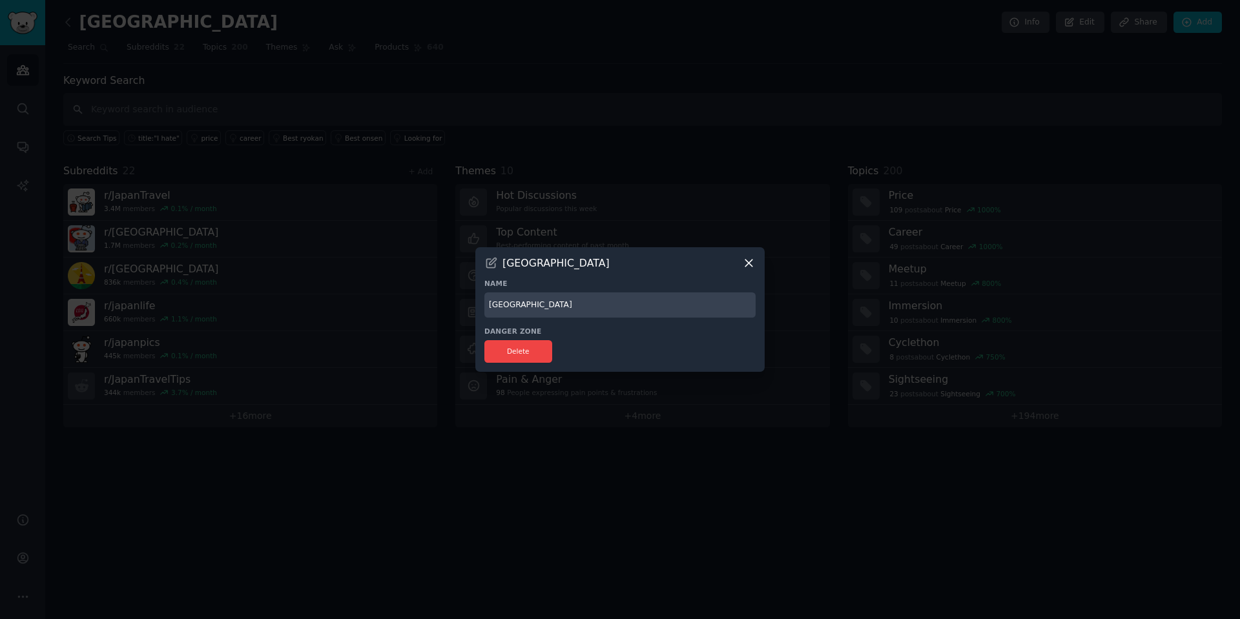
click at [745, 265] on icon at bounding box center [749, 263] width 14 height 14
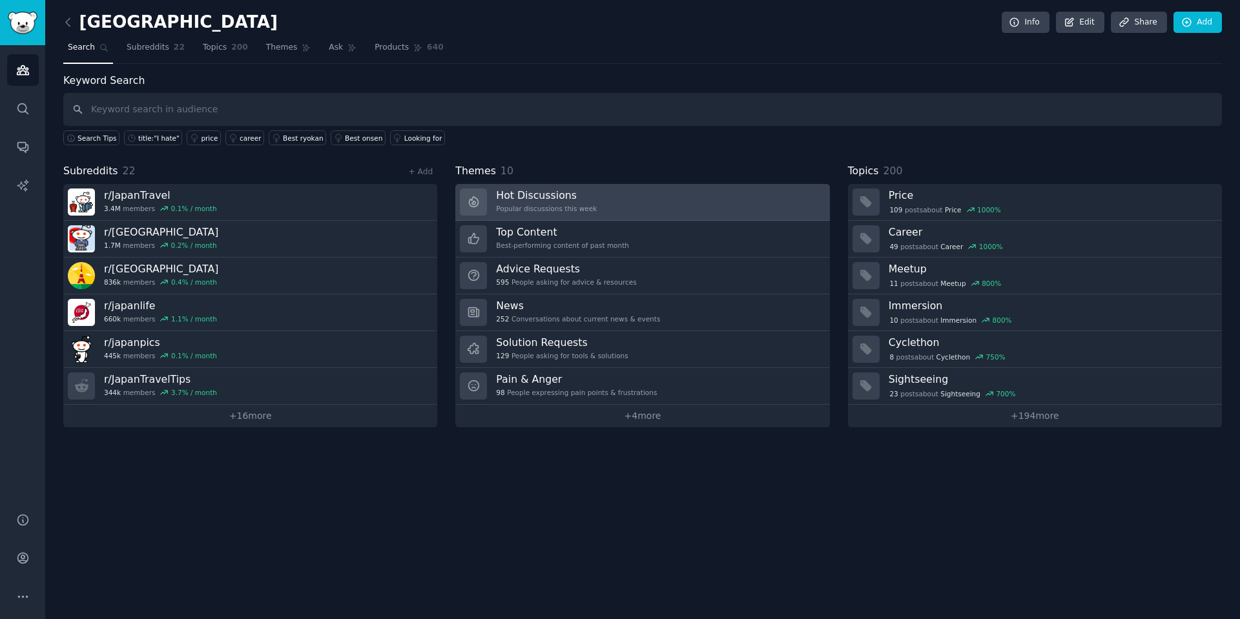
click at [693, 217] on link "Hot Discussions Popular discussions this week" at bounding box center [642, 202] width 374 height 37
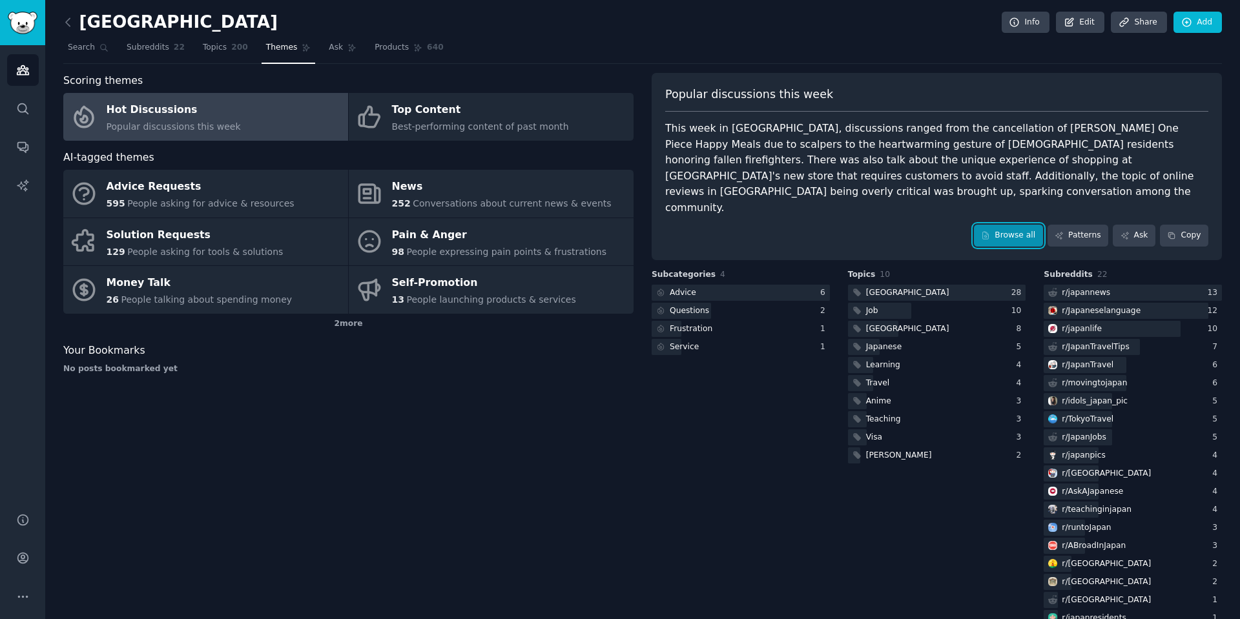
click at [1002, 225] on link "Browse all" at bounding box center [1008, 236] width 69 height 22
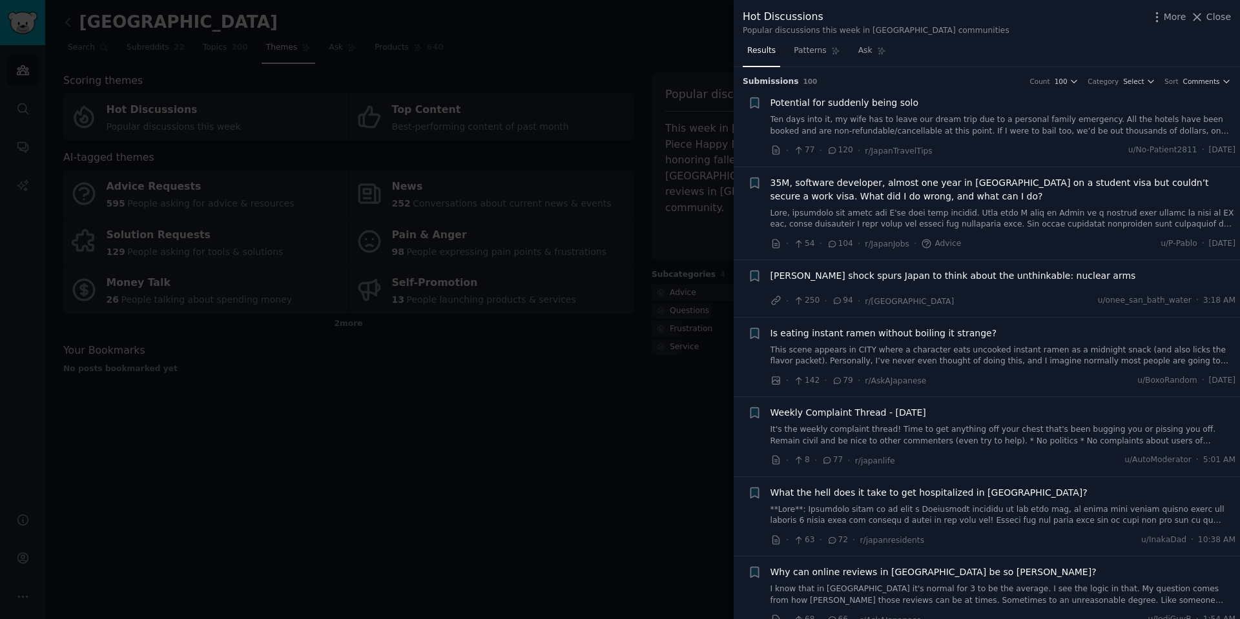
click at [980, 281] on span "[PERSON_NAME] shock spurs Japan to think about the unthinkable: nuclear arms" at bounding box center [952, 276] width 365 height 14
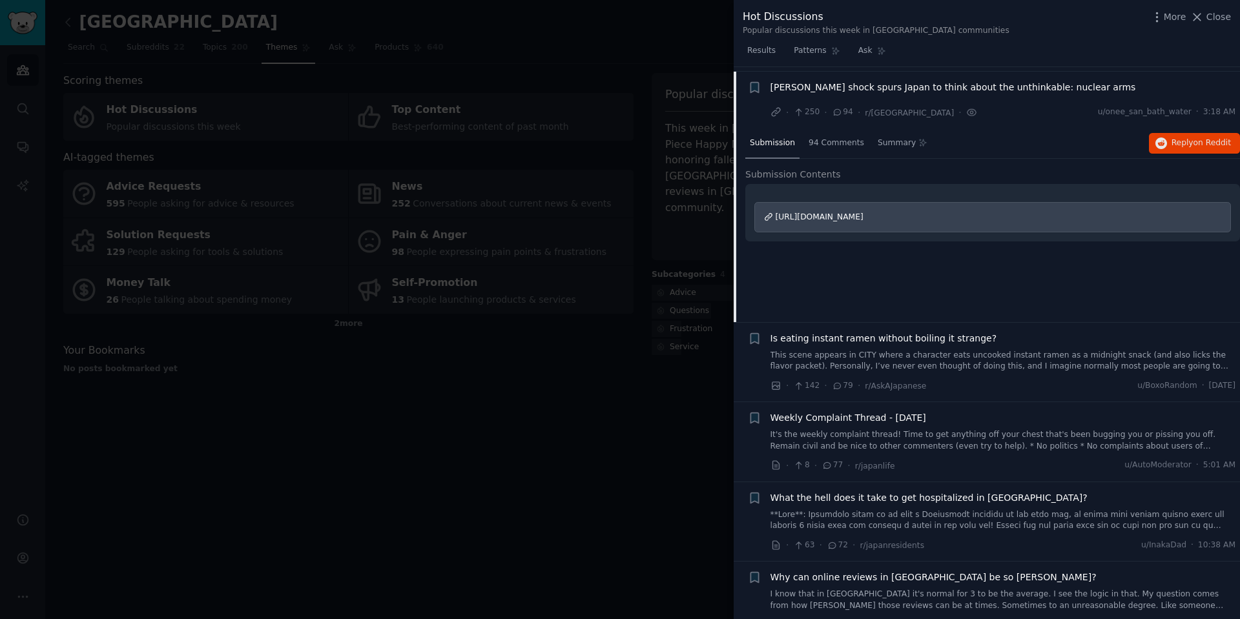
scroll to position [194, 0]
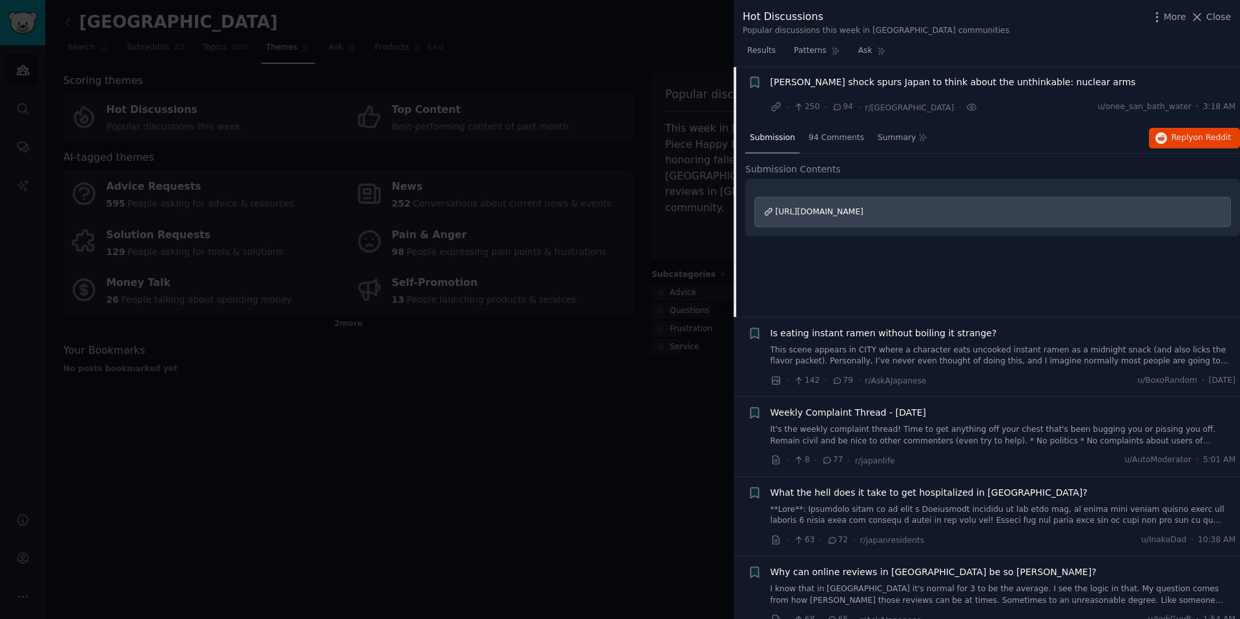
click at [838, 210] on span "https://www.asahi.com/ajw/articles/15975119" at bounding box center [819, 211] width 88 height 9
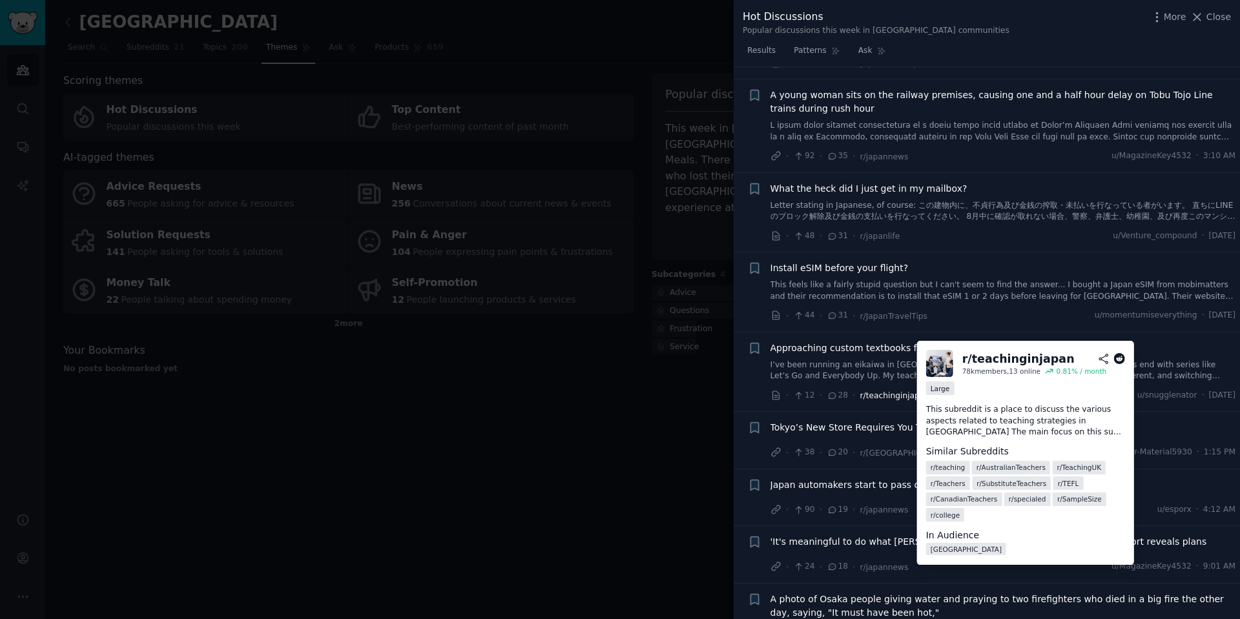
scroll to position [1291, 0]
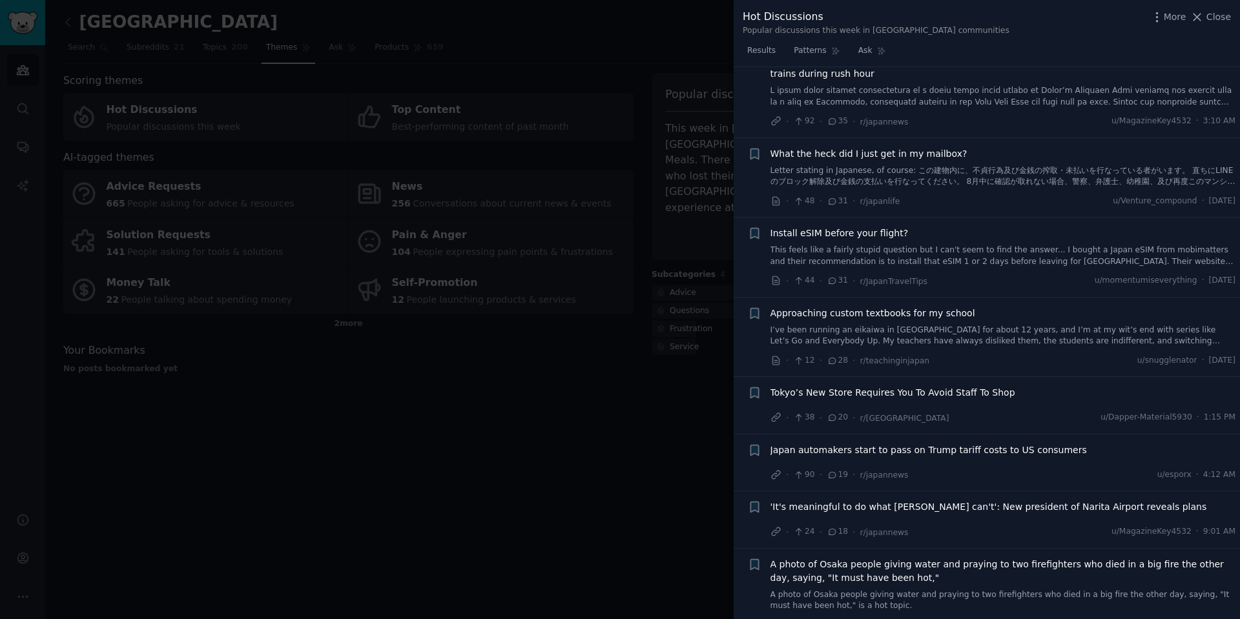
click at [477, 424] on div at bounding box center [620, 309] width 1240 height 619
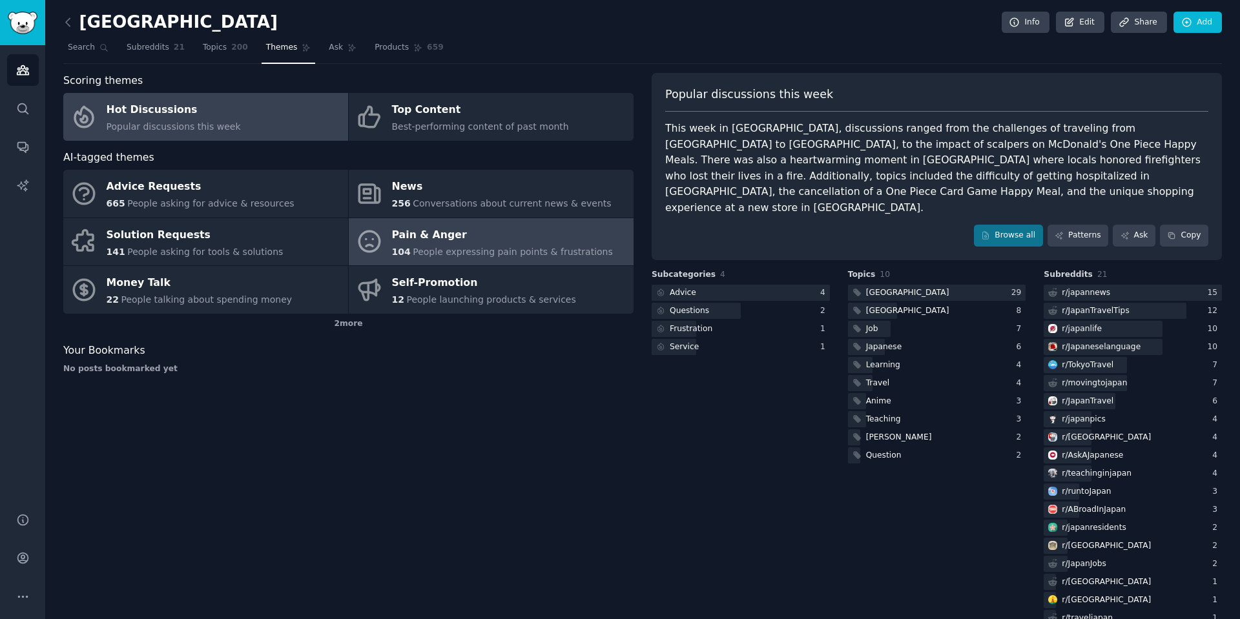
click at [467, 255] on span "People expressing pain points & frustrations" at bounding box center [513, 252] width 200 height 10
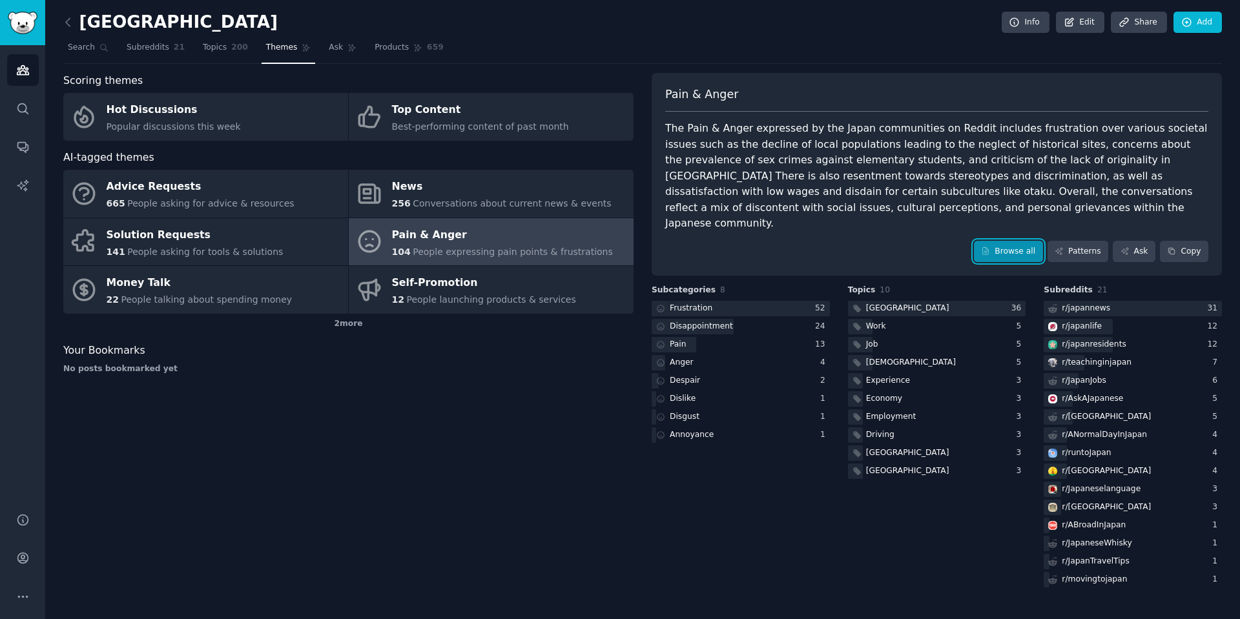
click at [1014, 241] on link "Browse all" at bounding box center [1008, 252] width 69 height 22
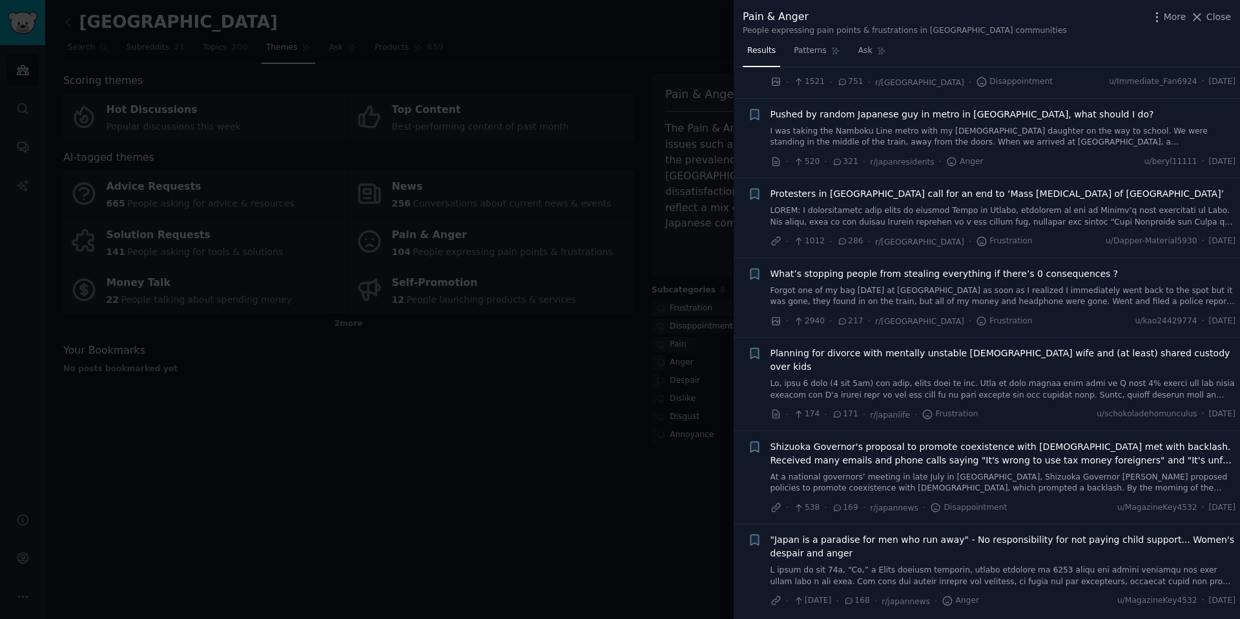
scroll to position [129, 0]
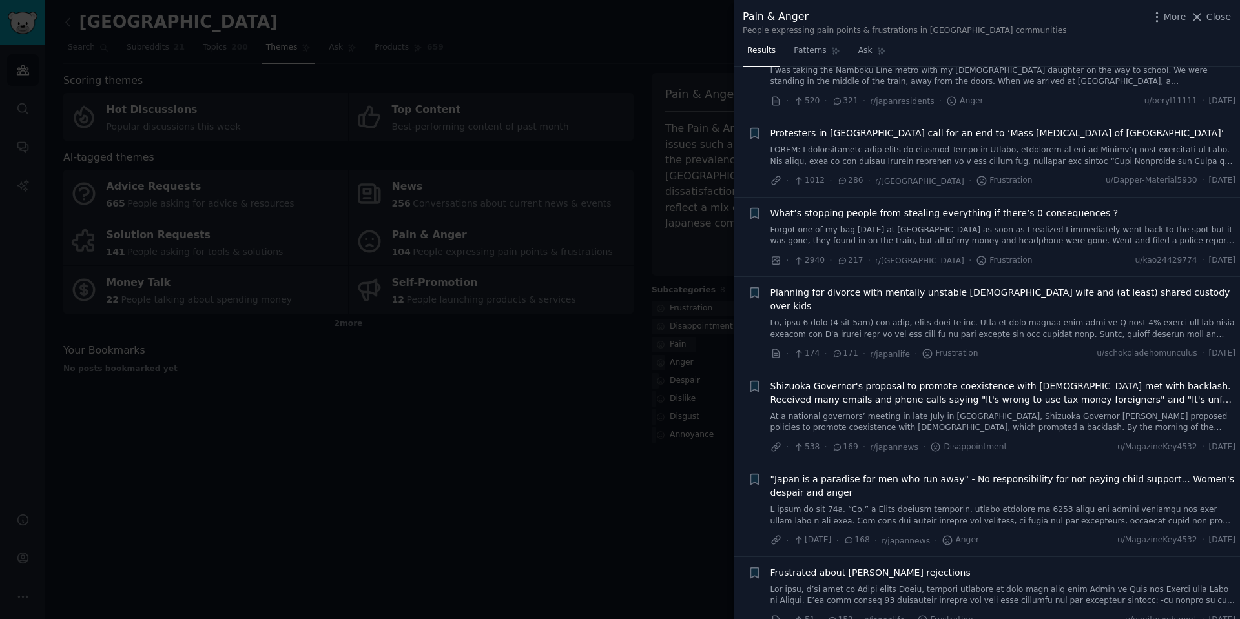
click at [385, 484] on div at bounding box center [620, 309] width 1240 height 619
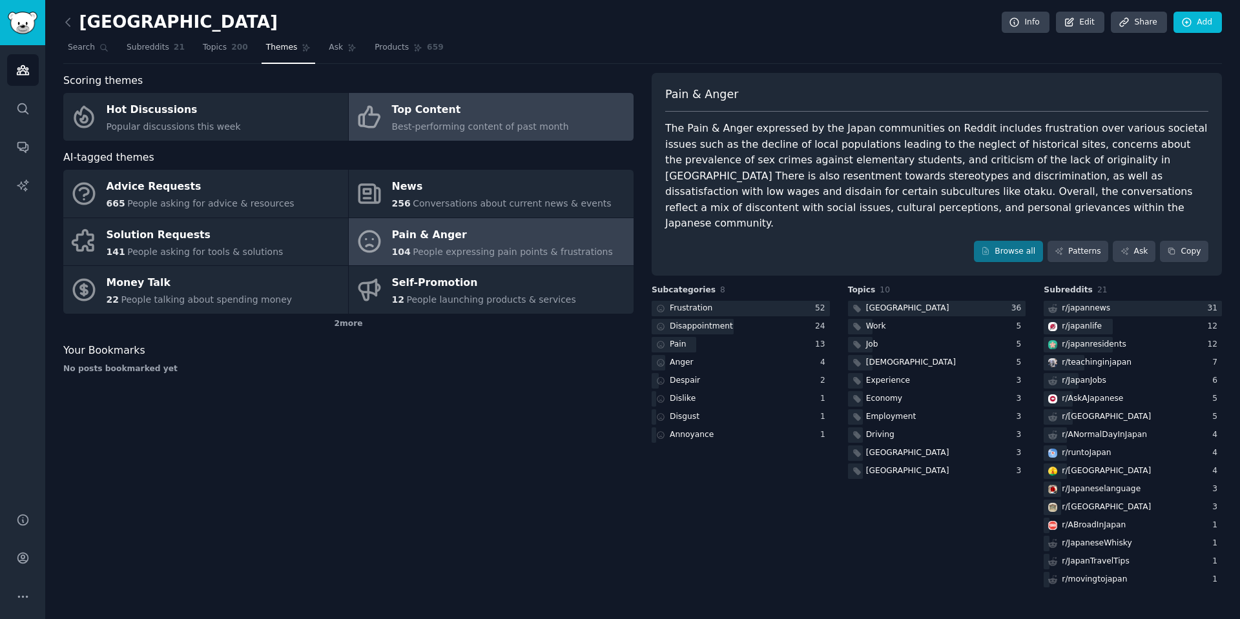
click at [453, 127] on span "Best-performing content of past month" at bounding box center [480, 126] width 177 height 10
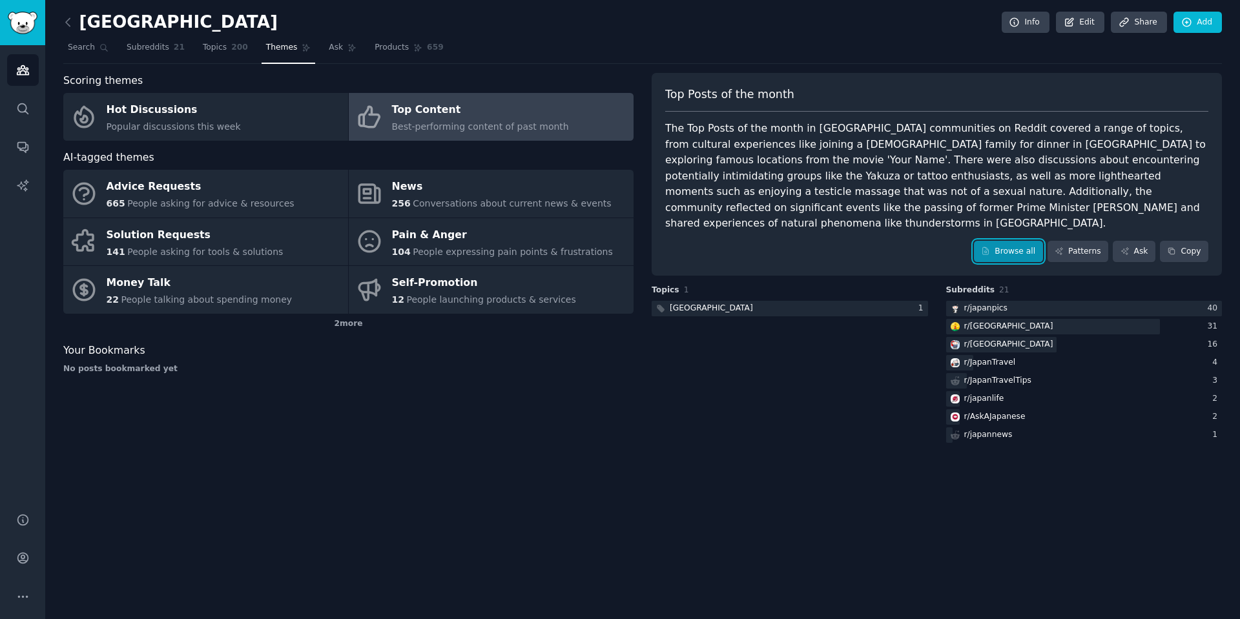
click at [999, 241] on link "Browse all" at bounding box center [1008, 252] width 69 height 22
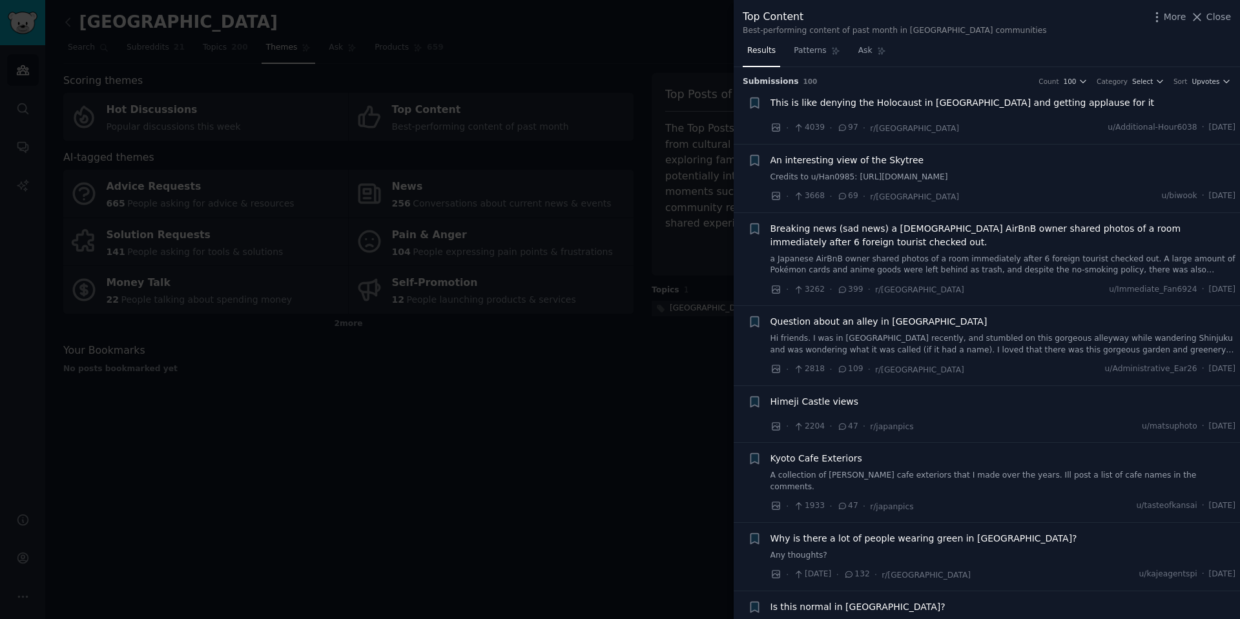
click at [305, 515] on div at bounding box center [620, 309] width 1240 height 619
